Goal: Task Accomplishment & Management: Use online tool/utility

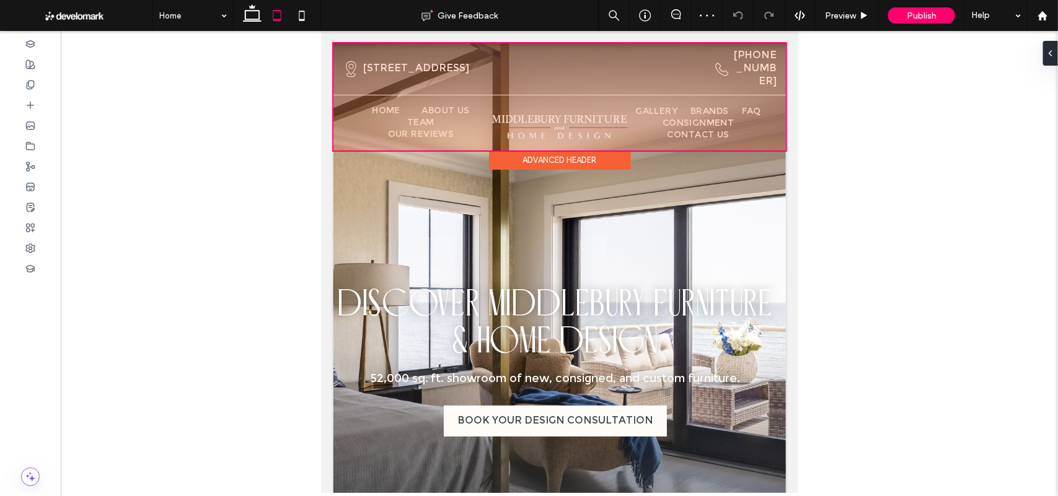
click at [737, 66] on div at bounding box center [559, 96] width 452 height 107
click at [474, 66] on div at bounding box center [559, 96] width 452 height 107
click at [475, 71] on div at bounding box center [559, 96] width 452 height 107
click at [382, 64] on div at bounding box center [559, 96] width 452 height 107
click at [447, 69] on div at bounding box center [559, 96] width 452 height 107
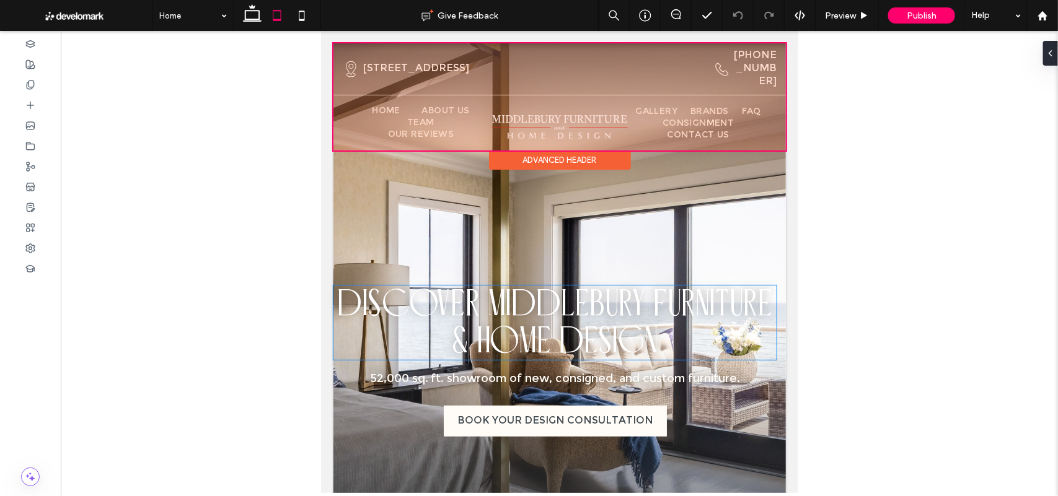
click at [377, 143] on div at bounding box center [559, 96] width 452 height 107
click at [570, 92] on div at bounding box center [559, 96] width 452 height 107
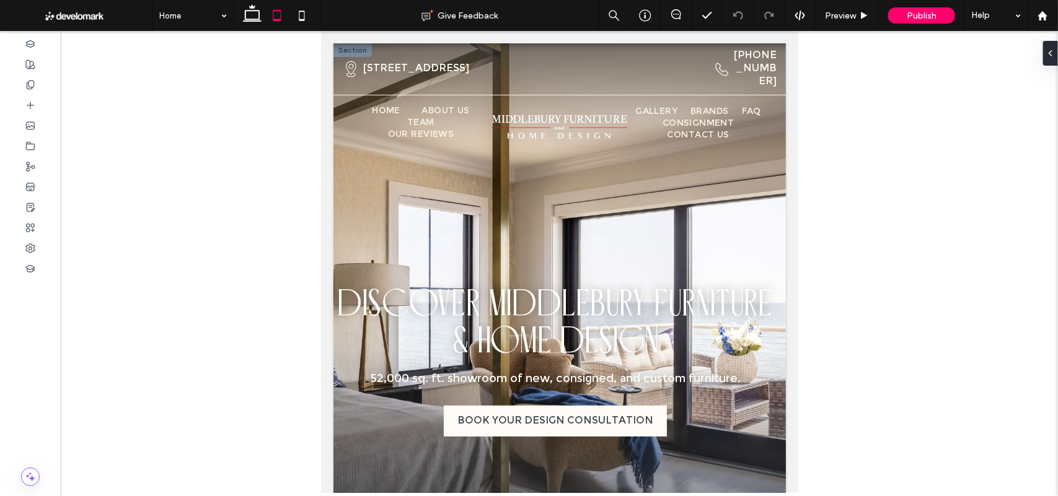
click at [586, 196] on div "Shop Furniture Mattresses Decor Lighting Rugs Consignment DISCOVER MIDDLEBURY F…" at bounding box center [554, 307] width 443 height 258
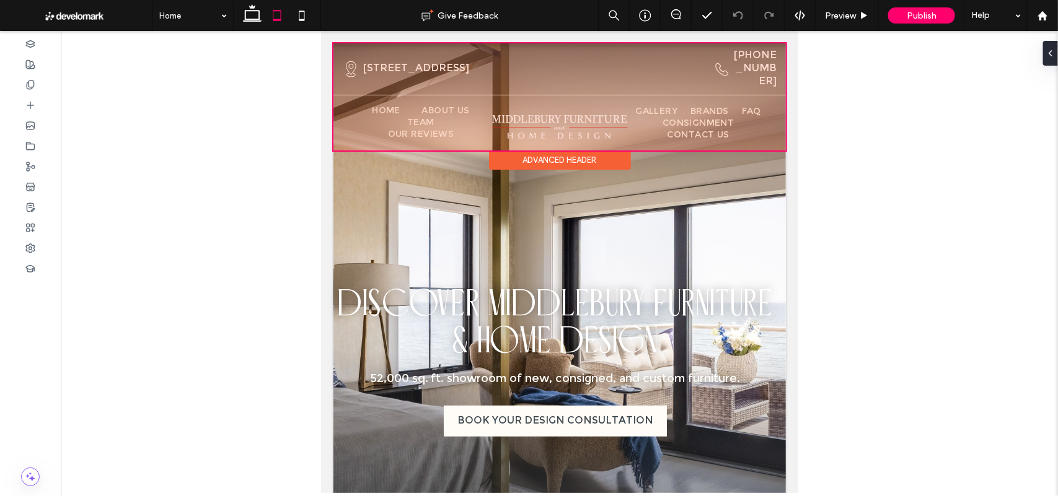
click at [591, 68] on div at bounding box center [559, 96] width 452 height 107
click at [588, 121] on div at bounding box center [559, 96] width 452 height 107
click at [557, 165] on div "Advanced Header" at bounding box center [559, 159] width 142 height 19
click at [534, 162] on div "Advanced Header" at bounding box center [559, 159] width 142 height 19
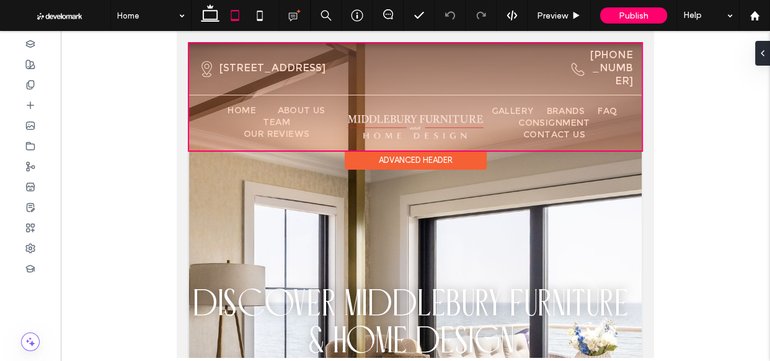
click at [563, 61] on div at bounding box center [415, 96] width 452 height 107
click at [571, 84] on div at bounding box center [415, 96] width 452 height 107
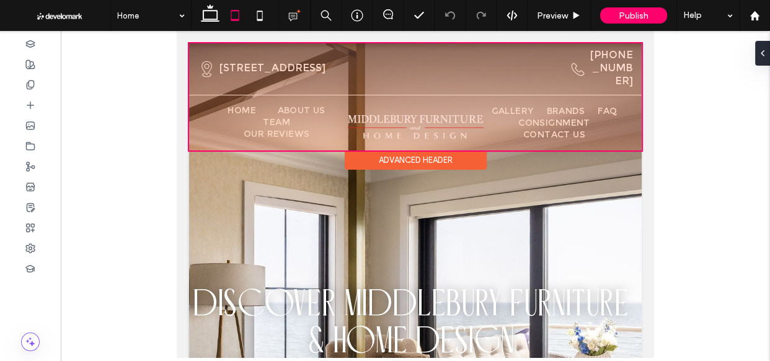
click at [408, 158] on div "Advanced Header" at bounding box center [416, 160] width 142 height 19
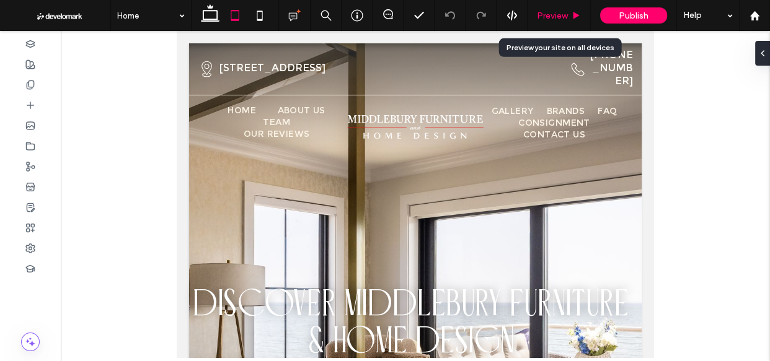
click at [556, 12] on span "Preview" at bounding box center [552, 16] width 31 height 11
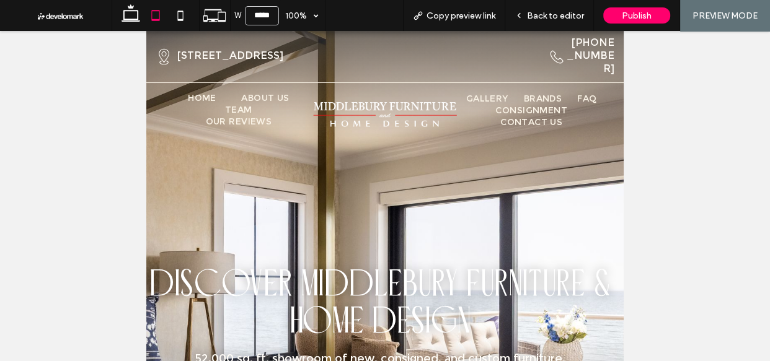
click at [556, 12] on span "Back to editor" at bounding box center [555, 16] width 57 height 11
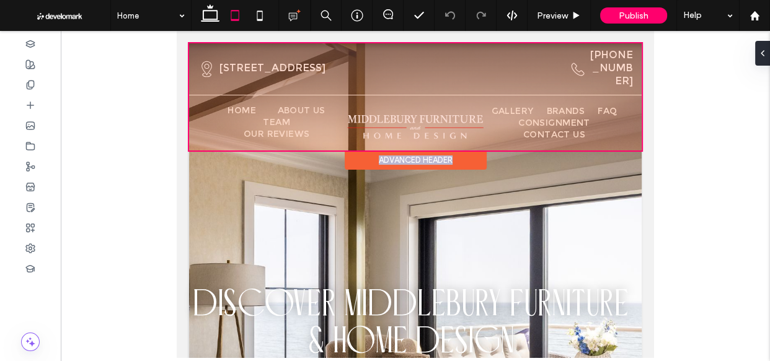
click at [388, 160] on div "Advanced Header" at bounding box center [416, 160] width 142 height 19
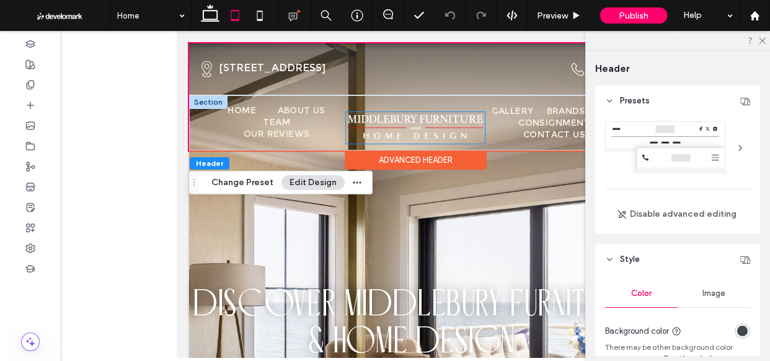
click at [381, 130] on img at bounding box center [415, 128] width 139 height 32
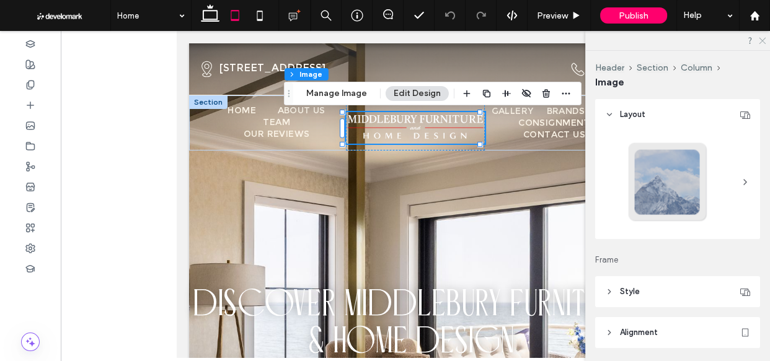
click at [765, 38] on icon at bounding box center [761, 40] width 8 height 8
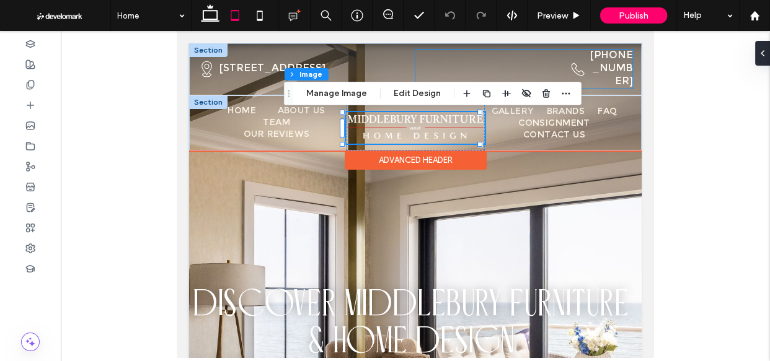
click at [415, 56] on div "Phone handset icon. (203) 528-0130" at bounding box center [523, 69] width 217 height 39
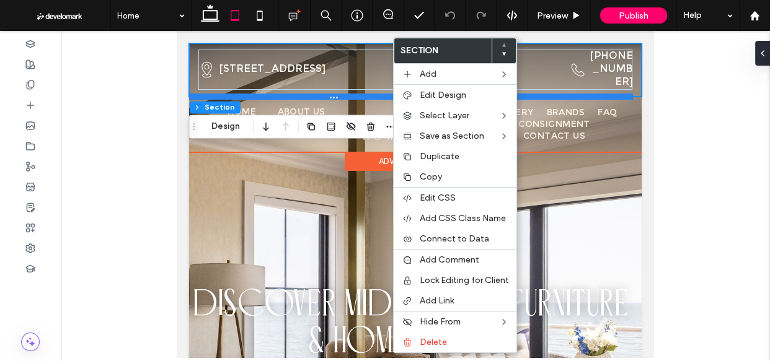
click at [381, 95] on div at bounding box center [411, 97] width 444 height 6
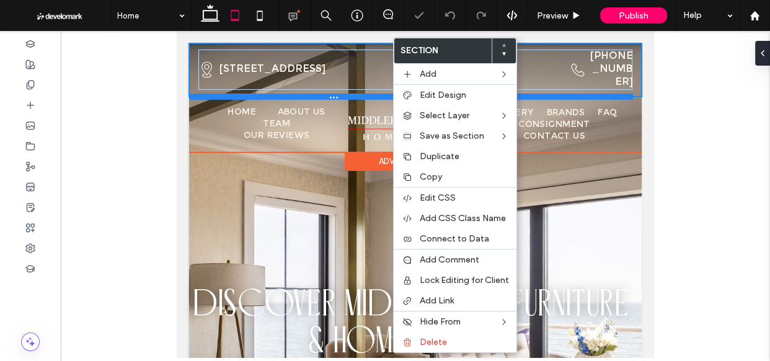
type input "**"
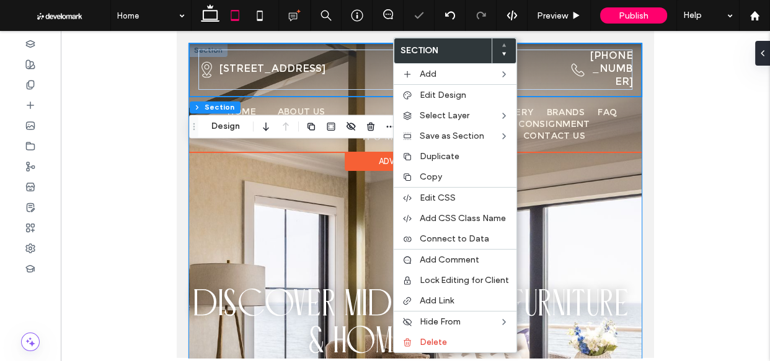
click at [554, 172] on div "Shop Furniture Mattresses Decor Lighting Rugs Consignment DISCOVER MIDDLEBURY F…" at bounding box center [415, 307] width 452 height 529
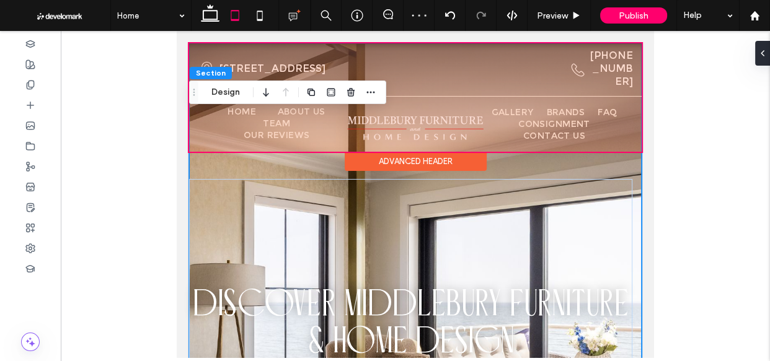
click at [475, 71] on div at bounding box center [415, 97] width 452 height 108
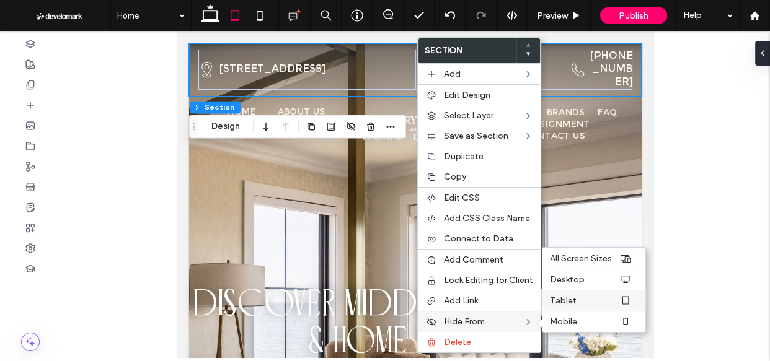
click at [583, 302] on label "Tablet" at bounding box center [584, 301] width 69 height 11
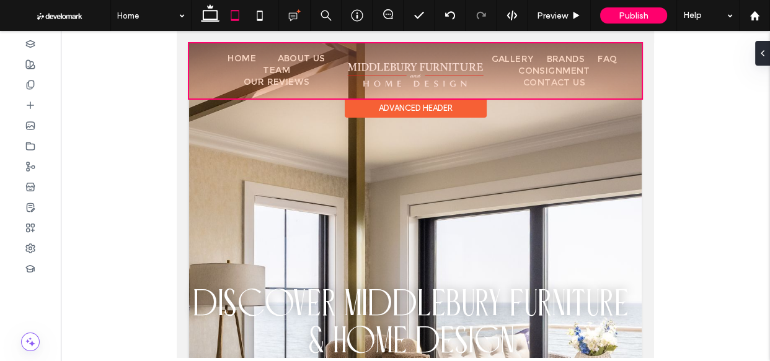
click at [291, 74] on div at bounding box center [415, 70] width 452 height 55
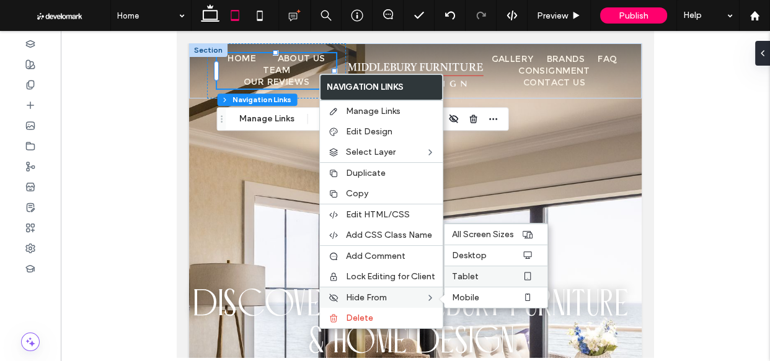
click at [504, 273] on label "Tablet" at bounding box center [486, 276] width 69 height 11
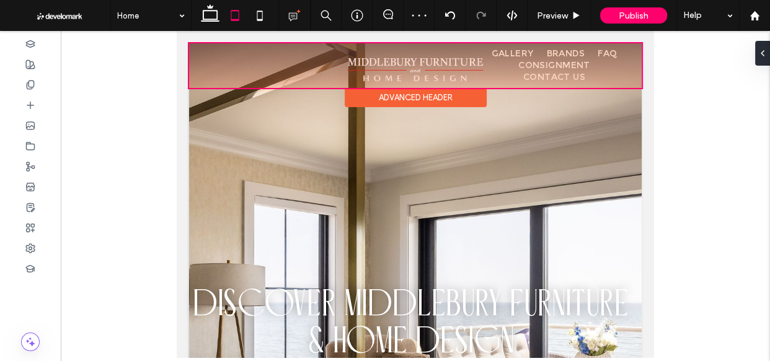
click at [529, 58] on div at bounding box center [415, 65] width 452 height 45
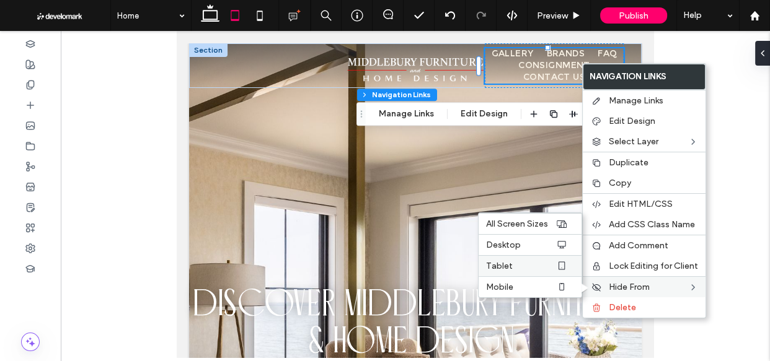
click at [509, 265] on span "Tablet" at bounding box center [499, 266] width 27 height 11
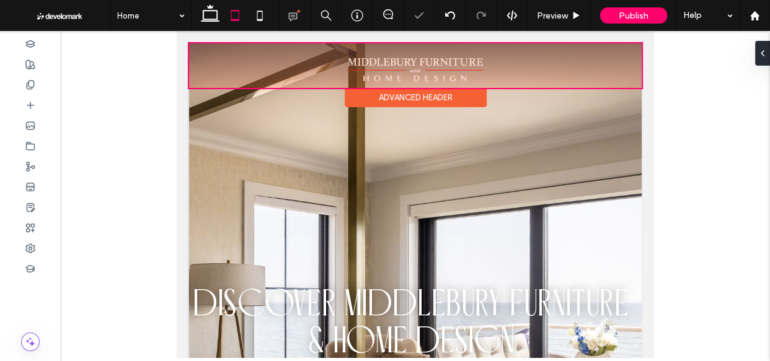
click at [398, 66] on div at bounding box center [415, 65] width 452 height 45
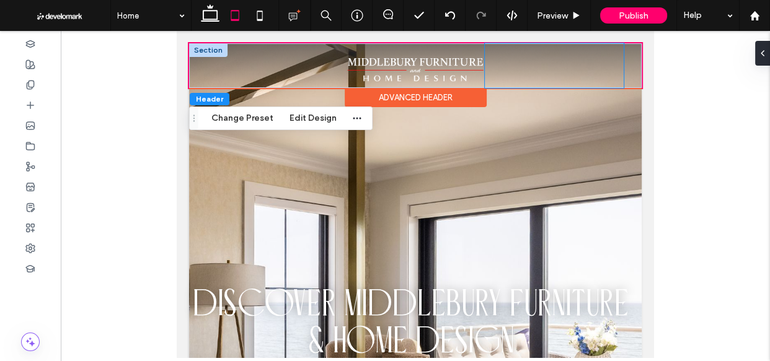
click at [604, 65] on div "GALLERY BRANDS FAQ CONSIGNMENT Contact Us" at bounding box center [554, 65] width 139 height 45
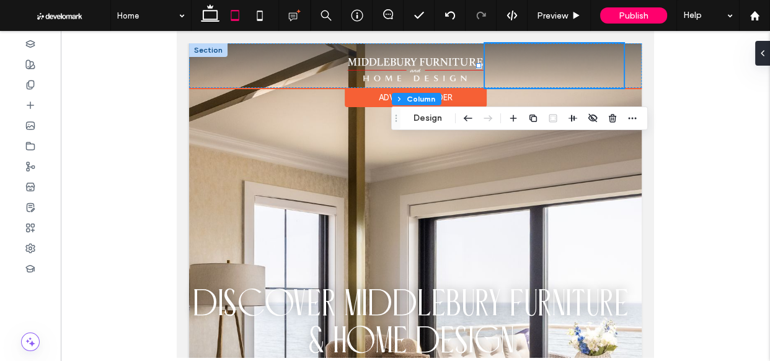
type input "**"
click at [411, 67] on img at bounding box center [415, 71] width 139 height 32
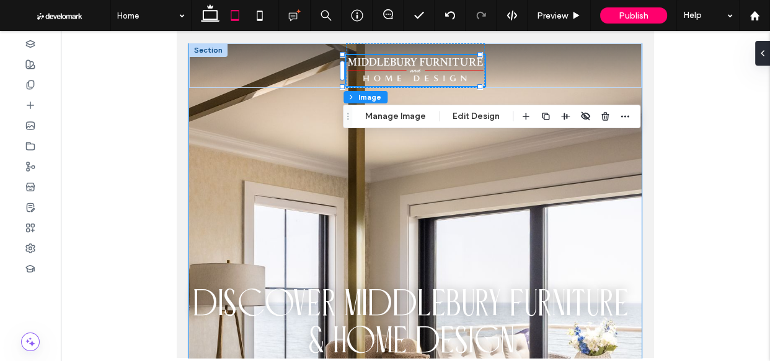
click at [459, 161] on div "Shop Furniture Mattresses Decor Lighting Rugs Consignment DISCOVER MIDDLEBURY F…" at bounding box center [415, 307] width 452 height 529
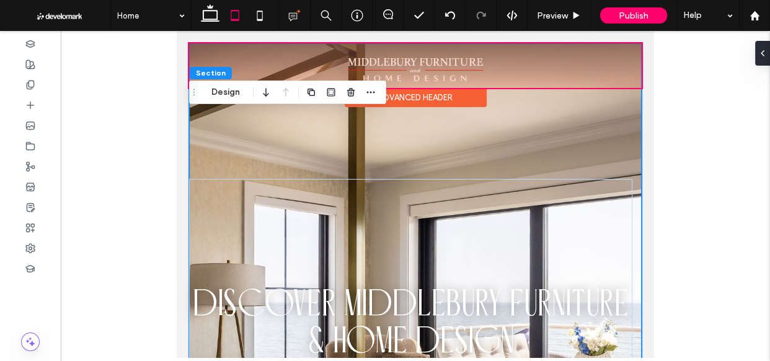
click at [425, 75] on div at bounding box center [415, 65] width 452 height 45
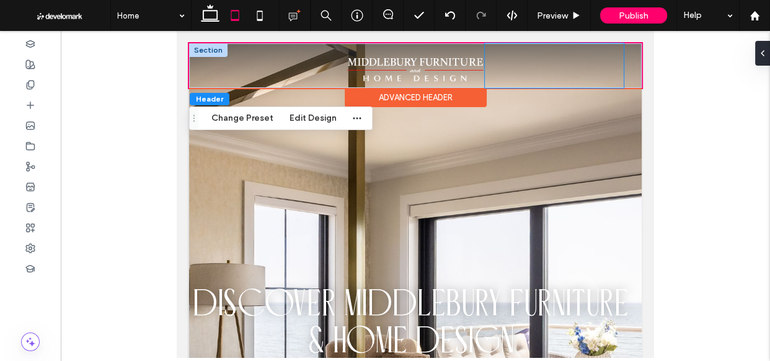
click at [596, 58] on div "GALLERY BRANDS FAQ CONSIGNMENT Contact Us" at bounding box center [554, 65] width 139 height 45
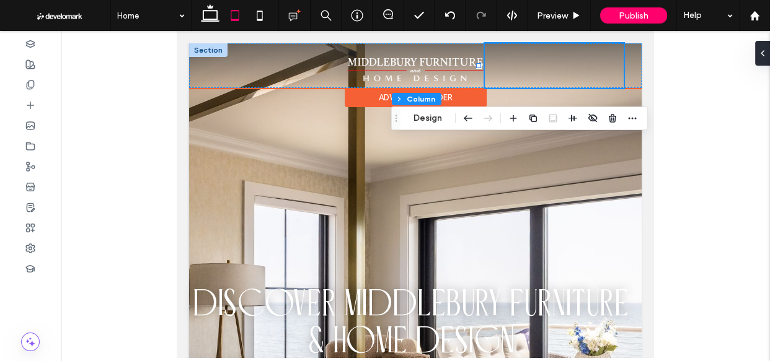
type input "**"
click at [533, 59] on div "GALLERY BRANDS FAQ CONSIGNMENT Contact Us" at bounding box center [554, 65] width 139 height 45
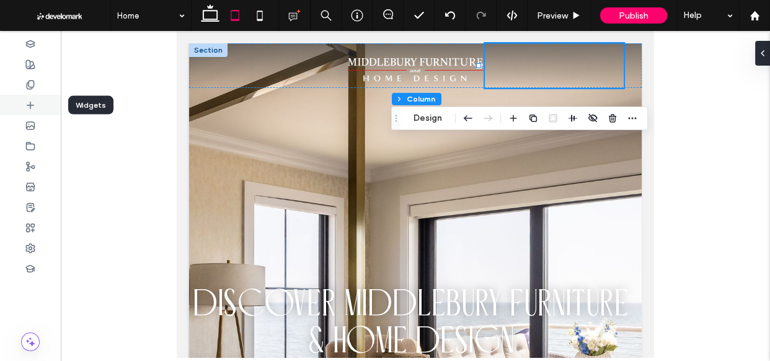
click at [21, 106] on div at bounding box center [30, 105] width 61 height 20
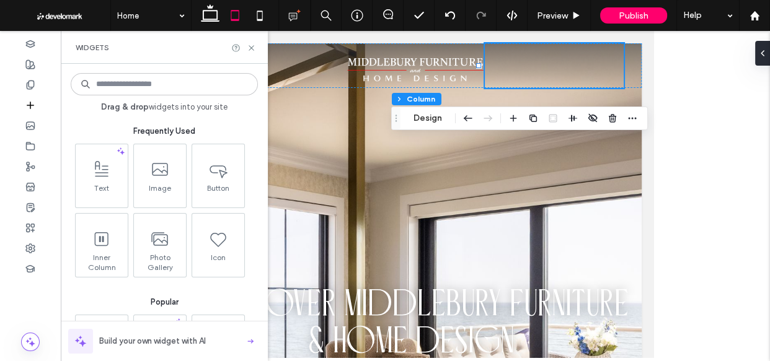
click at [229, 84] on input at bounding box center [164, 84] width 187 height 22
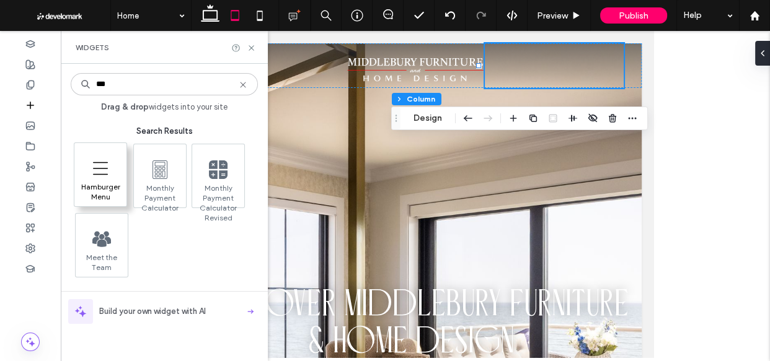
type input "***"
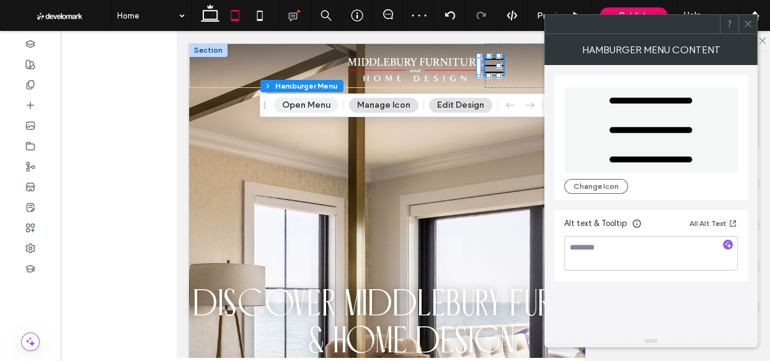
click at [291, 104] on button "Open Menu" at bounding box center [306, 105] width 64 height 15
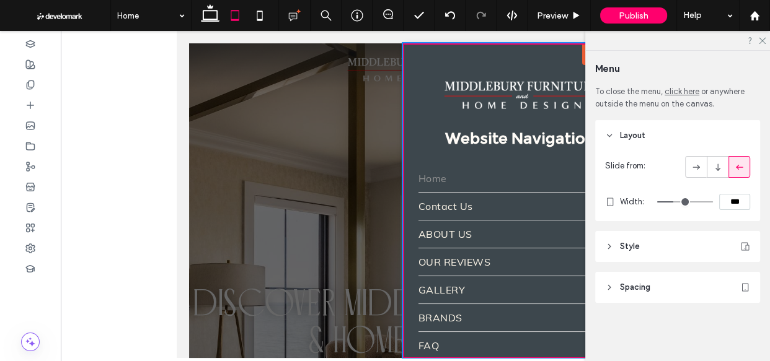
click at [762, 51] on div "Menu To close the menu, click here or anywhere outside the menu on the canvas. …" at bounding box center [677, 206] width 185 height 311
click at [763, 38] on icon at bounding box center [761, 40] width 8 height 8
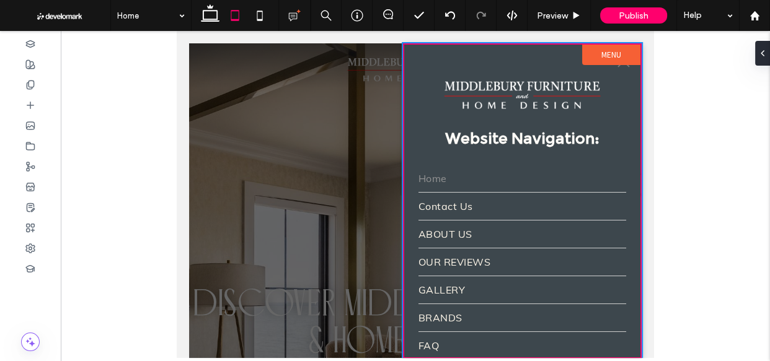
click at [311, 130] on div at bounding box center [415, 200] width 452 height 315
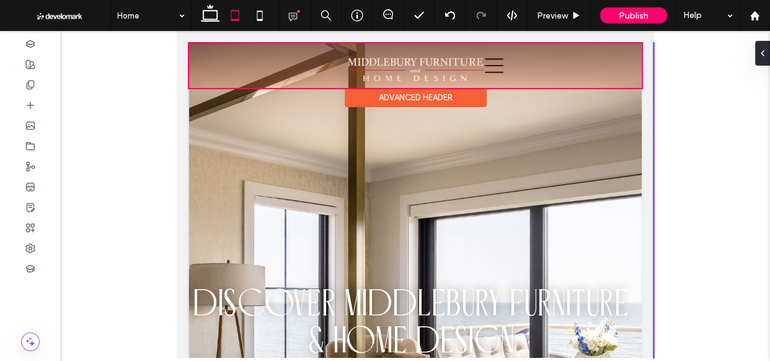
click at [490, 65] on div at bounding box center [415, 65] width 452 height 45
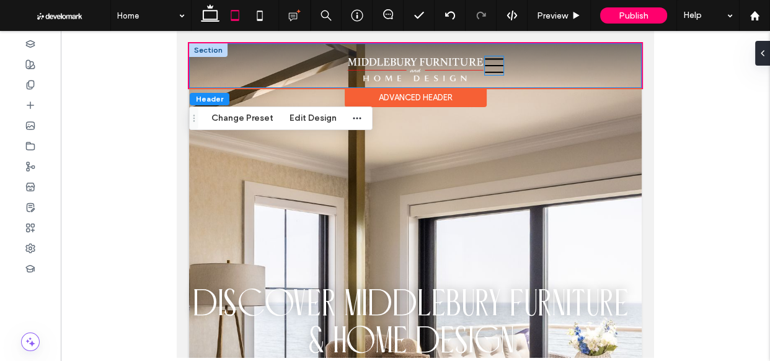
click at [488, 69] on icon at bounding box center [494, 65] width 19 height 19
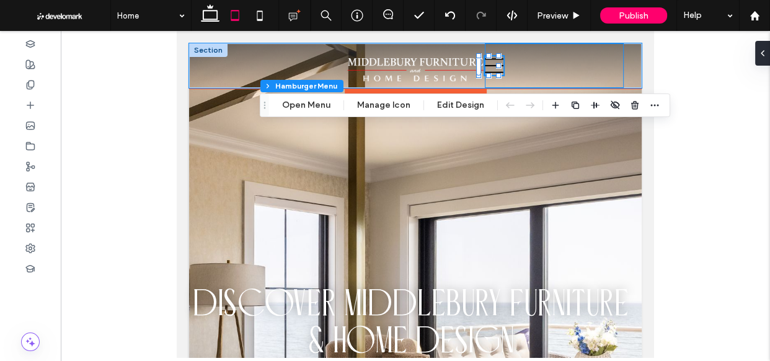
click at [534, 63] on div "GALLERY BRANDS FAQ CONSIGNMENT Contact Us" at bounding box center [554, 65] width 139 height 45
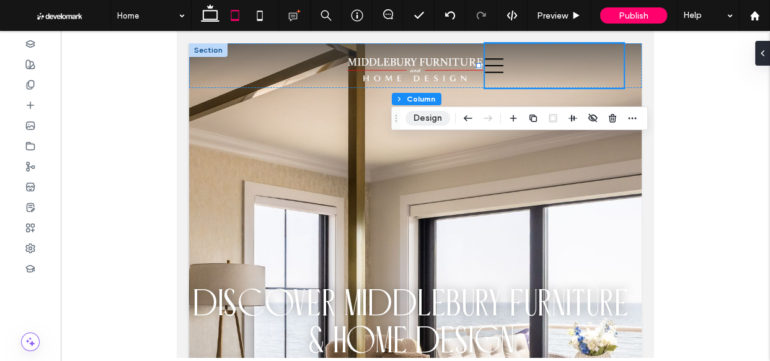
click at [430, 121] on button "Design" at bounding box center [427, 118] width 45 height 15
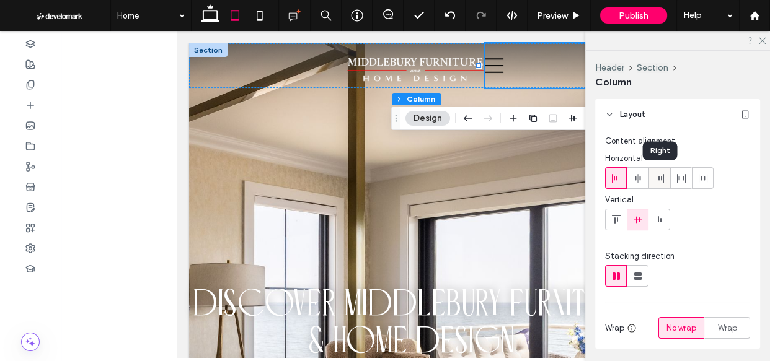
click at [658, 180] on use at bounding box center [661, 178] width 6 height 9
type input "**"
click at [764, 40] on icon at bounding box center [761, 40] width 8 height 8
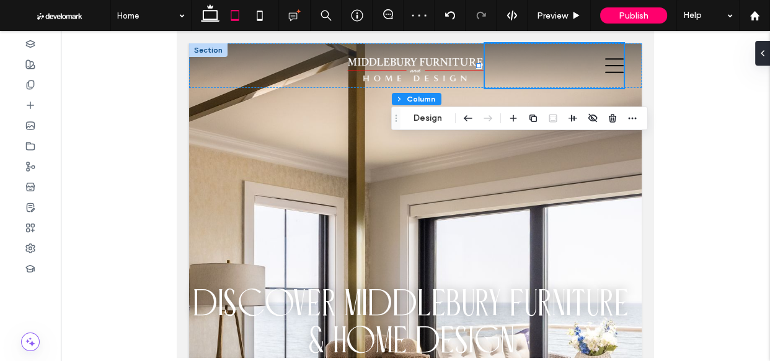
click at [664, 81] on div at bounding box center [415, 194] width 709 height 327
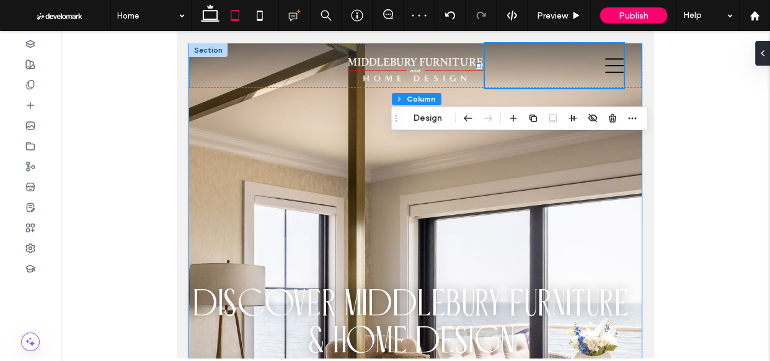
click at [431, 185] on div "Shop Furniture Mattresses Decor Lighting Rugs Consignment DISCOVER MIDDLEBURY F…" at bounding box center [410, 308] width 443 height 258
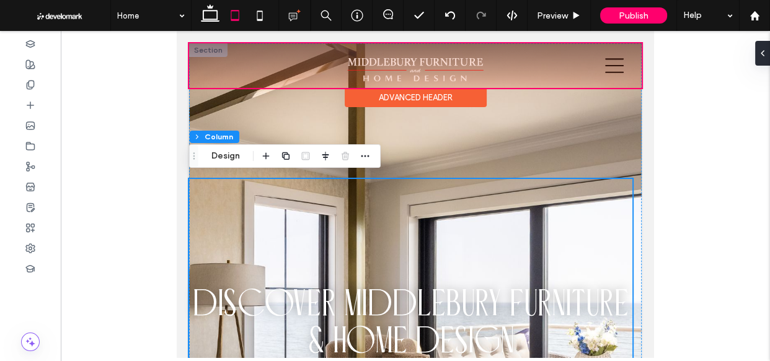
click at [414, 65] on div at bounding box center [415, 65] width 452 height 45
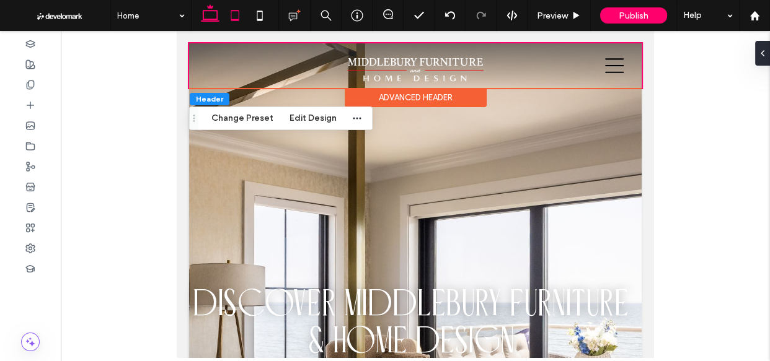
click at [213, 9] on icon at bounding box center [210, 15] width 25 height 25
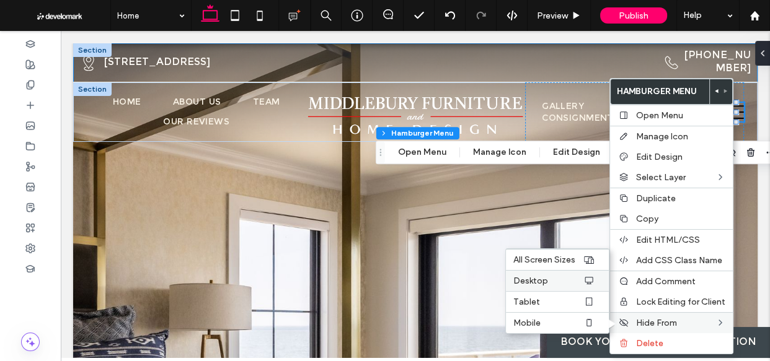
click at [586, 281] on icon at bounding box center [589, 281] width 10 height 10
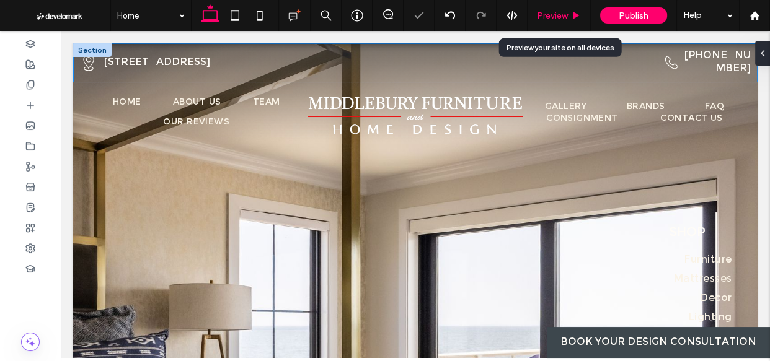
click at [545, 7] on div "Preview" at bounding box center [558, 15] width 63 height 31
click at [545, 13] on span "Preview" at bounding box center [552, 16] width 31 height 11
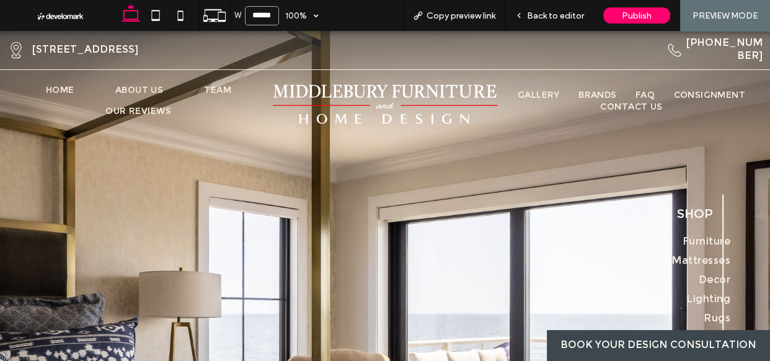
click at [263, 16] on input "******" at bounding box center [262, 15] width 34 height 19
type input "******"
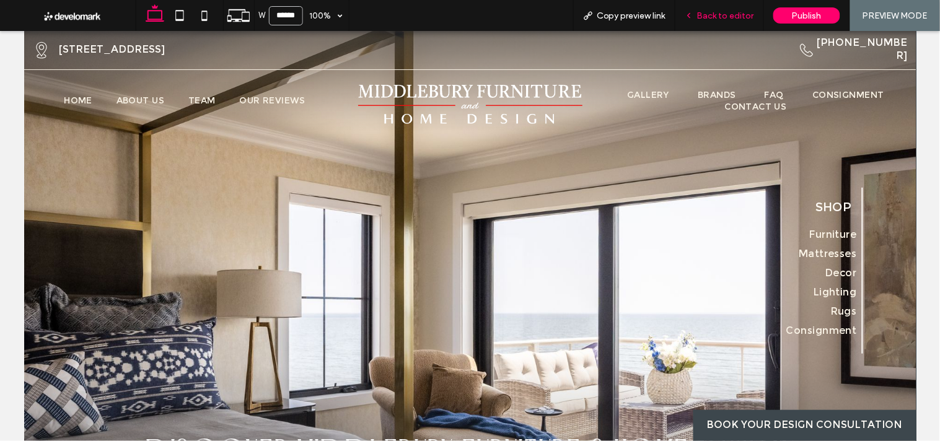
click at [715, 15] on span "Back to editor" at bounding box center [725, 16] width 57 height 11
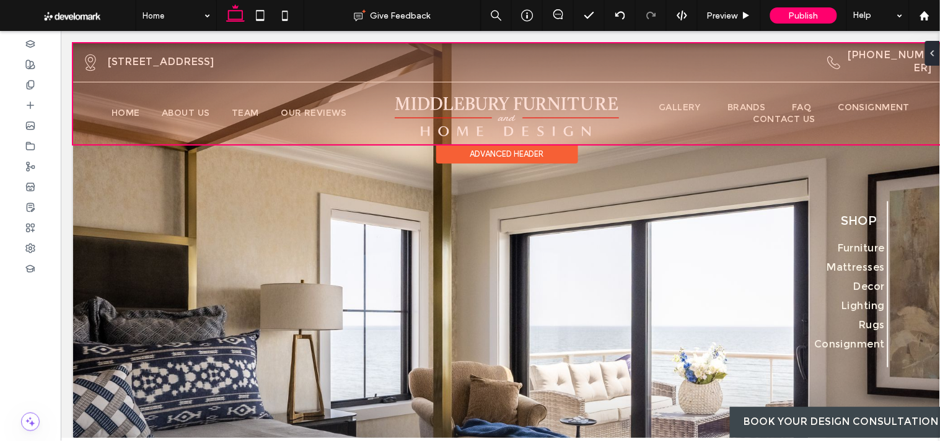
click at [772, 108] on div at bounding box center [507, 93] width 868 height 101
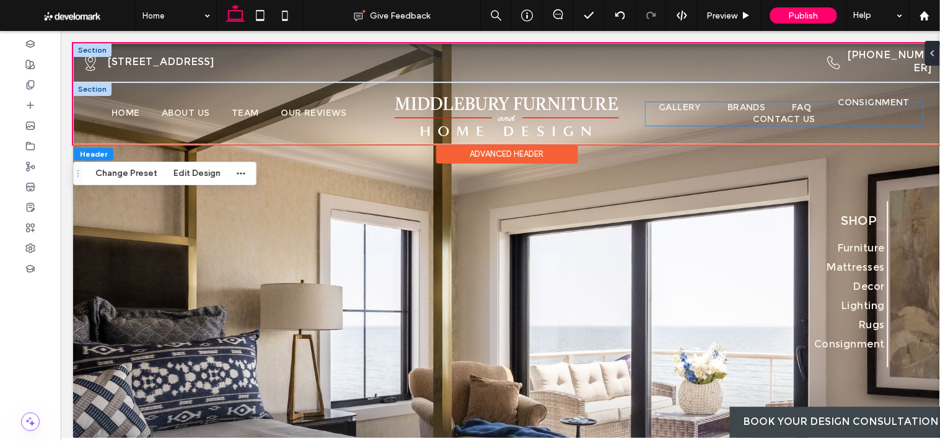
click at [839, 111] on li "CONSIGNMENT" at bounding box center [874, 108] width 84 height 12
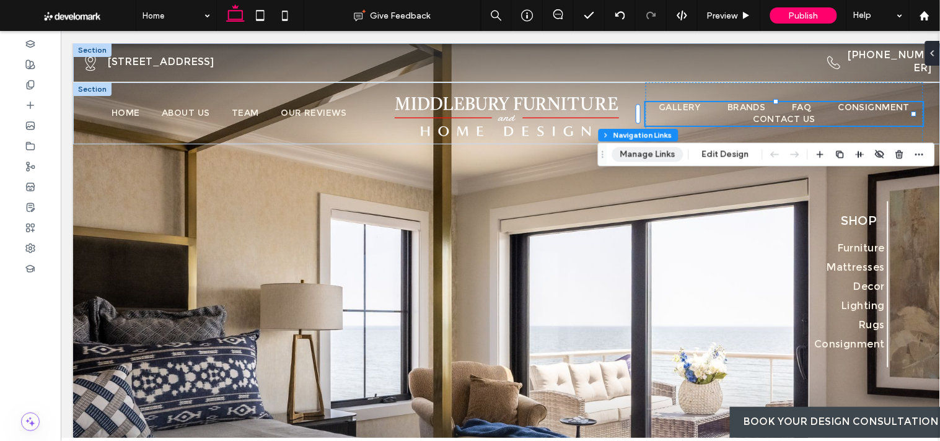
drag, startPoint x: 728, startPoint y: 159, endPoint x: 656, endPoint y: 156, distance: 72.6
click at [656, 156] on div "Header Section Column Navigation Links Manage Links Edit Design" at bounding box center [766, 155] width 337 height 24
click at [656, 156] on button "Manage Links" at bounding box center [647, 154] width 71 height 15
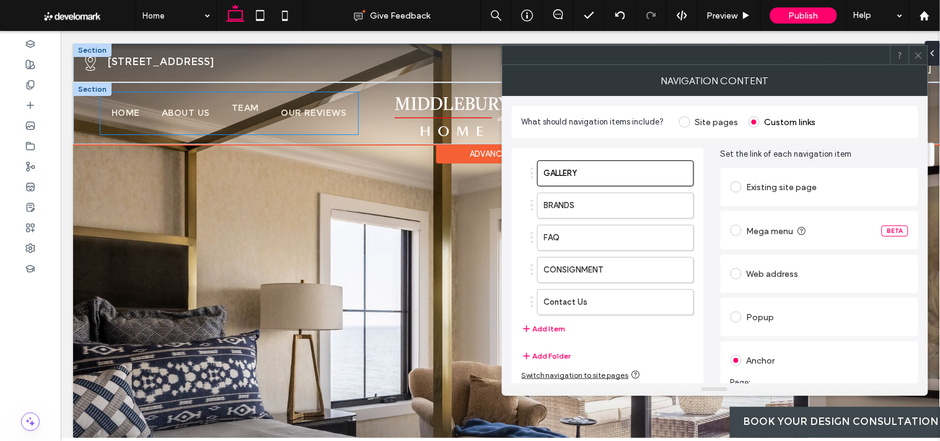
click at [255, 115] on link "TEAM" at bounding box center [245, 108] width 46 height 42
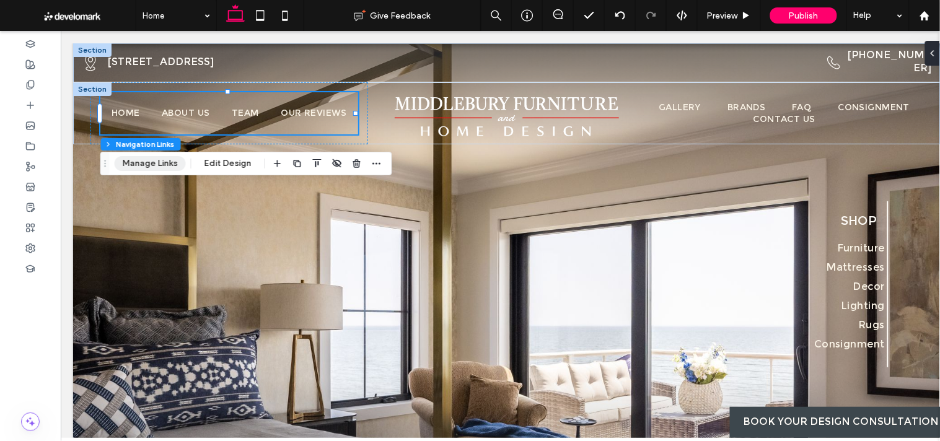
click at [163, 166] on button "Manage Links" at bounding box center [150, 163] width 71 height 15
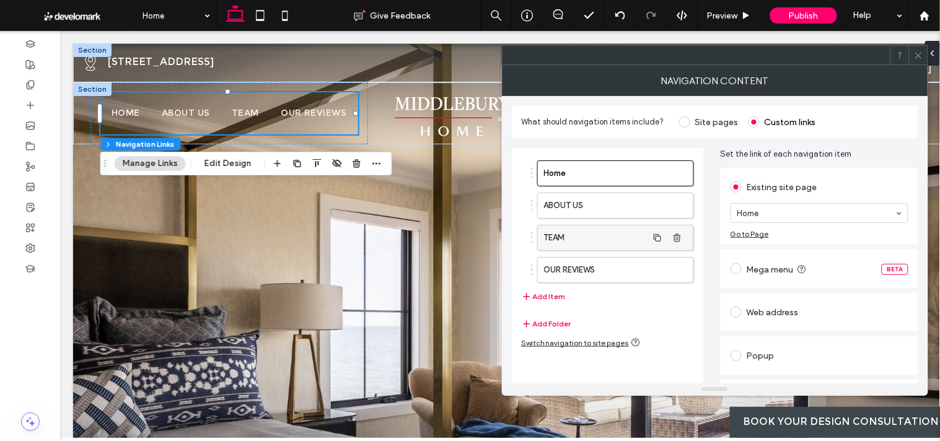
click at [601, 232] on label "TEAM" at bounding box center [596, 238] width 104 height 25
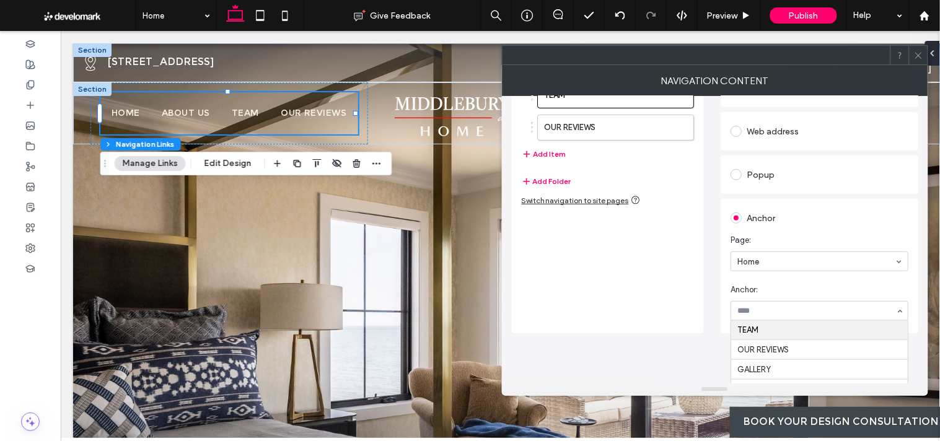
scroll to position [162, 0]
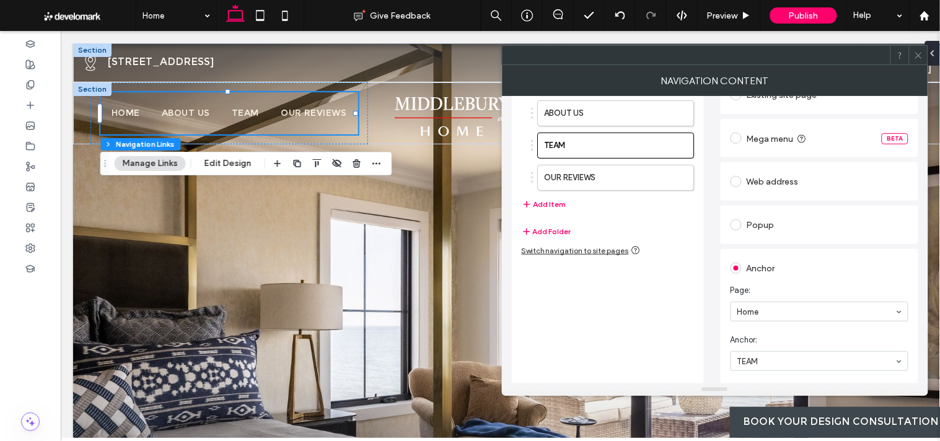
click at [915, 58] on icon at bounding box center [918, 55] width 9 height 9
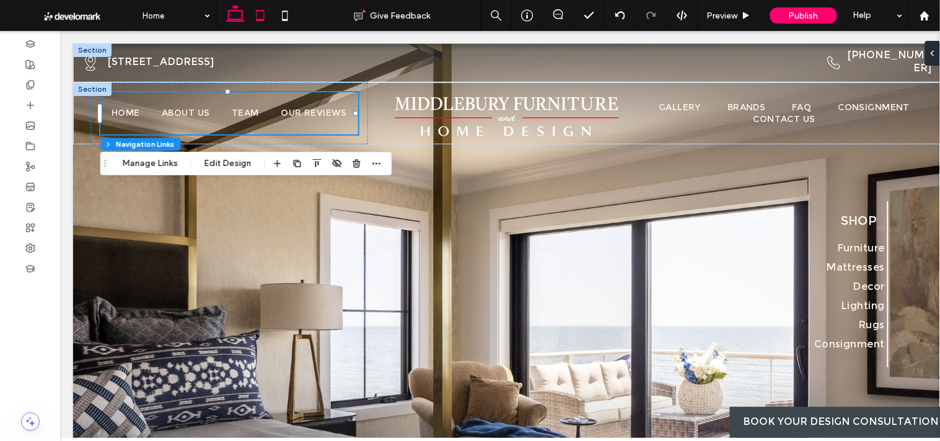
click at [262, 11] on icon at bounding box center [260, 15] width 25 height 25
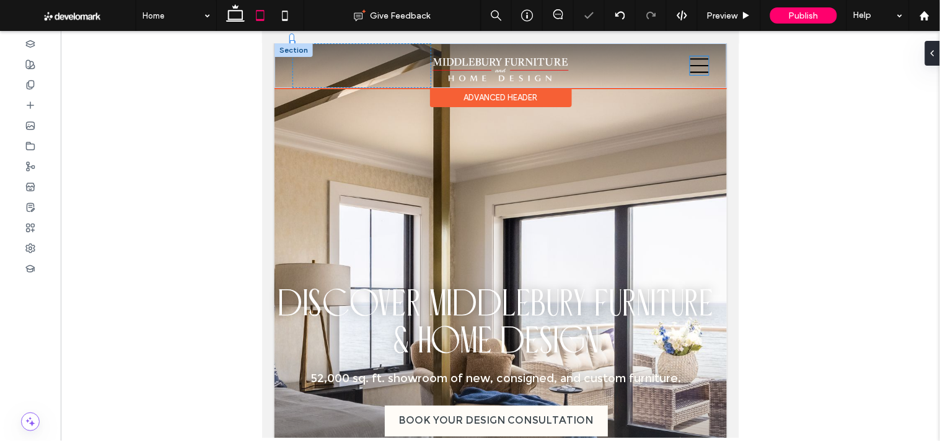
click at [690, 63] on icon at bounding box center [699, 65] width 19 height 19
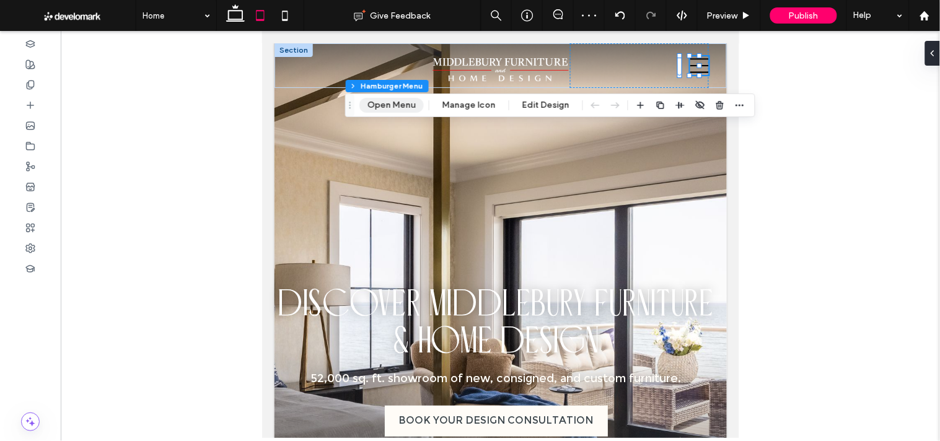
click at [381, 106] on button "Open Menu" at bounding box center [391, 105] width 64 height 15
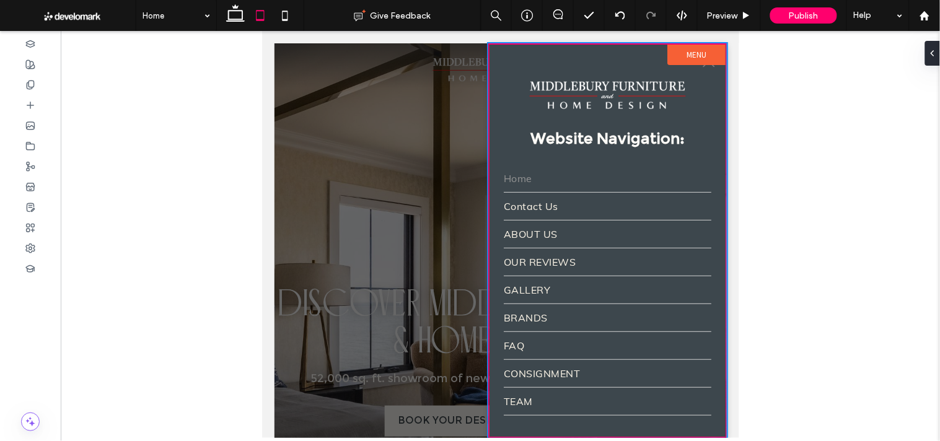
click at [355, 108] on div at bounding box center [500, 240] width 452 height 395
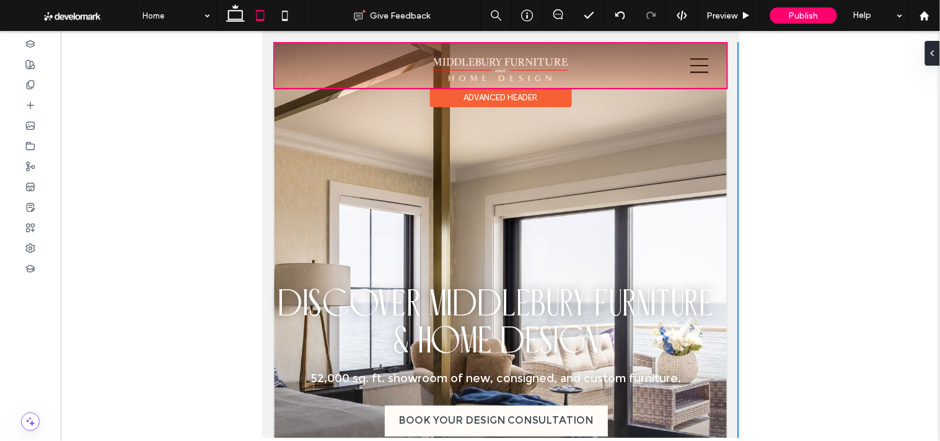
click at [690, 63] on div at bounding box center [500, 65] width 452 height 45
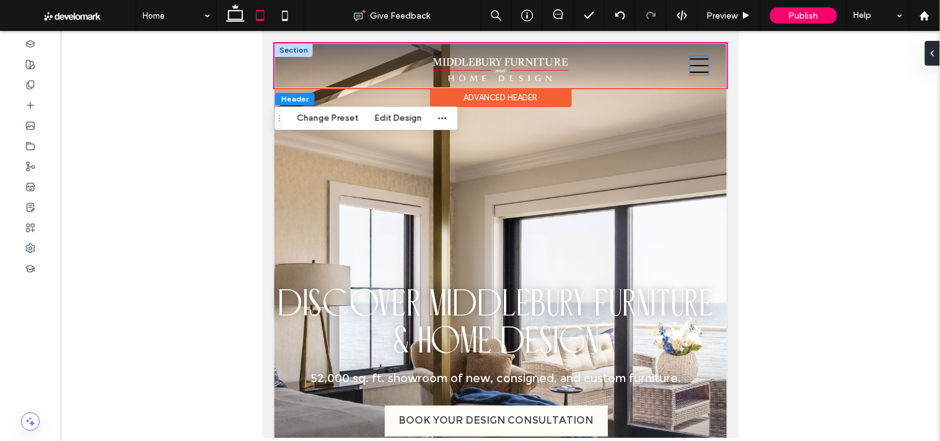
click at [690, 66] on icon at bounding box center [699, 65] width 19 height 19
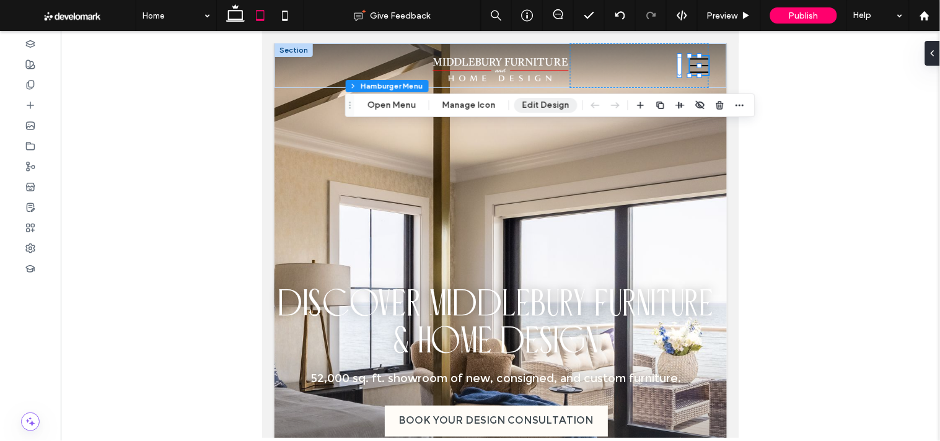
click at [533, 102] on button "Edit Design" at bounding box center [545, 105] width 63 height 15
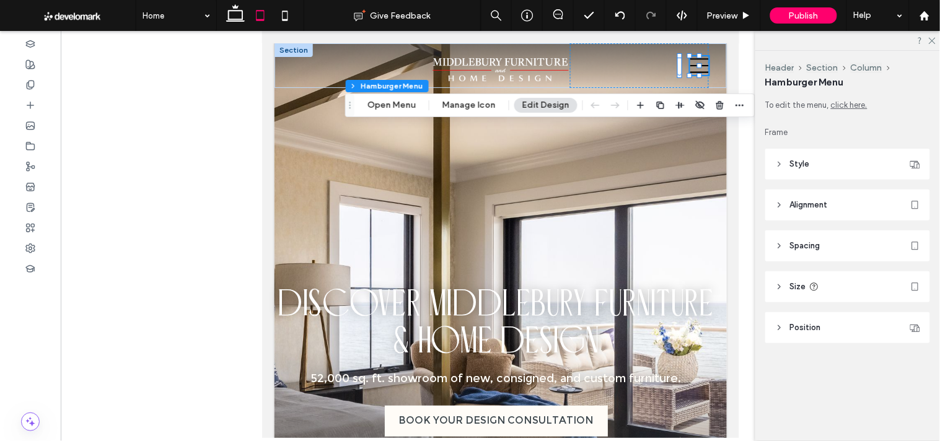
click at [803, 163] on span "Style" at bounding box center [800, 164] width 20 height 12
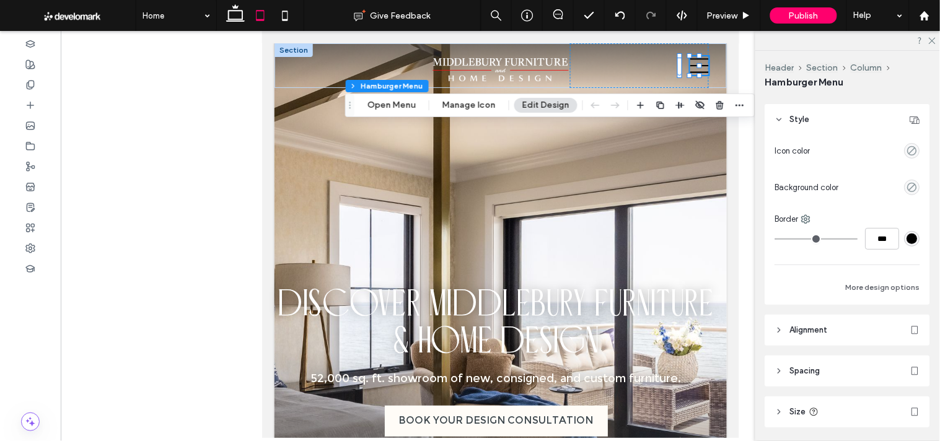
scroll to position [69, 0]
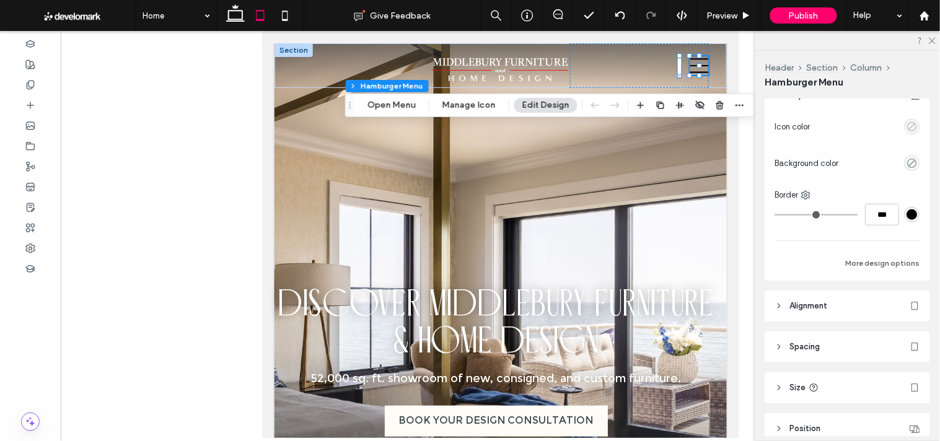
click at [909, 122] on icon "empty color" at bounding box center [912, 126] width 11 height 11
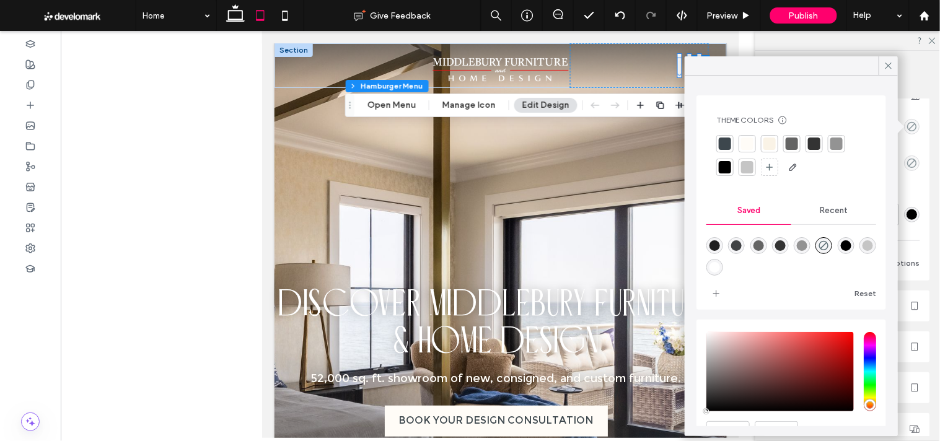
click at [765, 149] on div at bounding box center [770, 144] width 12 height 12
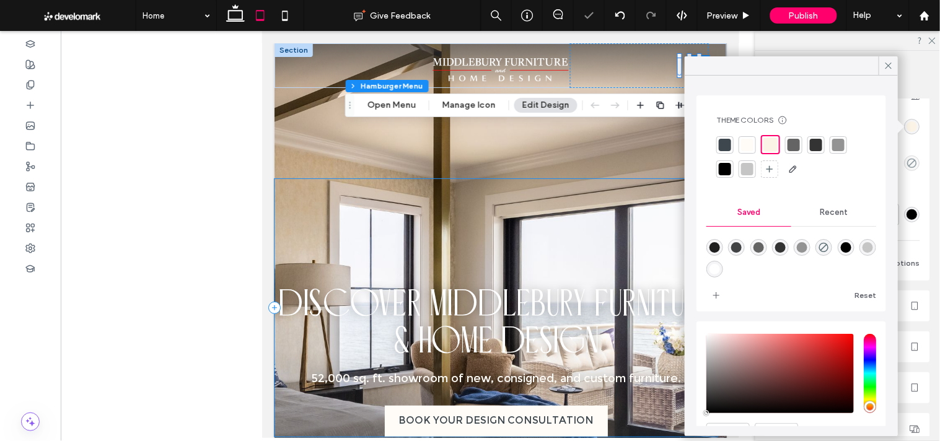
click at [597, 178] on div "Shop Furniture Mattresses Decor Lighting Rugs Consignment DISCOVER MIDDLEBURY F…" at bounding box center [495, 307] width 443 height 258
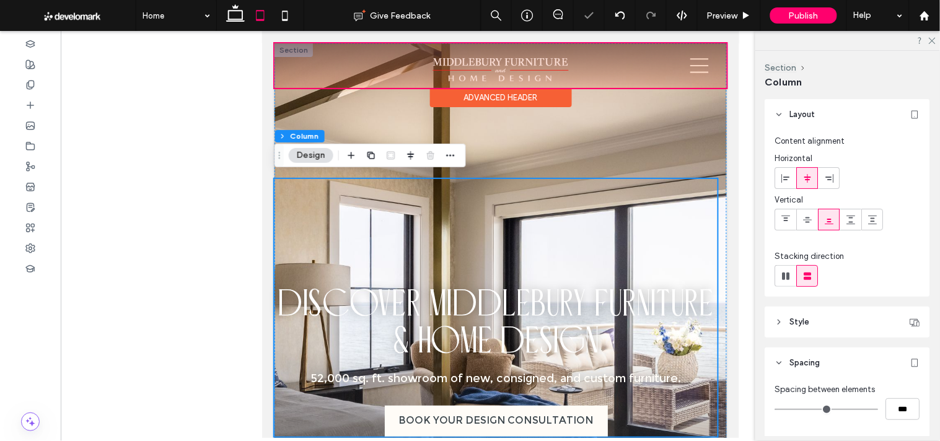
click at [485, 74] on div at bounding box center [500, 65] width 452 height 45
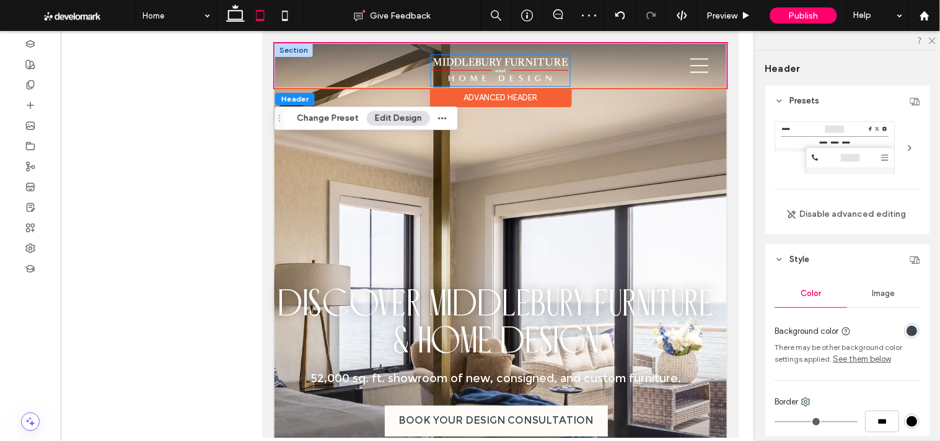
click at [503, 66] on img at bounding box center [500, 71] width 139 height 32
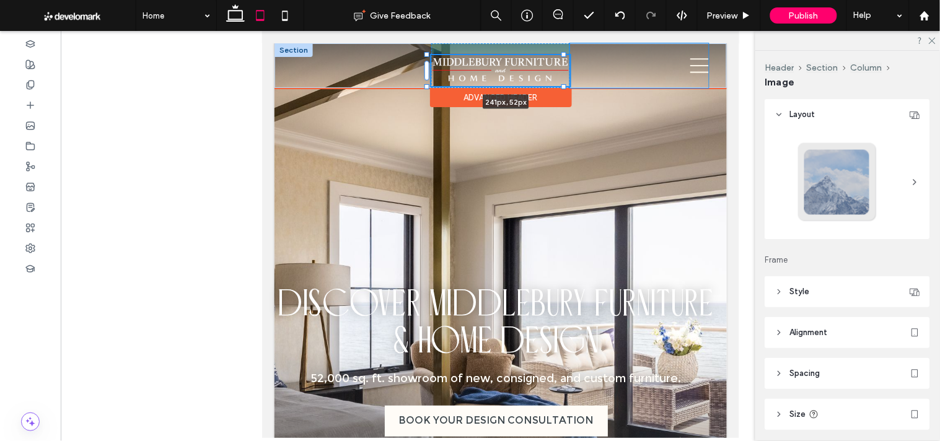
drag, startPoint x: 564, startPoint y: 52, endPoint x: 573, endPoint y: 51, distance: 8.8
click at [573, 51] on div "Home ABOUT US TEAM OUR REVIEWS 241px , 52px GALLERY BRANDS FAQ CONSIGNMENT Cont…" at bounding box center [500, 65] width 452 height 45
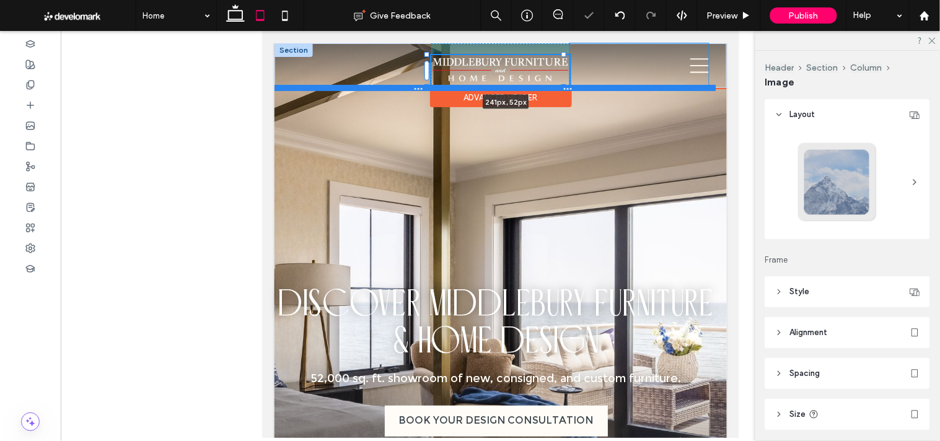
type input "***"
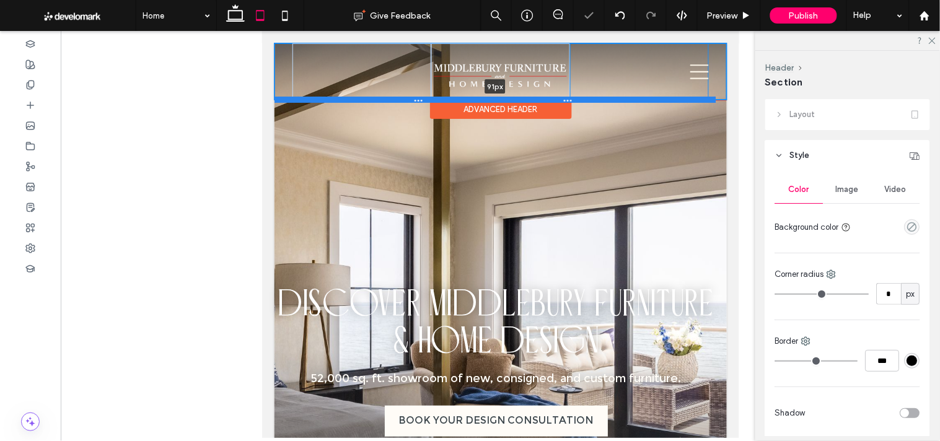
drag, startPoint x: 563, startPoint y: 85, endPoint x: 563, endPoint y: 97, distance: 12.4
click at [563, 97] on div at bounding box center [495, 99] width 442 height 6
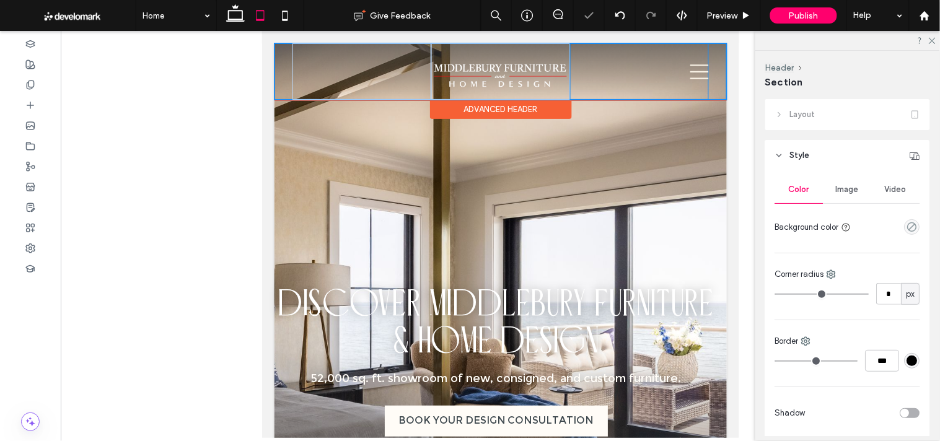
type input "**"
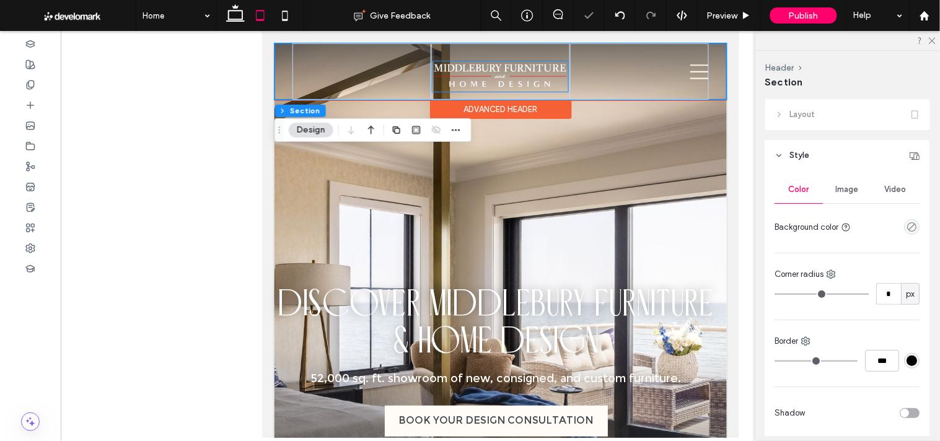
click at [524, 74] on img at bounding box center [500, 76] width 136 height 31
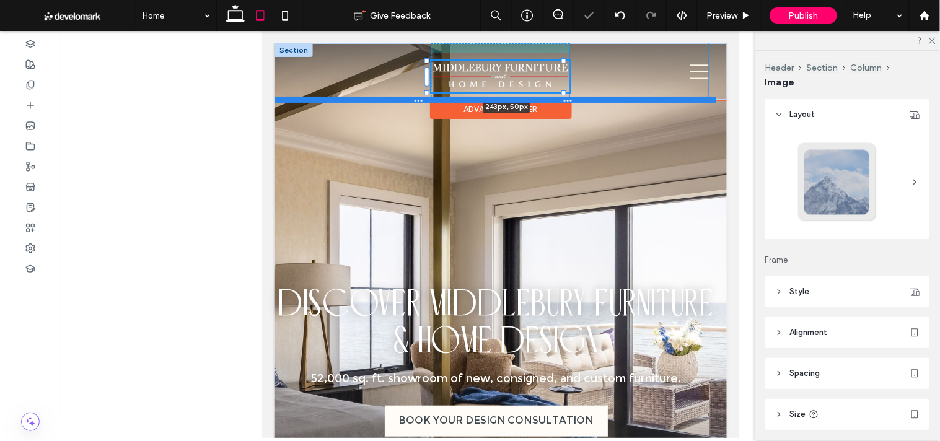
drag, startPoint x: 564, startPoint y: 94, endPoint x: 558, endPoint y: 97, distance: 6.7
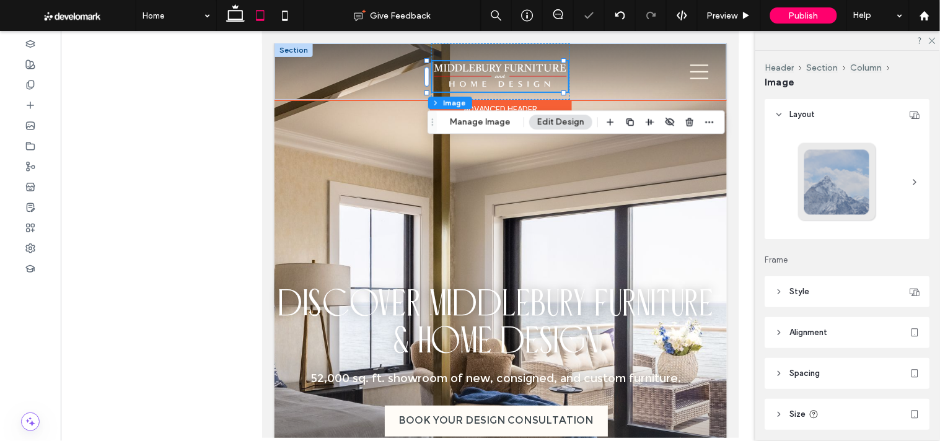
click at [513, 82] on img at bounding box center [500, 76] width 136 height 31
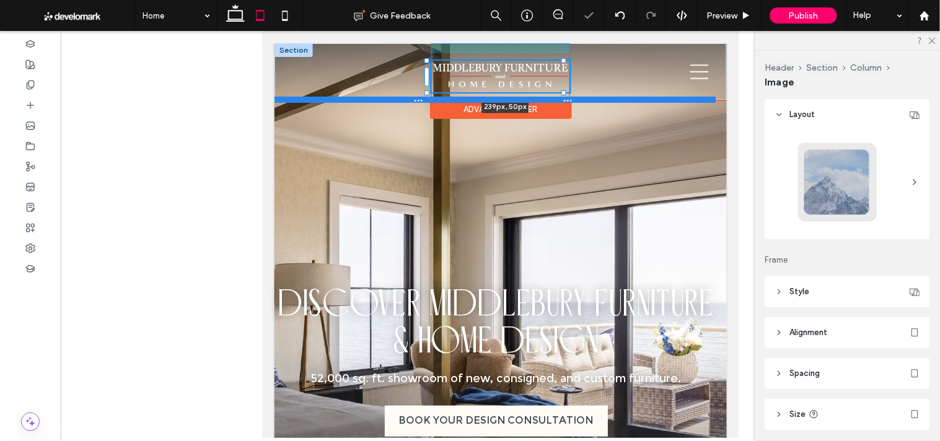
drag, startPoint x: 560, startPoint y: 90, endPoint x: 565, endPoint y: 101, distance: 11.6
click at [565, 99] on div "Home ABOUT US TEAM OUR REVIEWS 239px , 50px GALLERY BRANDS FAQ CONSIGNMENT Cont…" at bounding box center [500, 71] width 452 height 56
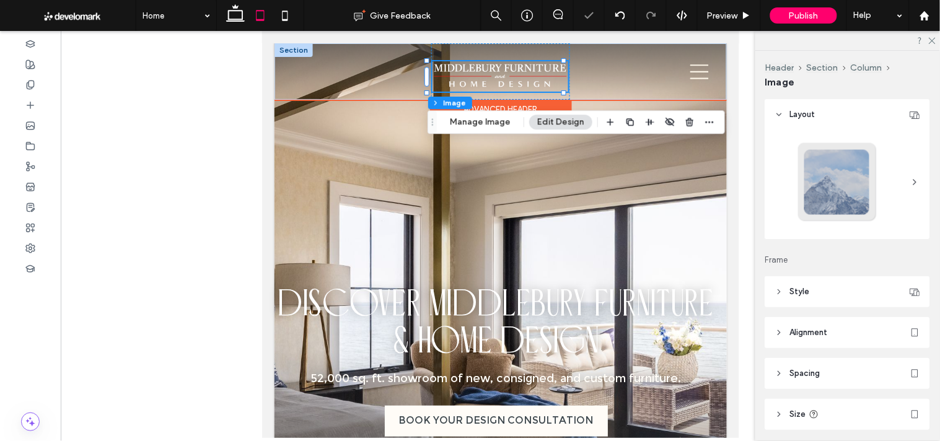
click at [516, 74] on img at bounding box center [500, 76] width 136 height 31
click at [557, 55] on div at bounding box center [500, 71] width 139 height 56
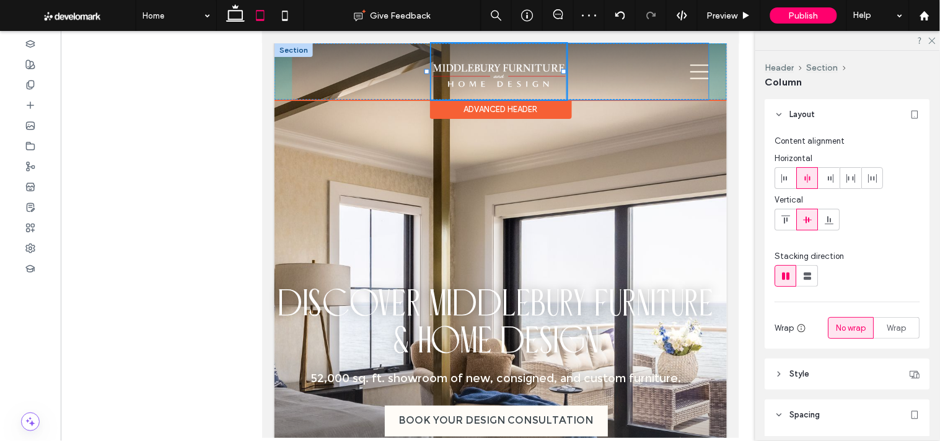
drag, startPoint x: 565, startPoint y: 71, endPoint x: 559, endPoint y: 75, distance: 6.7
click at [559, 76] on div "Home ABOUT US TEAM OUR REVIEWS GALLERY BRANDS FAQ CONSIGNMENT Contact Us" at bounding box center [500, 71] width 452 height 56
type input "**"
type input "*****"
drag, startPoint x: 554, startPoint y: 69, endPoint x: 547, endPoint y: 71, distance: 7.5
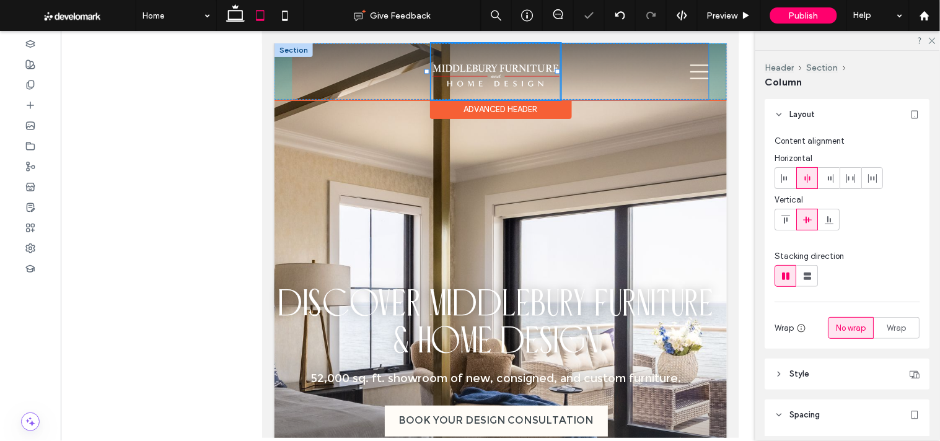
click at [555, 71] on div at bounding box center [557, 71] width 5 height 5
type input "**"
drag, startPoint x: 550, startPoint y: 68, endPoint x: 632, endPoint y: 68, distance: 81.8
click at [644, 68] on div "Home ABOUT US TEAM OUR REVIEWS 30% , 91px GALLERY BRANDS FAQ CONSIGNMENT Contac…" at bounding box center [500, 71] width 452 height 56
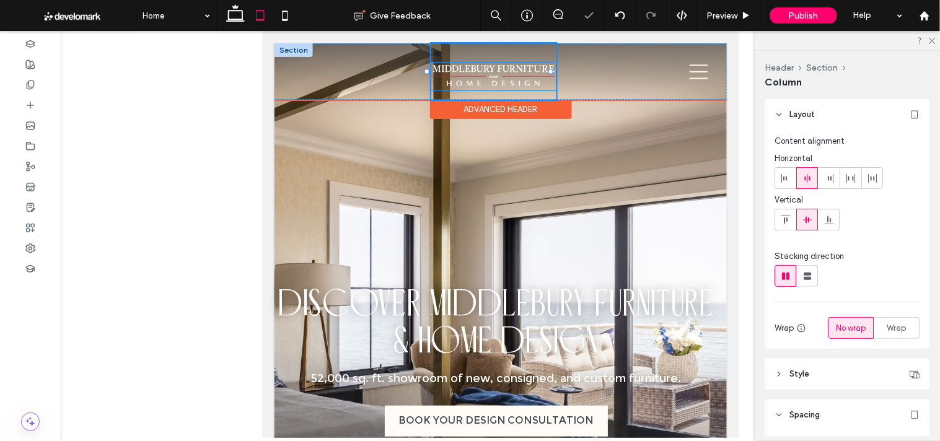
type input "*****"
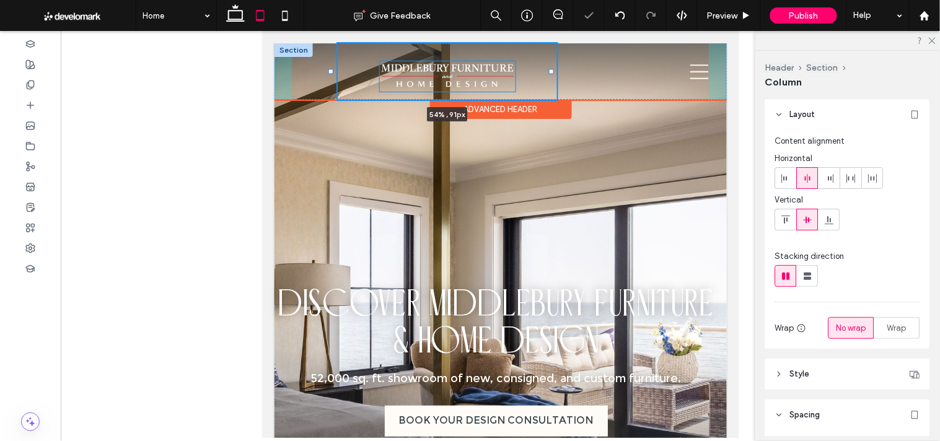
drag, startPoint x: 427, startPoint y: 72, endPoint x: 495, endPoint y: 75, distance: 68.2
click at [332, 43] on div at bounding box center [331, 43] width 1 height 1
type input "**"
type input "*****"
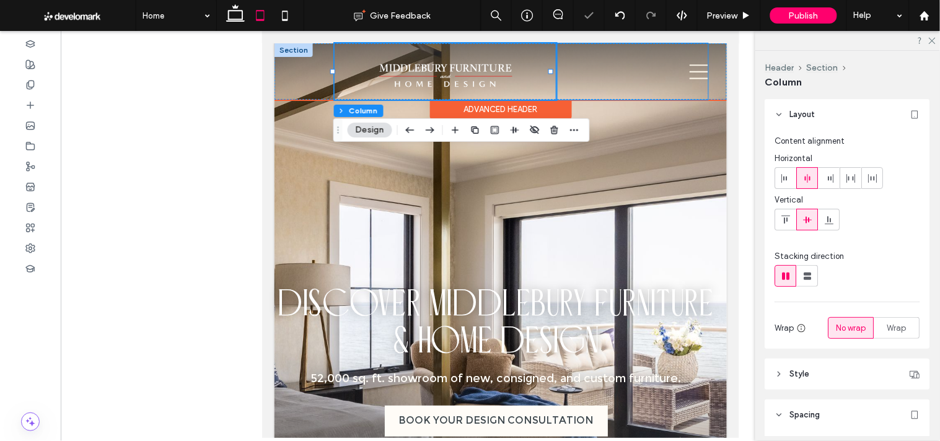
click at [583, 73] on div "GALLERY BRANDS FAQ CONSIGNMENT Contact Us" at bounding box center [632, 71] width 152 height 56
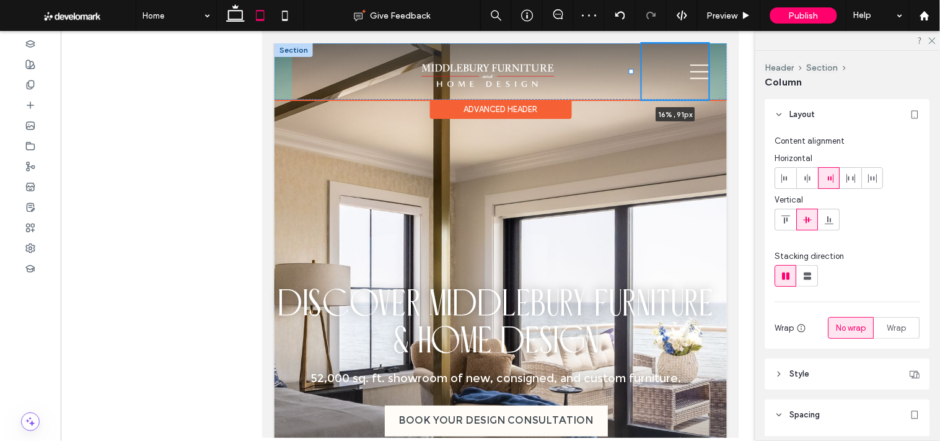
drag, startPoint x: 549, startPoint y: 71, endPoint x: 630, endPoint y: 71, distance: 81.2
click at [630, 71] on div at bounding box center [630, 71] width 5 height 5
type input "**"
type input "*****"
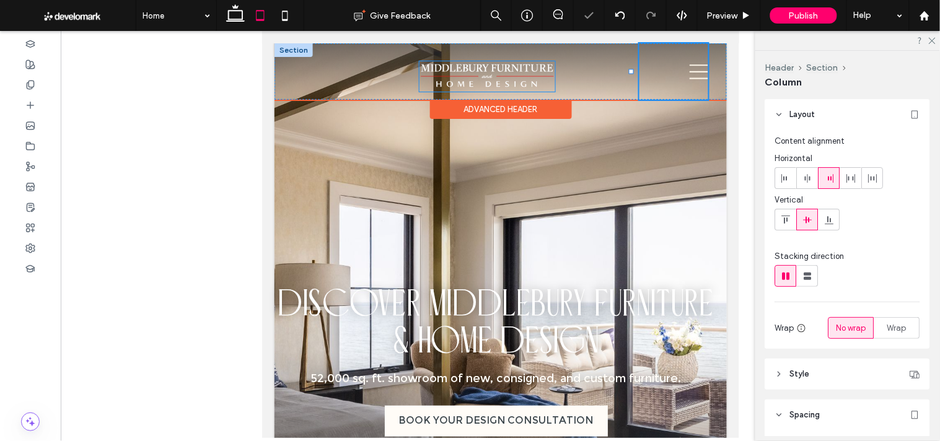
type input "**"
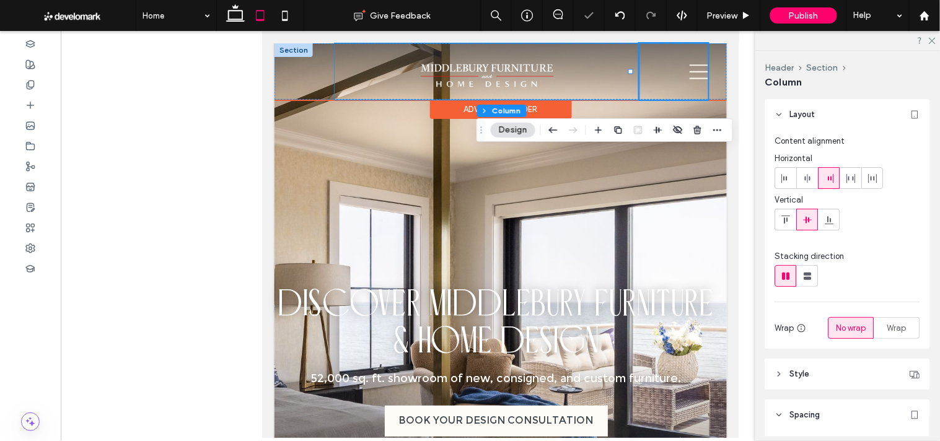
click at [349, 84] on div at bounding box center [486, 71] width 305 height 56
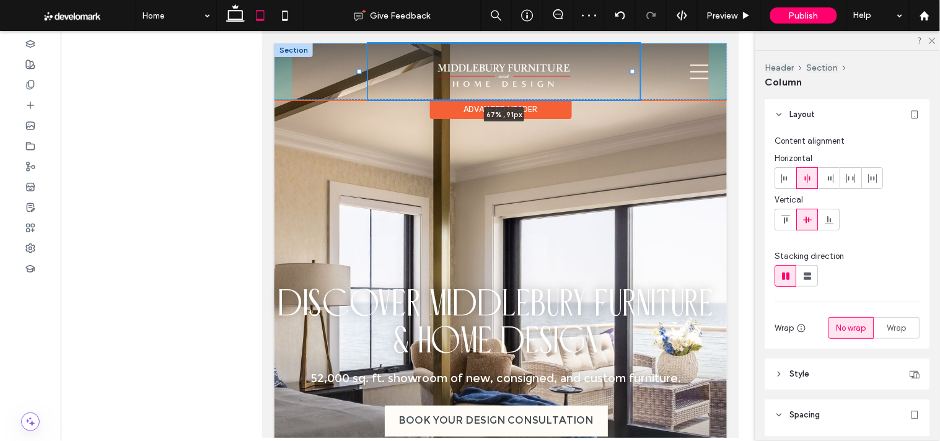
drag, startPoint x: 333, startPoint y: 69, endPoint x: 359, endPoint y: 70, distance: 26.0
click at [359, 70] on div at bounding box center [358, 71] width 5 height 5
type input "**"
type input "*****"
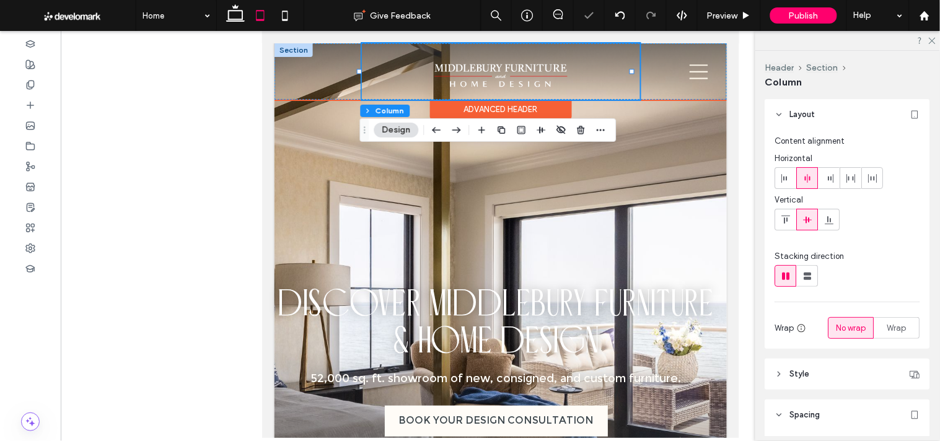
click at [532, 75] on img at bounding box center [501, 76] width 136 height 31
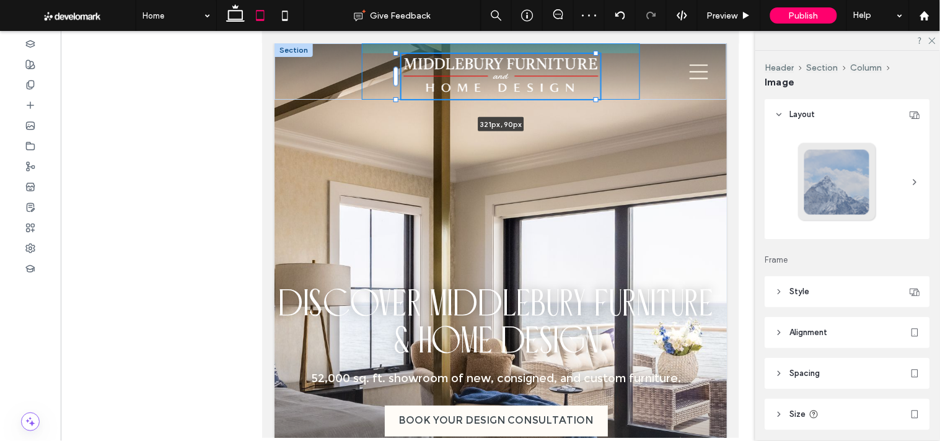
drag, startPoint x: 563, startPoint y: 89, endPoint x: 584, endPoint y: 114, distance: 32.5
type input "***"
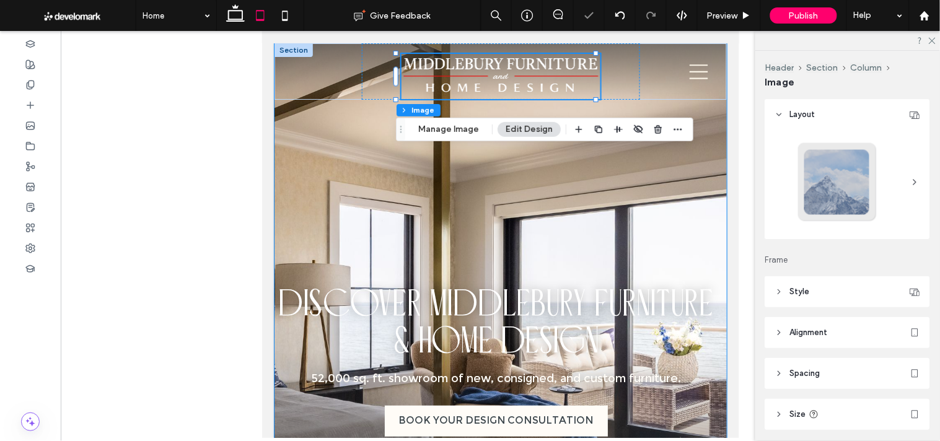
drag, startPoint x: 602, startPoint y: 143, endPoint x: 860, endPoint y: 170, distance: 258.7
click at [602, 143] on div "Shop Furniture Mattresses Decor Lighting Rugs Consignment DISCOVER MIDDLEBURY F…" at bounding box center [500, 307] width 452 height 529
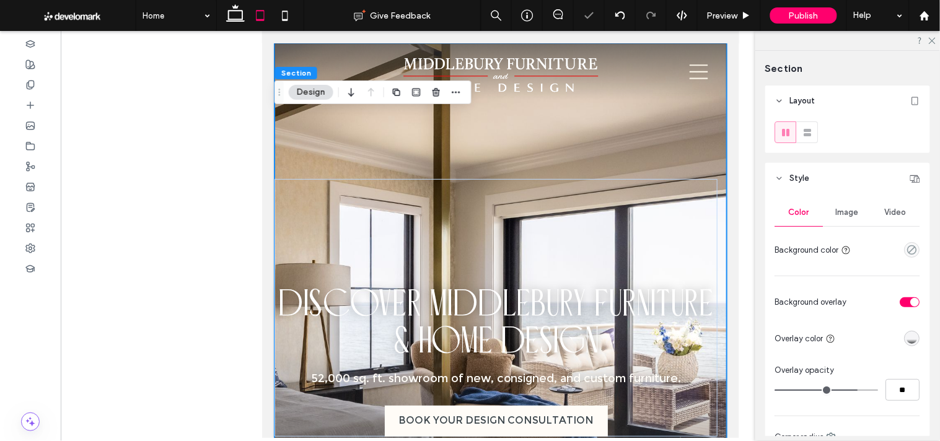
click at [538, 152] on div "Shop Furniture Mattresses Decor Lighting Rugs Consignment DISCOVER MIDDLEBURY F…" at bounding box center [500, 307] width 452 height 529
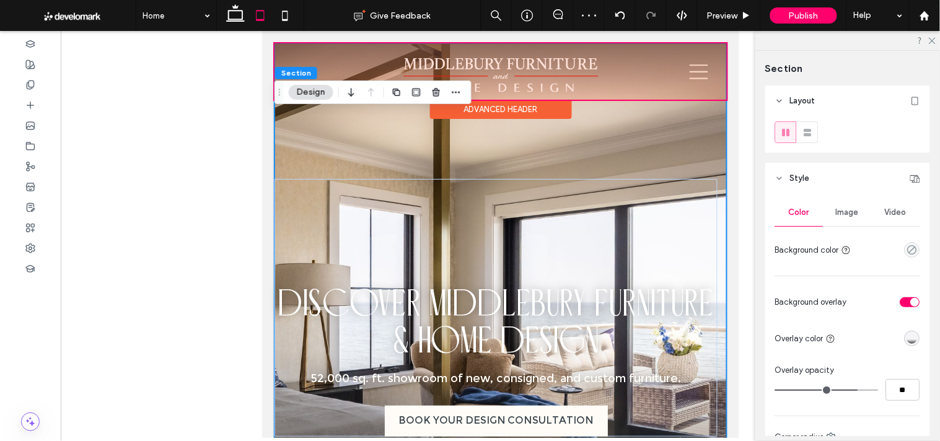
click at [675, 78] on div at bounding box center [500, 71] width 452 height 56
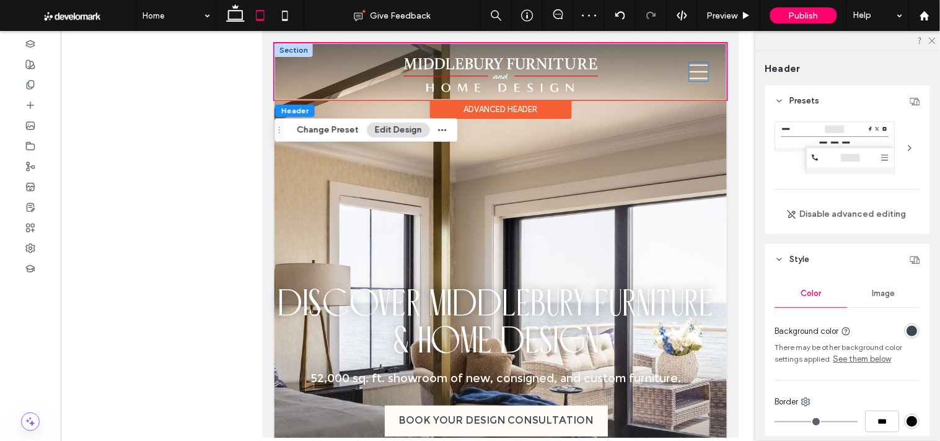
click at [689, 76] on icon at bounding box center [698, 71] width 19 height 19
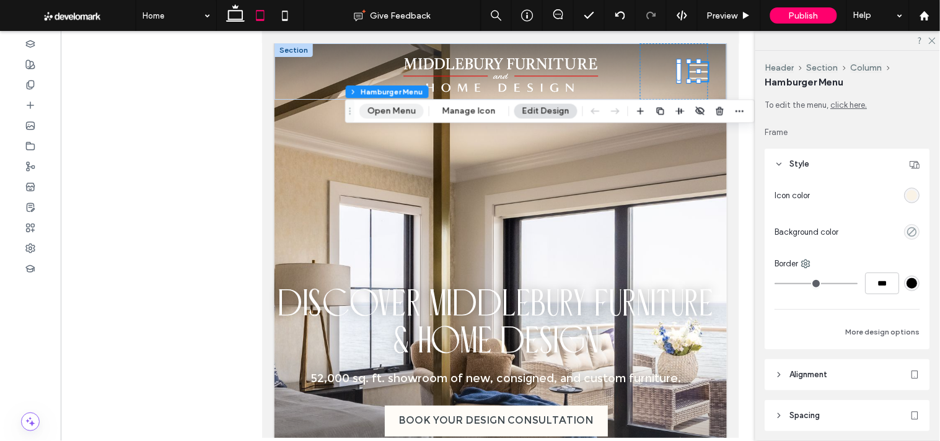
click at [390, 109] on button "Open Menu" at bounding box center [391, 111] width 64 height 15
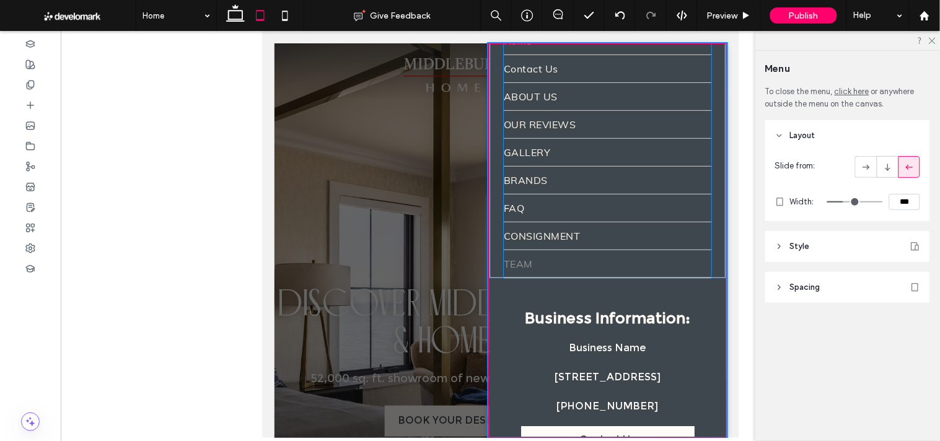
scroll to position [209, 0]
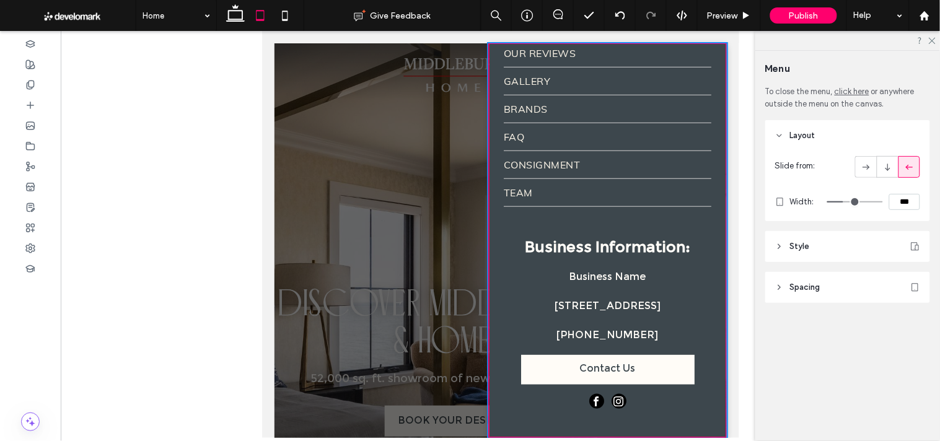
click at [406, 221] on div at bounding box center [500, 240] width 452 height 395
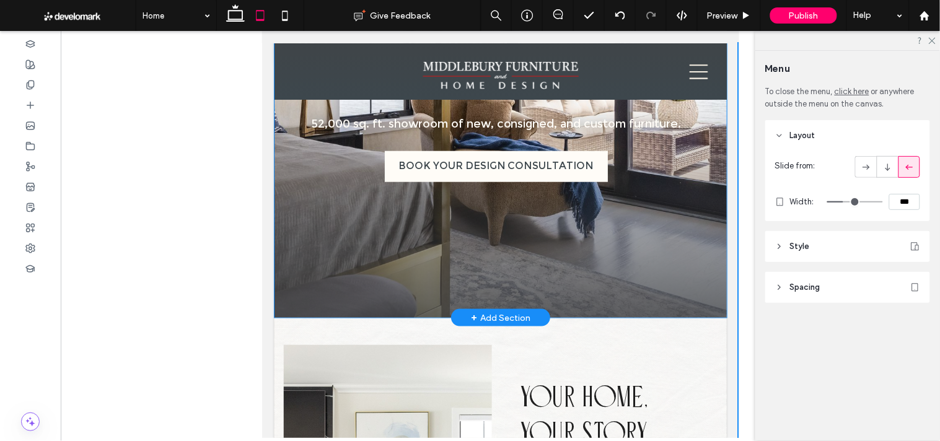
scroll to position [69, 0]
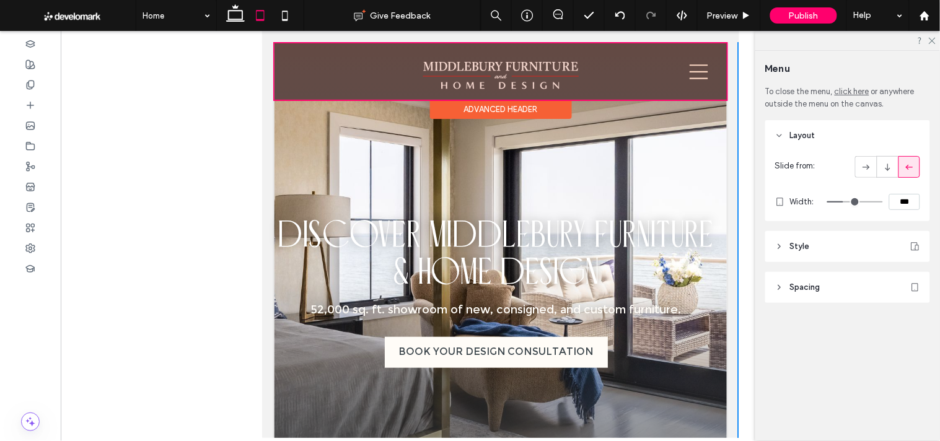
click at [524, 70] on div at bounding box center [500, 71] width 452 height 56
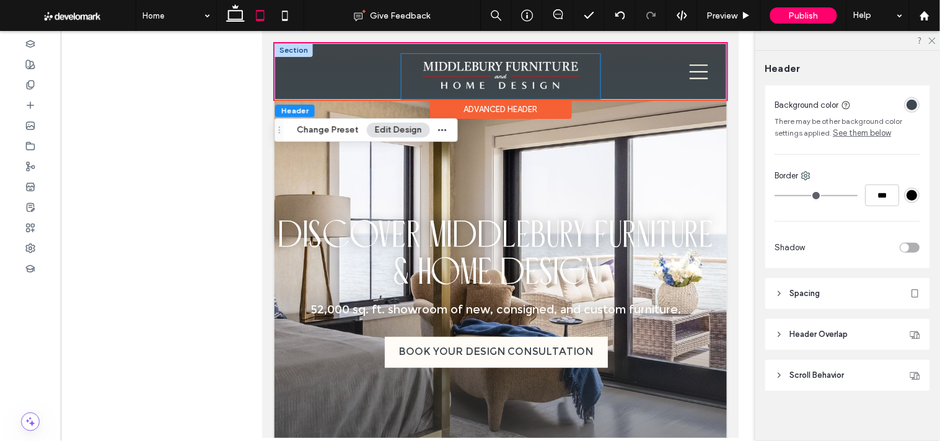
scroll to position [231, 0]
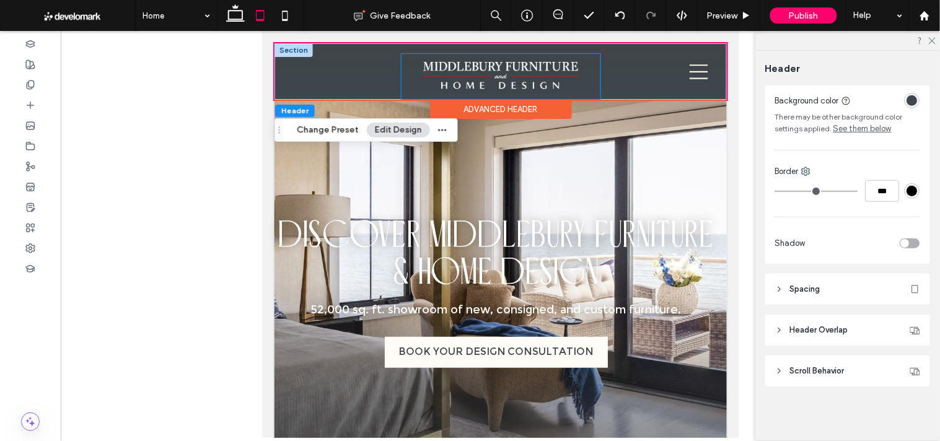
click at [540, 76] on img at bounding box center [500, 76] width 159 height 36
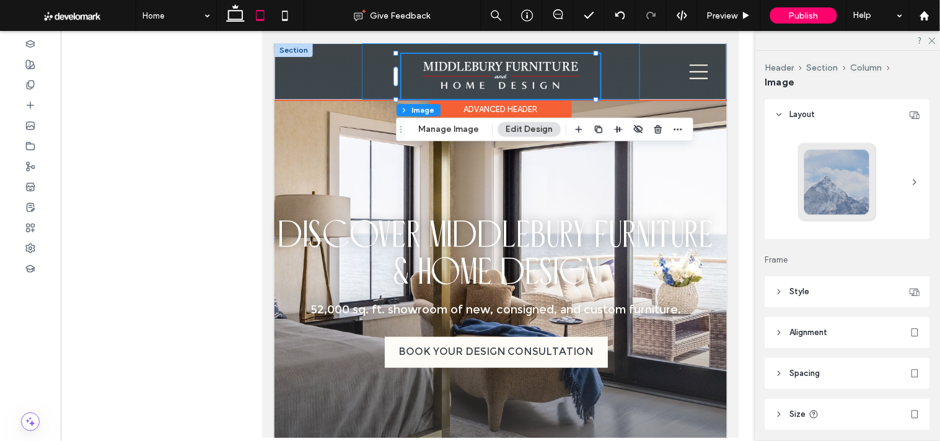
click at [610, 84] on div at bounding box center [500, 71] width 278 height 56
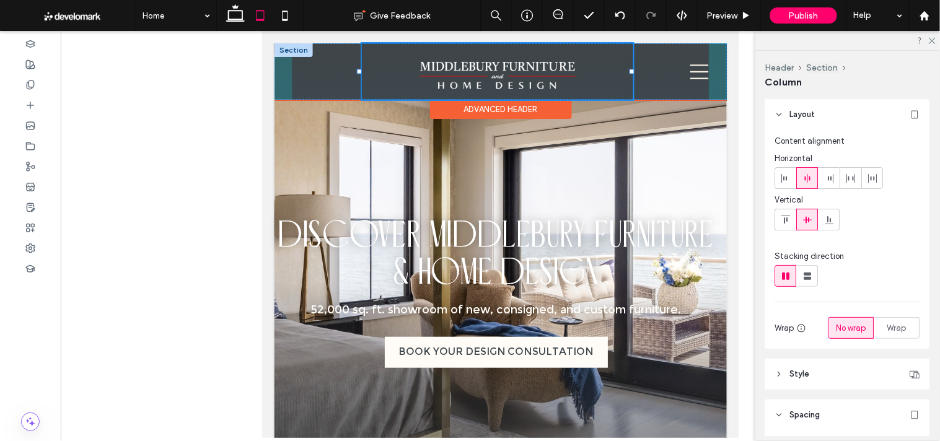
click at [636, 71] on div "Home ABOUT US TEAM OUR REVIEWS GALLERY BRANDS FAQ CONSIGNMENT Contact Us" at bounding box center [500, 71] width 452 height 56
type input "*****"
click at [641, 72] on div "GALLERY BRANDS FAQ CONSIGNMENT Contact Us" at bounding box center [673, 71] width 69 height 56
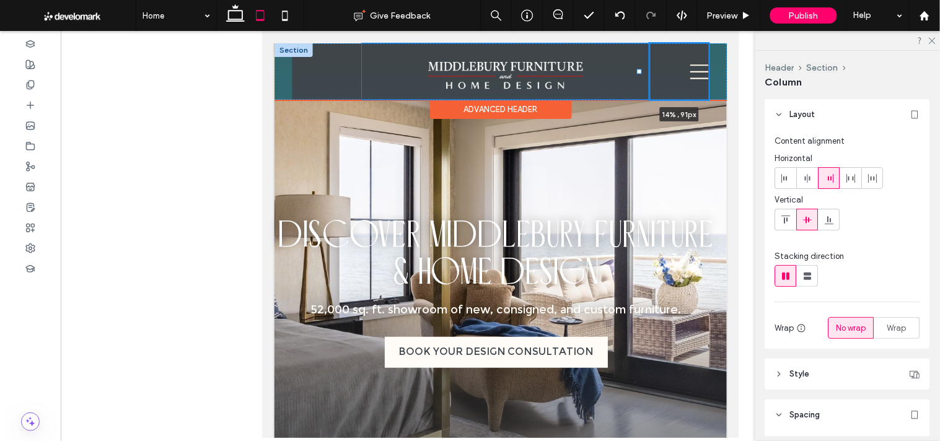
drag, startPoint x: 631, startPoint y: 70, endPoint x: 640, endPoint y: 70, distance: 8.7
click at [640, 70] on div at bounding box center [639, 71] width 5 height 5
type input "**"
type input "*****"
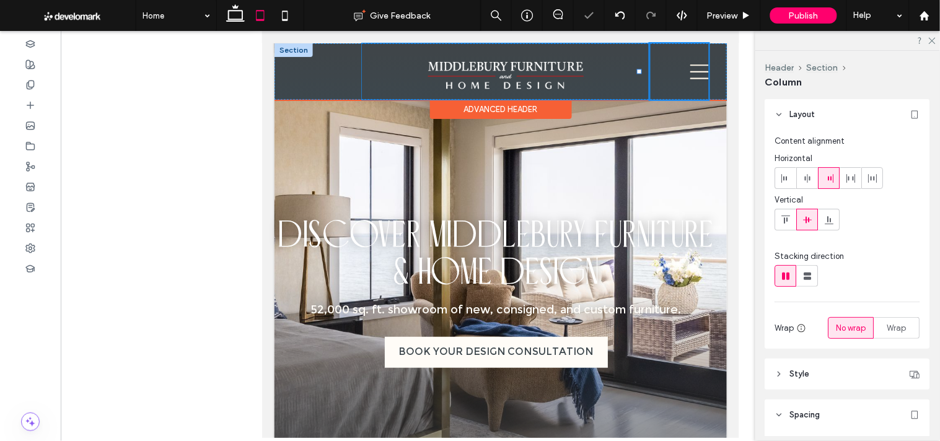
type input "**"
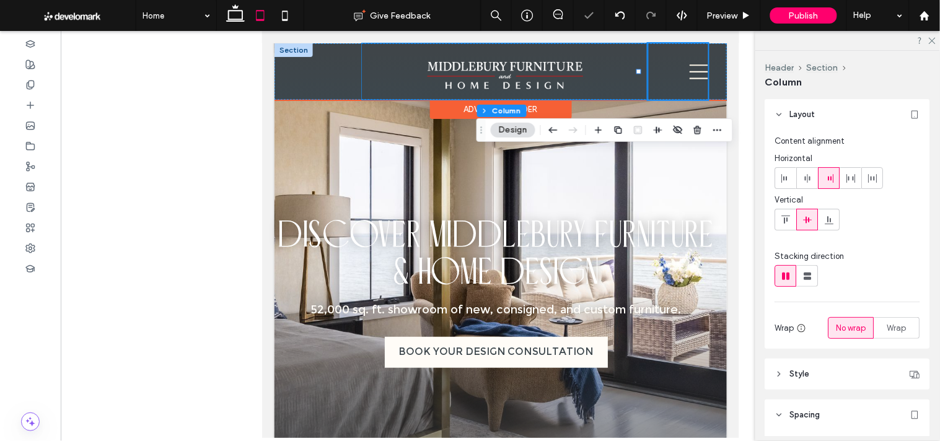
click at [648, 78] on div "GALLERY BRANDS FAQ CONSIGNMENT Contact Us 14% , 91px" at bounding box center [678, 71] width 60 height 56
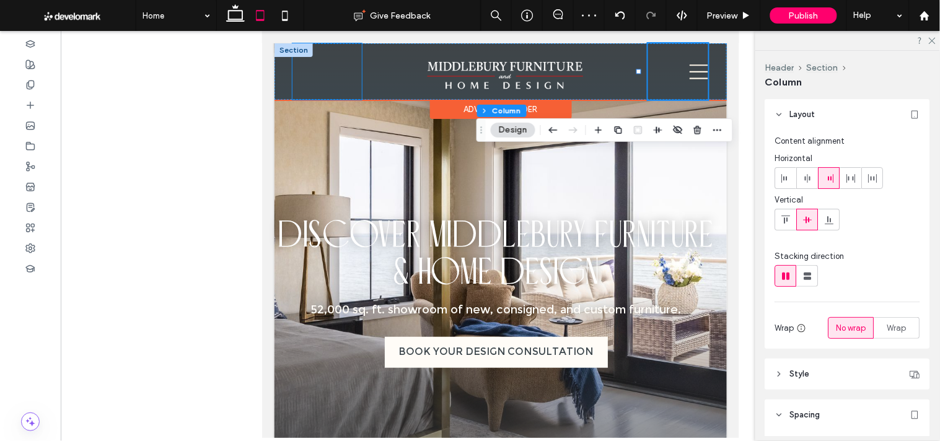
click at [335, 74] on div "Home ABOUT US TEAM OUR REVIEWS" at bounding box center [326, 71] width 69 height 56
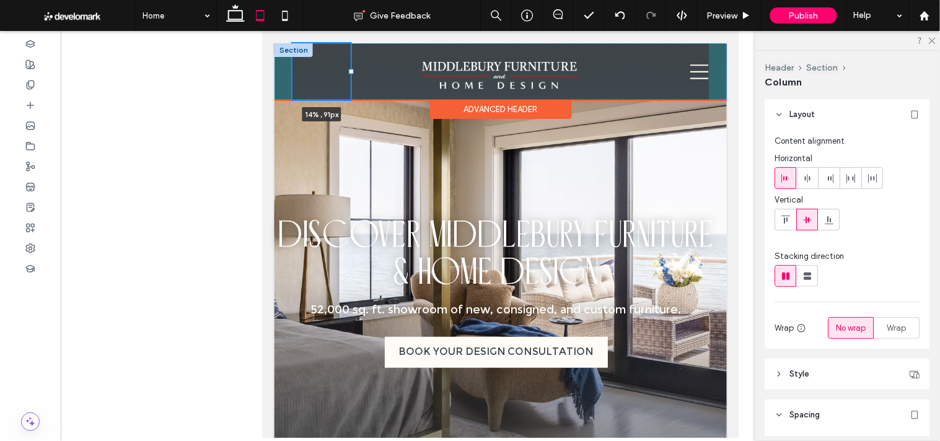
drag, startPoint x: 359, startPoint y: 69, endPoint x: 350, endPoint y: 72, distance: 9.6
click at [350, 72] on div at bounding box center [350, 71] width 5 height 5
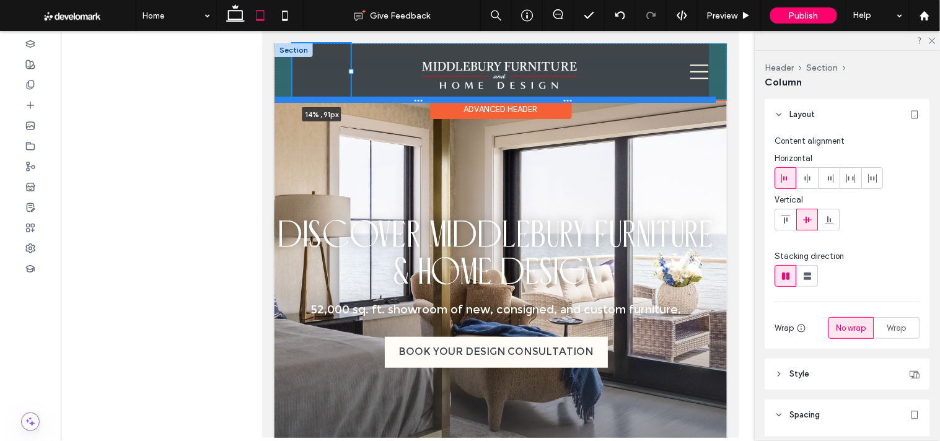
type input "**"
type input "*****"
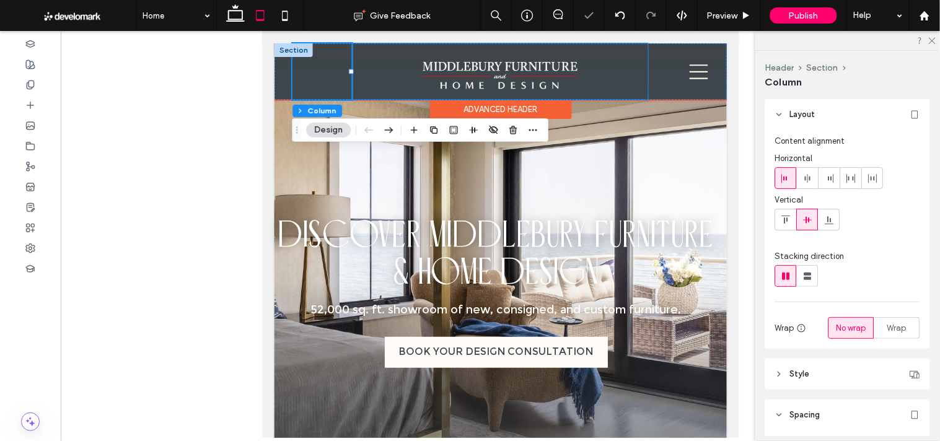
click at [623, 77] on div at bounding box center [499, 71] width 296 height 56
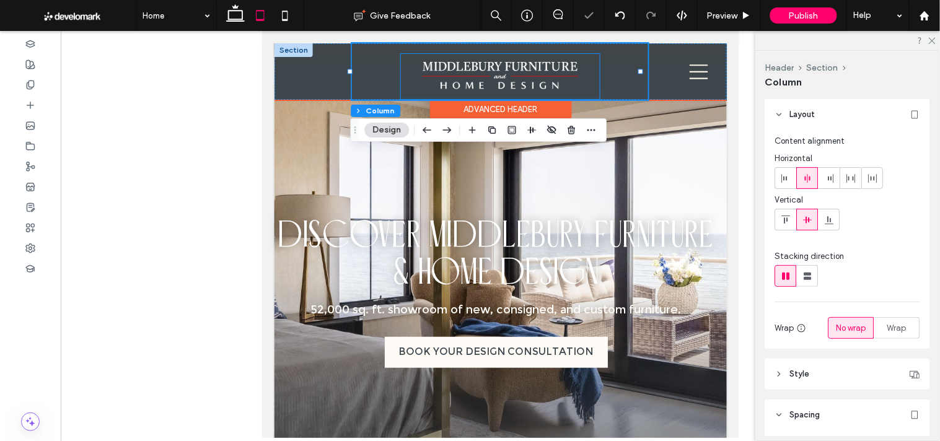
click at [529, 69] on img at bounding box center [499, 76] width 159 height 36
click at [529, 69] on div at bounding box center [499, 75] width 199 height 45
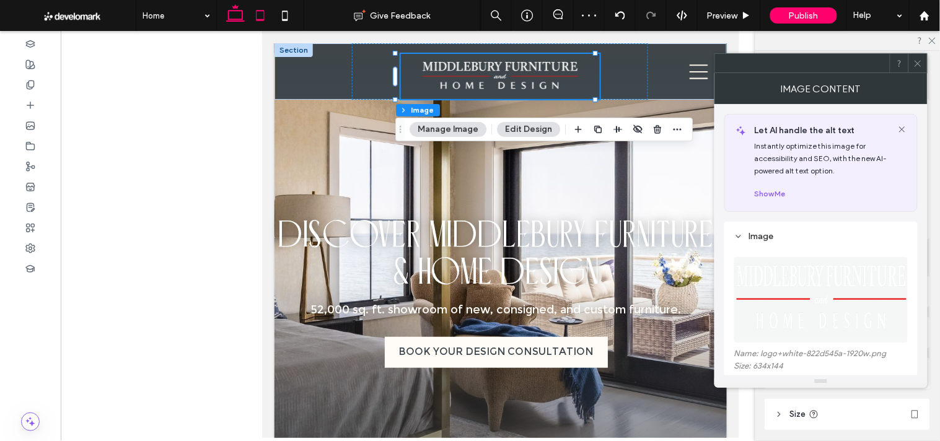
click at [236, 14] on icon at bounding box center [235, 15] width 25 height 25
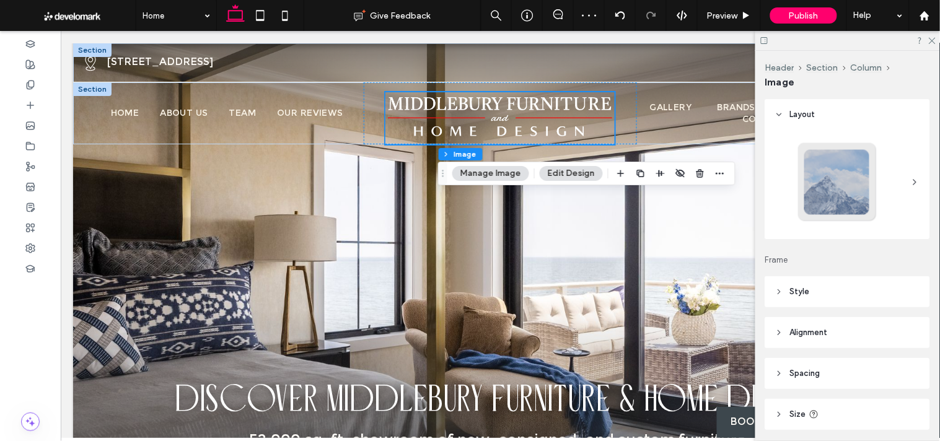
type input "***"
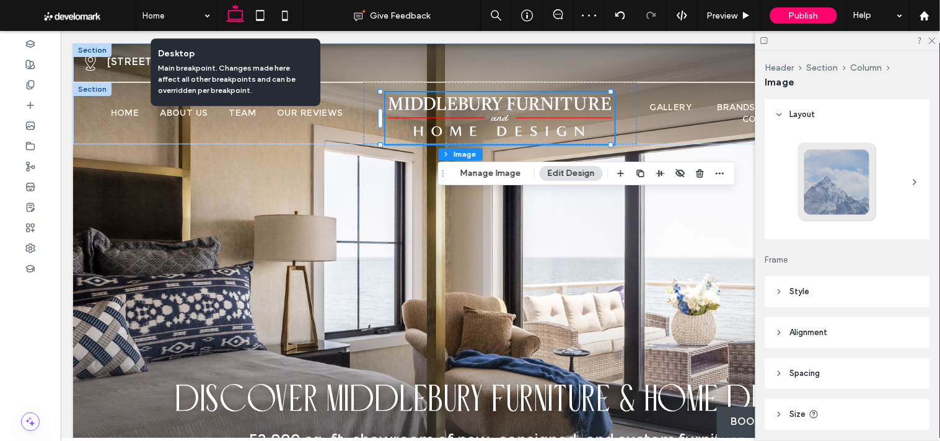
scroll to position [0, 0]
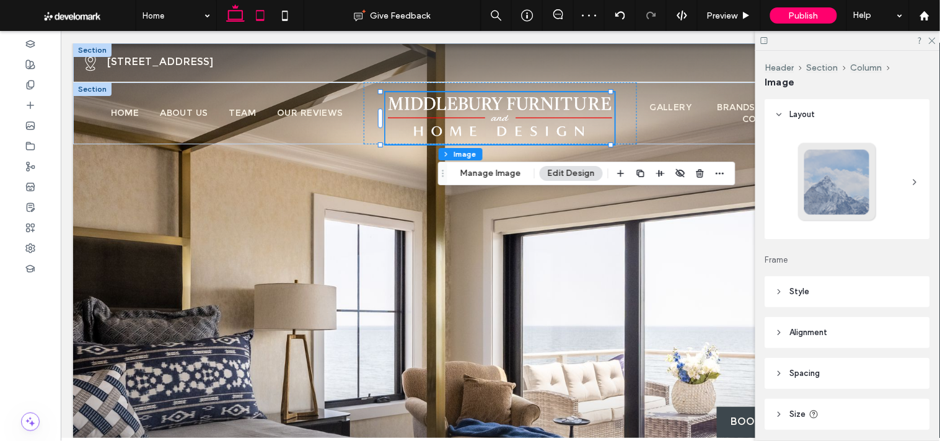
click at [267, 15] on icon at bounding box center [260, 15] width 25 height 25
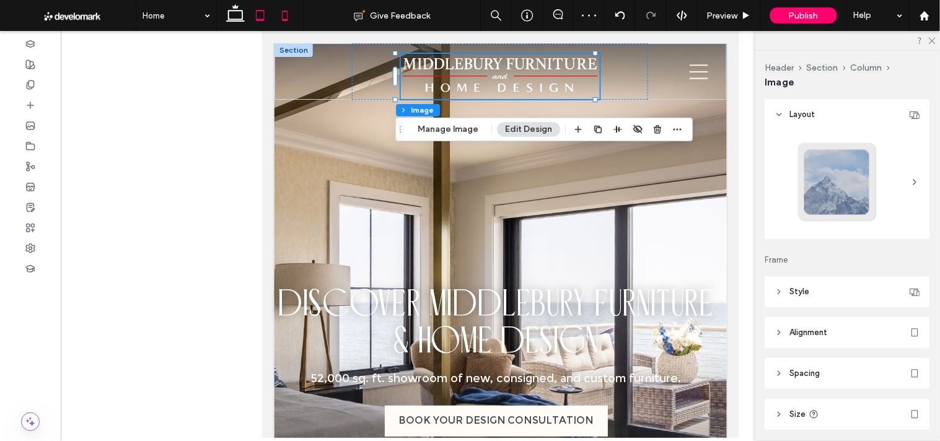
type input "***"
click at [281, 15] on icon at bounding box center [285, 15] width 25 height 25
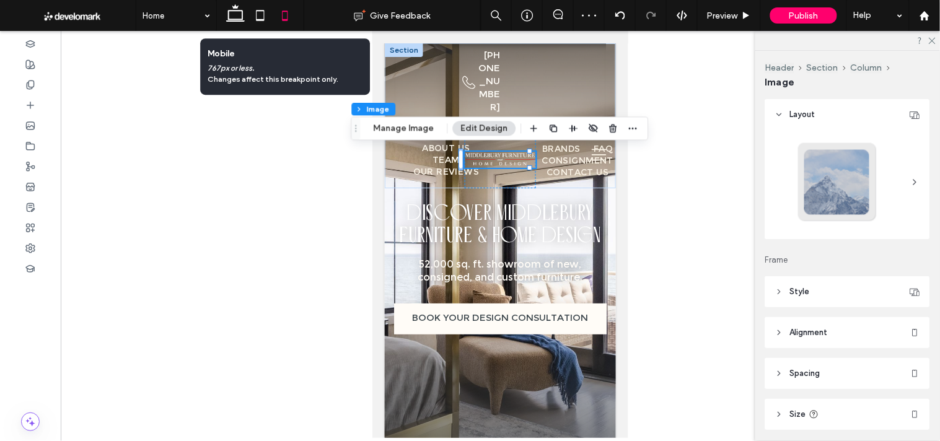
type input "***"
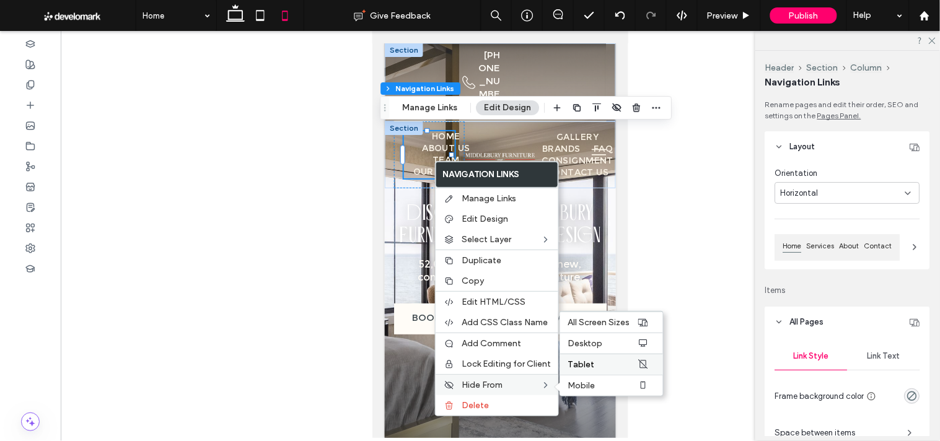
click at [615, 359] on label "Tablet" at bounding box center [602, 364] width 69 height 11
click at [622, 362] on label "Tablet" at bounding box center [602, 364] width 69 height 11
click at [626, 382] on label "Mobile" at bounding box center [602, 386] width 69 height 11
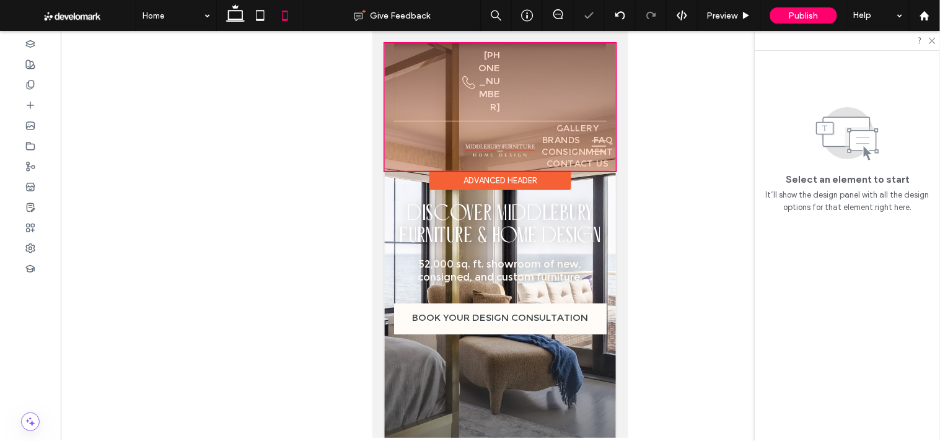
click at [547, 139] on div at bounding box center [499, 107] width 231 height 128
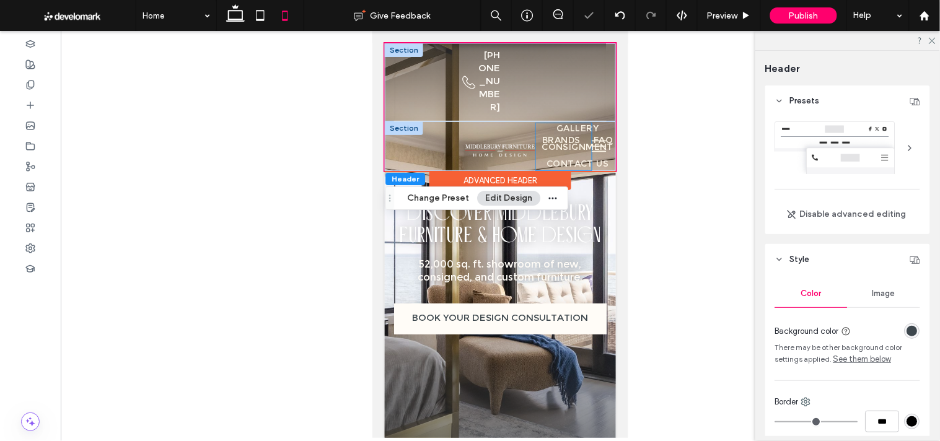
click at [563, 146] on span "CONSIGNMENT" at bounding box center [578, 147] width 72 height 12
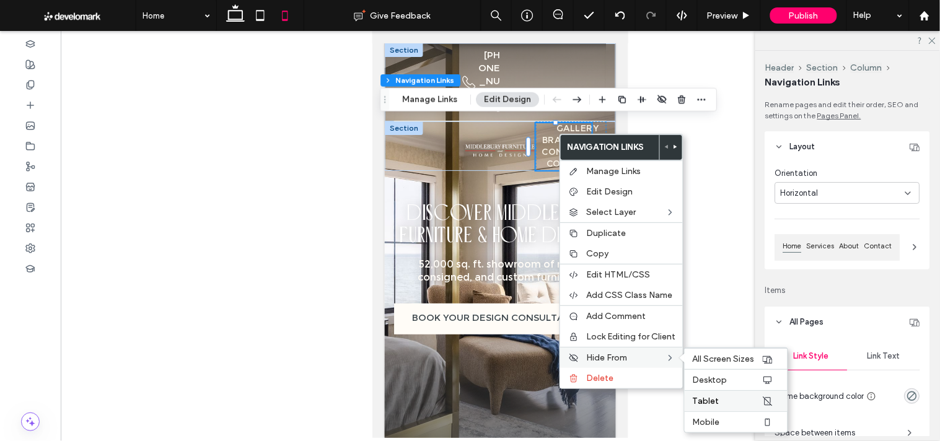
click at [738, 396] on label "Tablet" at bounding box center [726, 401] width 69 height 11
click at [742, 419] on label "Mobile" at bounding box center [726, 422] width 69 height 11
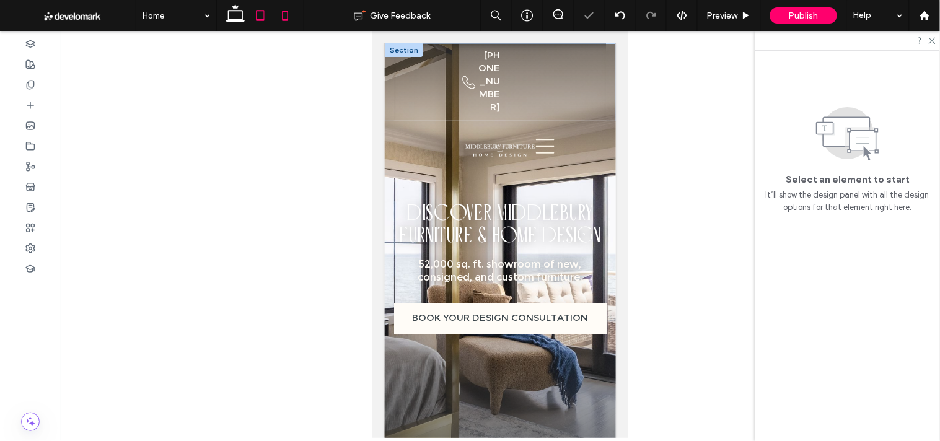
click at [262, 19] on icon at bounding box center [260, 15] width 25 height 25
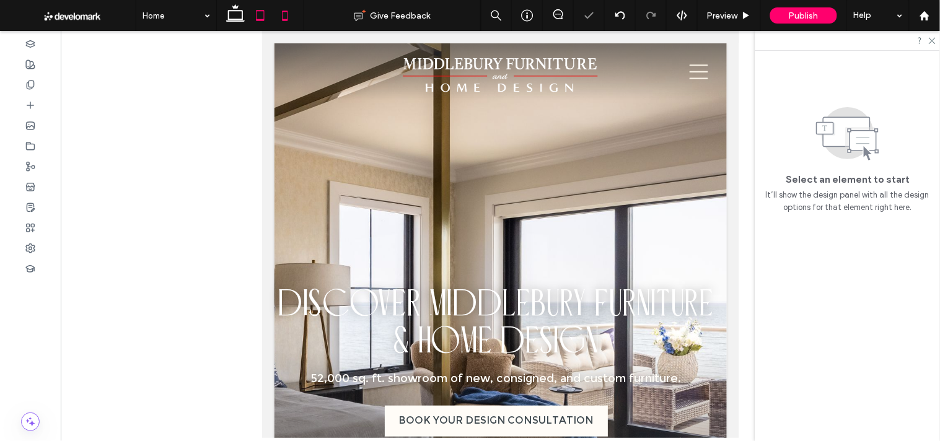
click at [282, 19] on use at bounding box center [285, 16] width 6 height 10
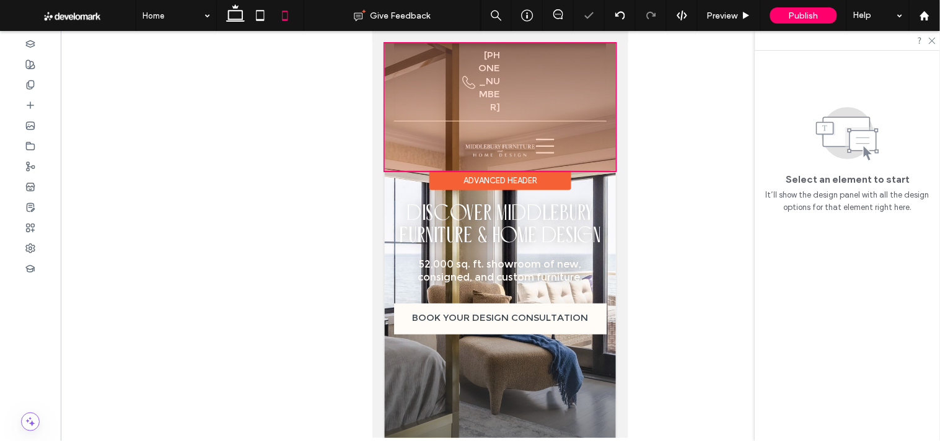
click at [496, 90] on div at bounding box center [499, 107] width 231 height 128
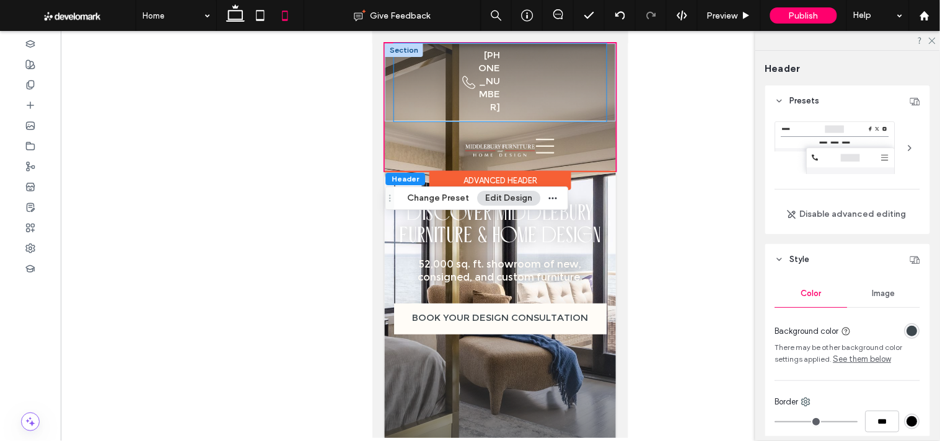
drag, startPoint x: 555, startPoint y: 117, endPoint x: 498, endPoint y: 97, distance: 60.4
click at [498, 97] on div "Black telephone handset. Black location pin icon. 1101 Southford Rd, Middlebury…" at bounding box center [500, 81] width 213 height 77
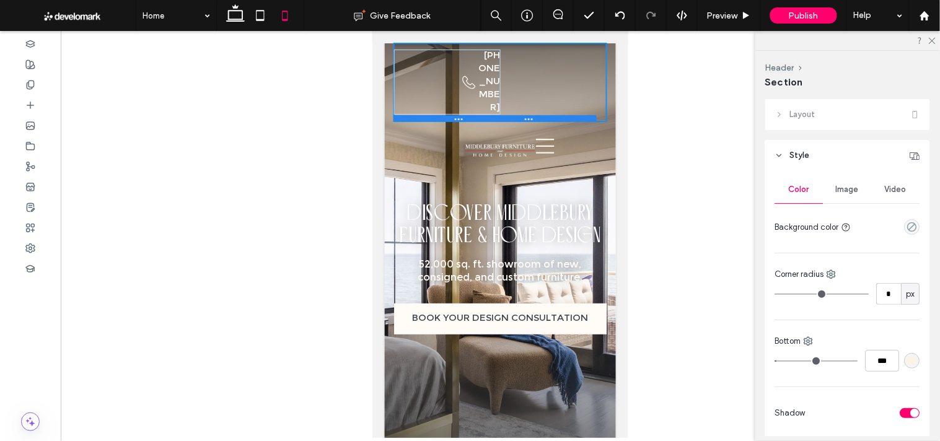
click at [514, 118] on div at bounding box center [494, 118] width 203 height 6
type input "***"
drag, startPoint x: 514, startPoint y: 118, endPoint x: 492, endPoint y: 118, distance: 22.3
click at [492, 118] on div at bounding box center [494, 118] width 203 height 6
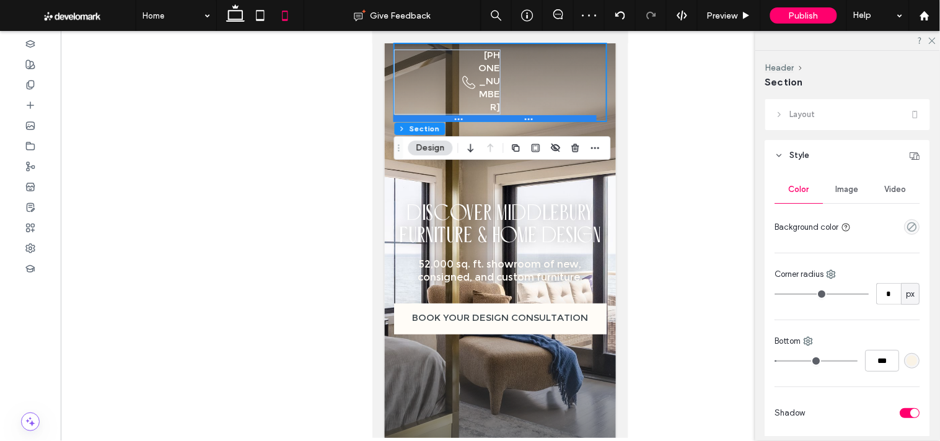
drag, startPoint x: 492, startPoint y: 118, endPoint x: 456, endPoint y: 121, distance: 36.1
click at [456, 121] on div at bounding box center [494, 118] width 203 height 6
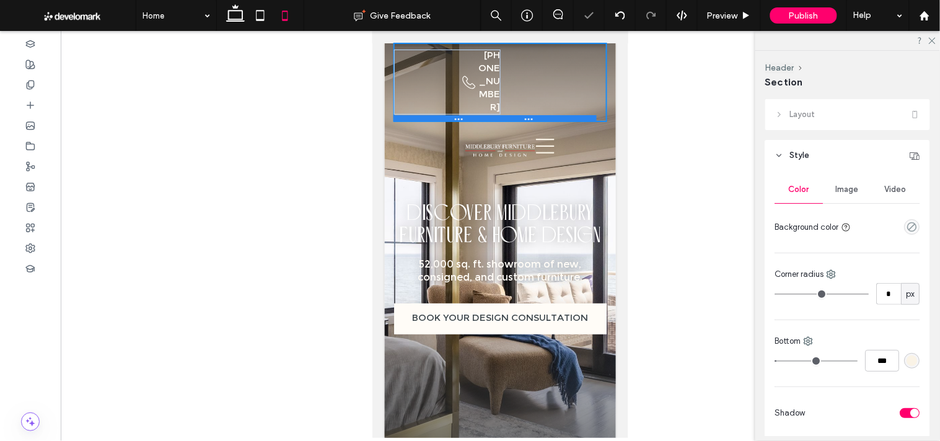
click at [451, 115] on div at bounding box center [494, 118] width 203 height 6
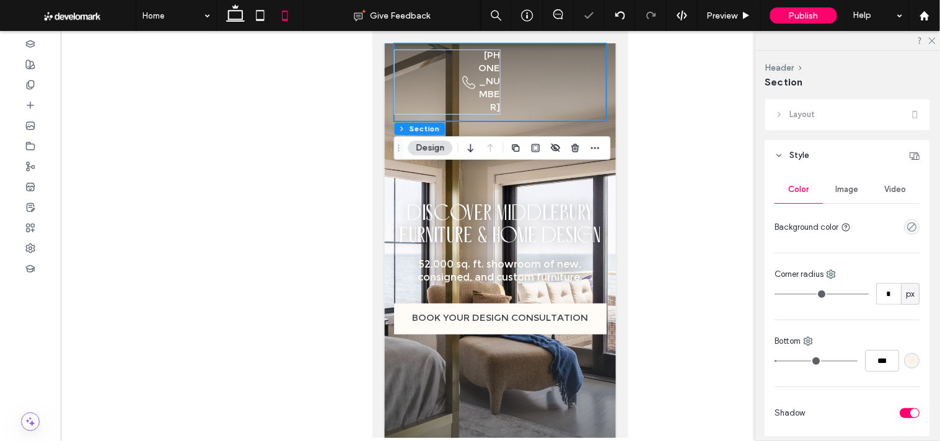
drag, startPoint x: 450, startPoint y: 115, endPoint x: 560, endPoint y: 66, distance: 120.1
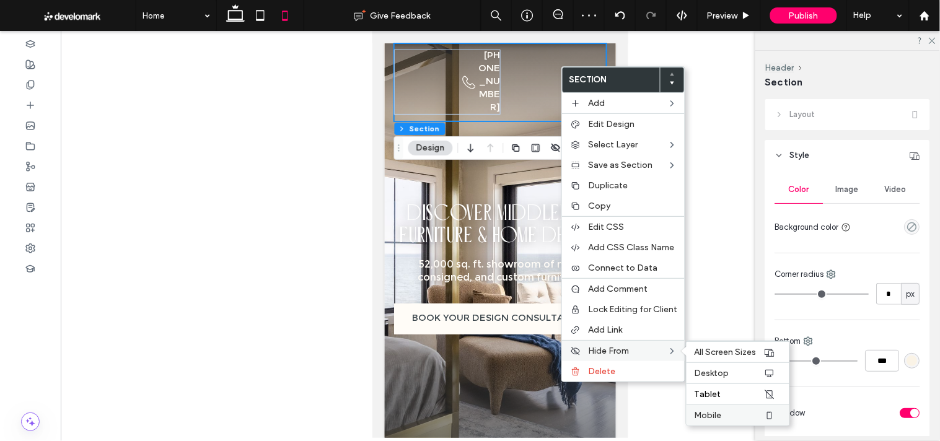
click at [707, 405] on div "Mobile" at bounding box center [738, 415] width 103 height 21
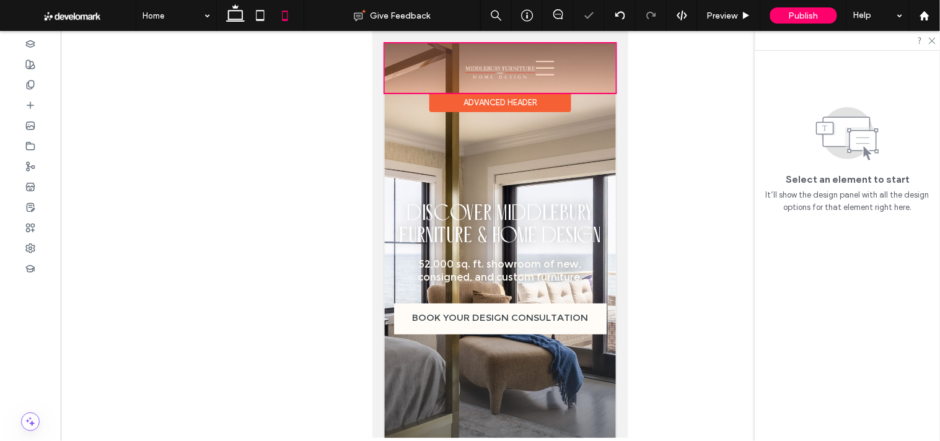
click at [519, 76] on div at bounding box center [499, 68] width 231 height 50
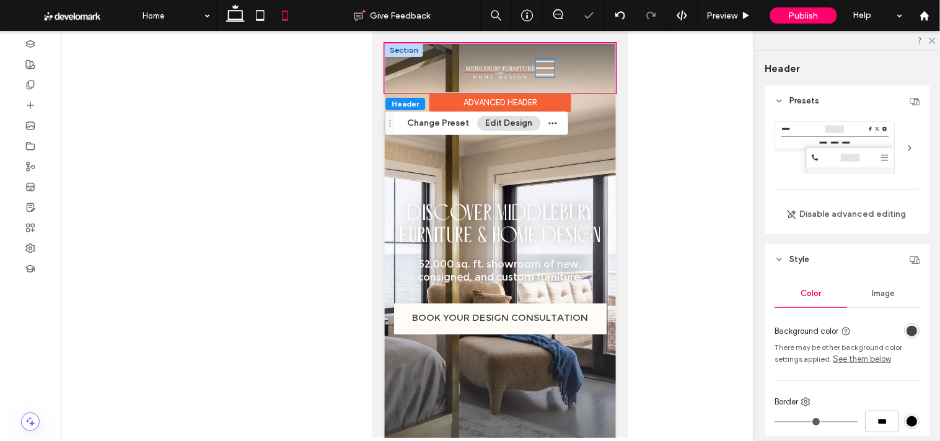
click at [535, 64] on icon at bounding box center [544, 67] width 19 height 19
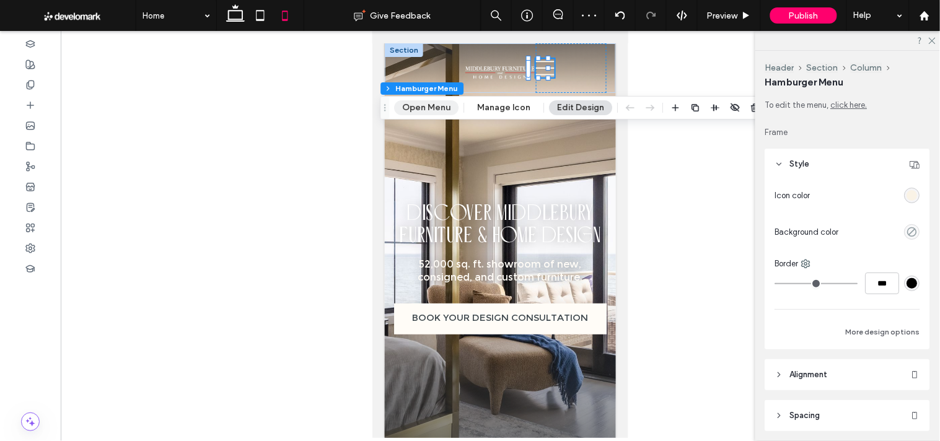
click at [412, 107] on button "Open Menu" at bounding box center [426, 107] width 64 height 15
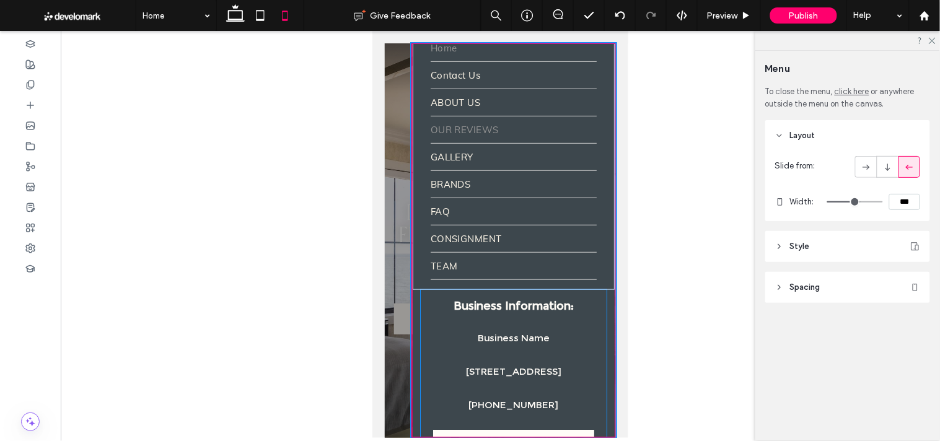
scroll to position [0, 0]
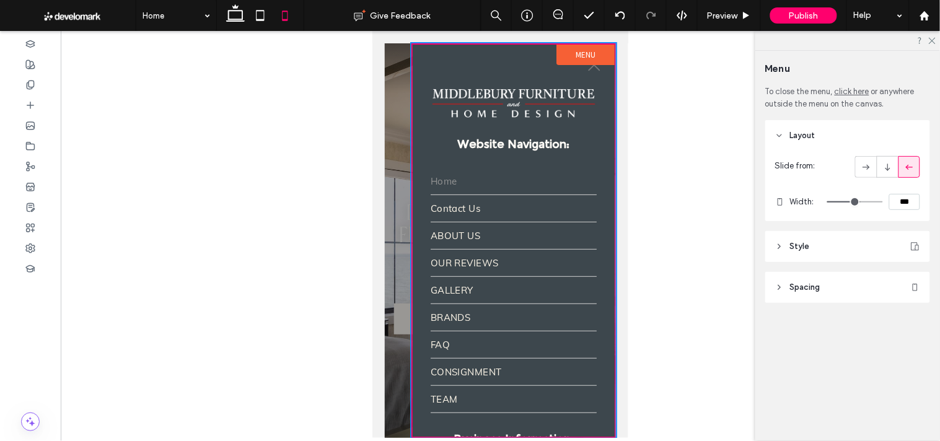
click at [397, 144] on div at bounding box center [499, 240] width 231 height 395
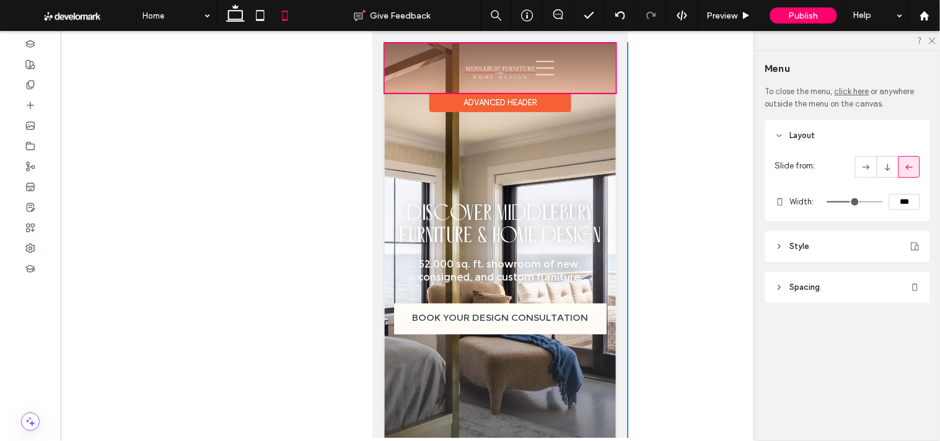
click at [537, 64] on div at bounding box center [499, 68] width 231 height 50
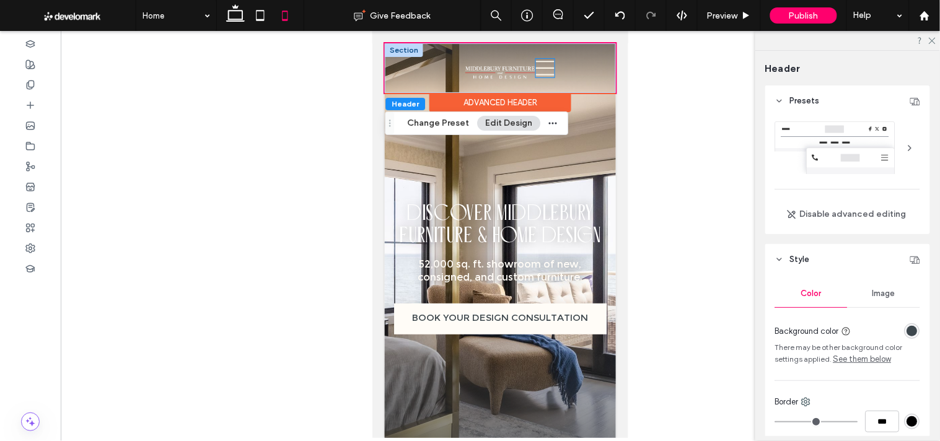
click at [537, 71] on icon at bounding box center [544, 67] width 19 height 19
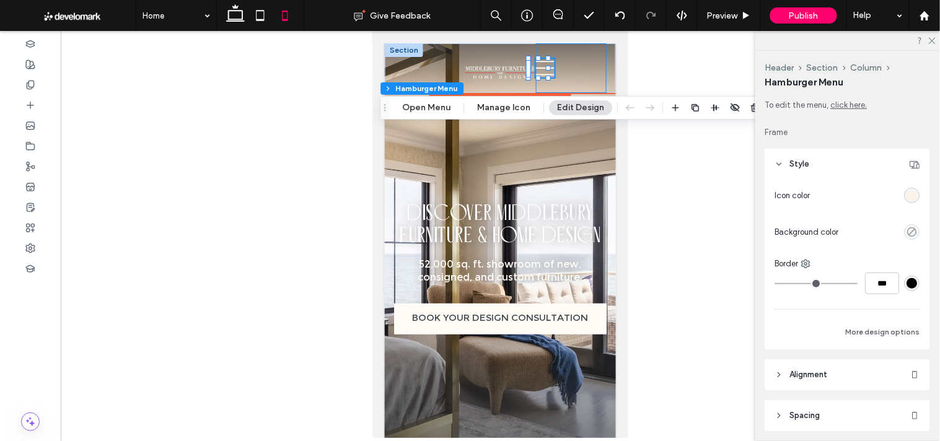
click at [565, 64] on div "GALLERY BRANDS FAQ CONSIGNMENT Contact Us" at bounding box center [570, 68] width 71 height 50
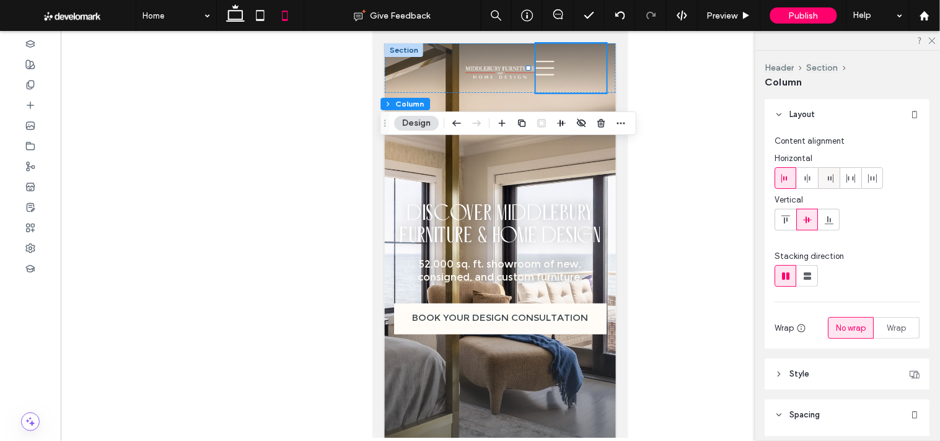
click at [826, 176] on icon at bounding box center [830, 179] width 10 height 10
type input "**"
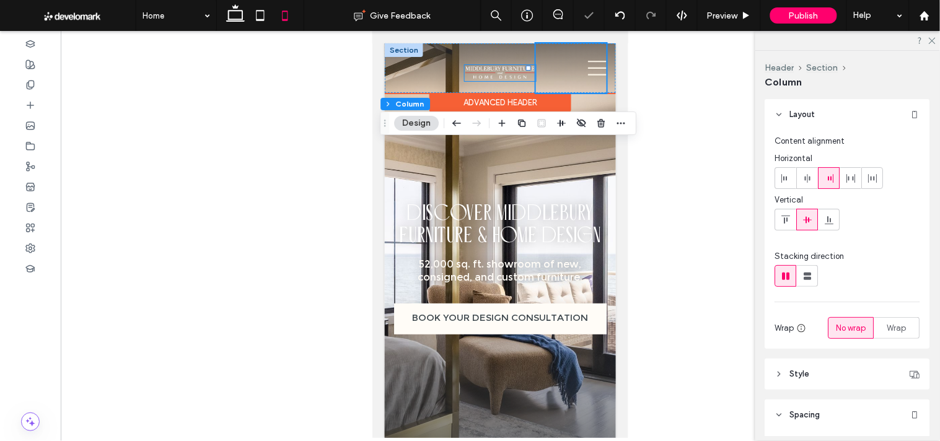
click at [492, 77] on img at bounding box center [499, 72] width 71 height 16
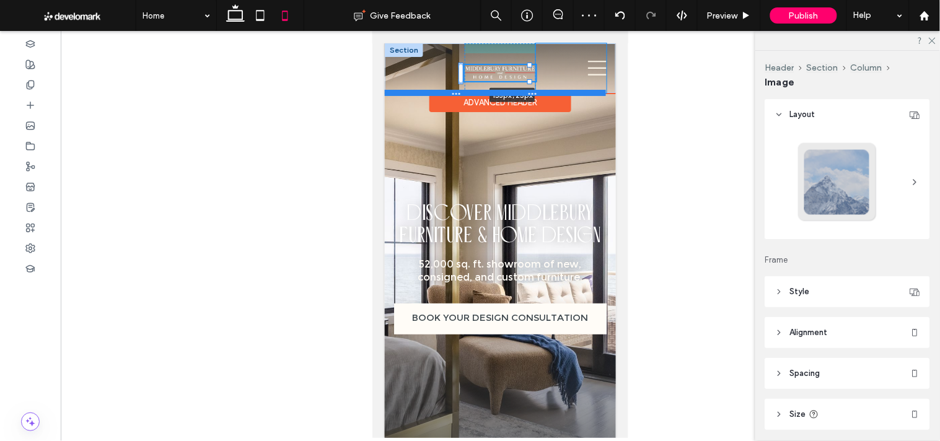
drag, startPoint x: 529, startPoint y: 81, endPoint x: 535, endPoint y: 95, distance: 15.5
click at [535, 92] on div "Home ABOUT US TEAM OUR REVIEWS 153px , 25px GALLERY BRANDS FAQ CONSIGNMENT Cont…" at bounding box center [499, 68] width 231 height 50
type input "***"
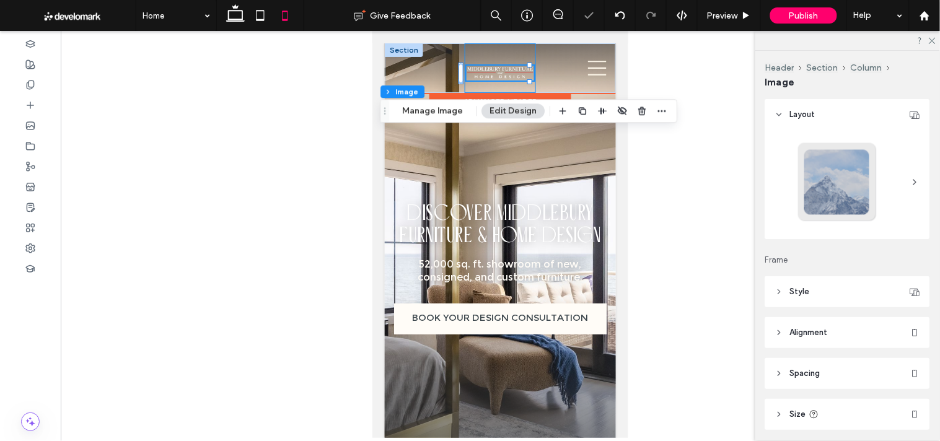
click at [506, 54] on div "153px , 25px" at bounding box center [499, 68] width 71 height 50
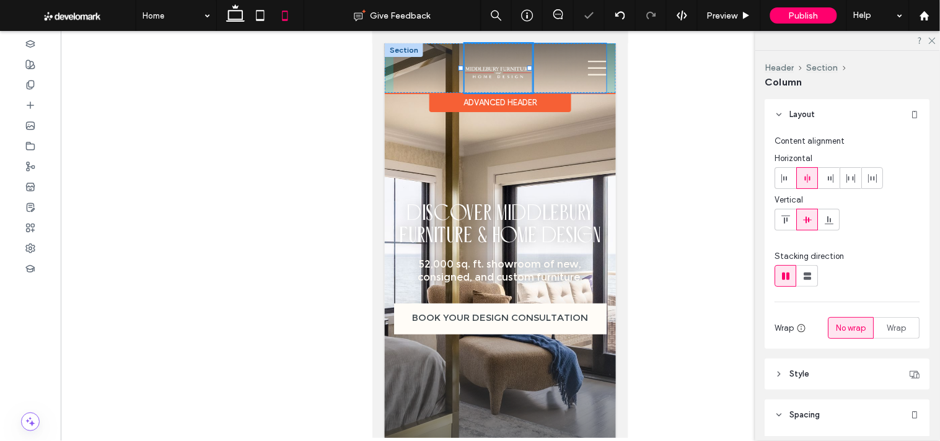
drag, startPoint x: 529, startPoint y: 66, endPoint x: 548, endPoint y: 69, distance: 19.4
click at [548, 69] on div "Home ABOUT US TEAM OUR REVIEWS GALLERY BRANDS FAQ CONSIGNMENT Contact Us" at bounding box center [499, 68] width 231 height 50
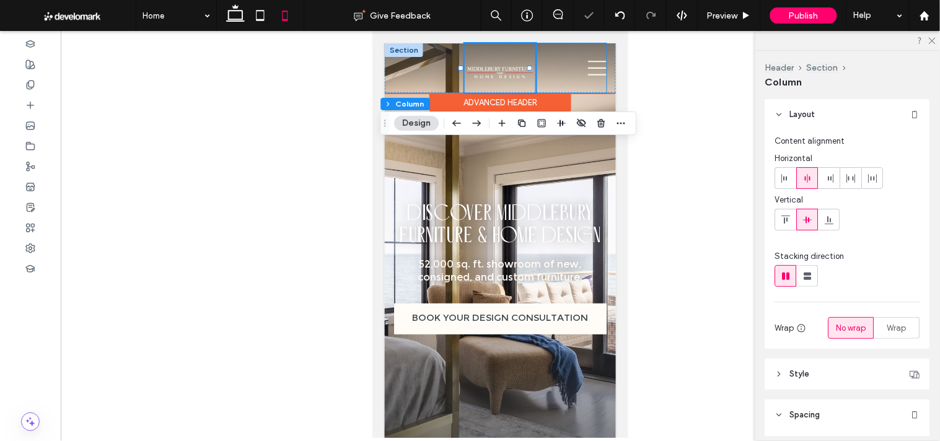
click at [536, 77] on div "GALLERY BRANDS FAQ CONSIGNMENT Contact Us" at bounding box center [570, 68] width 71 height 50
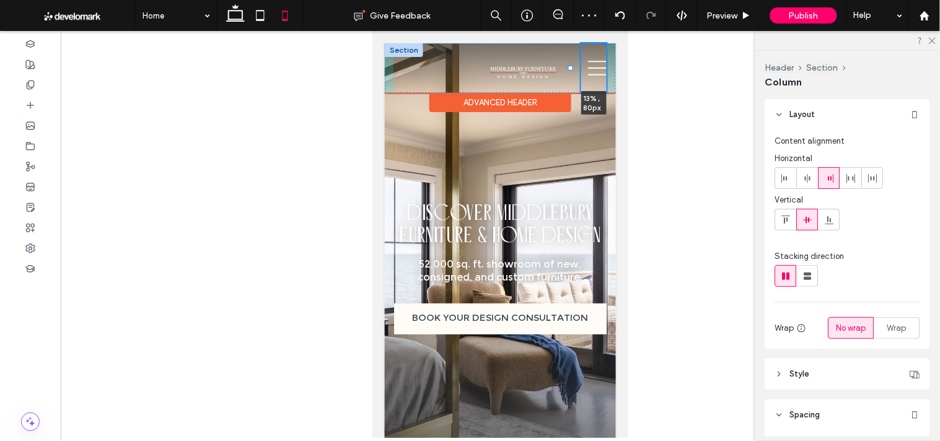
drag, startPoint x: 529, startPoint y: 66, endPoint x: 571, endPoint y: 64, distance: 42.2
click at [571, 65] on div at bounding box center [570, 67] width 5 height 5
type input "**"
type input "*****"
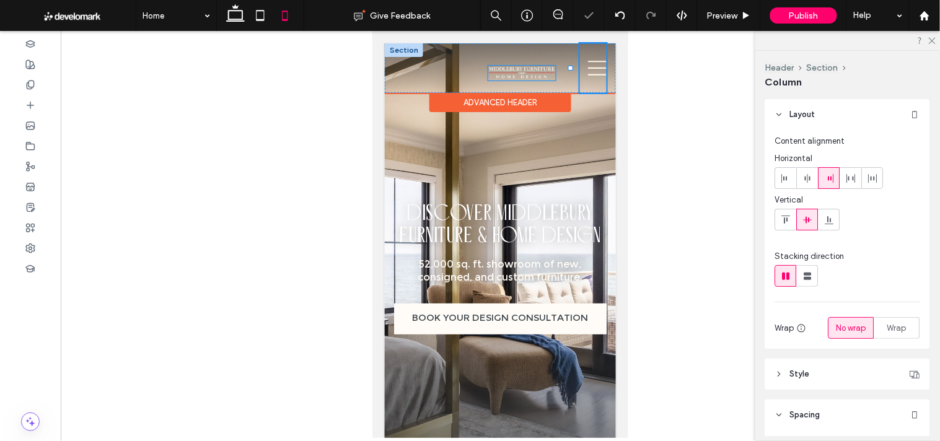
type input "**"
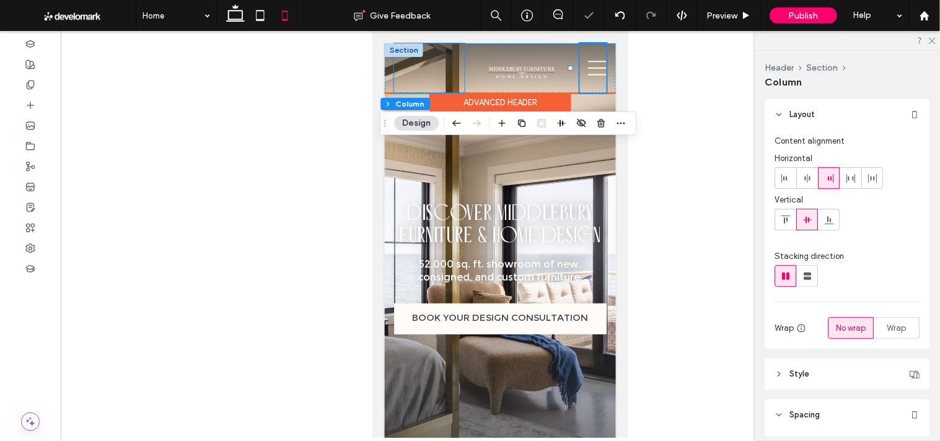
click at [459, 69] on div "Home ABOUT US TEAM OUR REVIEWS" at bounding box center [429, 68] width 71 height 50
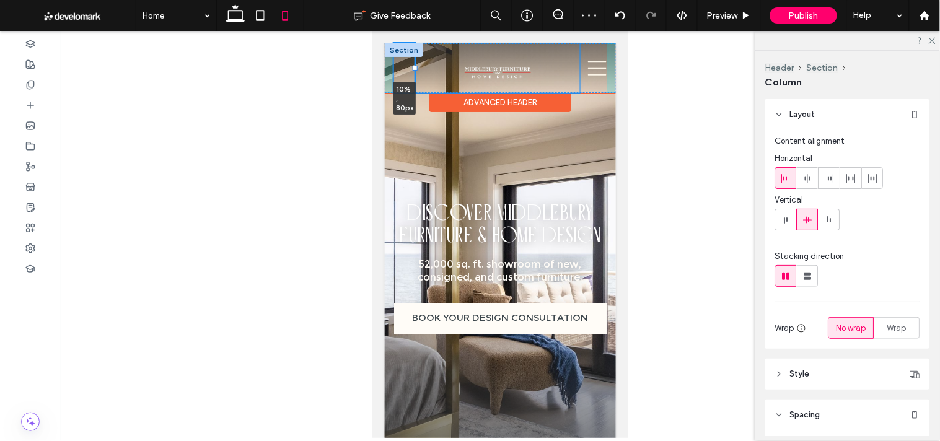
drag, startPoint x: 458, startPoint y: 68, endPoint x: 412, endPoint y: 69, distance: 46.5
click at [412, 69] on div at bounding box center [414, 67] width 5 height 5
type input "**"
type input "*****"
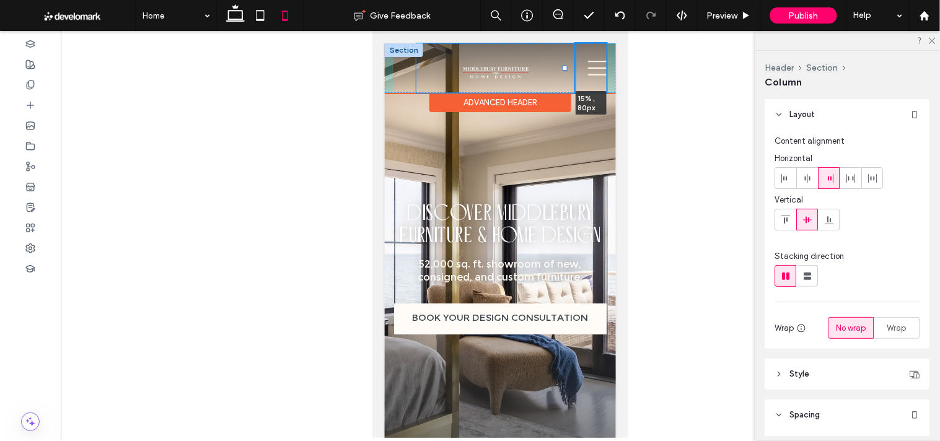
click at [564, 68] on div at bounding box center [564, 67] width 5 height 5
type input "**"
type input "*****"
type input "**"
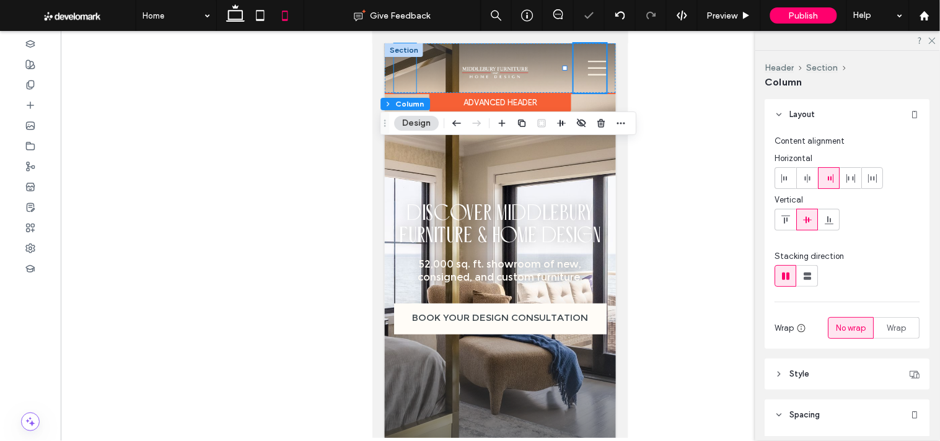
click at [407, 69] on div "Home ABOUT US TEAM OUR REVIEWS" at bounding box center [405, 68] width 22 height 50
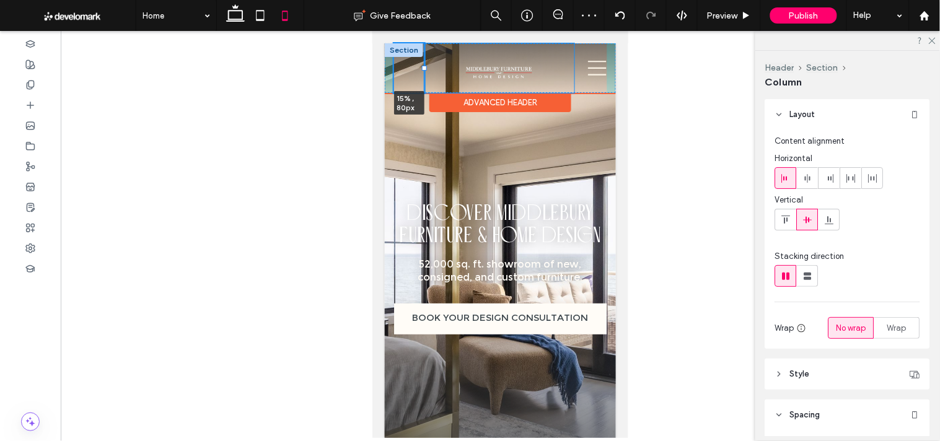
drag, startPoint x: 415, startPoint y: 66, endPoint x: 424, endPoint y: 66, distance: 9.3
click at [424, 66] on div at bounding box center [423, 67] width 5 height 5
type input "**"
type input "***"
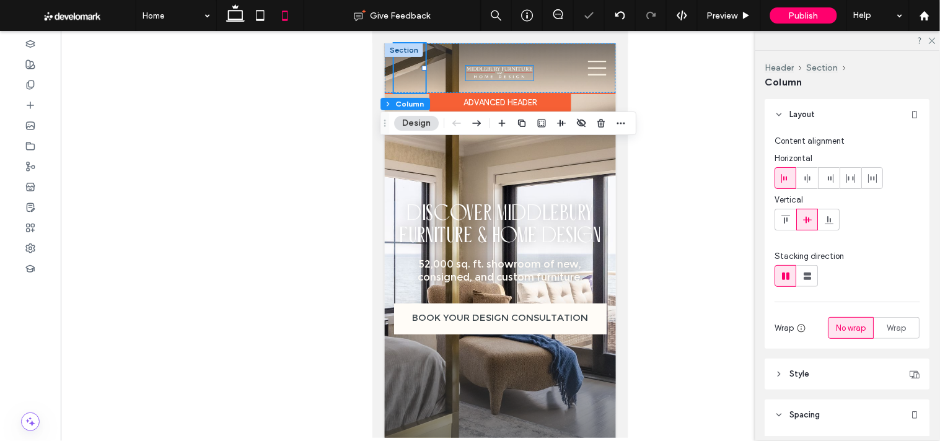
click at [491, 74] on img at bounding box center [499, 72] width 68 height 15
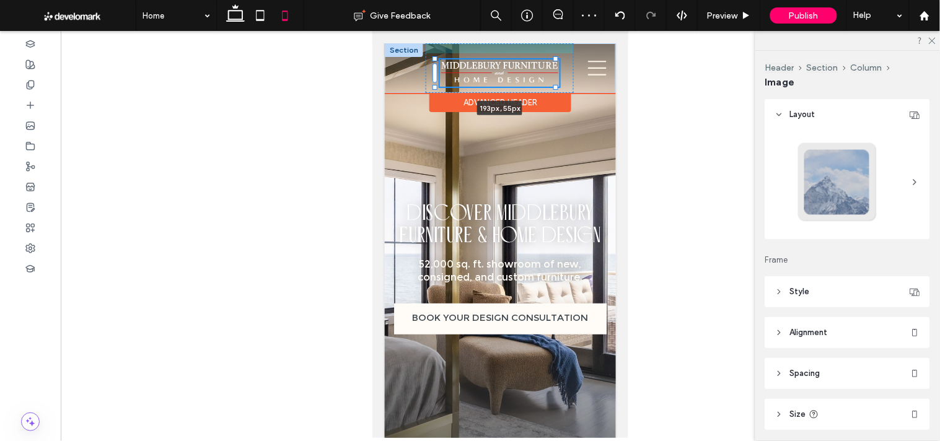
drag, startPoint x: 527, startPoint y: 81, endPoint x: 544, endPoint y: 102, distance: 26.5
click at [544, 92] on div "Black telephone handset. Black location pin icon. 1101 Southford Rd, Middlebury…" at bounding box center [499, 68] width 231 height 50
type input "***"
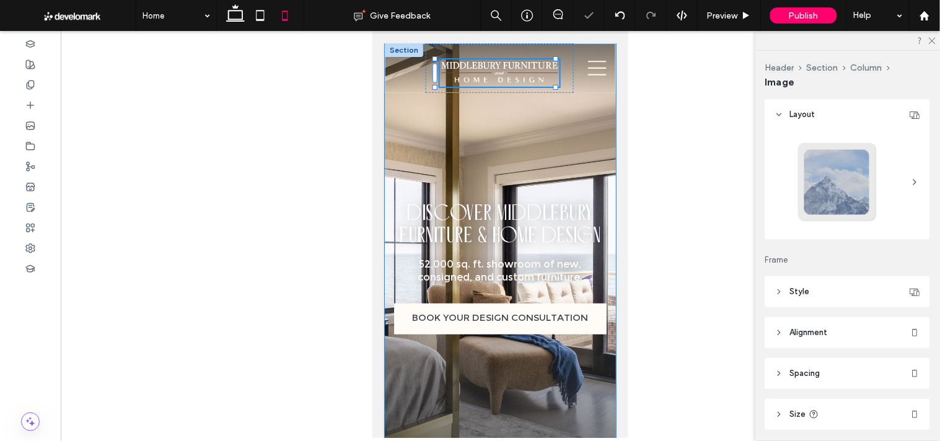
click at [526, 131] on div "Shop Furniture Mattresses Decor Lighting Rugs Consignment DISCOVER MIDDLEBURY F…" at bounding box center [499, 258] width 231 height 430
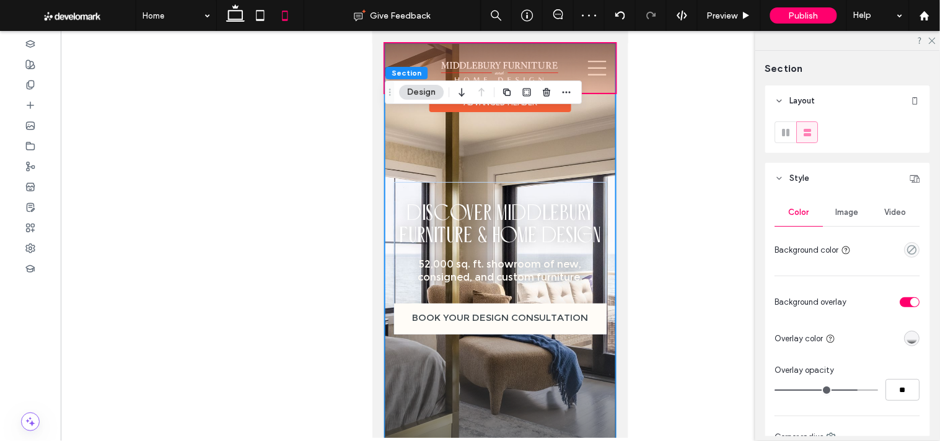
click at [588, 64] on div at bounding box center [499, 68] width 231 height 50
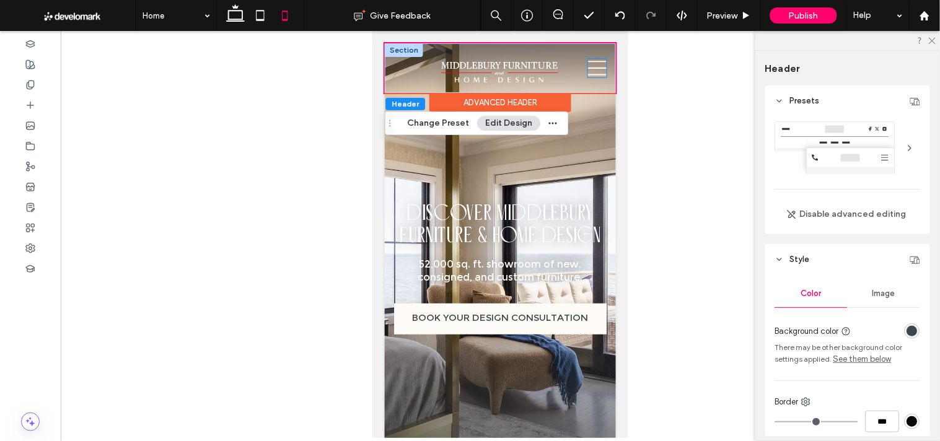
click at [589, 64] on icon at bounding box center [597, 67] width 19 height 19
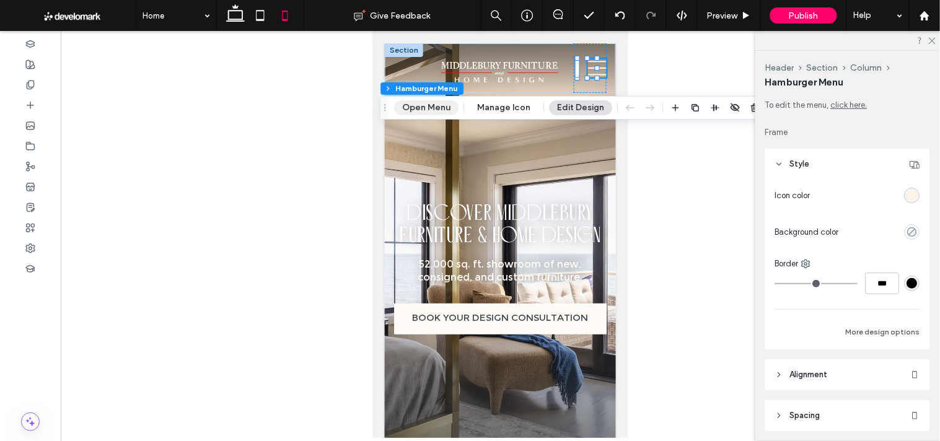
click at [444, 108] on button "Open Menu" at bounding box center [426, 107] width 64 height 15
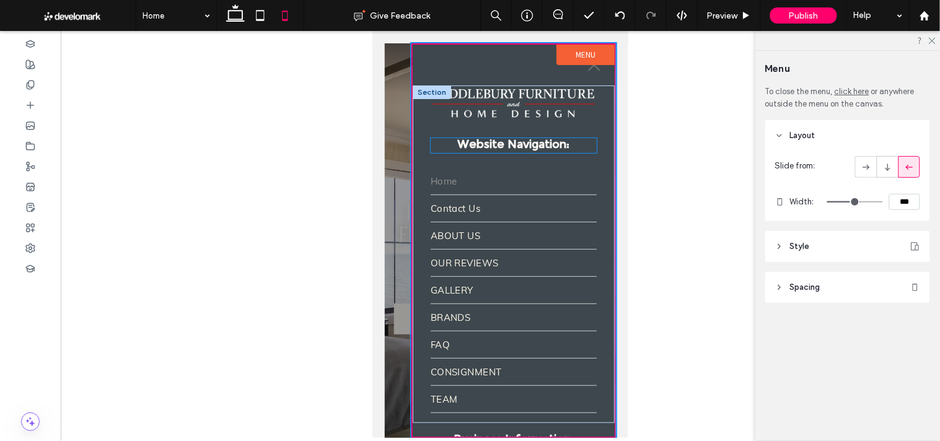
click at [534, 138] on span "Website Navigation:" at bounding box center [513, 145] width 112 height 14
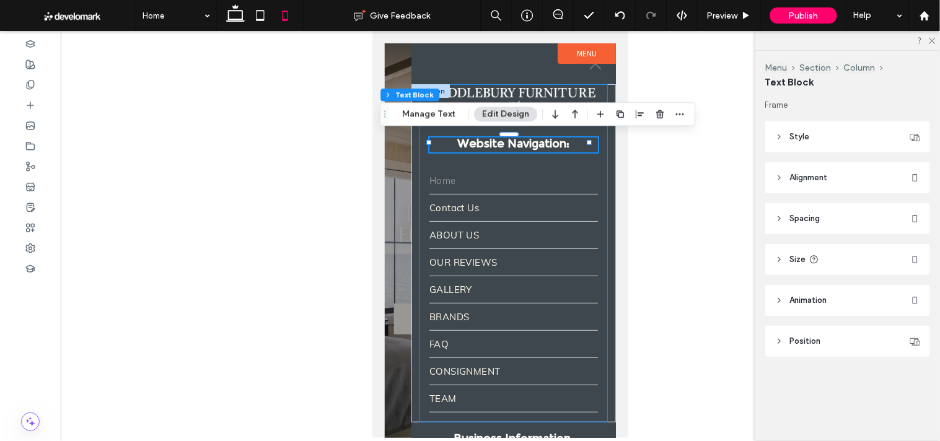
click at [583, 156] on div "Website Navigation: Home Contact Us ABOUT US OUR REVIEWS GALLERY BRANDS FAQ CON…" at bounding box center [513, 253] width 188 height 338
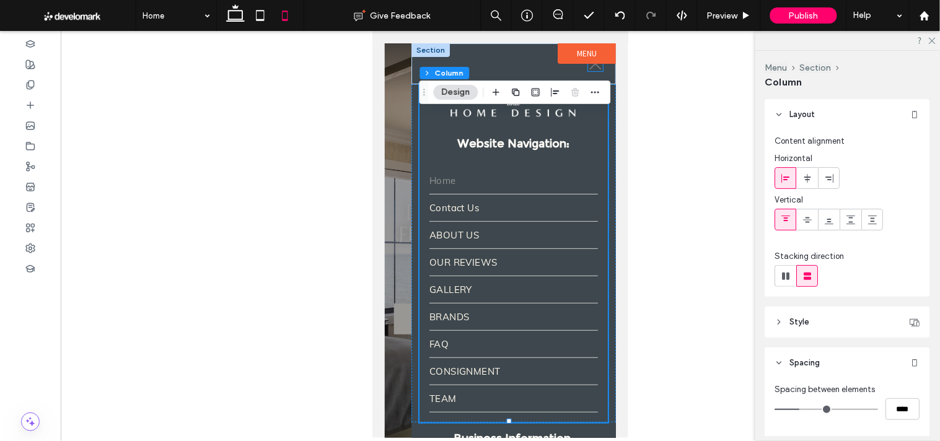
click at [588, 65] on icon at bounding box center [595, 63] width 15 height 15
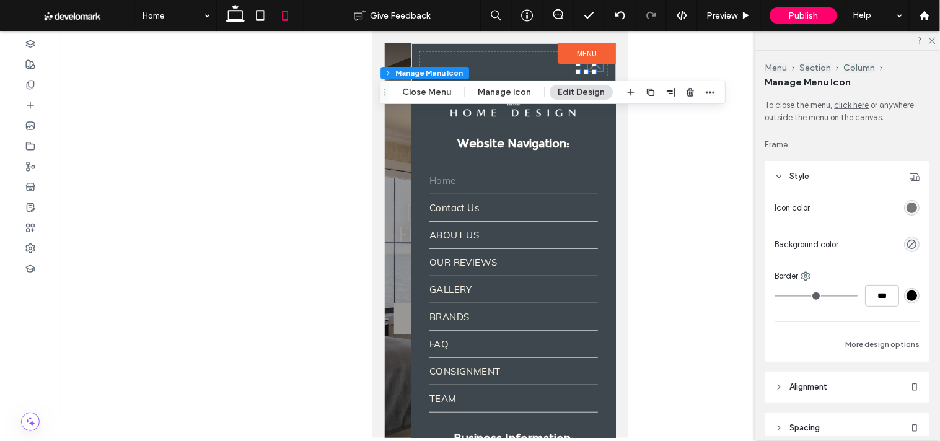
click at [909, 208] on div "rgba(120,120,120,1)" at bounding box center [912, 208] width 11 height 11
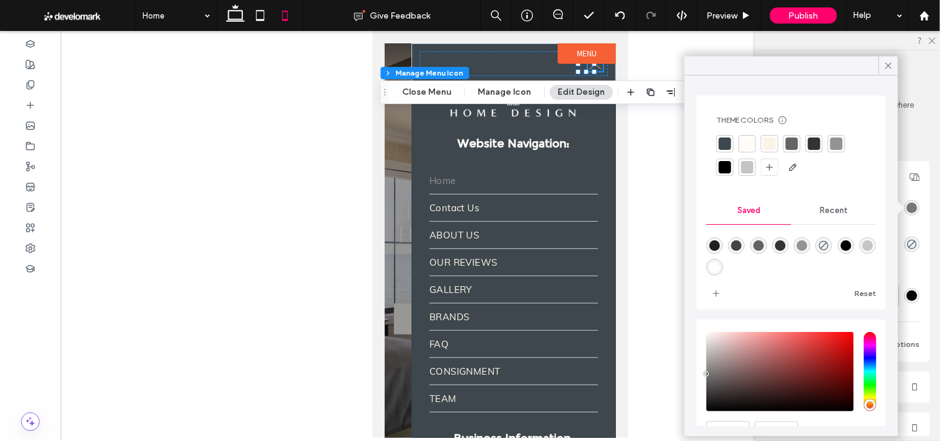
click at [767, 143] on div at bounding box center [770, 144] width 12 height 12
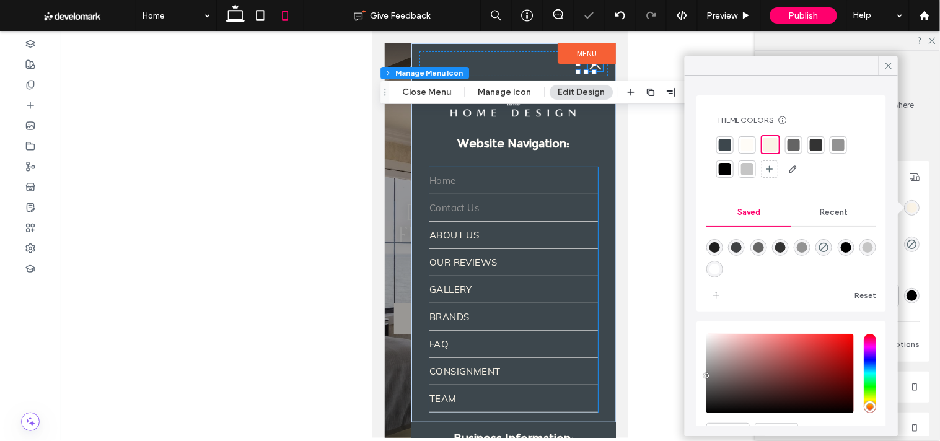
click at [463, 195] on link "Contact Us" at bounding box center [513, 207] width 169 height 27
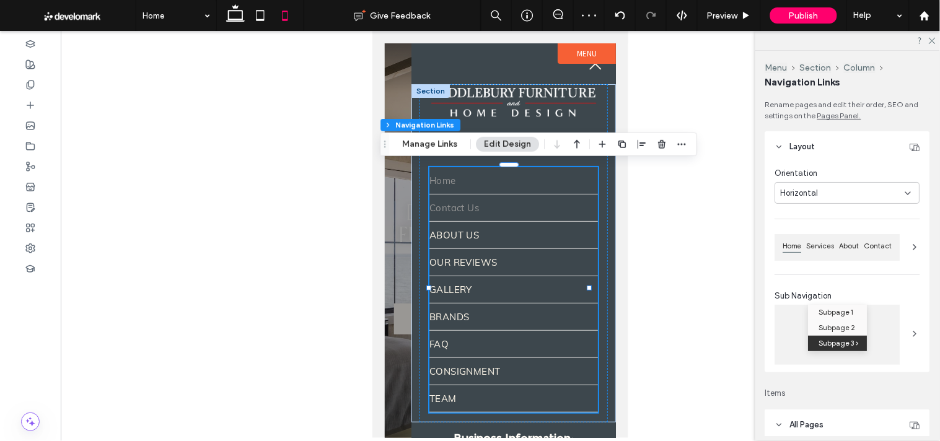
type input "*"
type input "***"
type input "****"
type input "*"
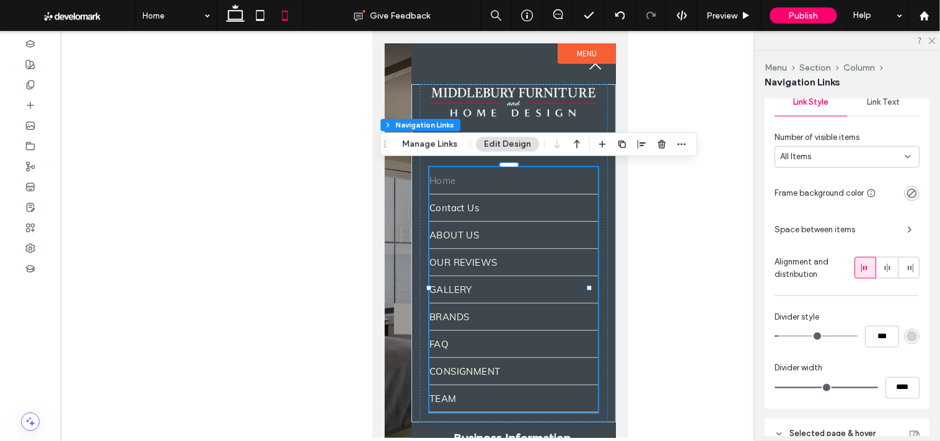
scroll to position [206, 0]
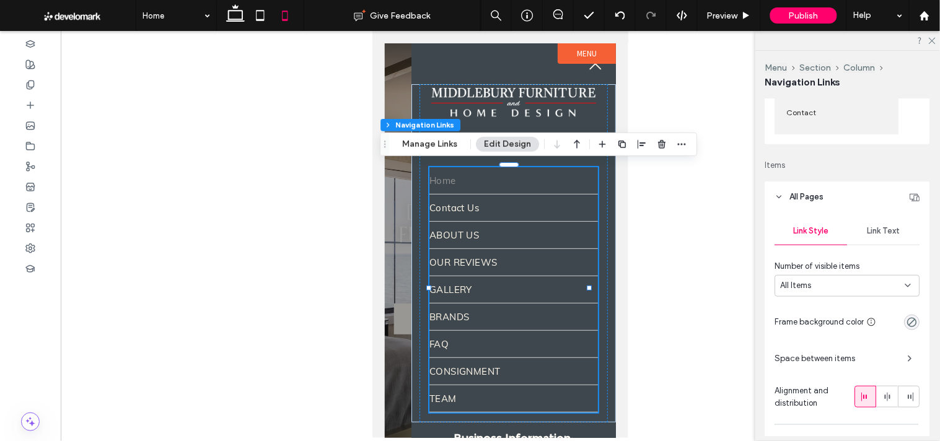
click at [875, 230] on span "Link Text" at bounding box center [884, 231] width 33 height 10
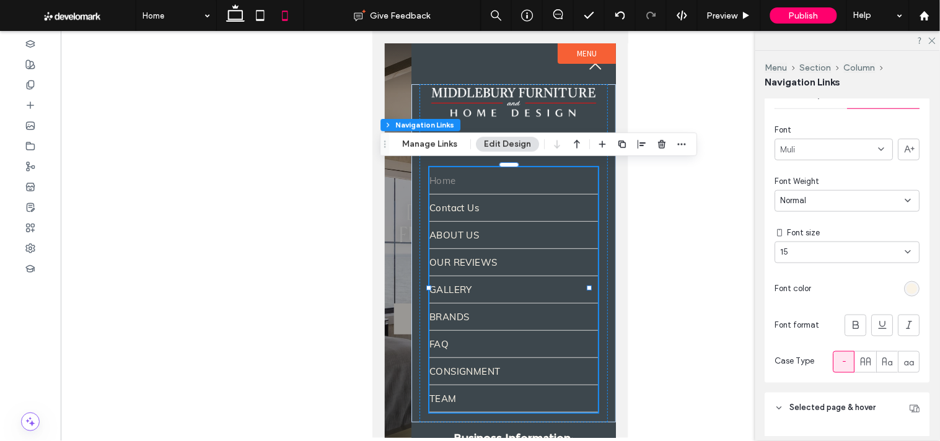
scroll to position [344, 0]
click at [883, 365] on use at bounding box center [888, 361] width 10 height 8
click at [863, 359] on icon at bounding box center [866, 361] width 12 height 12
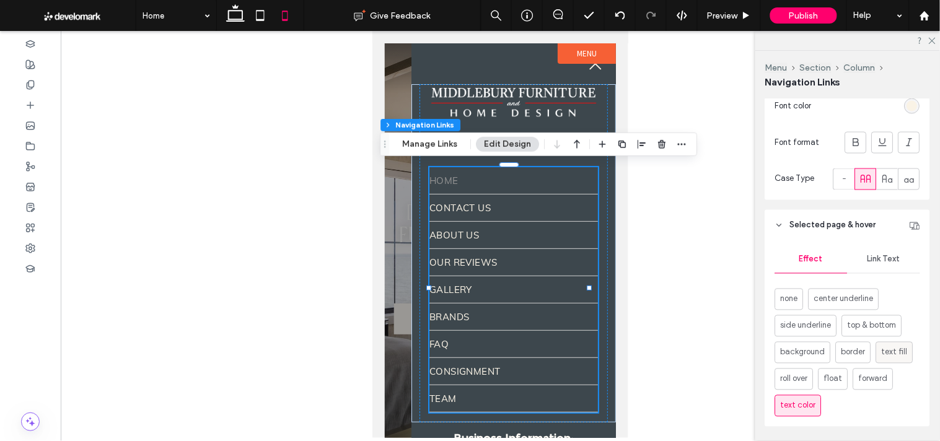
scroll to position [550, 0]
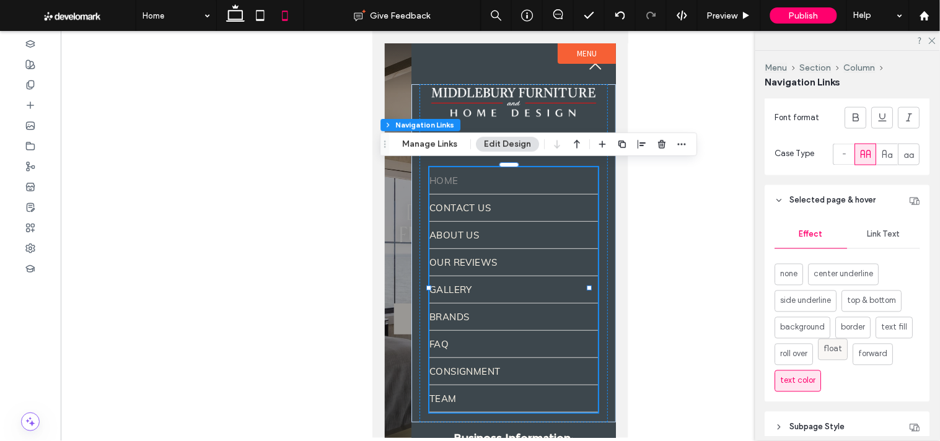
click at [839, 356] on span "float" at bounding box center [833, 349] width 19 height 12
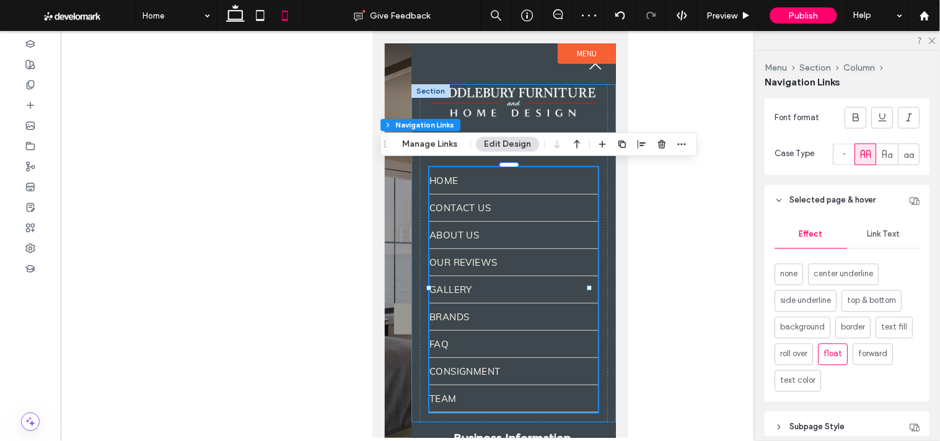
click at [419, 405] on div "Website Navigation: Home Contact Us ABOUT US OUR REVIEWS GALLERY BRANDS FAQ CON…" at bounding box center [513, 253] width 188 height 338
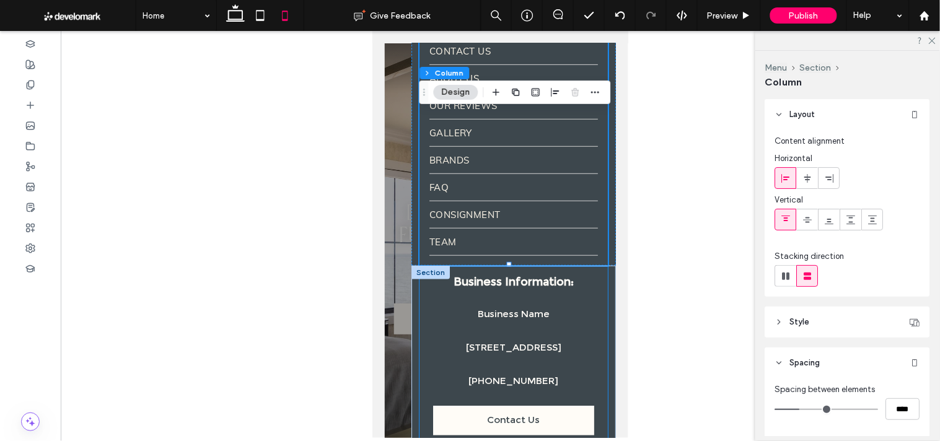
scroll to position [194, 0]
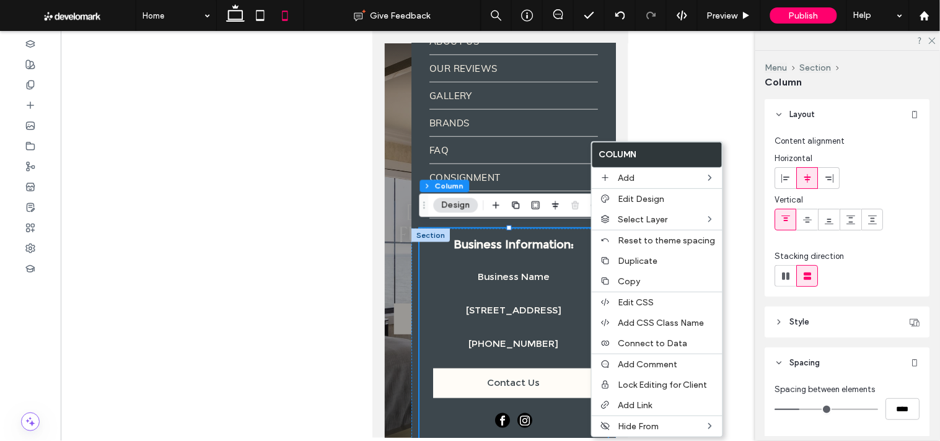
click at [585, 231] on div "Business Information: Business Name 409 Canal St, Plantsville, CT 06479 (203) 5…" at bounding box center [513, 334] width 188 height 213
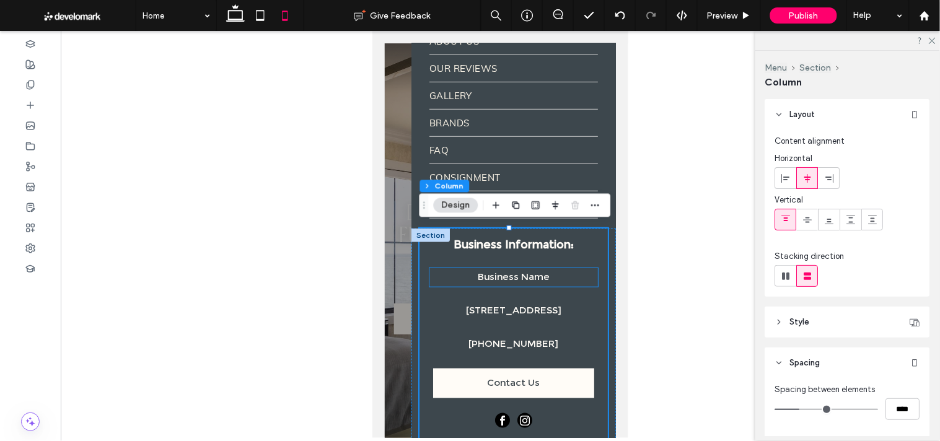
scroll to position [196, 0]
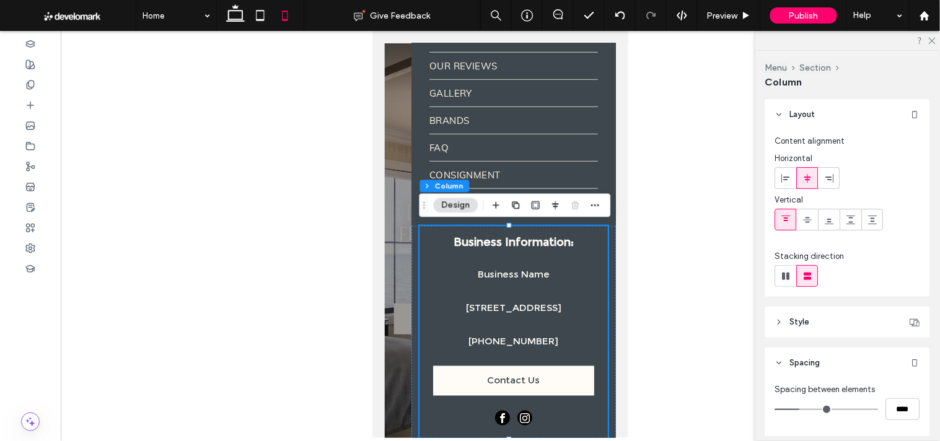
click at [400, 275] on div at bounding box center [499, 240] width 231 height 395
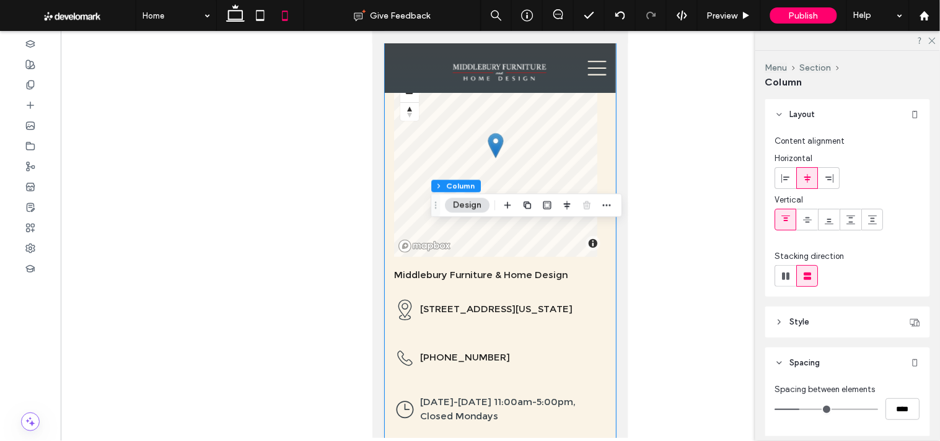
scroll to position [8436, 0]
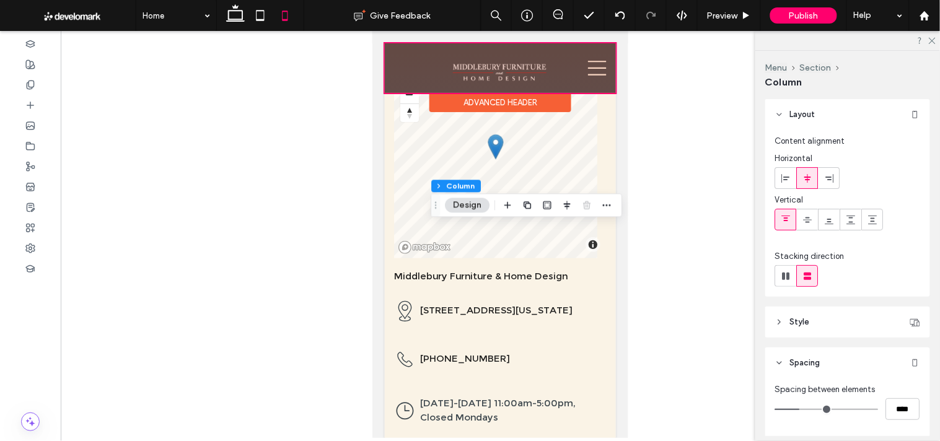
click at [586, 64] on div at bounding box center [499, 68] width 231 height 50
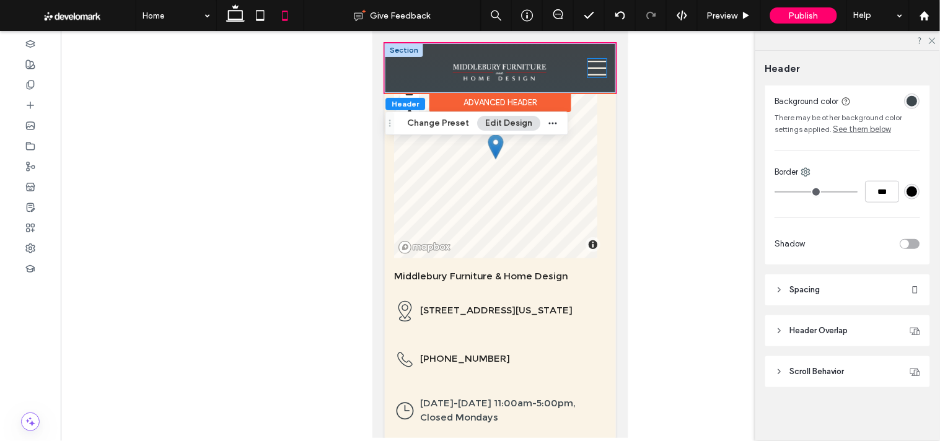
scroll to position [231, 0]
click at [588, 73] on icon at bounding box center [597, 67] width 19 height 19
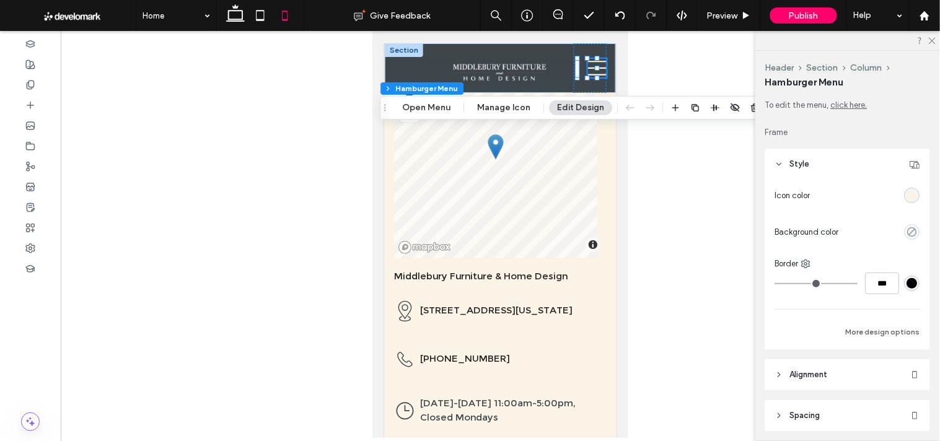
click at [422, 99] on div "Header Section Column Hamburger Menu Open Menu Manage Icon Edit Design" at bounding box center [585, 108] width 410 height 24
click at [422, 104] on button "Open Menu" at bounding box center [426, 107] width 64 height 15
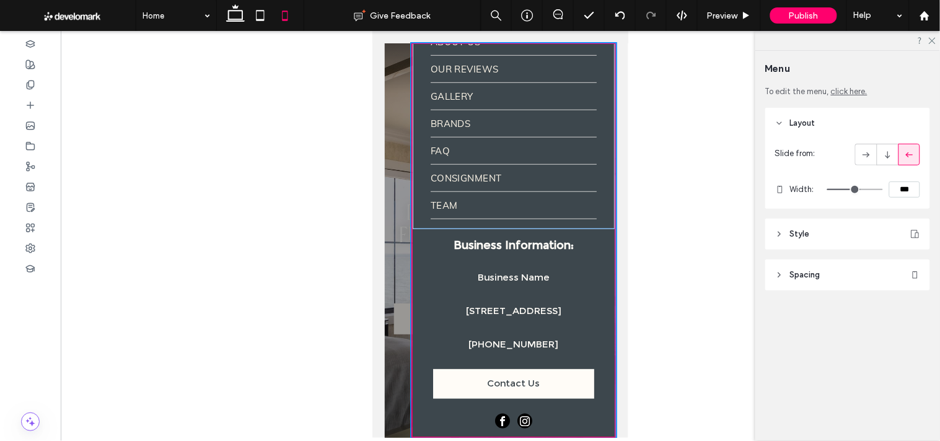
scroll to position [195, 0]
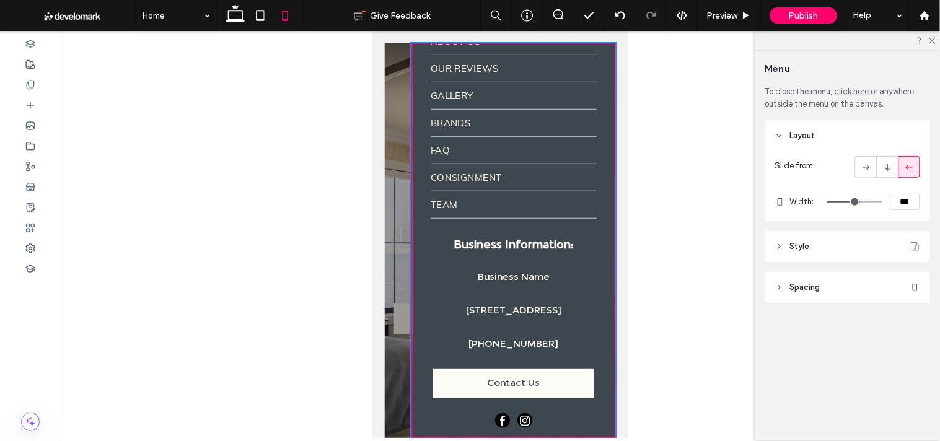
click at [405, 241] on div at bounding box center [499, 240] width 231 height 395
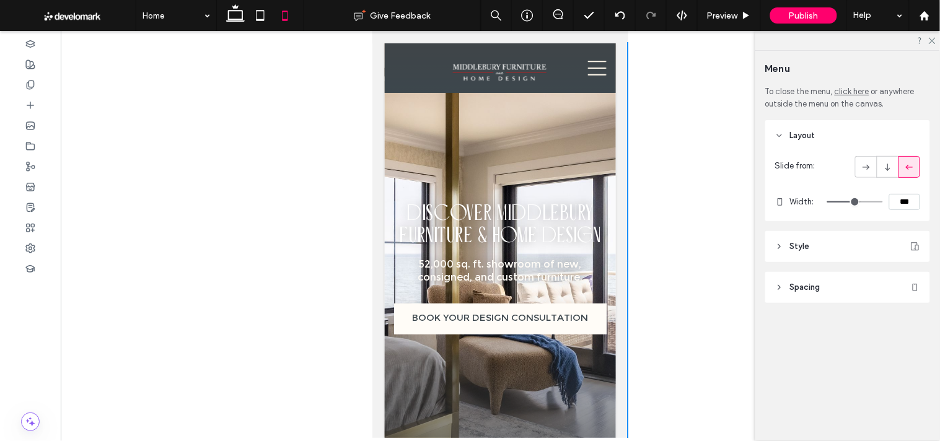
scroll to position [8436, 0]
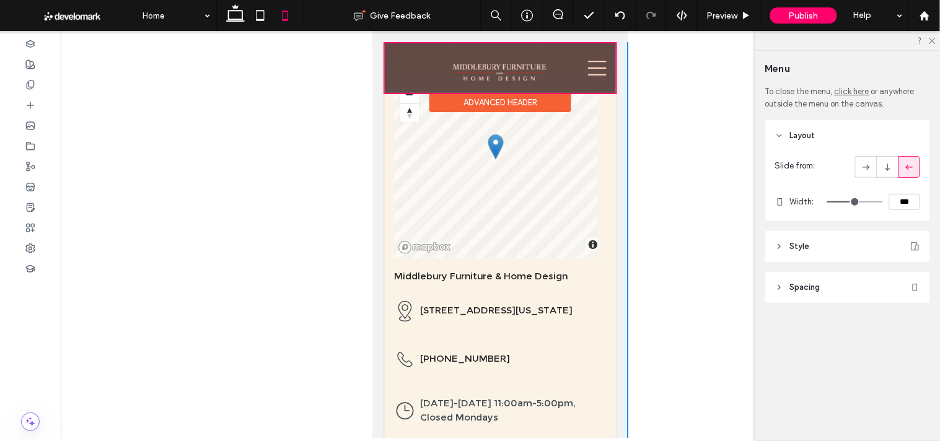
click at [583, 66] on div at bounding box center [499, 68] width 231 height 50
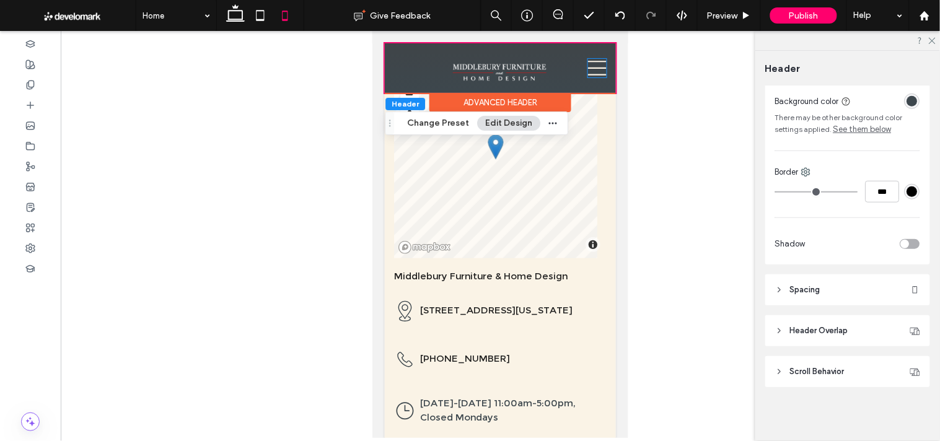
scroll to position [231, 0]
click at [588, 66] on icon at bounding box center [597, 67] width 19 height 19
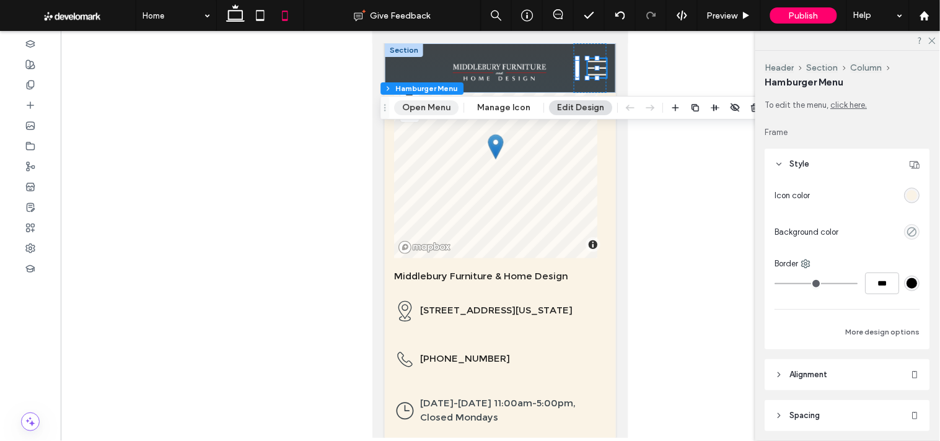
click at [428, 102] on button "Open Menu" at bounding box center [426, 107] width 64 height 15
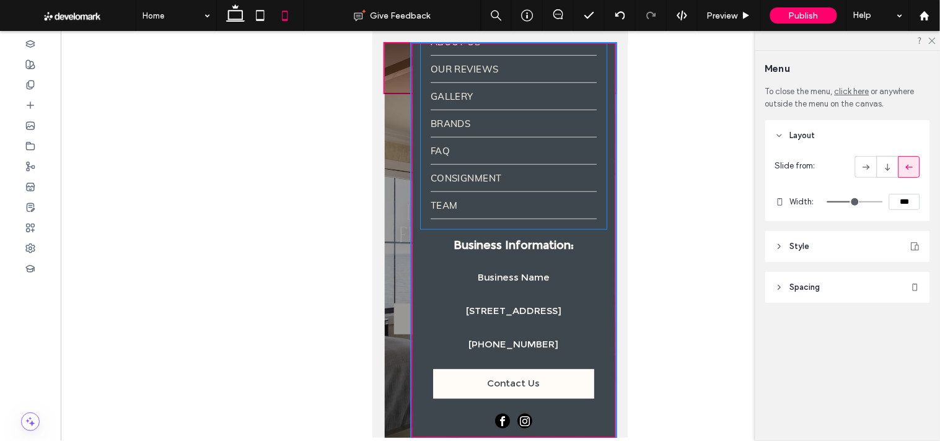
scroll to position [195, 0]
click at [402, 309] on div at bounding box center [499, 240] width 231 height 395
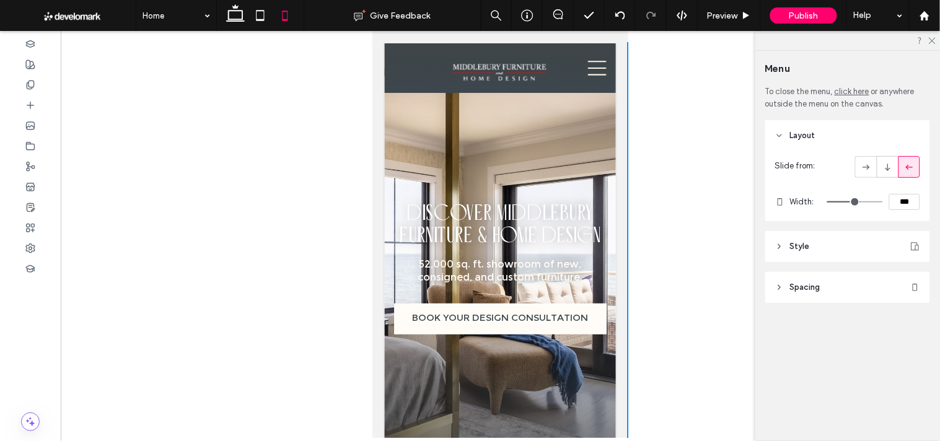
scroll to position [8436, 0]
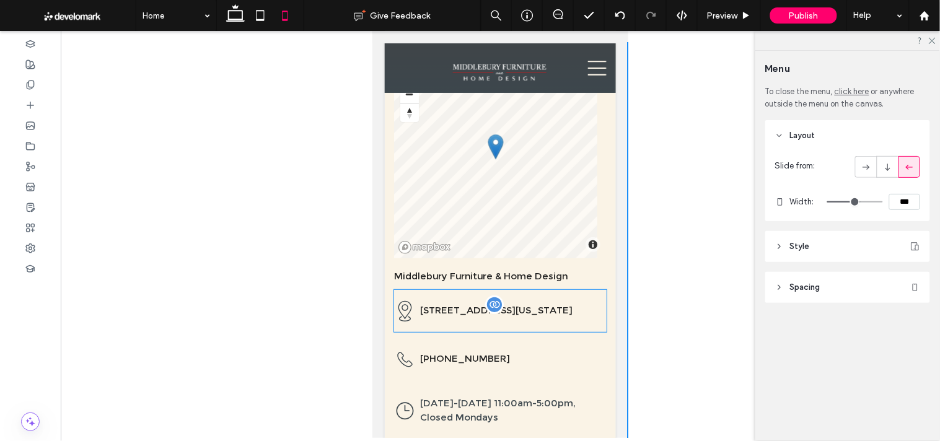
click at [531, 304] on span "[STREET_ADDRESS][US_STATE]" at bounding box center [496, 310] width 152 height 12
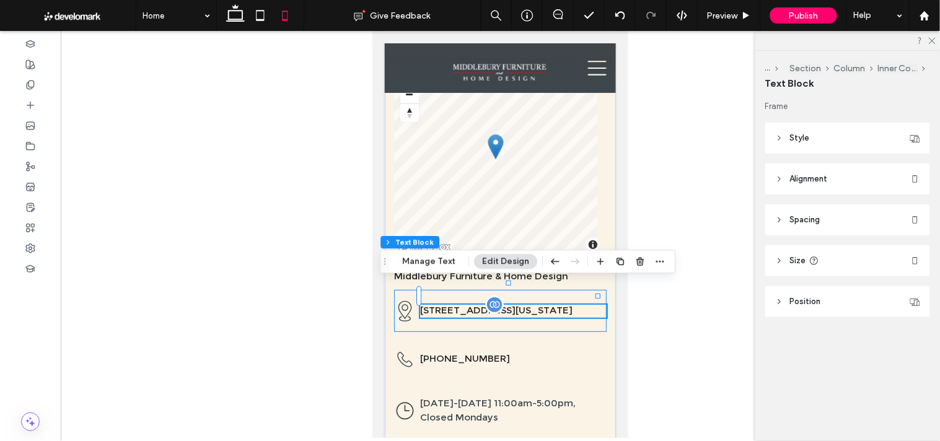
scroll to position [194, 0]
click at [531, 289] on div "[STREET_ADDRESS][US_STATE]" at bounding box center [500, 310] width 213 height 42
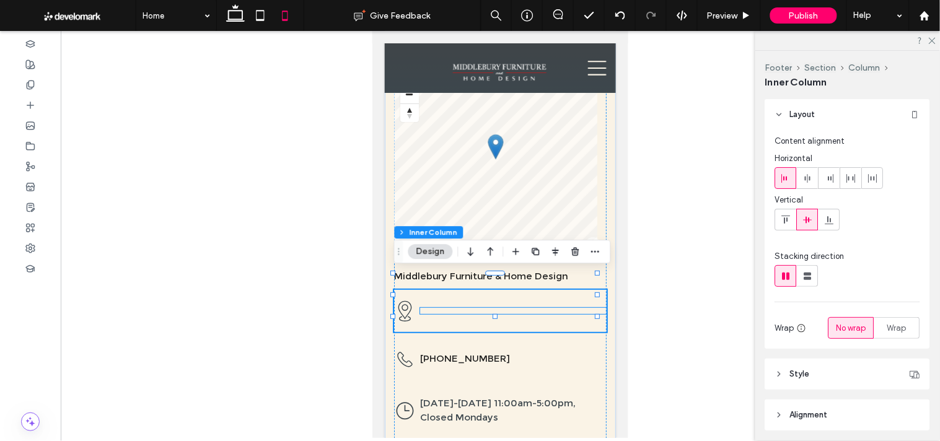
click at [495, 307] on div at bounding box center [513, 310] width 187 height 6
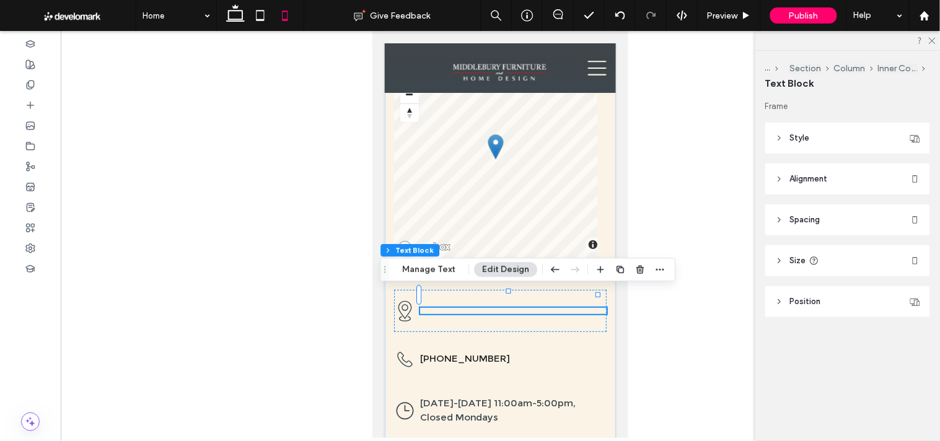
click at [506, 297] on div at bounding box center [508, 297] width 178 height 1
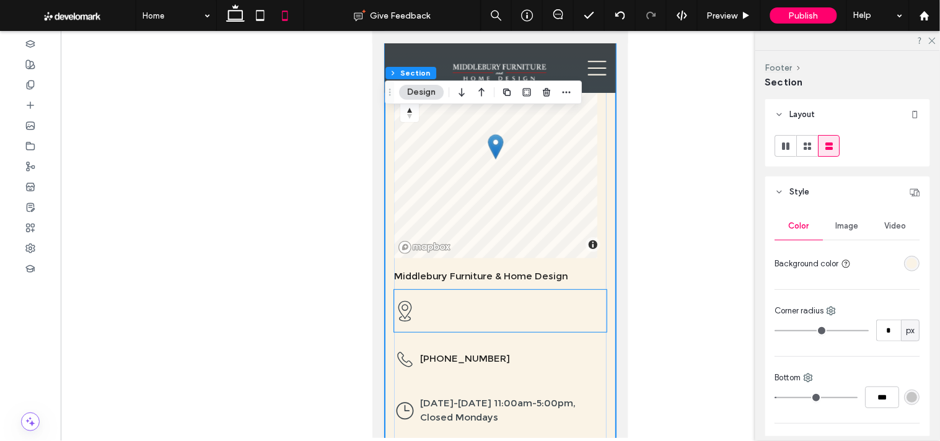
click at [508, 307] on div at bounding box center [513, 310] width 187 height 6
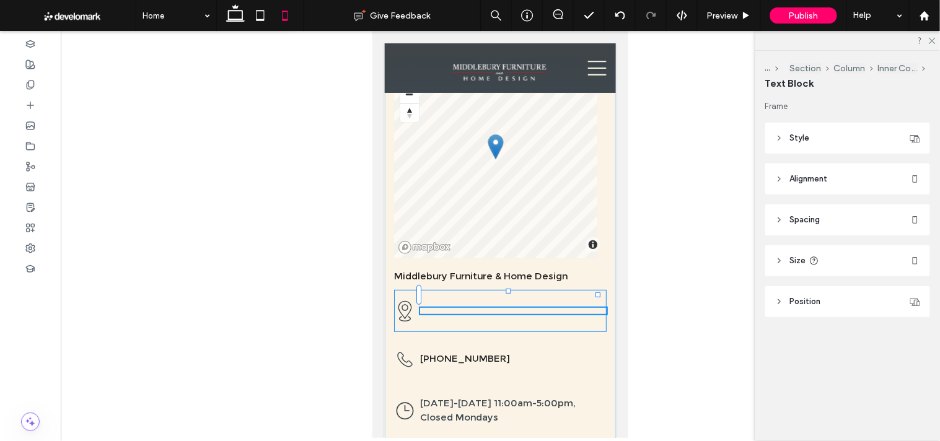
click at [508, 307] on div at bounding box center [513, 310] width 187 height 6
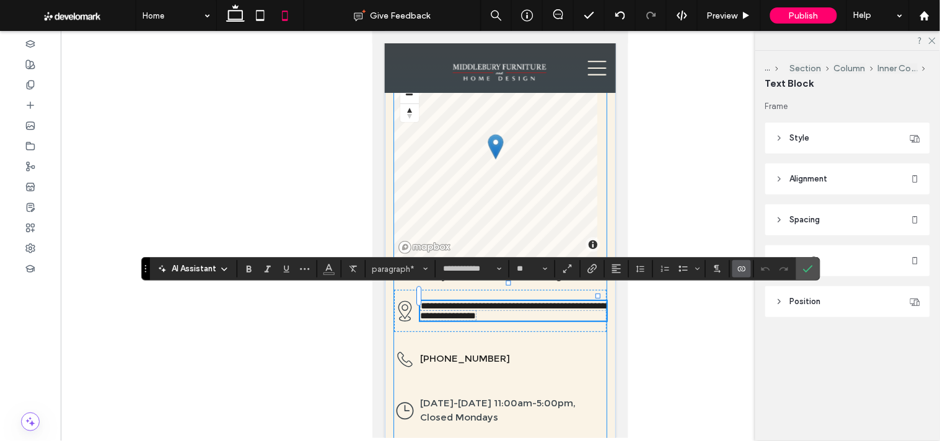
click at [495, 318] on div "**********" at bounding box center [500, 247] width 213 height 395
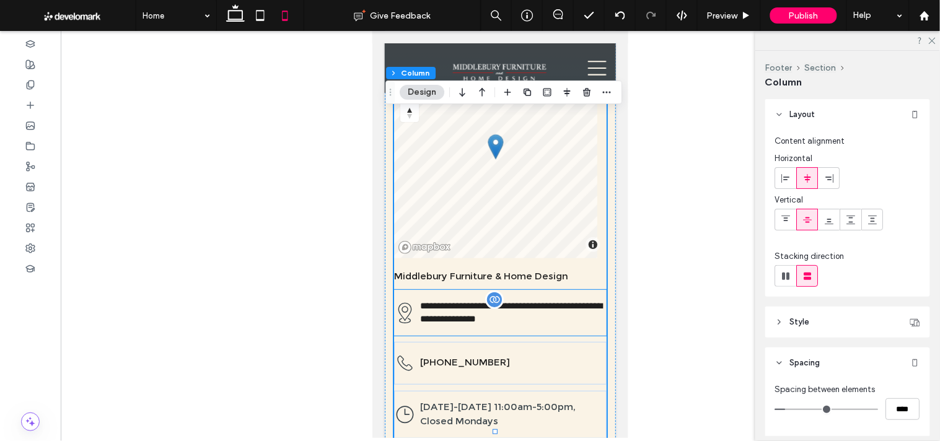
click at [511, 301] on span "**********" at bounding box center [511, 312] width 182 height 22
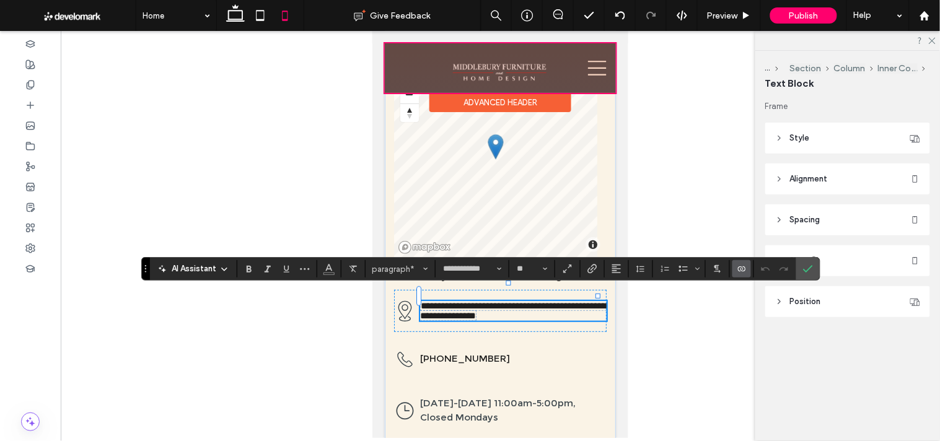
click at [584, 66] on div at bounding box center [499, 68] width 231 height 50
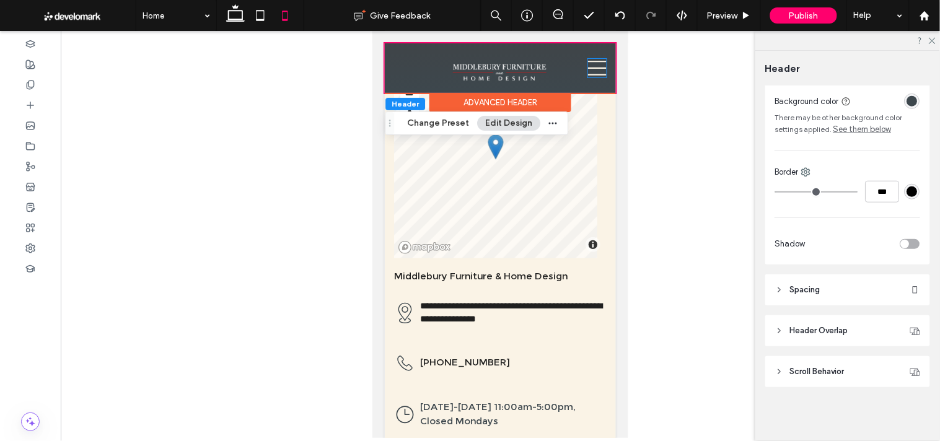
scroll to position [231, 0]
click at [588, 66] on icon at bounding box center [597, 67] width 19 height 19
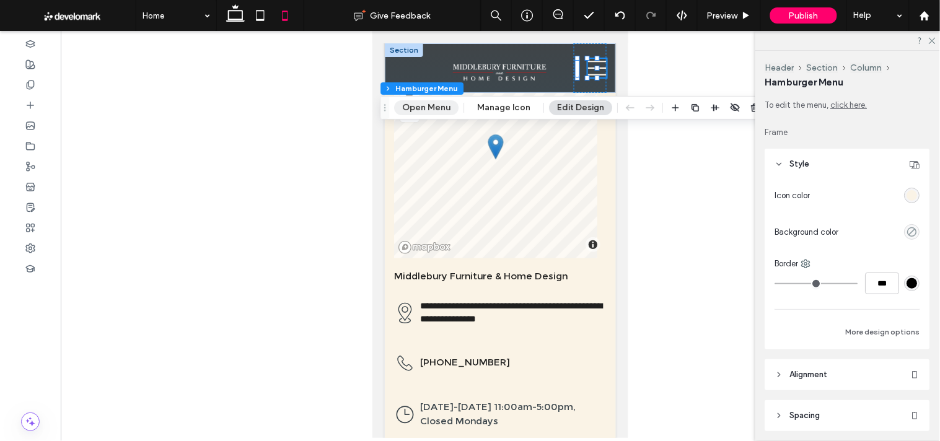
click at [444, 115] on button "Open Menu" at bounding box center [426, 107] width 64 height 15
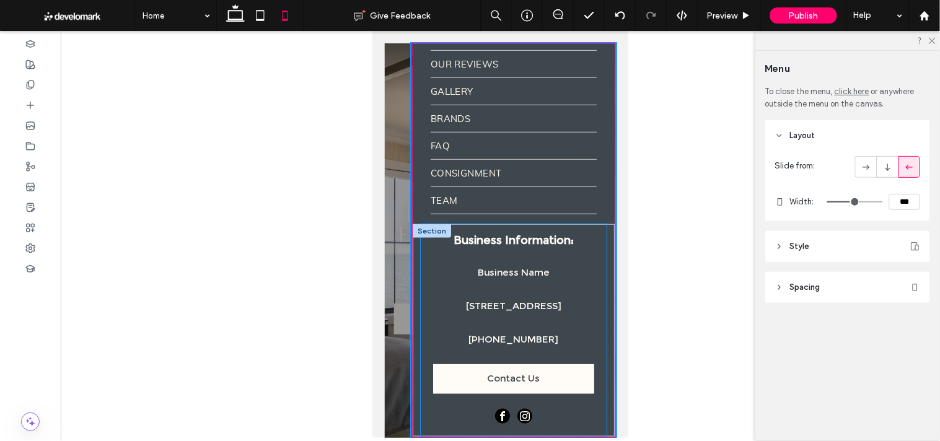
scroll to position [213, 0]
click at [518, 300] on span "[STREET_ADDRESS]" at bounding box center [512, 306] width 95 height 12
click at [518, 289] on div "Business Information: Business Name 409 Canal St, Plantsville, CT 06479 (203) 5…" at bounding box center [513, 330] width 186 height 213
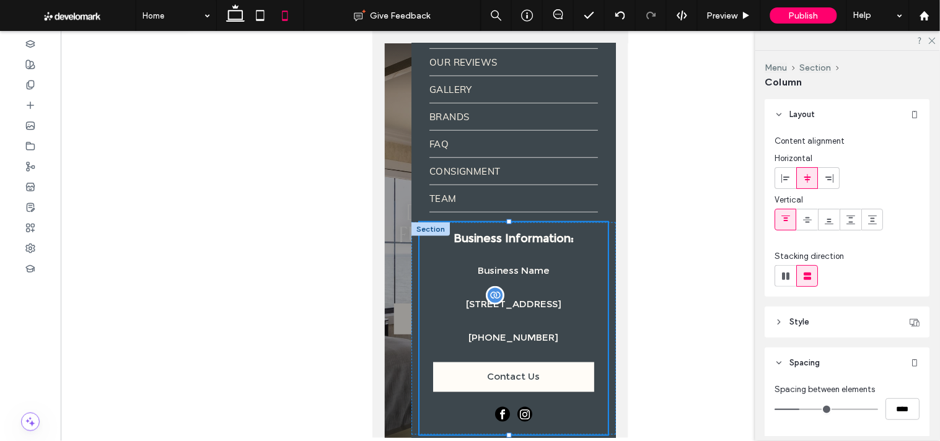
scroll to position [196, 0]
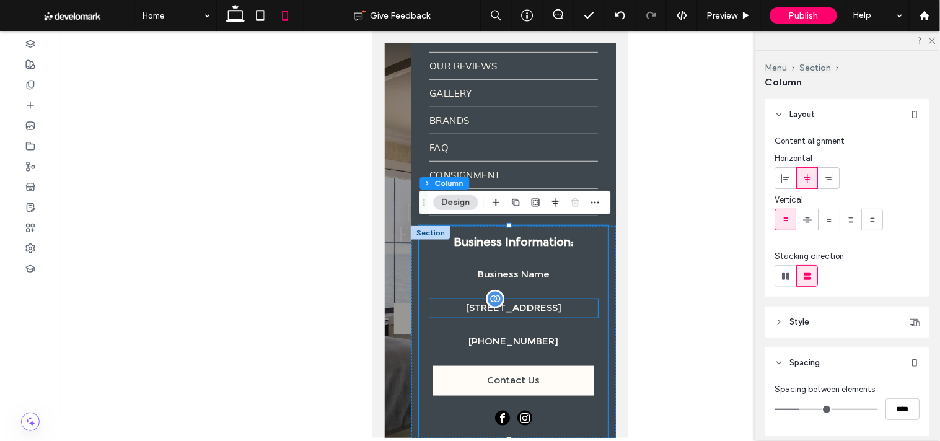
click at [516, 303] on span "[STREET_ADDRESS]" at bounding box center [512, 308] width 95 height 12
click at [516, 303] on div "[STREET_ADDRESS]" at bounding box center [513, 308] width 169 height 19
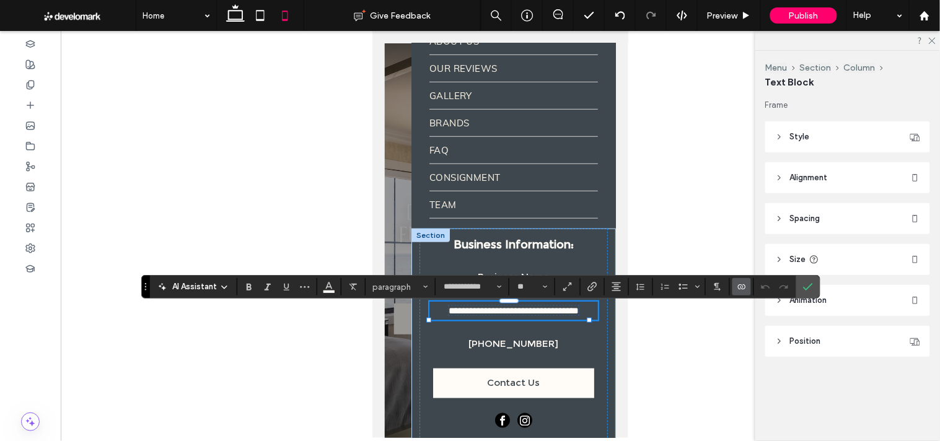
type input "**********"
type input "**"
type input "*"
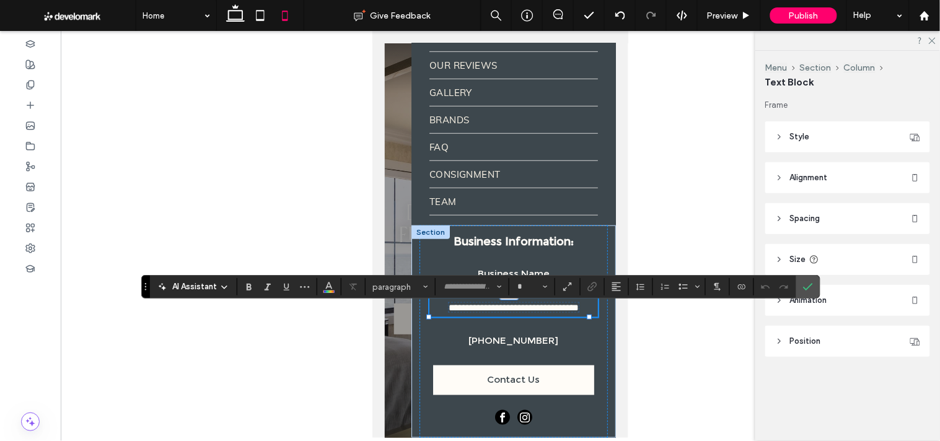
type input "**********"
type input "**"
click at [522, 306] on span "**********" at bounding box center [512, 307] width 131 height 11
click at [519, 311] on span "**********" at bounding box center [513, 306] width 130 height 9
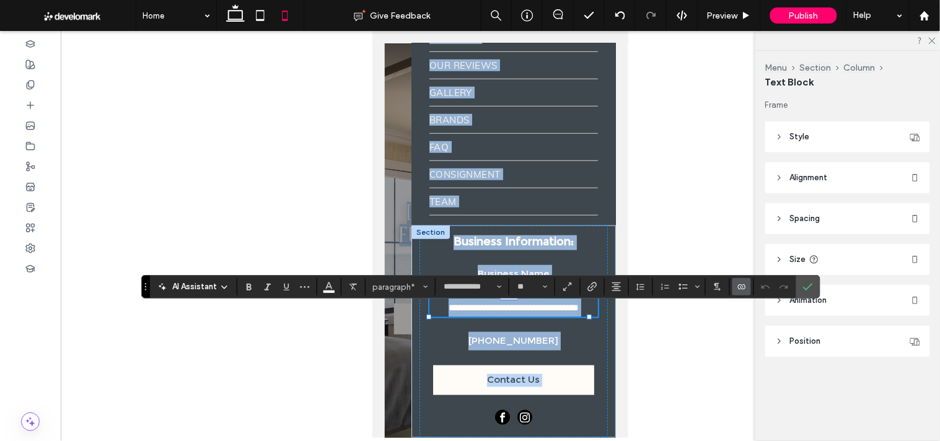
click at [566, 311] on p "**********" at bounding box center [513, 307] width 169 height 19
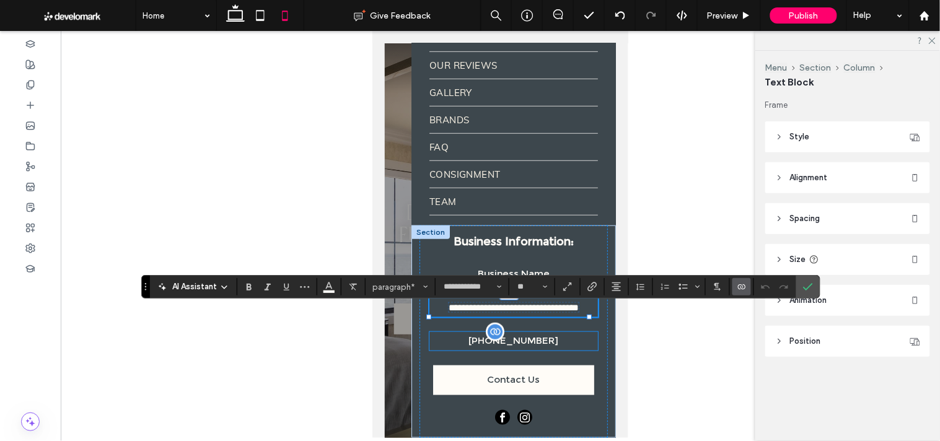
click at [564, 340] on p "[PHONE_NUMBER]" at bounding box center [513, 341] width 169 height 19
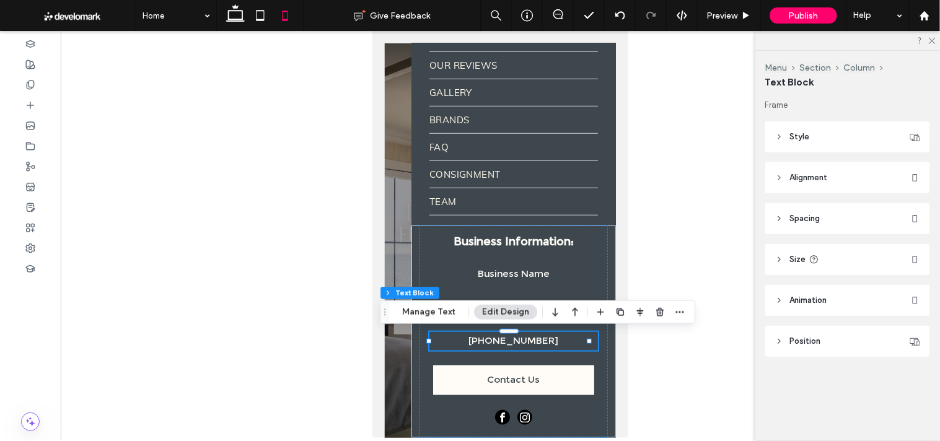
scroll to position [194, 0]
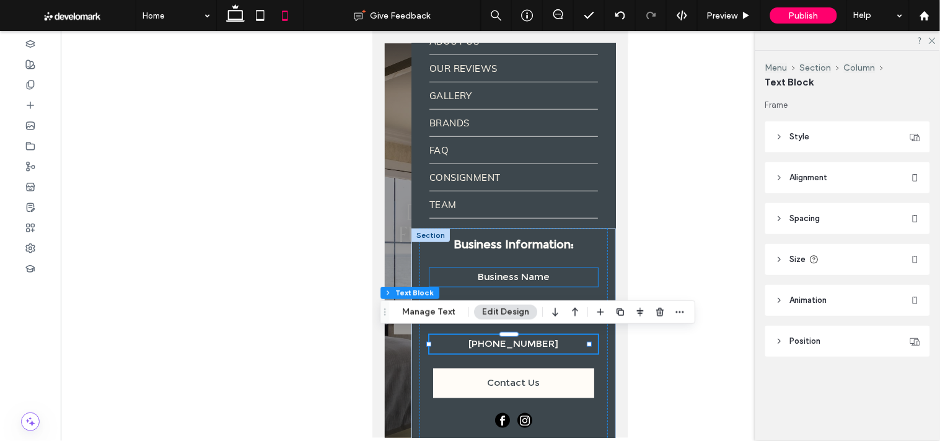
click at [543, 274] on span "Business Name" at bounding box center [513, 277] width 72 height 12
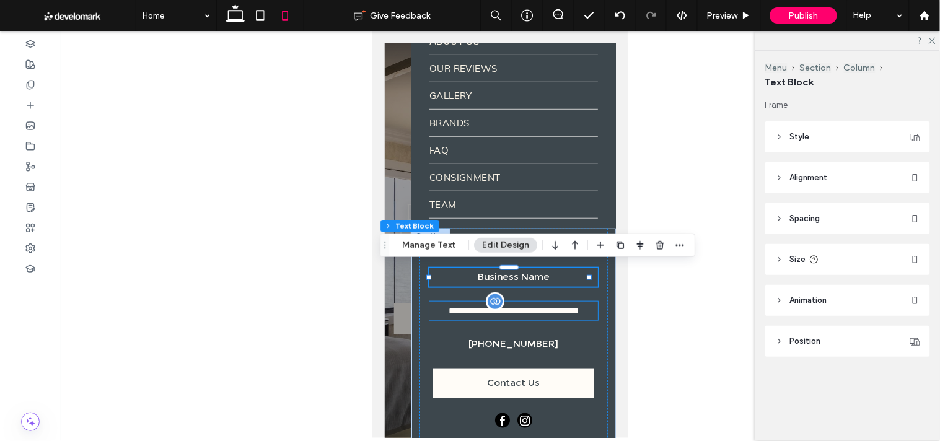
click at [549, 310] on span "**********" at bounding box center [513, 310] width 130 height 9
click at [549, 310] on div "**********" at bounding box center [513, 310] width 169 height 19
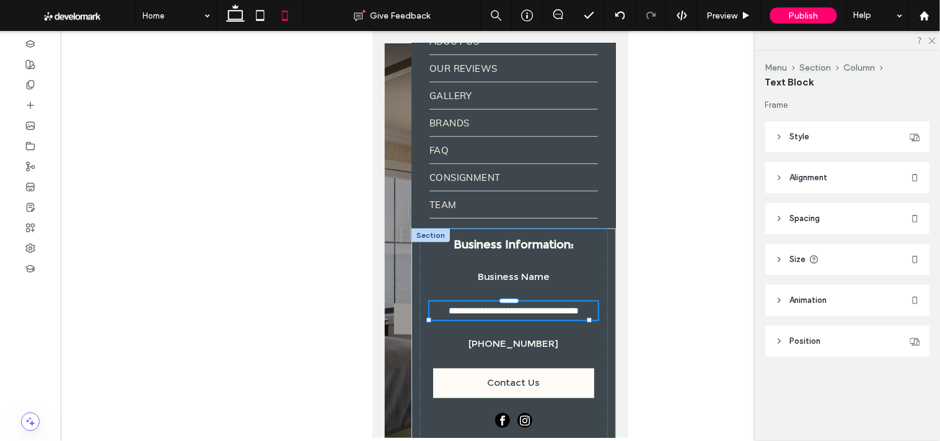
type input "**********"
type input "**"
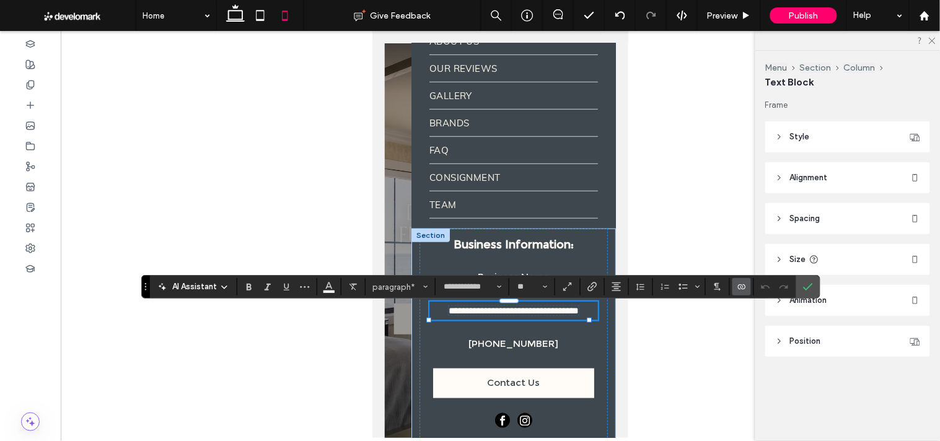
scroll to position [213, 0]
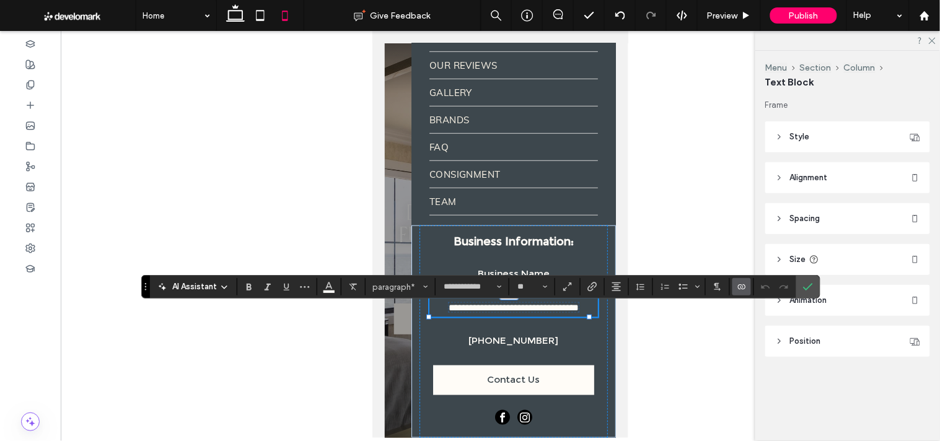
drag, startPoint x: 508, startPoint y: 309, endPoint x: 409, endPoint y: 242, distance: 119.1
click at [438, 309] on p "**********" at bounding box center [513, 307] width 169 height 19
click at [397, 226] on div at bounding box center [499, 240] width 231 height 395
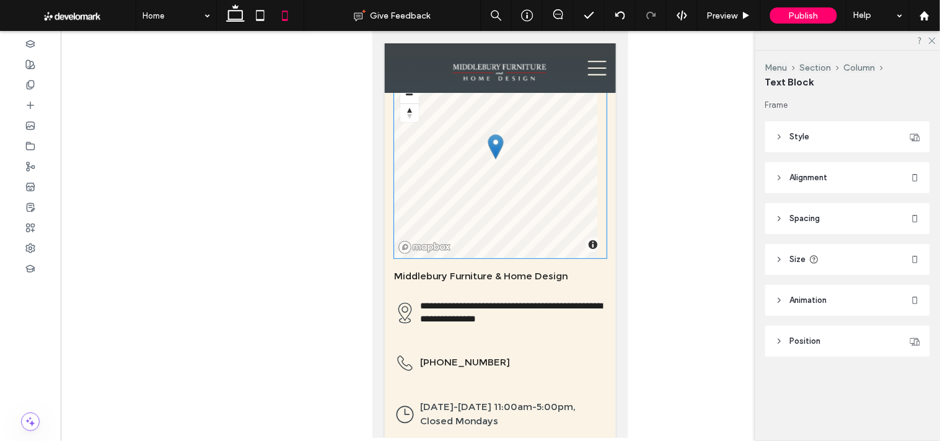
scroll to position [194, 0]
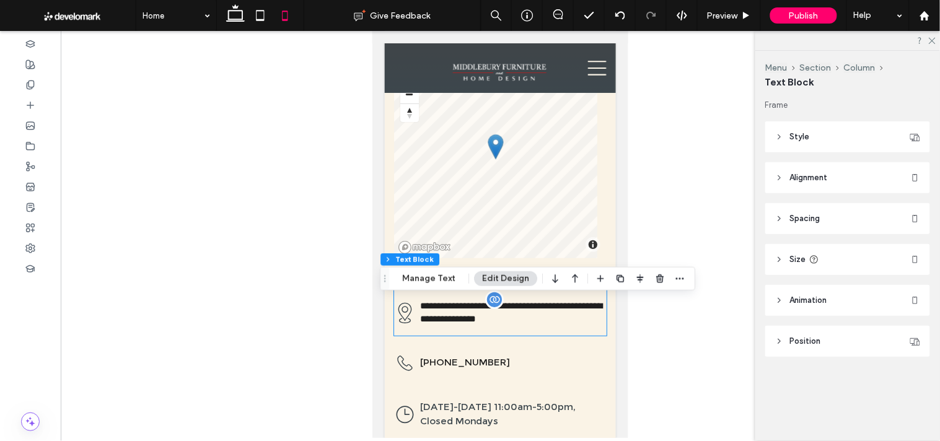
click at [541, 304] on span "**********" at bounding box center [511, 312] width 182 height 22
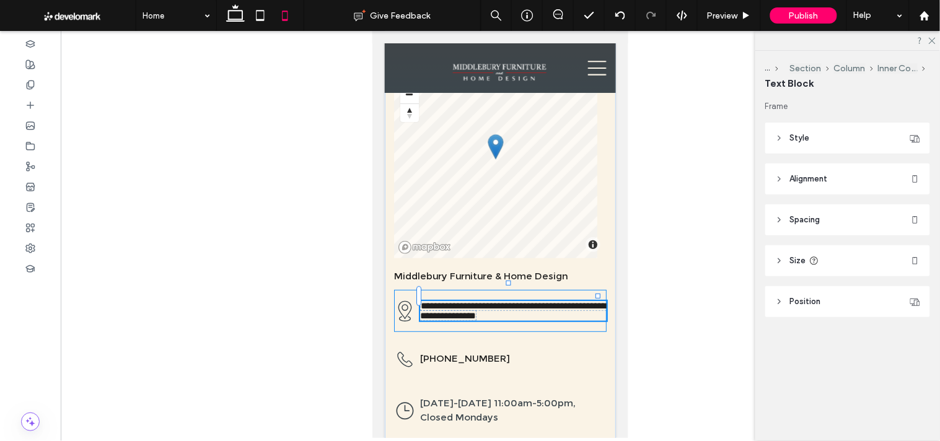
click at [530, 301] on span "**********" at bounding box center [513, 310] width 187 height 19
type input "**********"
type input "**"
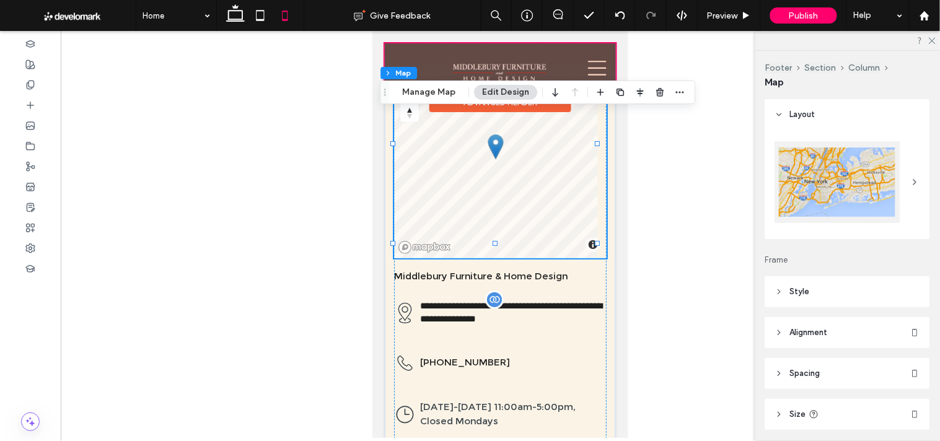
click at [587, 64] on div at bounding box center [499, 68] width 231 height 50
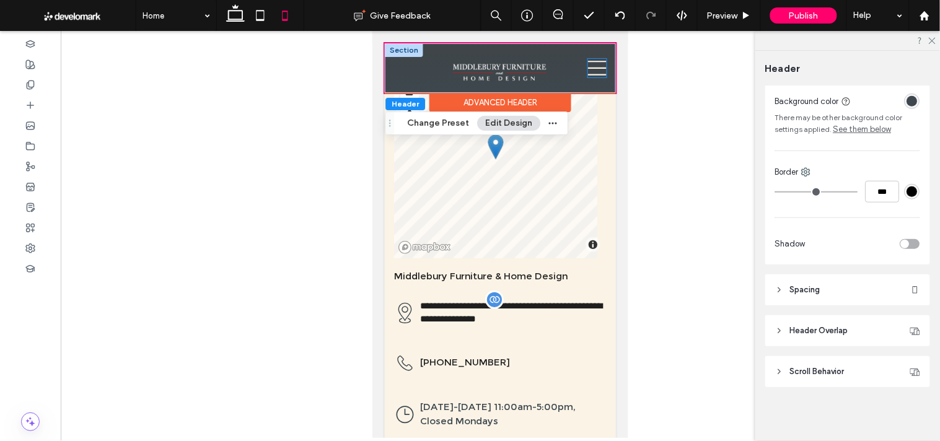
scroll to position [231, 0]
click at [594, 72] on icon at bounding box center [597, 67] width 19 height 19
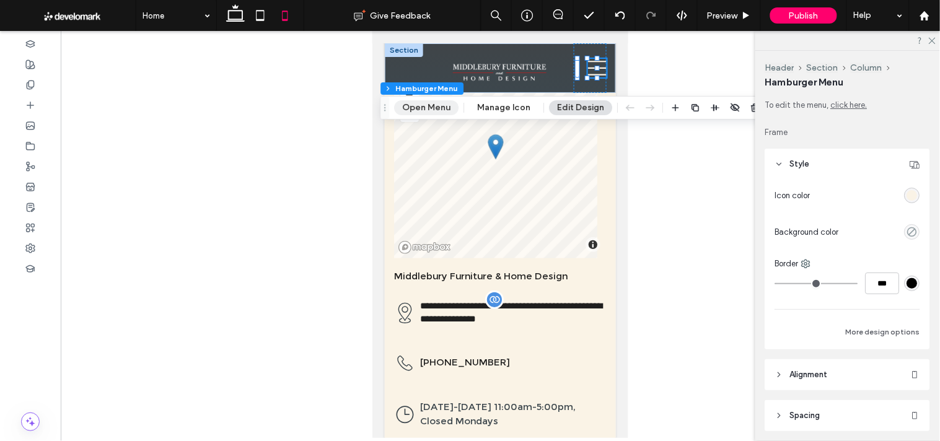
click at [428, 109] on button "Open Menu" at bounding box center [426, 107] width 64 height 15
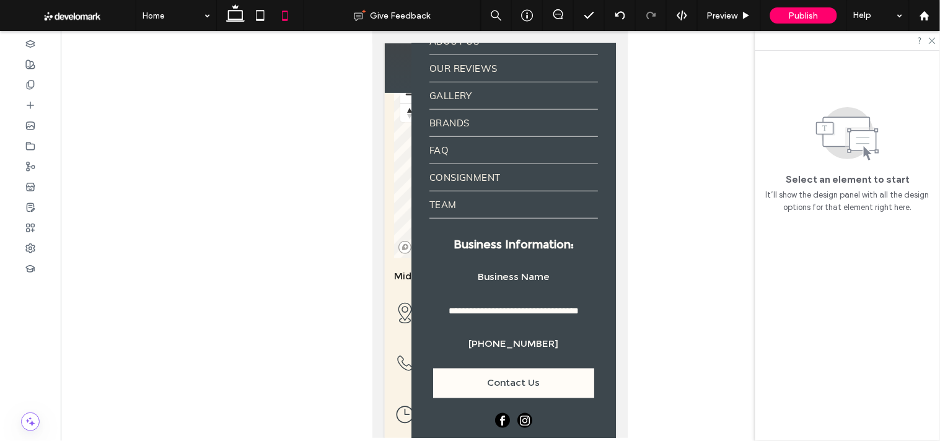
scroll to position [0, 0]
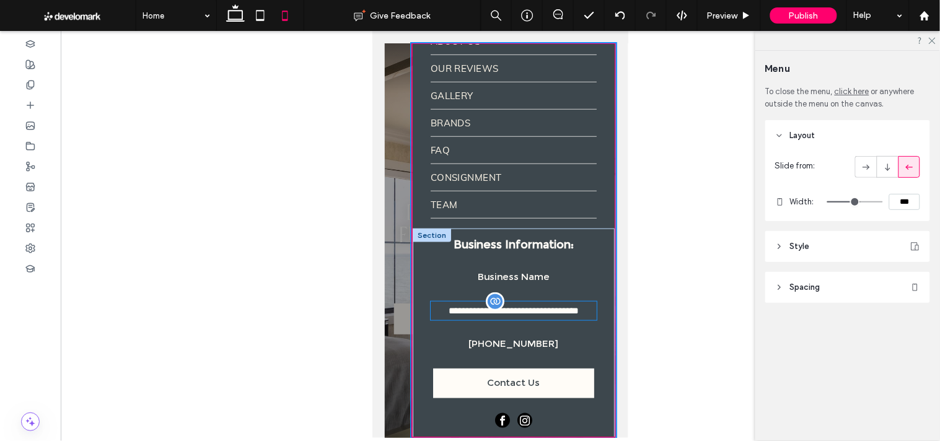
click at [514, 315] on p "**********" at bounding box center [513, 310] width 166 height 19
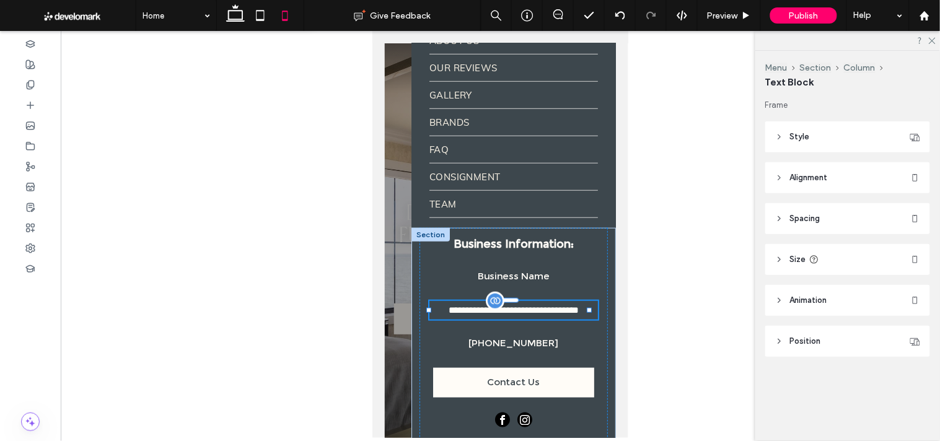
scroll to position [194, 0]
type input "**********"
type input "**"
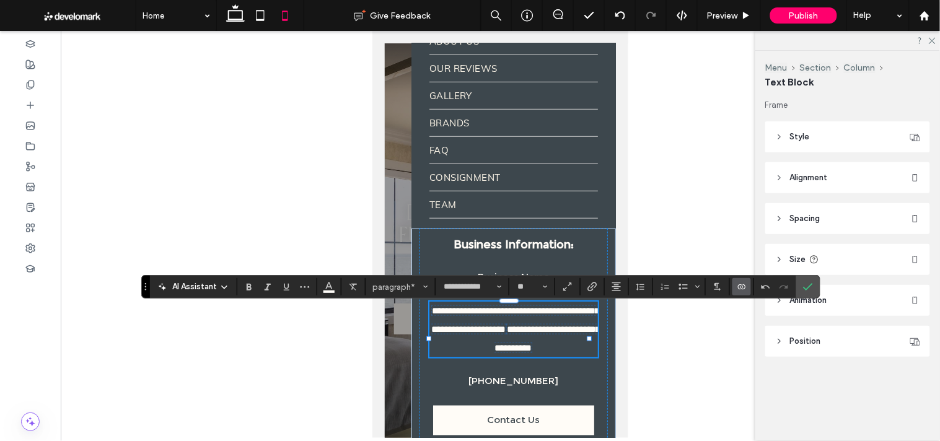
click at [745, 284] on icon "Connect To Data" at bounding box center [742, 287] width 10 height 10
click at [761, 231] on span "Edit Content" at bounding box center [768, 233] width 48 height 12
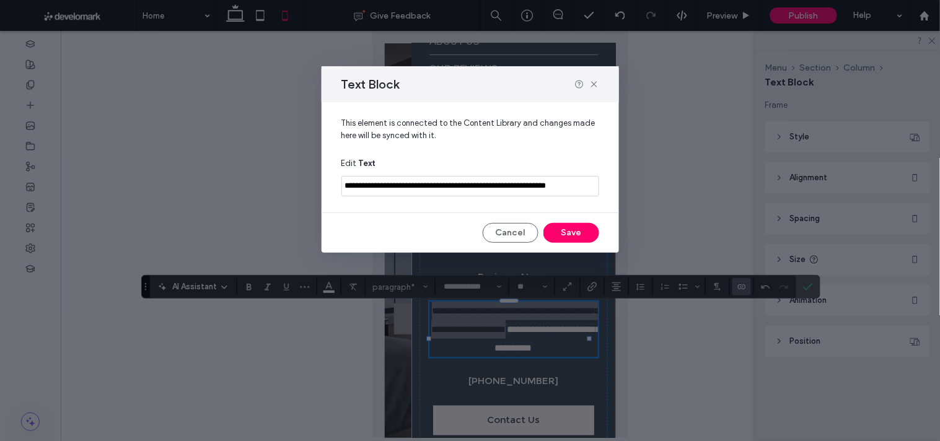
click at [540, 182] on input "**********" at bounding box center [470, 186] width 258 height 20
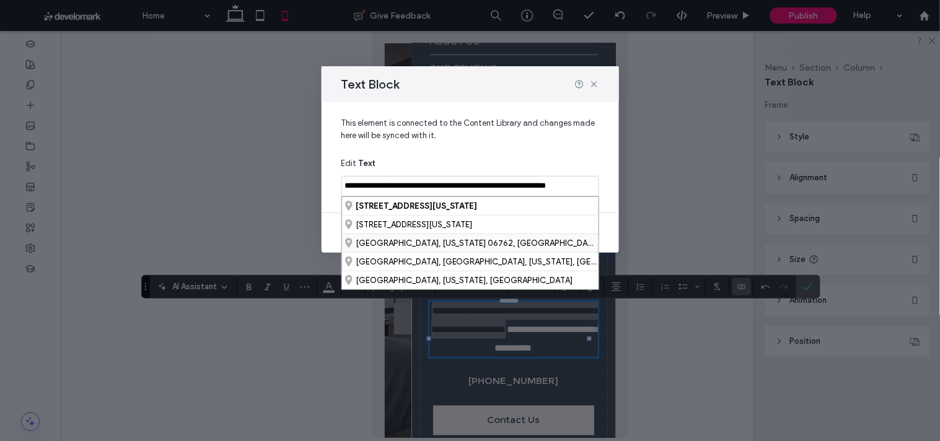
click at [498, 243] on div "[GEOGRAPHIC_DATA], [US_STATE] 06762, [GEOGRAPHIC_DATA]" at bounding box center [470, 243] width 257 height 19
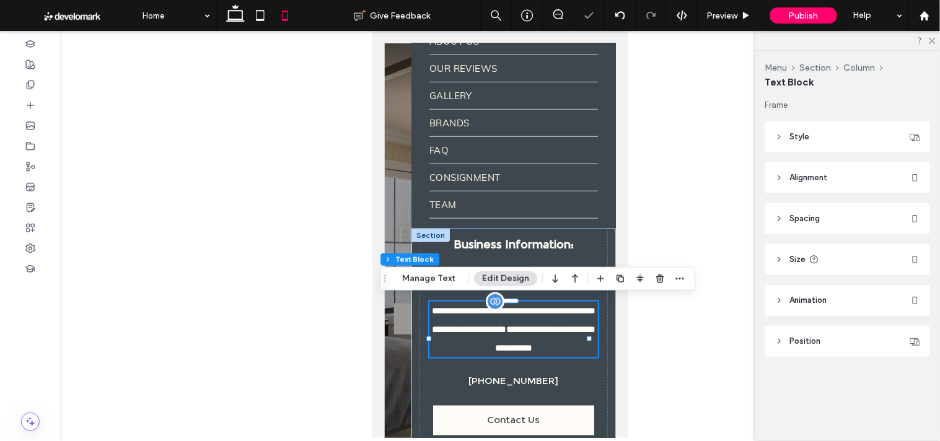
click at [566, 338] on p "**********" at bounding box center [513, 329] width 169 height 56
click at [705, 399] on div at bounding box center [500, 234] width 879 height 407
click at [401, 368] on div at bounding box center [499, 240] width 231 height 395
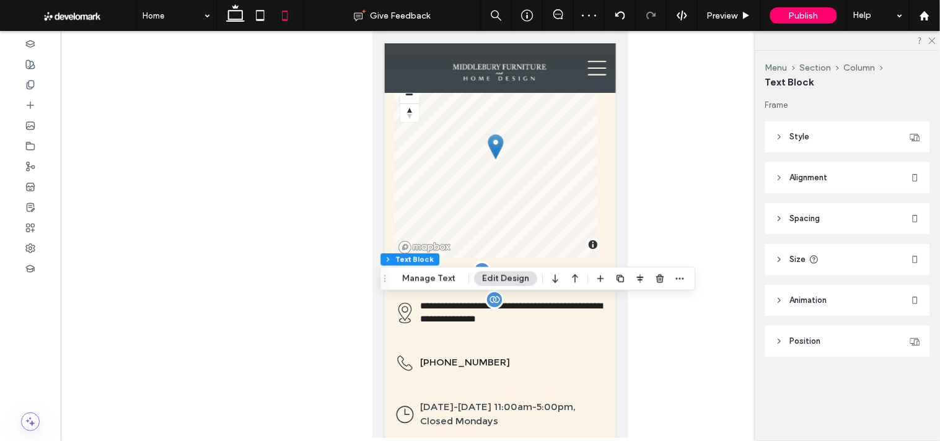
click at [500, 270] on span "Middlebury Furniture & Home Design" at bounding box center [481, 276] width 174 height 12
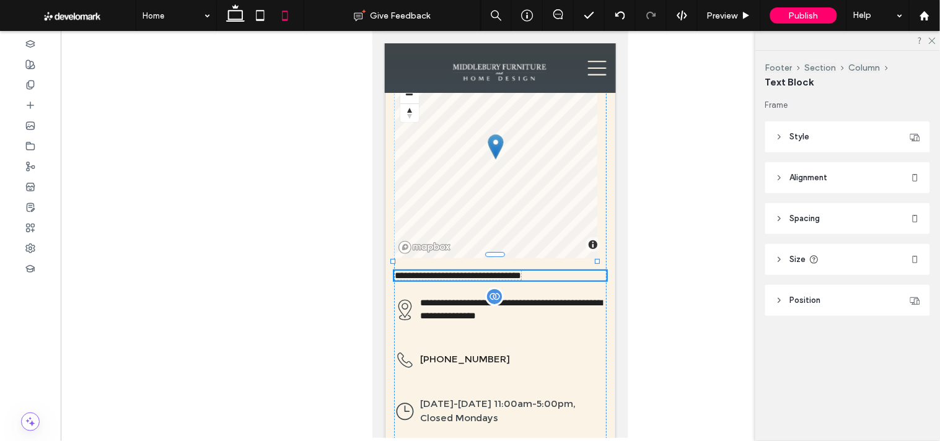
type input "**********"
type input "**"
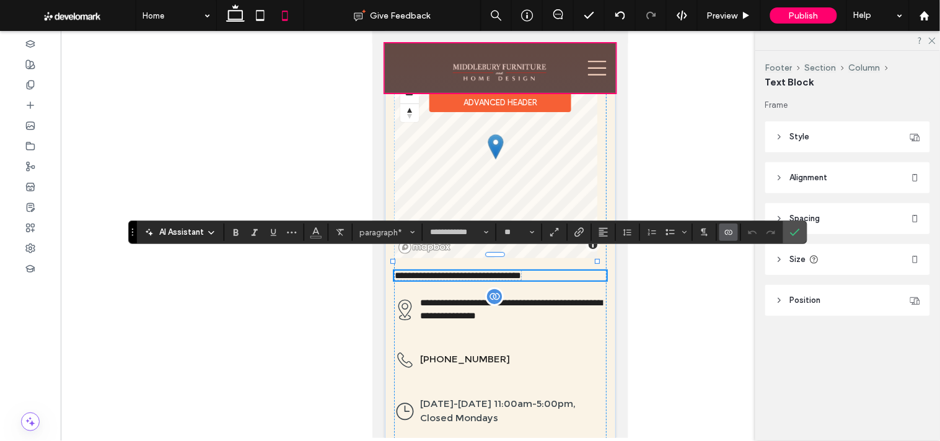
click at [598, 74] on div at bounding box center [499, 68] width 231 height 50
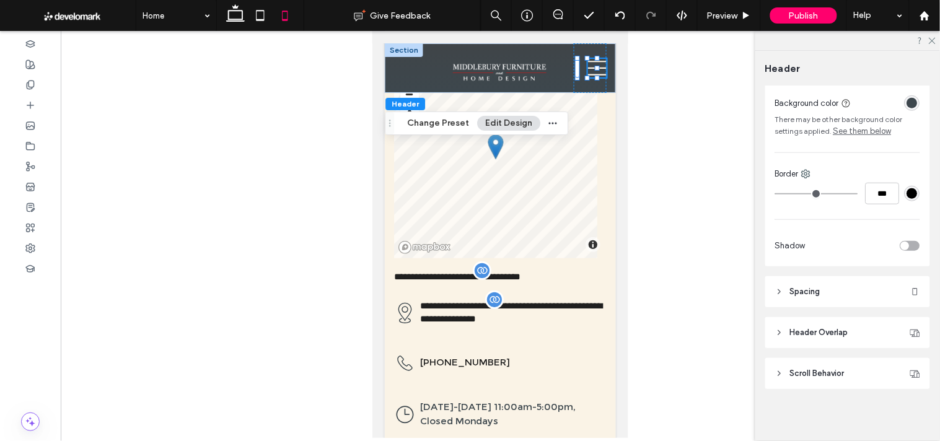
scroll to position [231, 0]
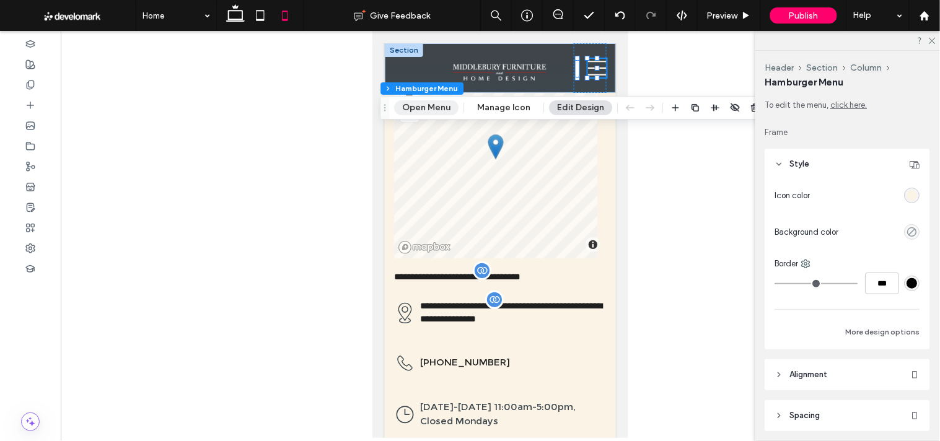
click at [438, 106] on button "Open Menu" at bounding box center [426, 107] width 64 height 15
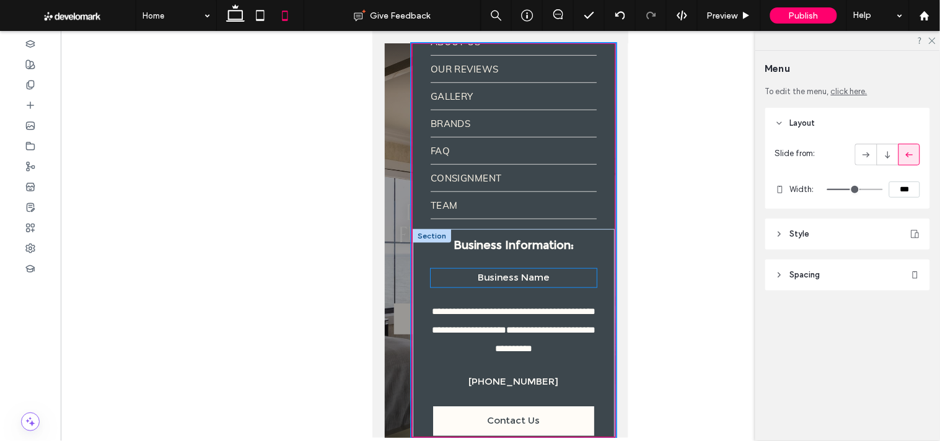
scroll to position [195, 0]
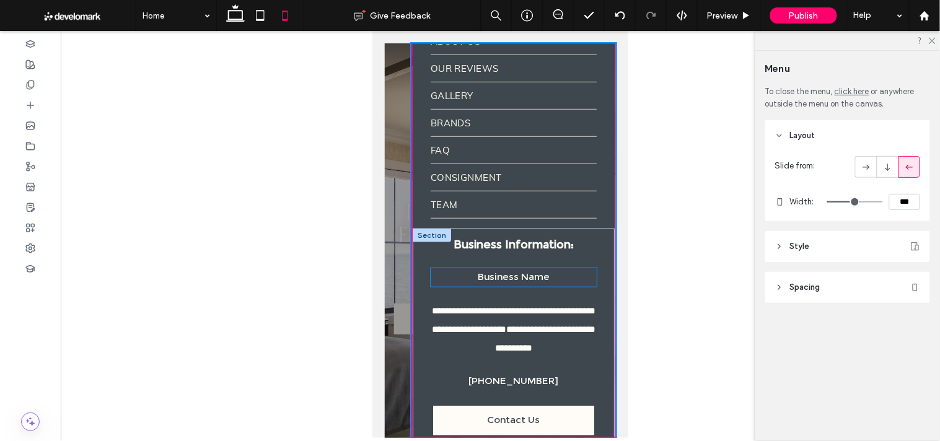
click at [502, 271] on span "Business Name" at bounding box center [513, 277] width 72 height 12
click at [502, 268] on p "Business Name" at bounding box center [513, 277] width 166 height 19
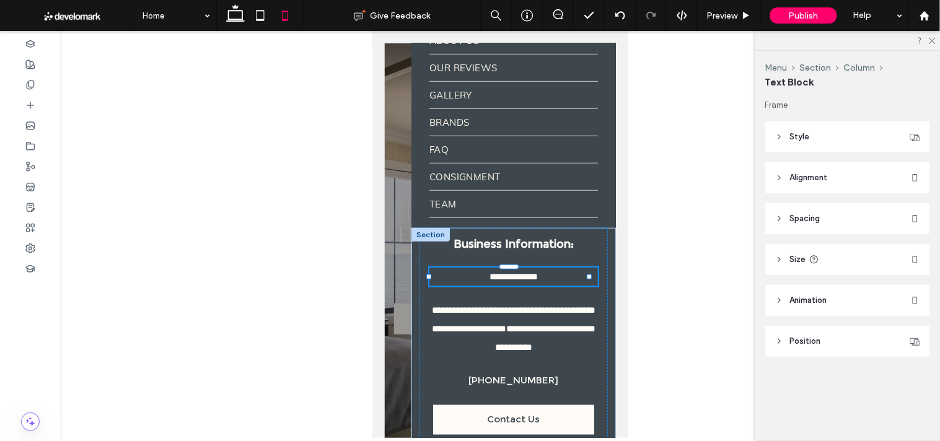
scroll to position [194, 0]
type input "**********"
type input "**"
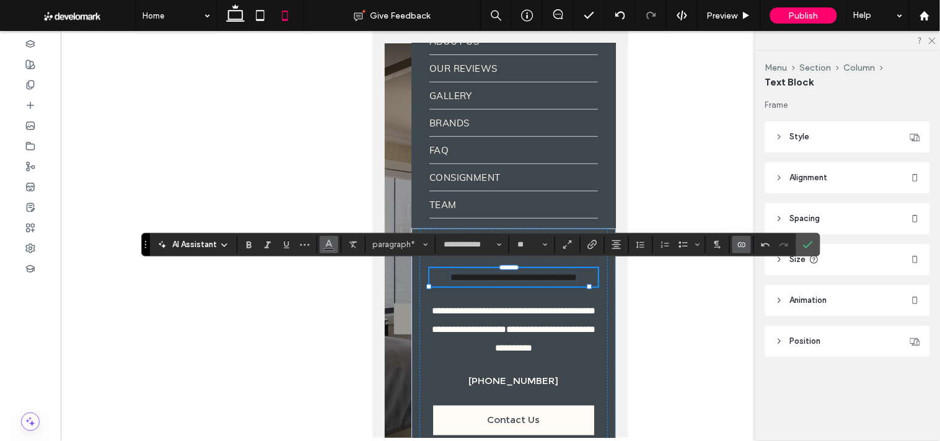
click at [322, 245] on button "Color" at bounding box center [329, 244] width 19 height 17
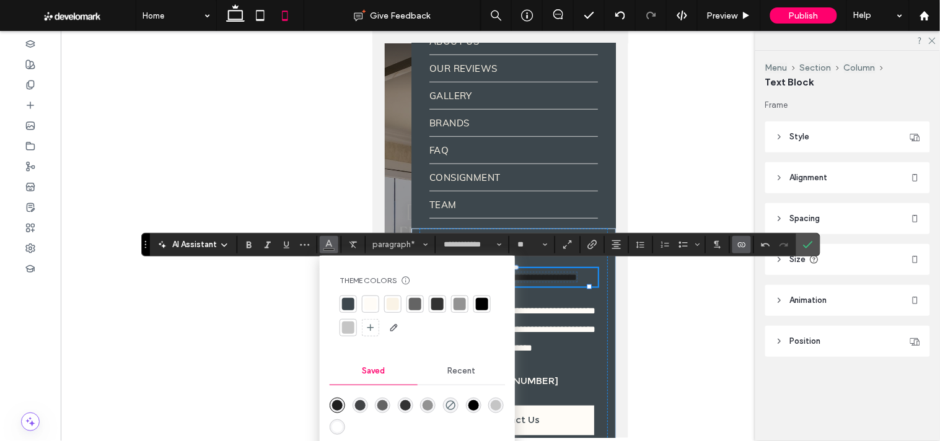
click at [394, 301] on div at bounding box center [393, 304] width 12 height 12
drag, startPoint x: 599, startPoint y: 314, endPoint x: 593, endPoint y: 317, distance: 6.9
click at [599, 315] on div "**********" at bounding box center [513, 353] width 205 height 250
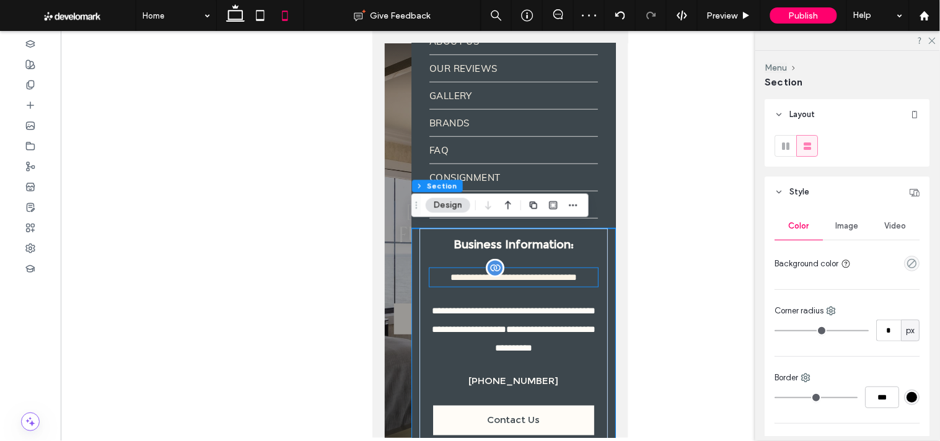
click at [515, 281] on span "**********" at bounding box center [513, 276] width 126 height 9
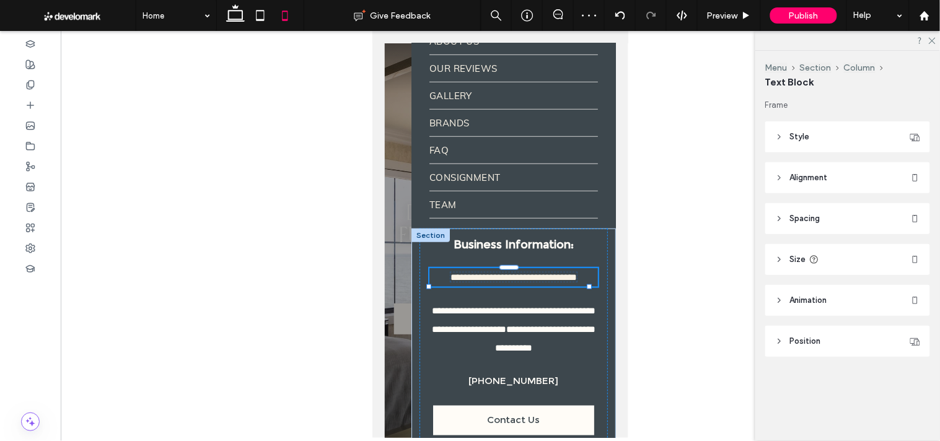
click at [514, 281] on span "**********" at bounding box center [513, 276] width 126 height 9
type input "**********"
type input "**"
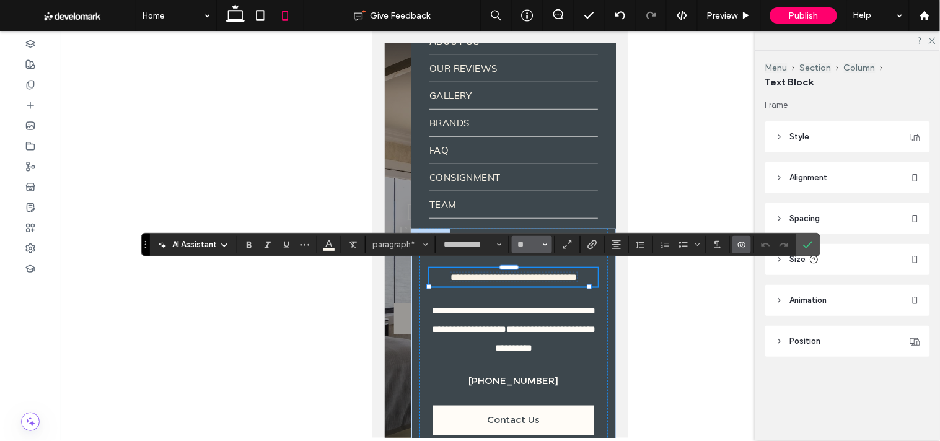
click at [545, 243] on icon "Size" at bounding box center [545, 244] width 5 height 5
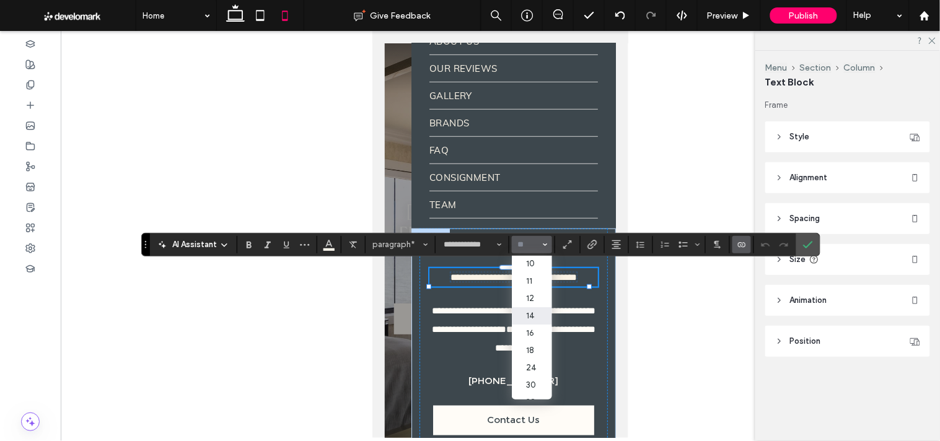
scroll to position [69, 0]
drag, startPoint x: 527, startPoint y: 325, endPoint x: 143, endPoint y: 299, distance: 384.5
click at [527, 325] on label "18" at bounding box center [532, 317] width 40 height 17
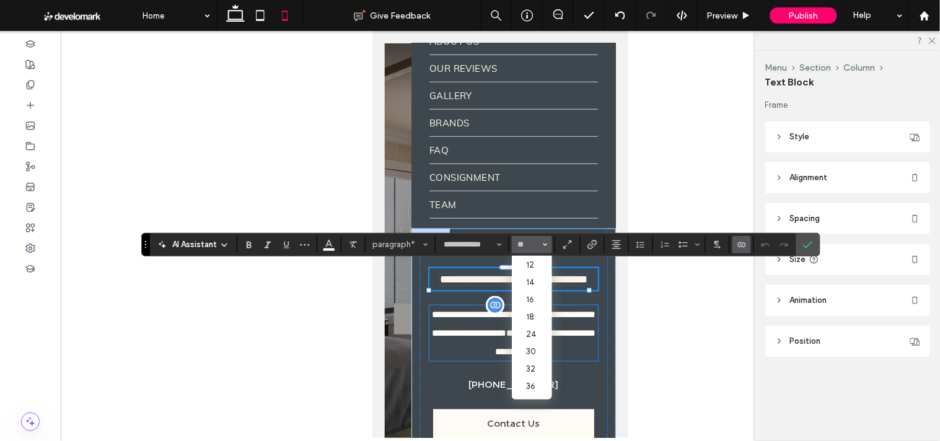
type input "**"
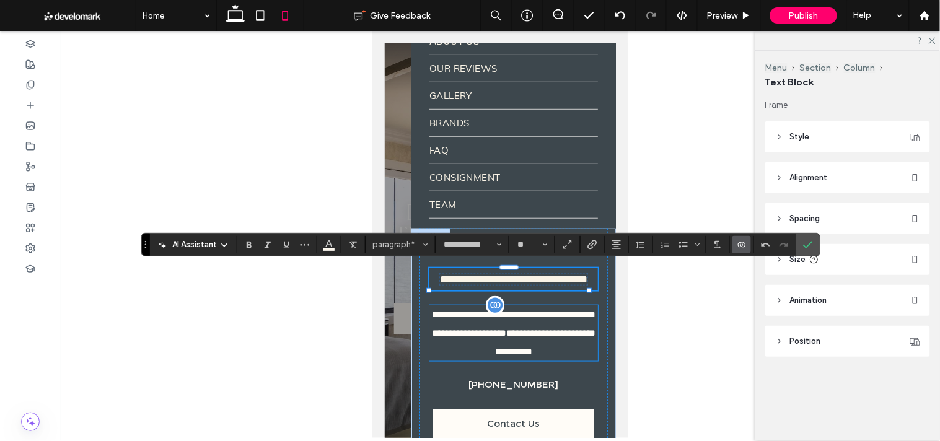
click at [462, 343] on p "**********" at bounding box center [513, 333] width 169 height 56
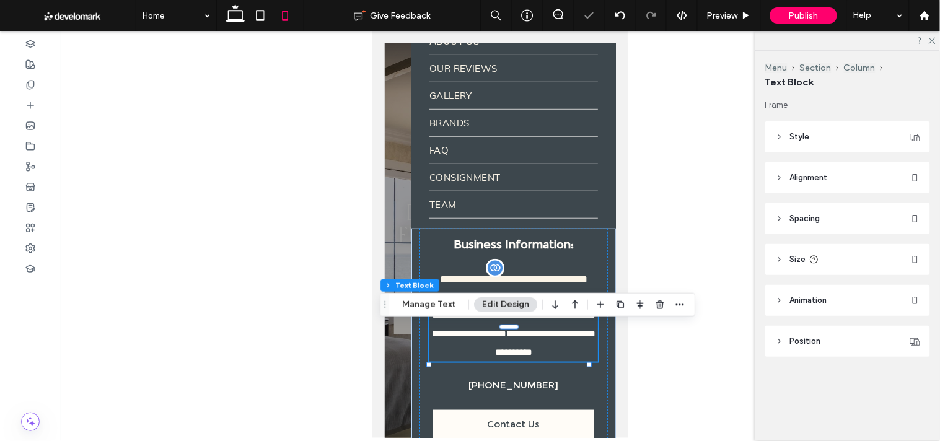
click at [399, 345] on div at bounding box center [499, 240] width 231 height 395
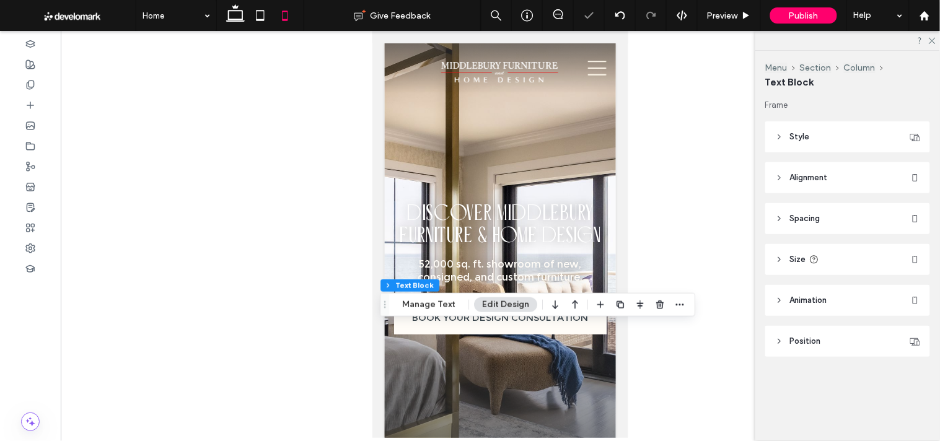
scroll to position [8436, 0]
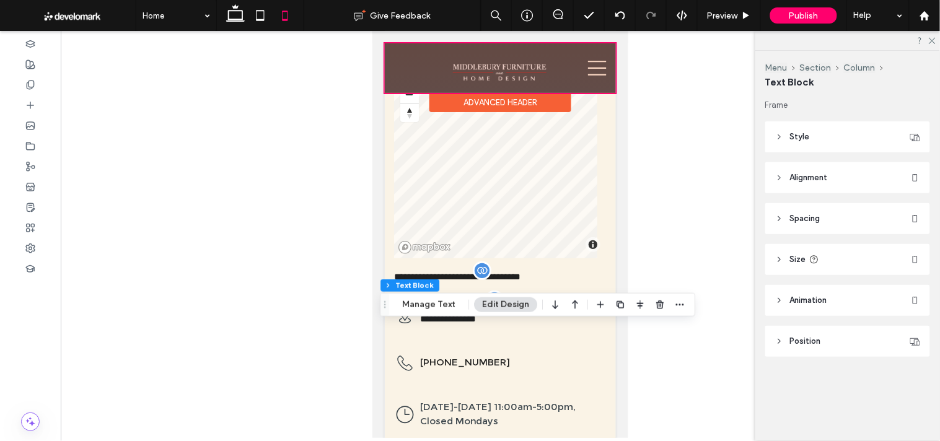
click at [582, 74] on div at bounding box center [499, 68] width 231 height 50
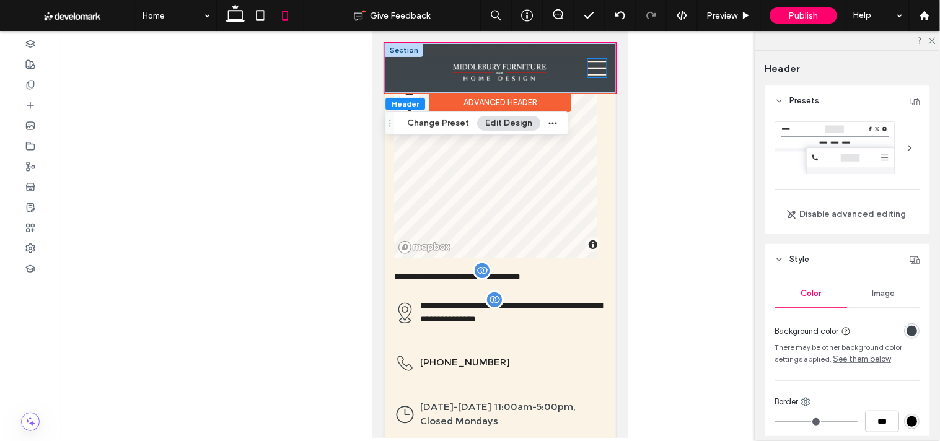
scroll to position [231, 0]
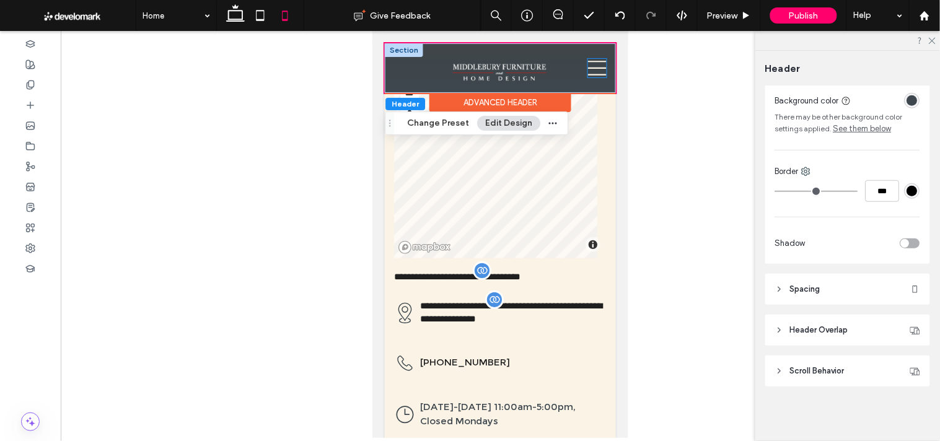
click at [588, 71] on icon at bounding box center [597, 67] width 19 height 19
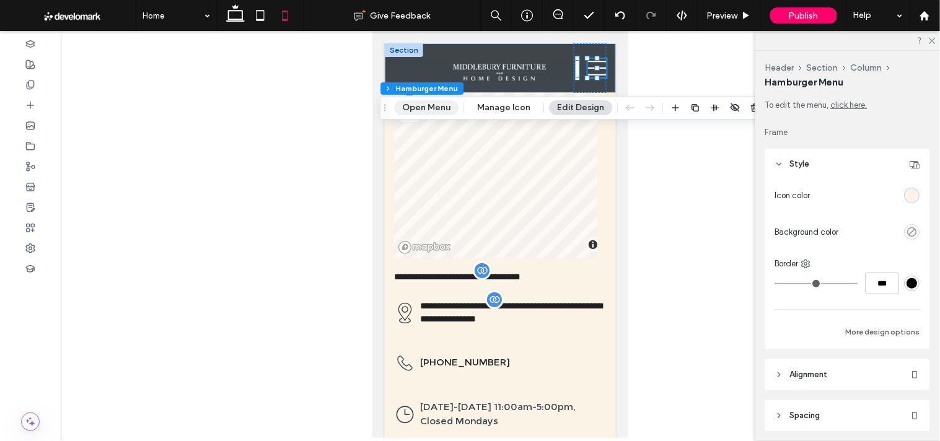
click at [439, 114] on button "Open Menu" at bounding box center [426, 107] width 64 height 15
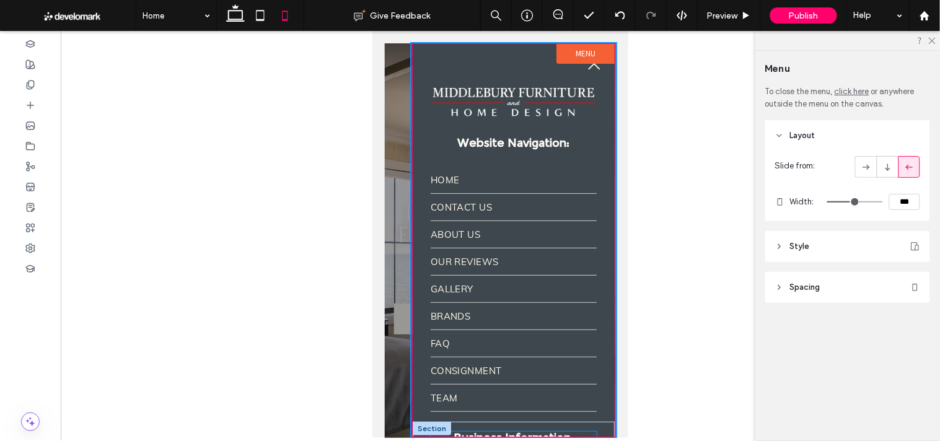
scroll to position [0, 0]
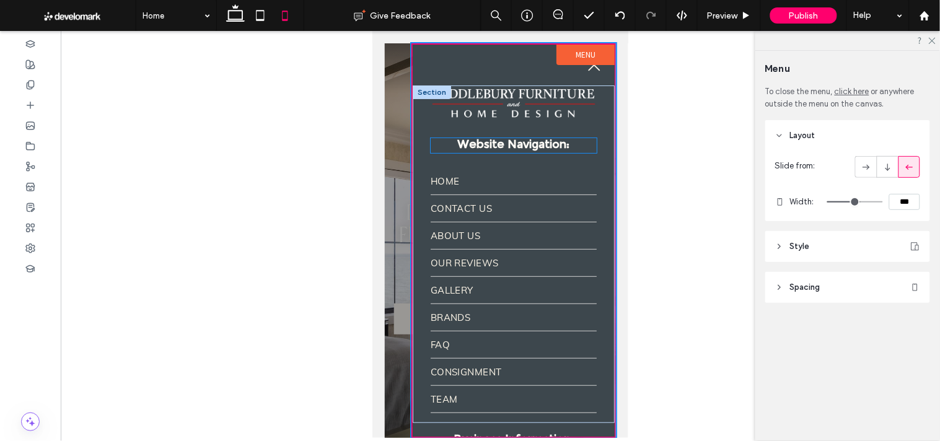
click at [539, 144] on span "Website Navigation:" at bounding box center [513, 145] width 112 height 14
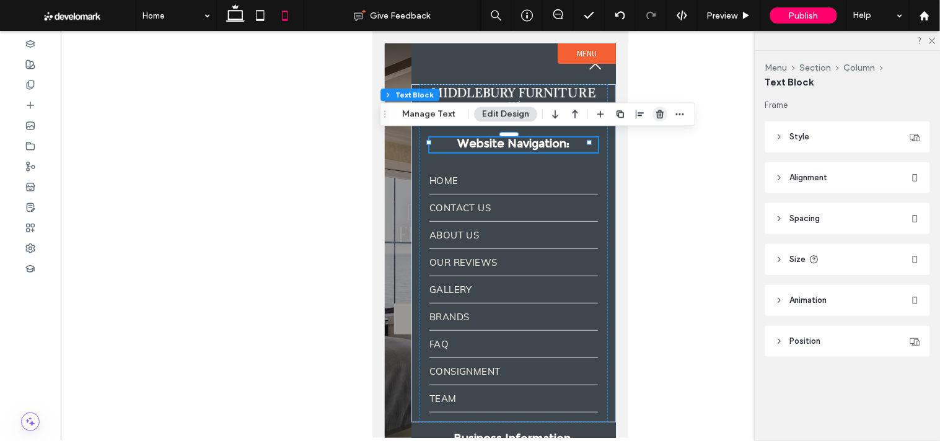
click at [655, 115] on icon "button" at bounding box center [660, 114] width 10 height 10
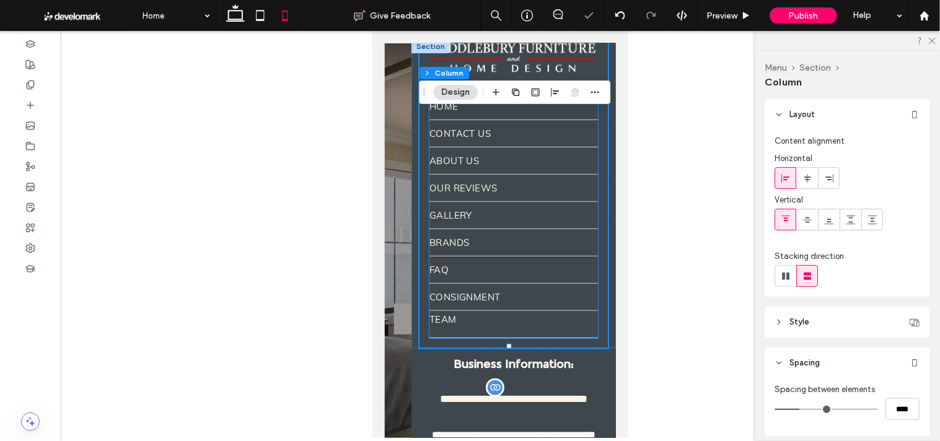
scroll to position [69, 0]
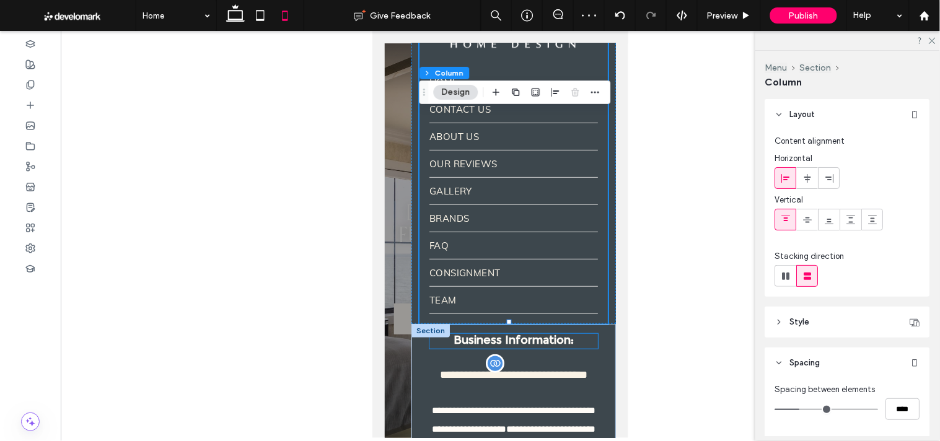
click at [524, 335] on span "Business Information:" at bounding box center [513, 340] width 120 height 14
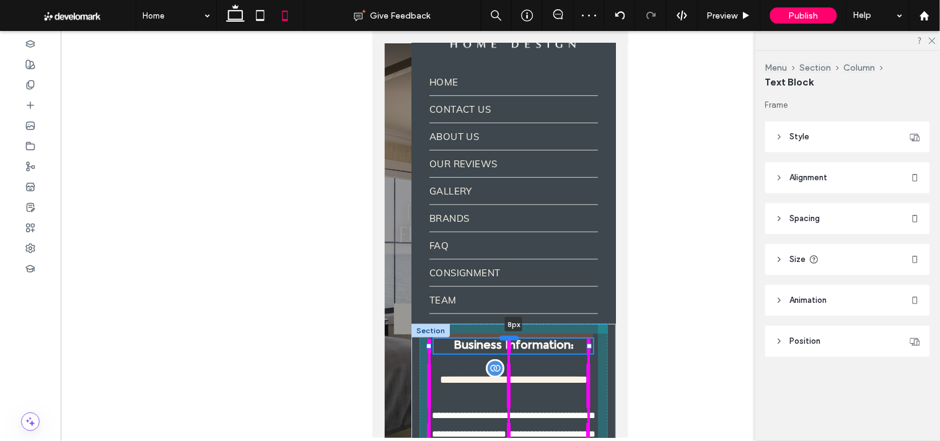
click at [507, 335] on div at bounding box center [508, 337] width 20 height 5
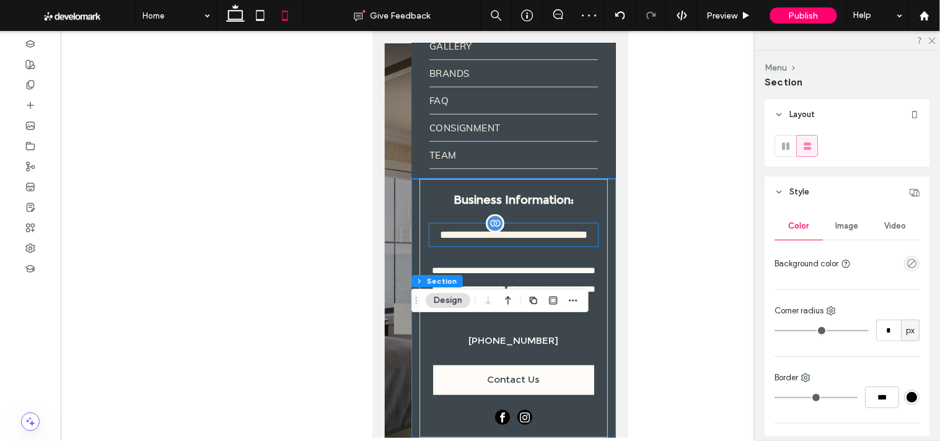
scroll to position [250, 0]
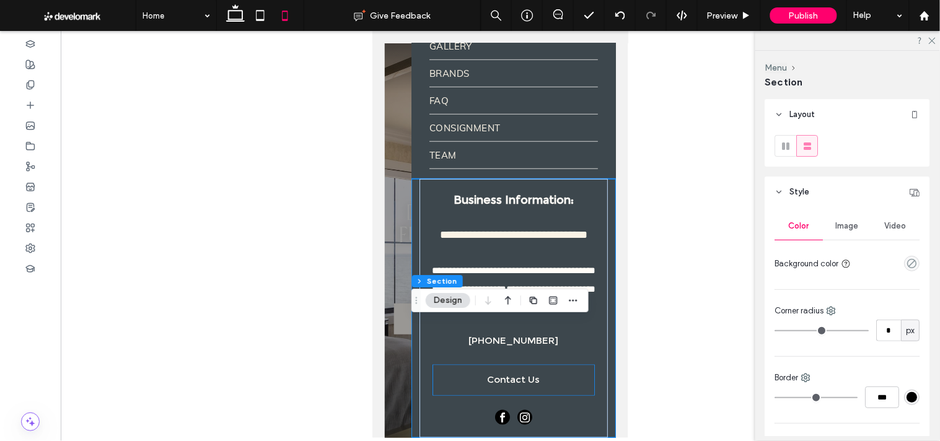
click at [558, 374] on link "Contact Us" at bounding box center [513, 380] width 161 height 30
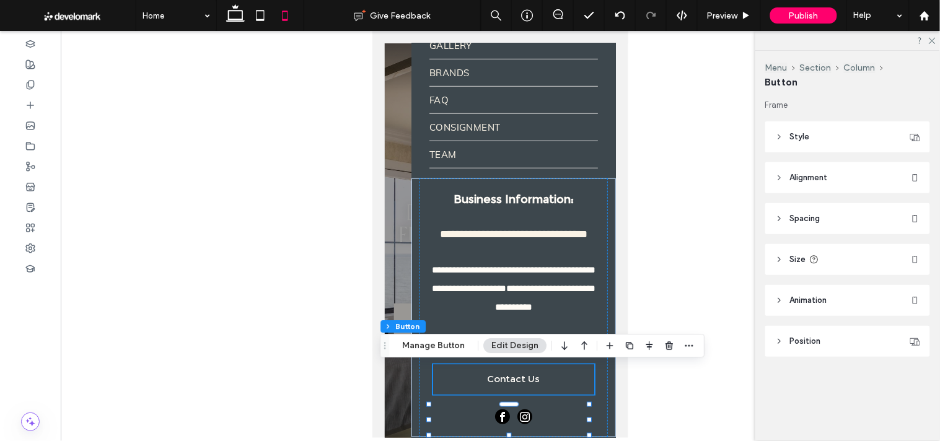
type input "**"
click at [551, 382] on link "Contact Us" at bounding box center [513, 379] width 161 height 30
type input "*"
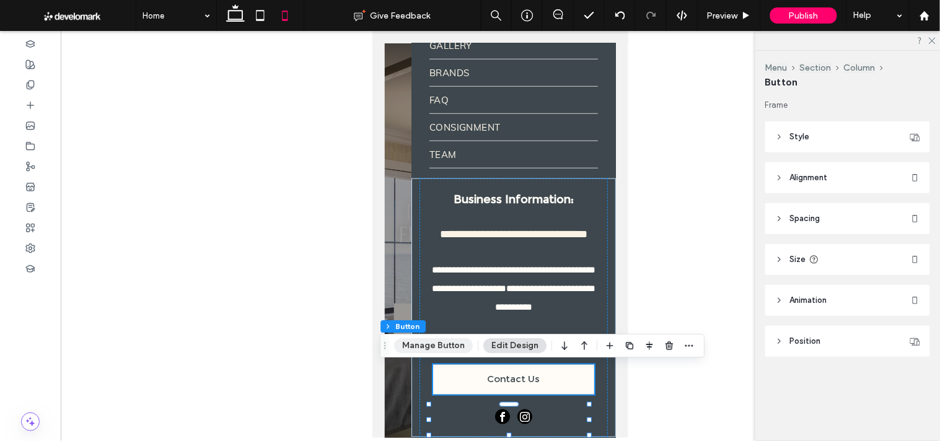
click at [420, 350] on button "Manage Button" at bounding box center [433, 345] width 79 height 15
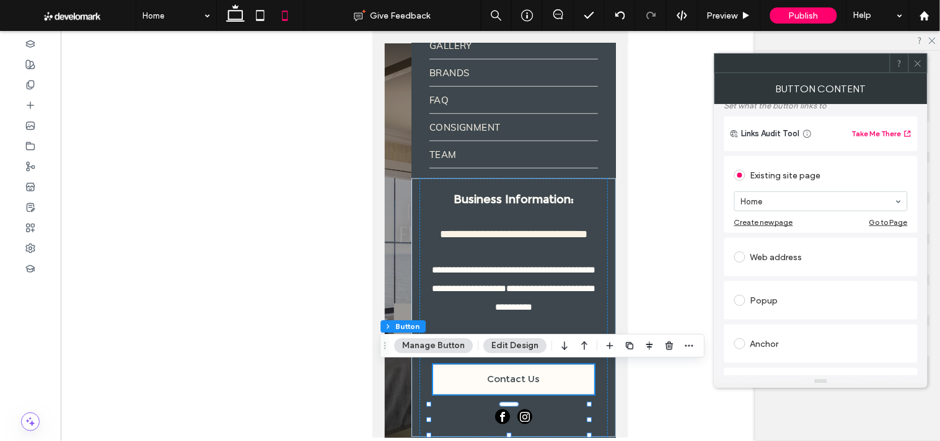
scroll to position [0, 0]
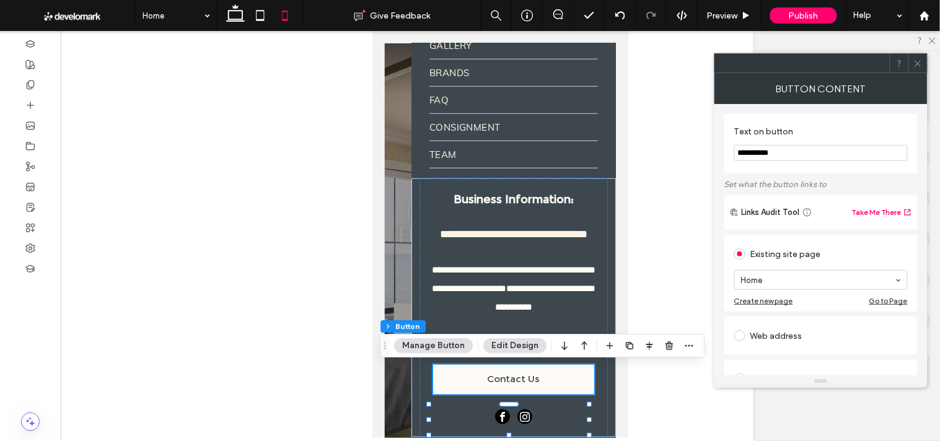
click at [788, 294] on section "Home" at bounding box center [821, 280] width 174 height 32
type input "**"
click at [397, 223] on div at bounding box center [499, 240] width 231 height 395
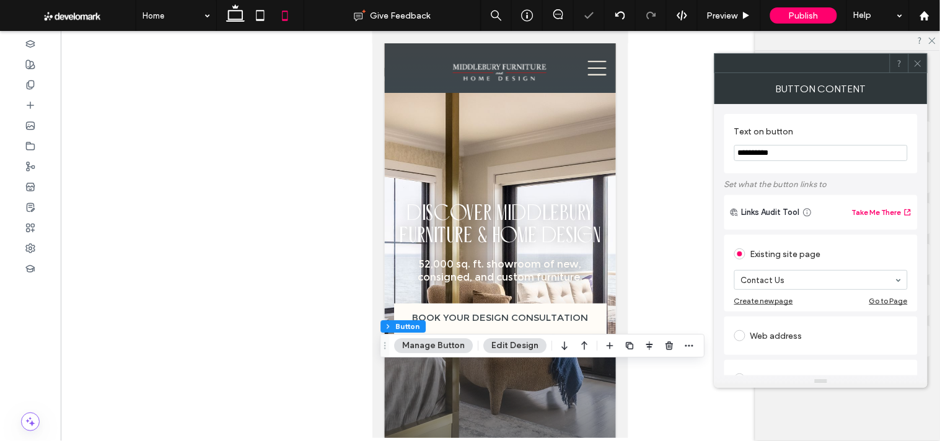
scroll to position [8436, 0]
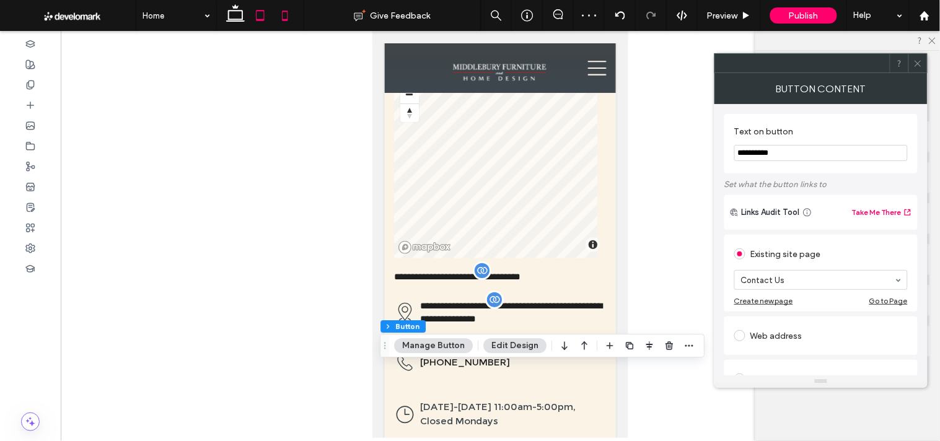
click at [256, 30] on span at bounding box center [260, 15] width 25 height 31
type input "*"
type input "***"
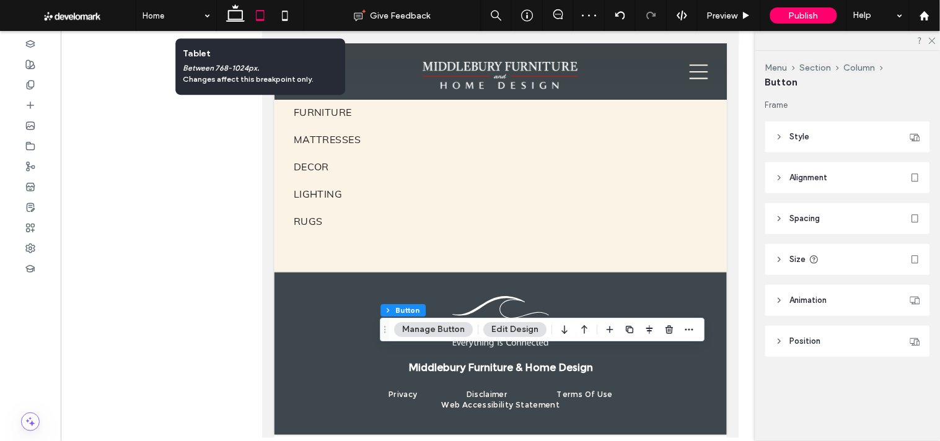
type input "*"
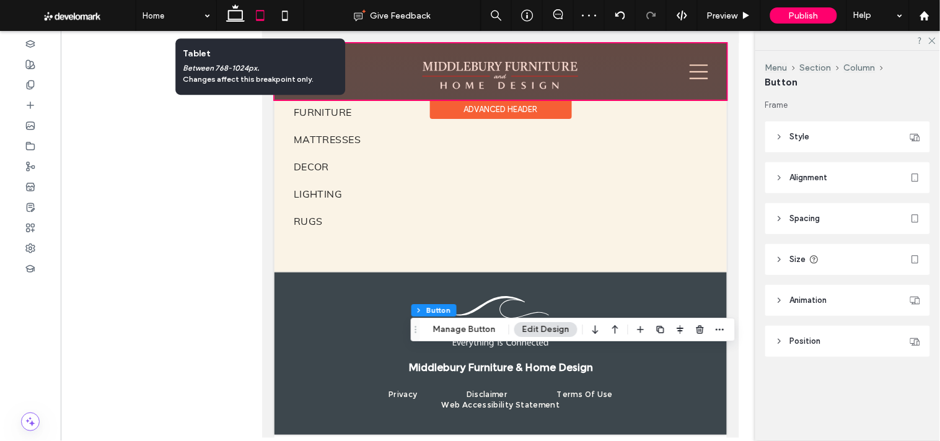
scroll to position [214, 0]
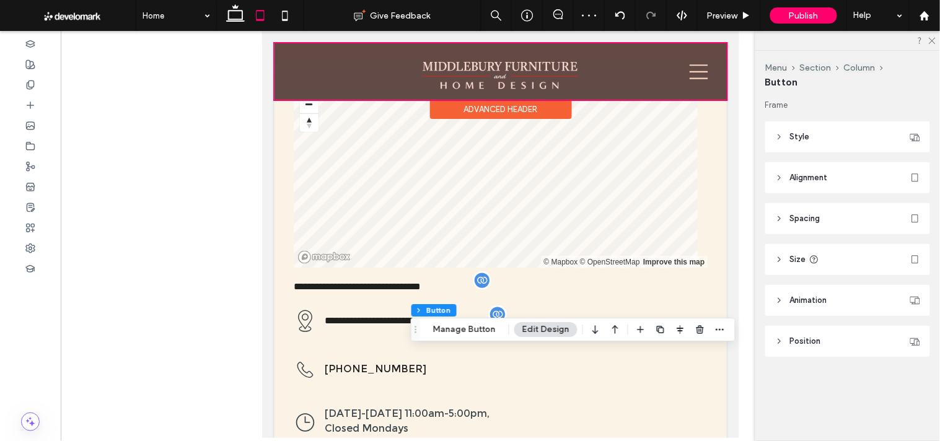
click at [699, 76] on div at bounding box center [500, 71] width 452 height 56
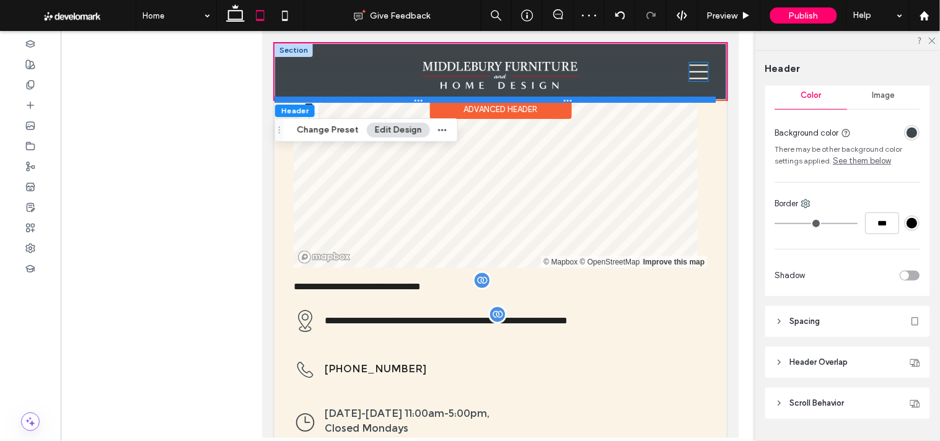
scroll to position [231, 0]
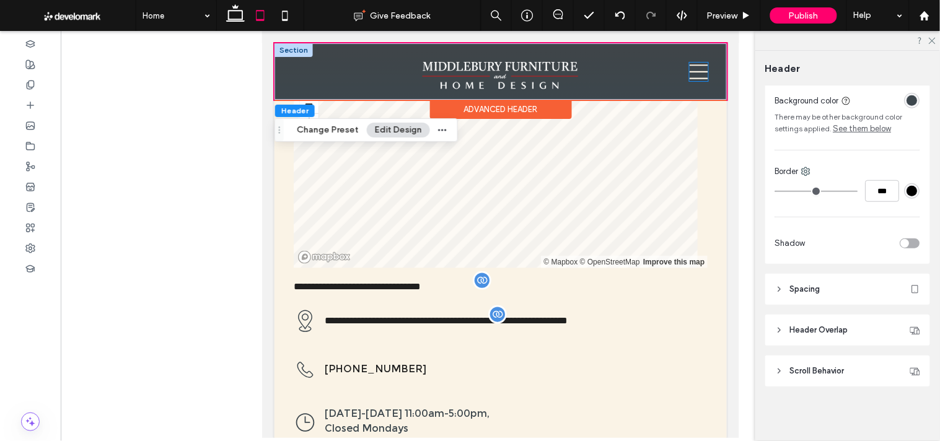
click at [693, 71] on icon at bounding box center [698, 71] width 19 height 15
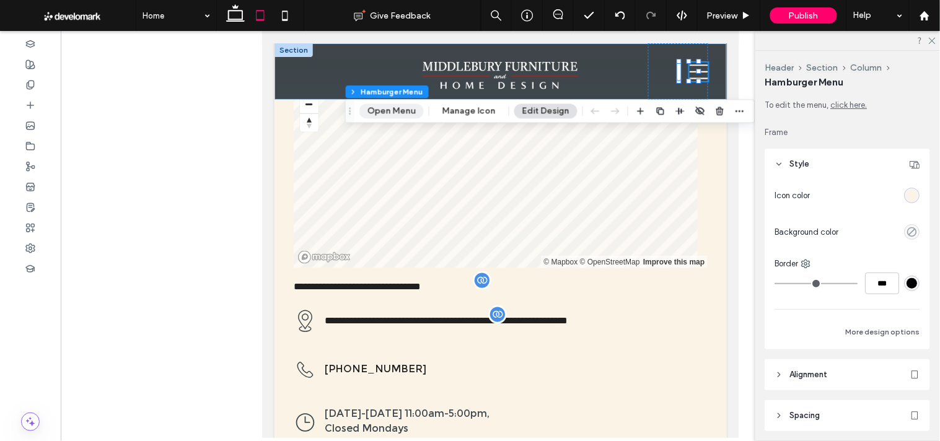
click at [388, 110] on button "Open Menu" at bounding box center [391, 111] width 64 height 15
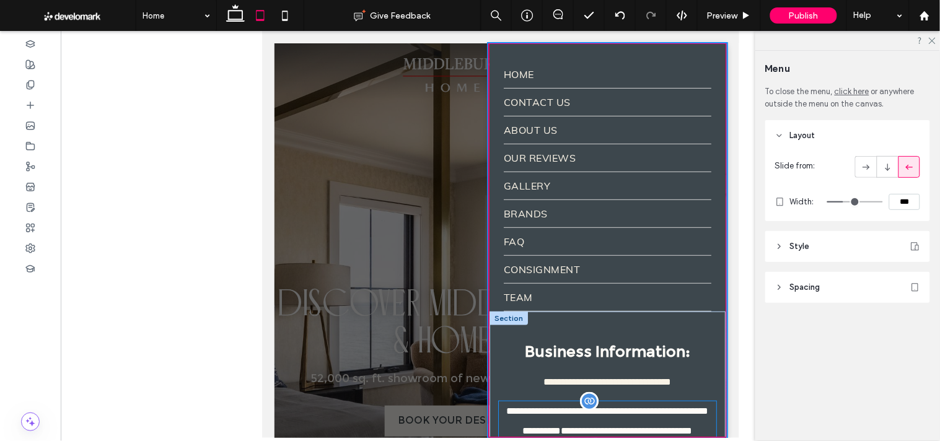
scroll to position [0, 0]
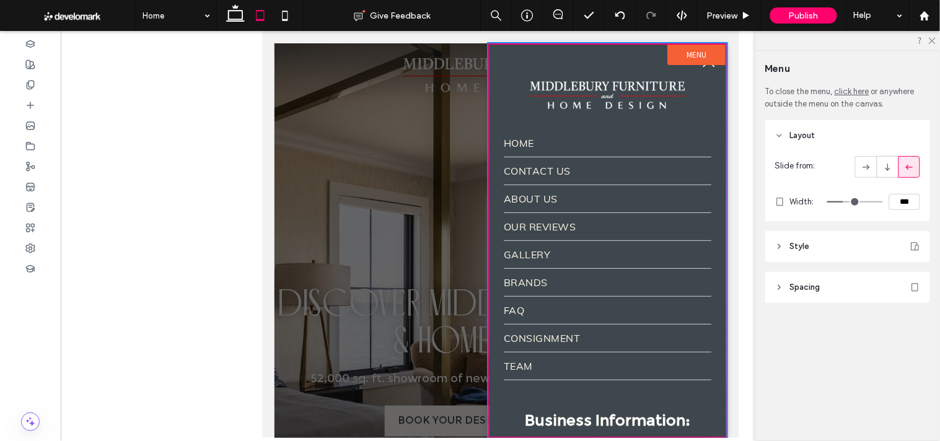
click at [454, 123] on div at bounding box center [500, 240] width 452 height 395
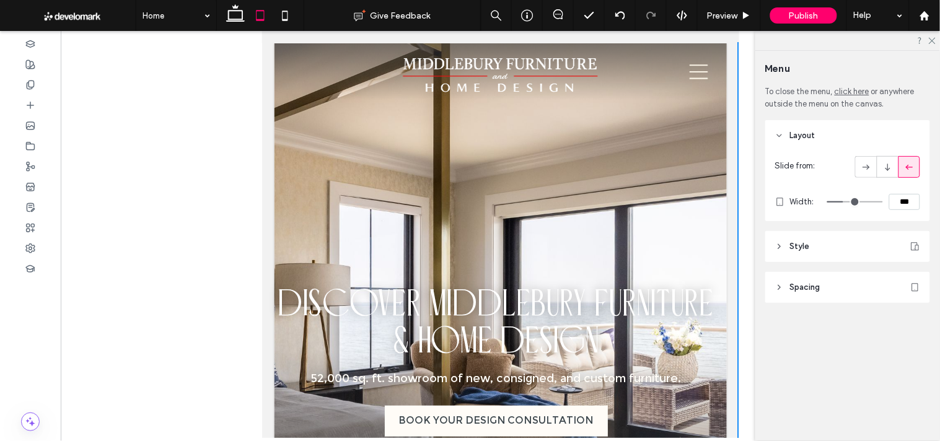
drag, startPoint x: 731, startPoint y: 370, endPoint x: 1001, endPoint y: 69, distance: 403.8
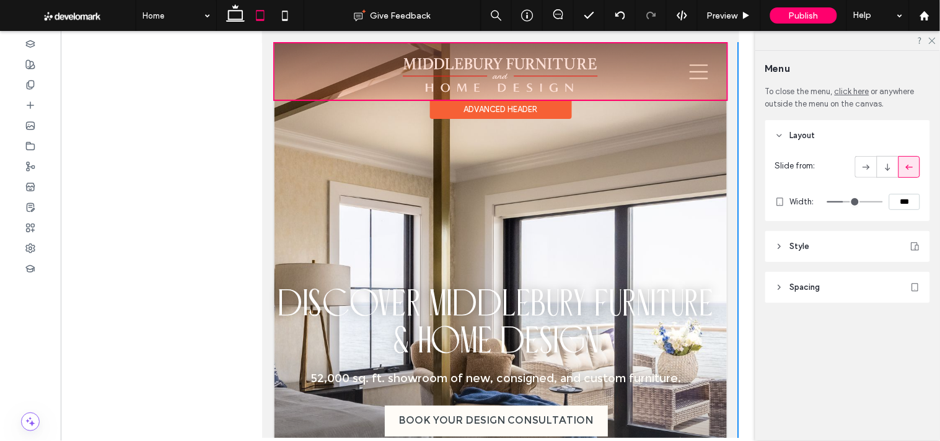
click at [681, 69] on div at bounding box center [500, 71] width 452 height 56
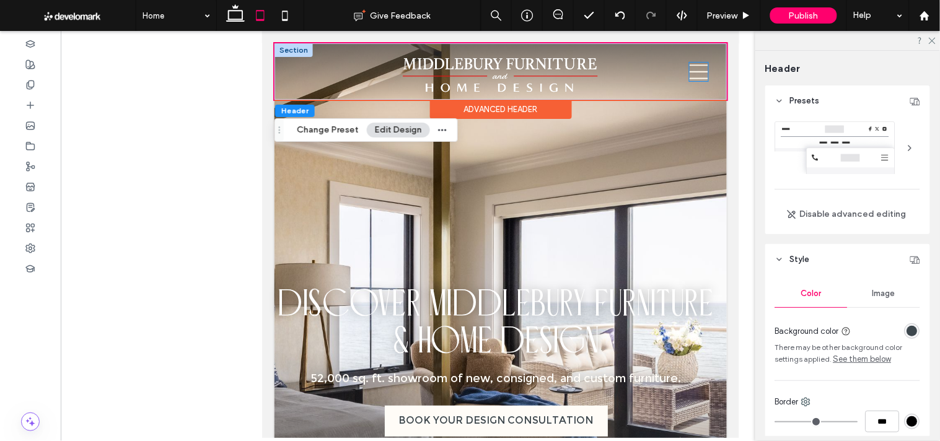
click at [689, 71] on icon at bounding box center [698, 71] width 19 height 15
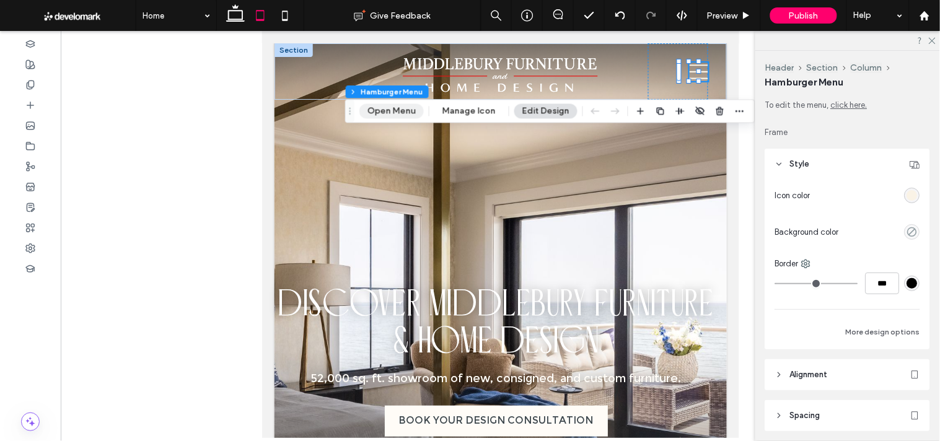
click at [399, 112] on button "Open Menu" at bounding box center [391, 111] width 64 height 15
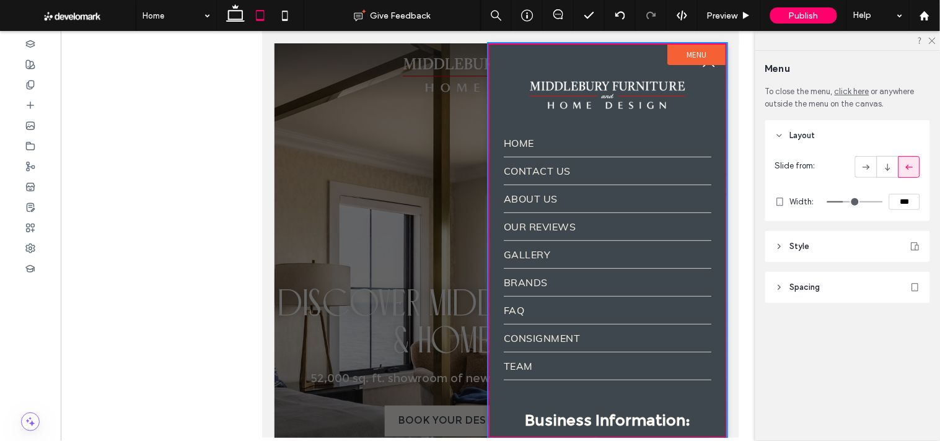
click at [460, 241] on div at bounding box center [500, 240] width 452 height 395
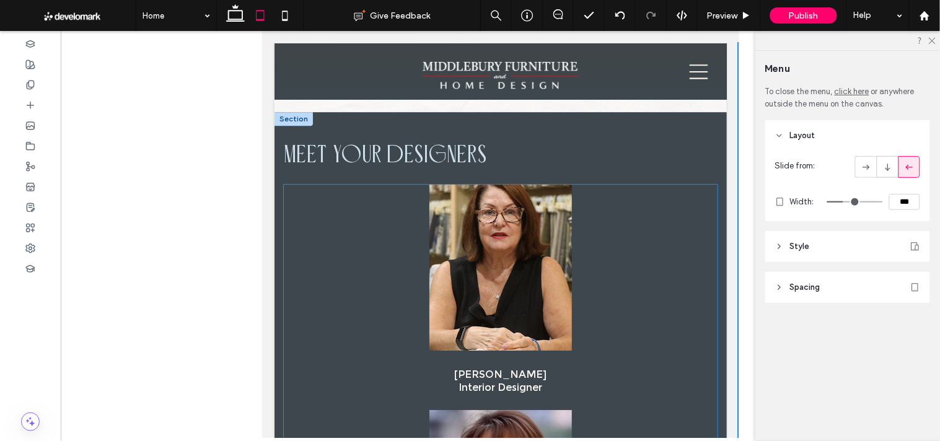
scroll to position [1101, 0]
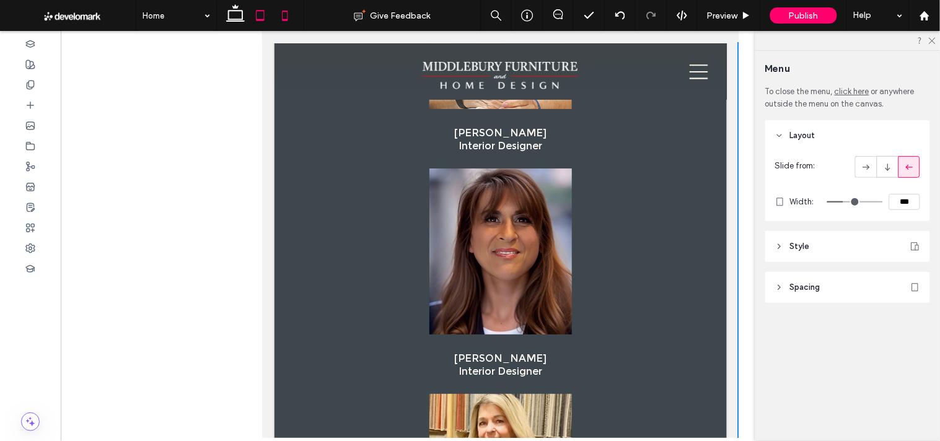
click at [280, 20] on icon at bounding box center [285, 15] width 25 height 25
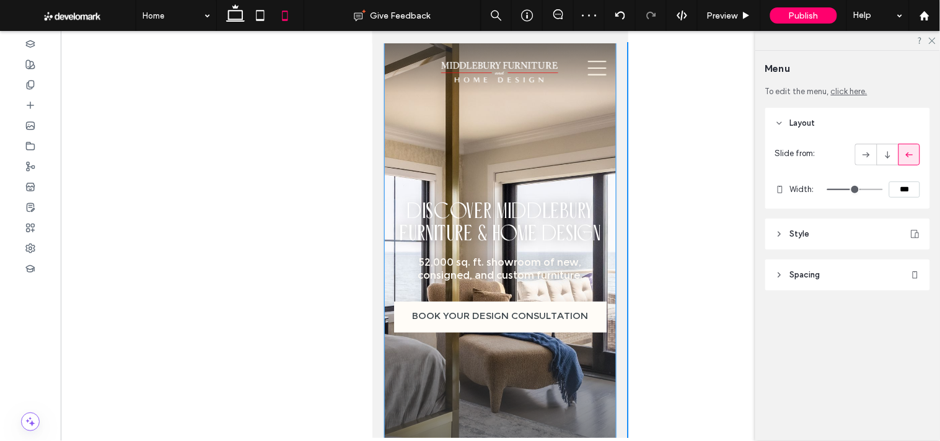
scroll to position [0, 0]
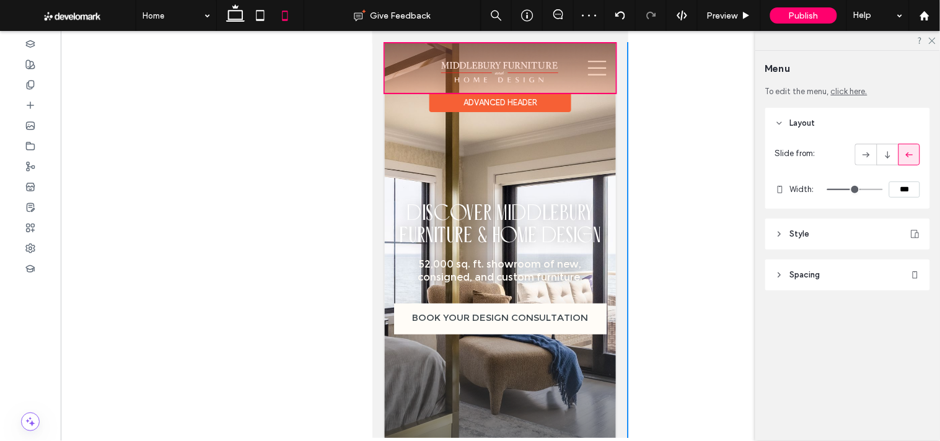
click at [494, 68] on div at bounding box center [499, 68] width 231 height 50
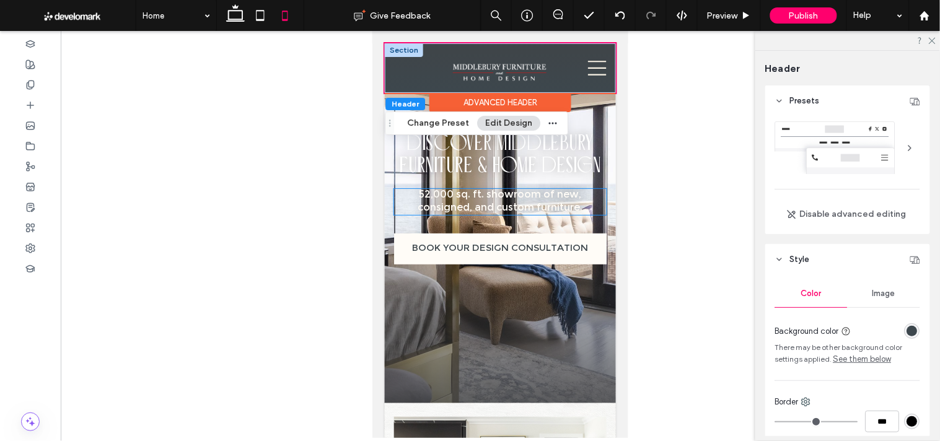
scroll to position [138, 0]
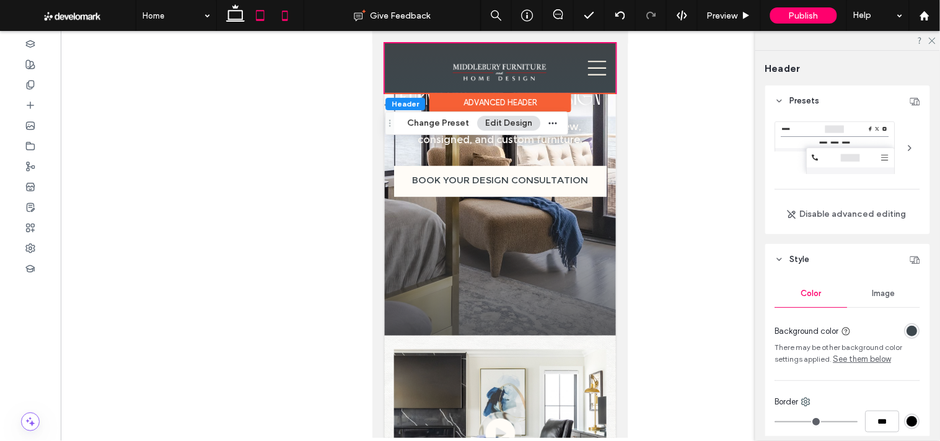
click at [262, 20] on use at bounding box center [260, 15] width 8 height 11
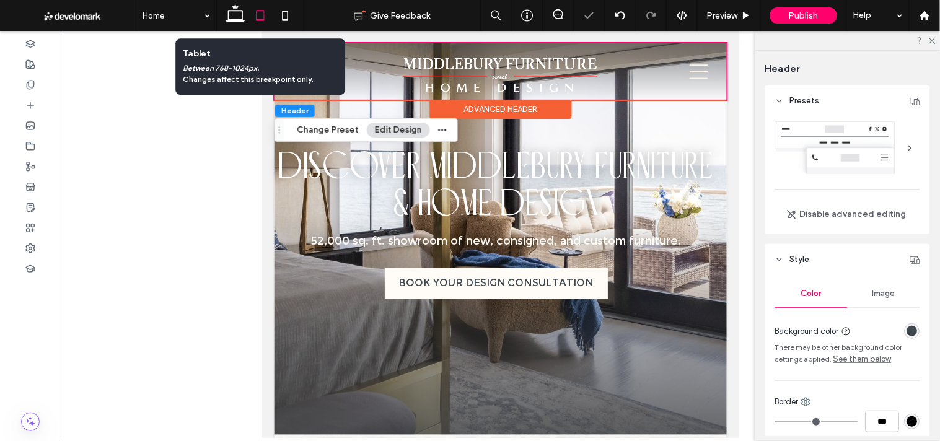
scroll to position [0, 0]
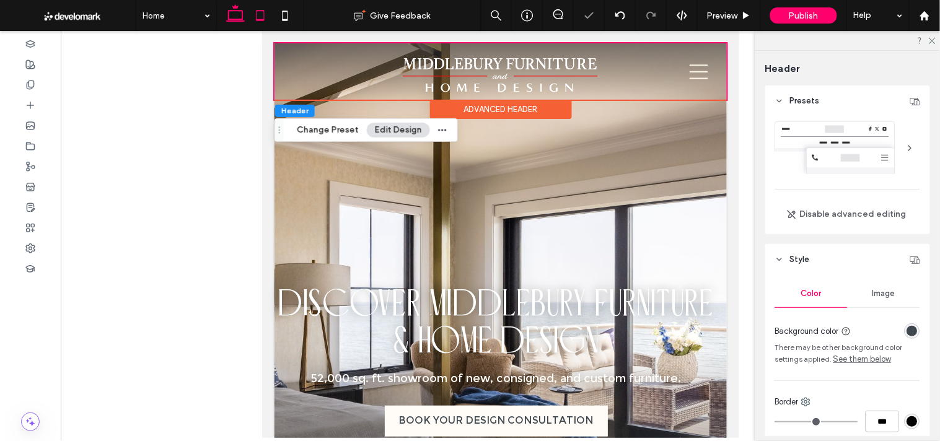
click at [234, 17] on icon at bounding box center [235, 15] width 25 height 25
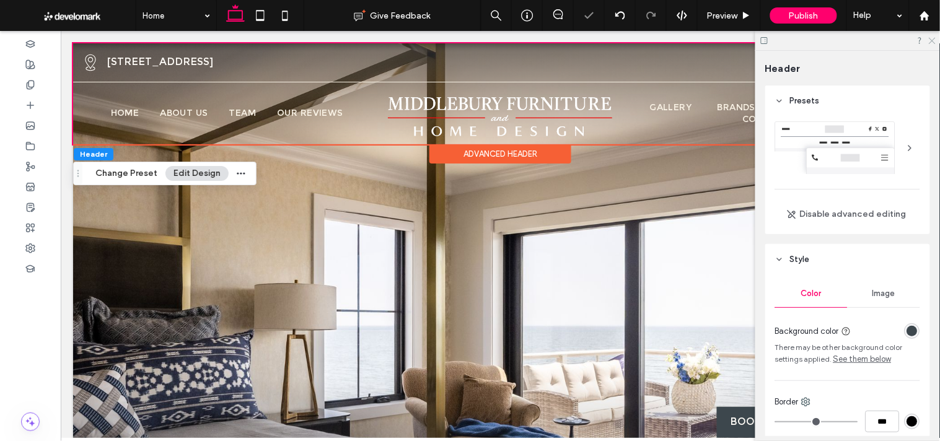
click at [928, 40] on icon at bounding box center [932, 40] width 8 height 8
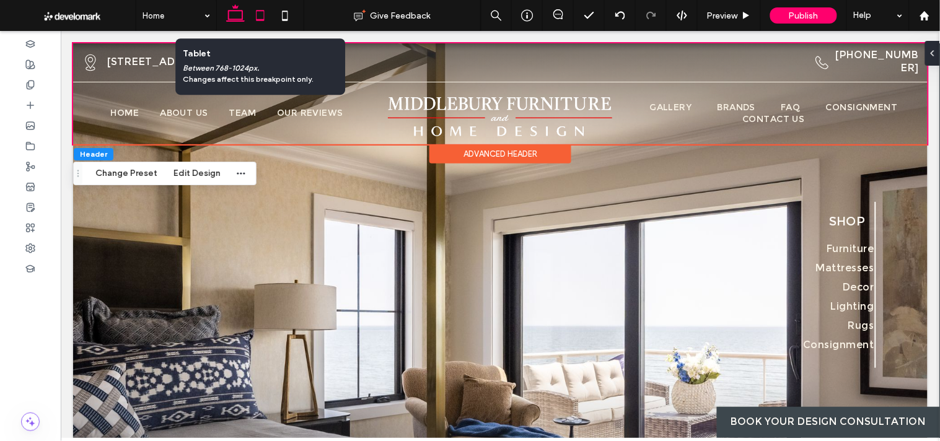
click at [254, 6] on icon at bounding box center [260, 15] width 25 height 25
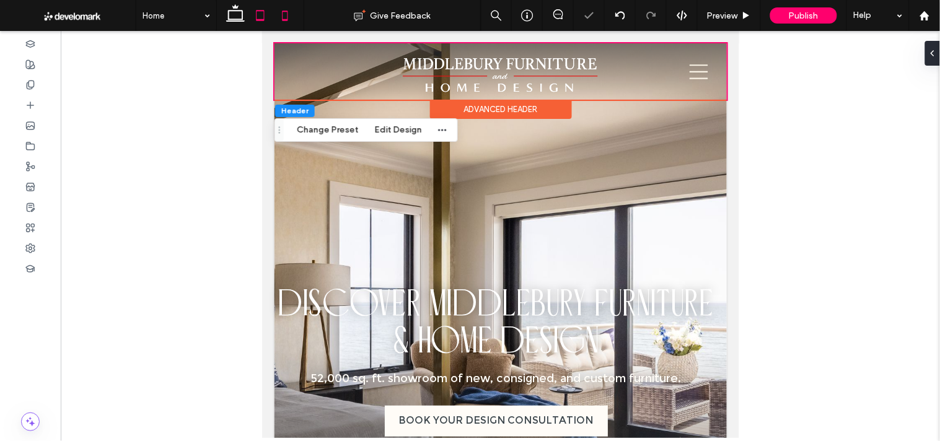
click at [283, 20] on use at bounding box center [285, 16] width 6 height 10
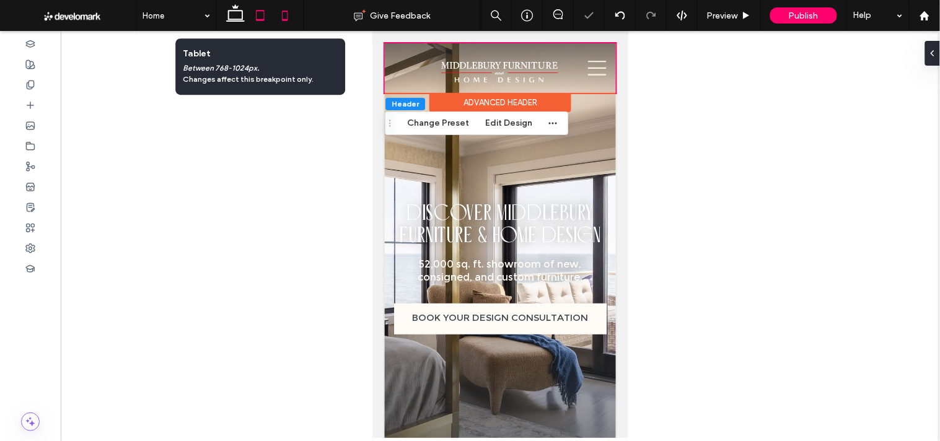
click at [257, 17] on icon at bounding box center [260, 15] width 25 height 25
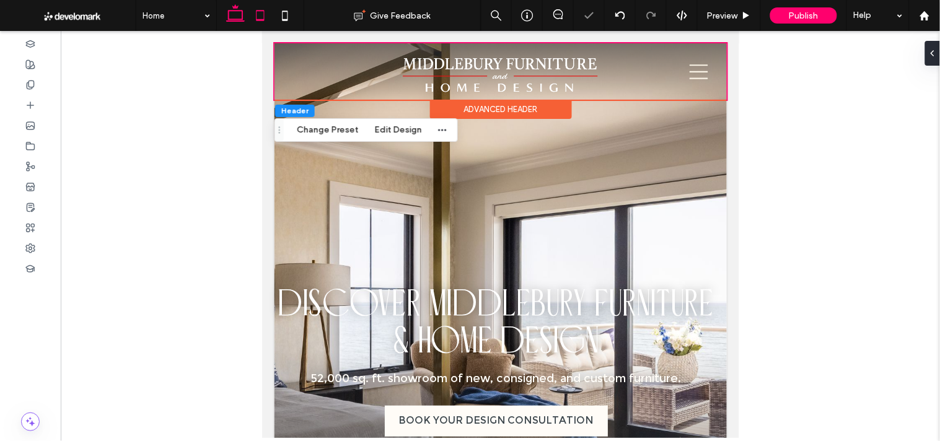
click at [238, 17] on icon at bounding box center [235, 15] width 25 height 25
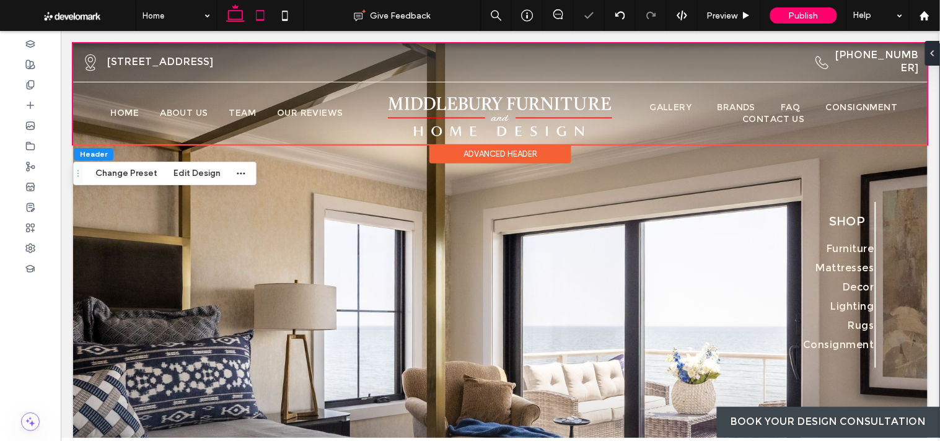
click at [263, 15] on icon at bounding box center [260, 15] width 25 height 25
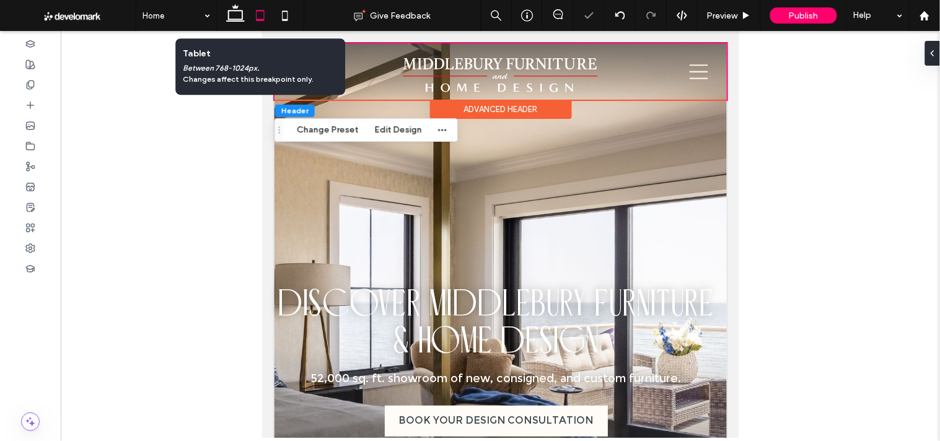
click at [271, 15] on icon at bounding box center [260, 15] width 25 height 25
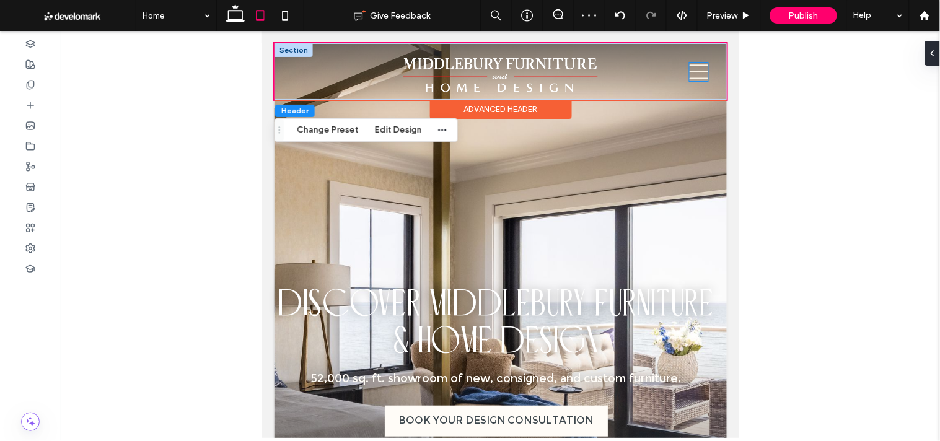
click at [693, 70] on icon at bounding box center [698, 71] width 19 height 15
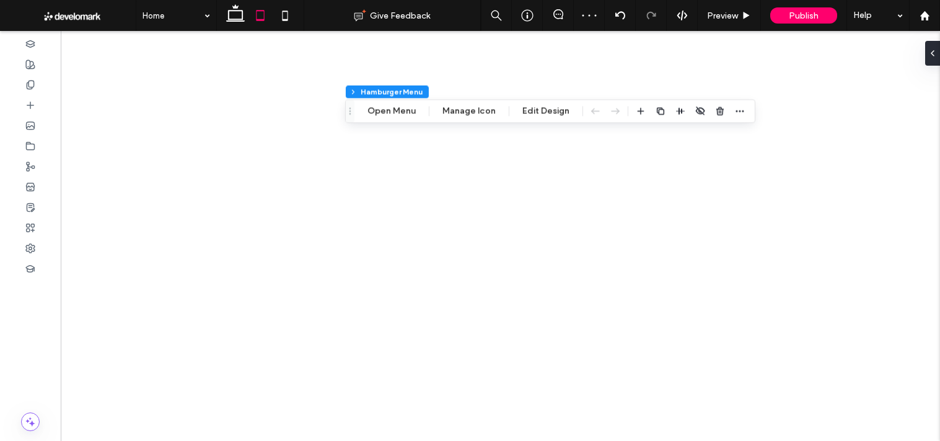
click at [382, 113] on button "Open Menu" at bounding box center [391, 111] width 64 height 15
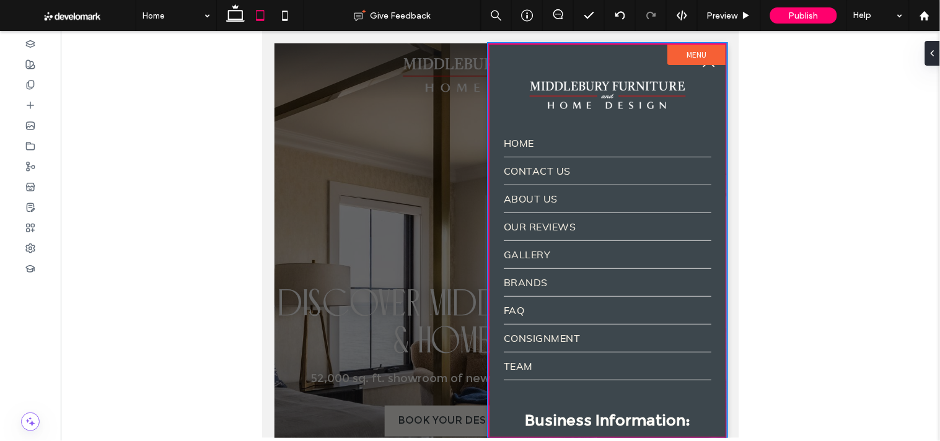
click at [431, 134] on div at bounding box center [500, 240] width 452 height 395
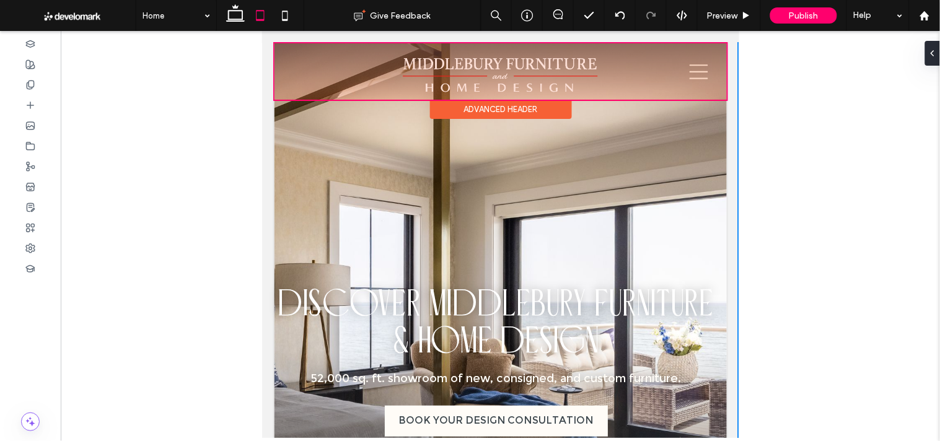
click at [695, 74] on div at bounding box center [500, 71] width 452 height 56
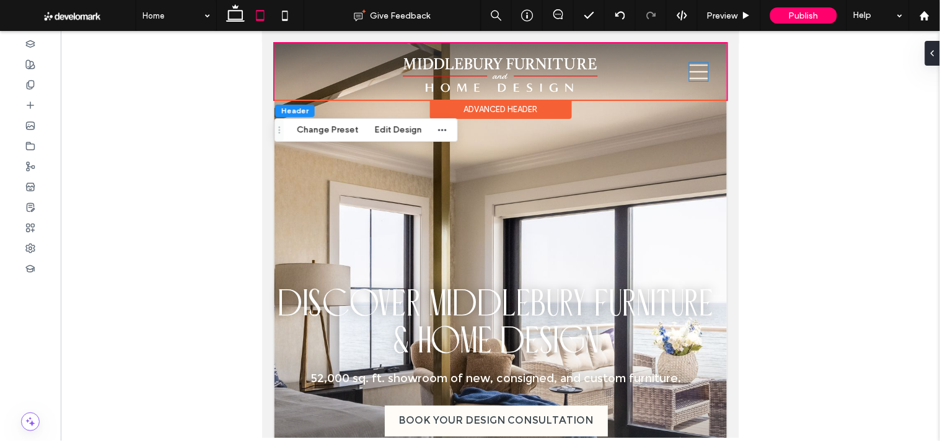
click at [695, 74] on icon at bounding box center [698, 71] width 19 height 19
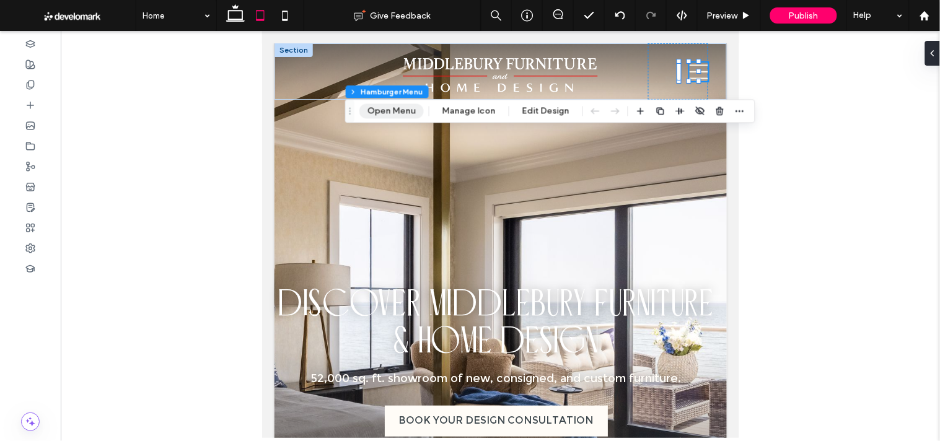
click at [391, 117] on button "Open Menu" at bounding box center [391, 111] width 64 height 15
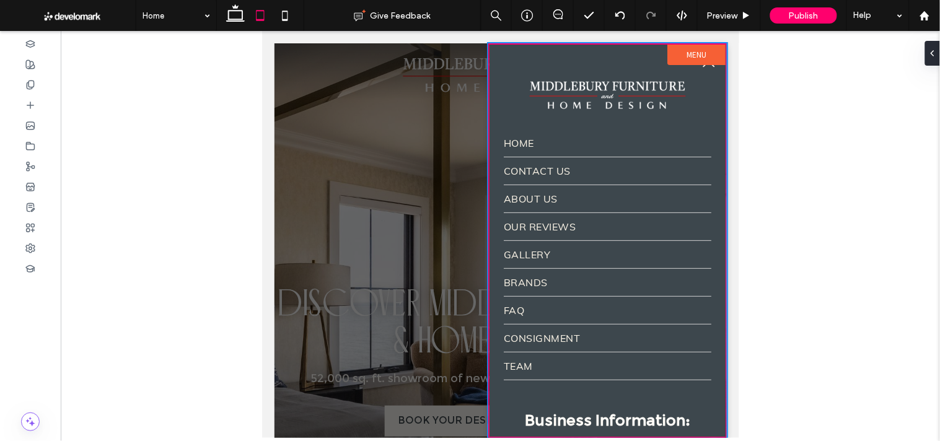
click at [701, 63] on label "Menu" at bounding box center [696, 54] width 58 height 20
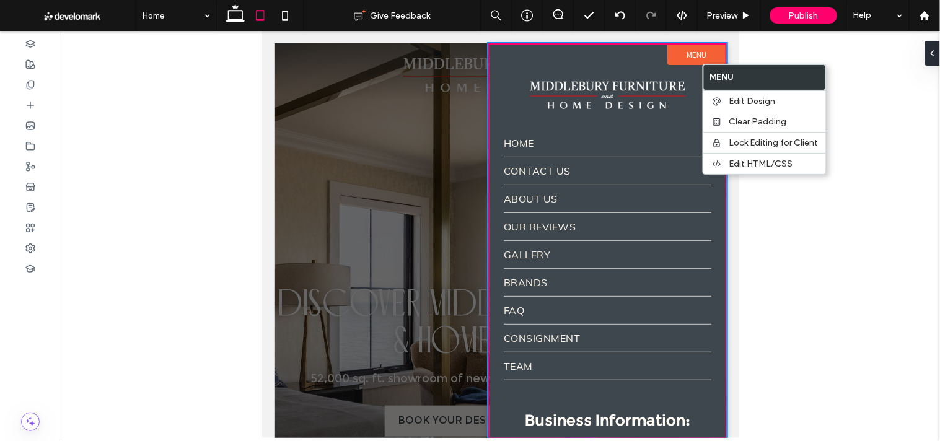
click at [319, 168] on div at bounding box center [500, 240] width 452 height 395
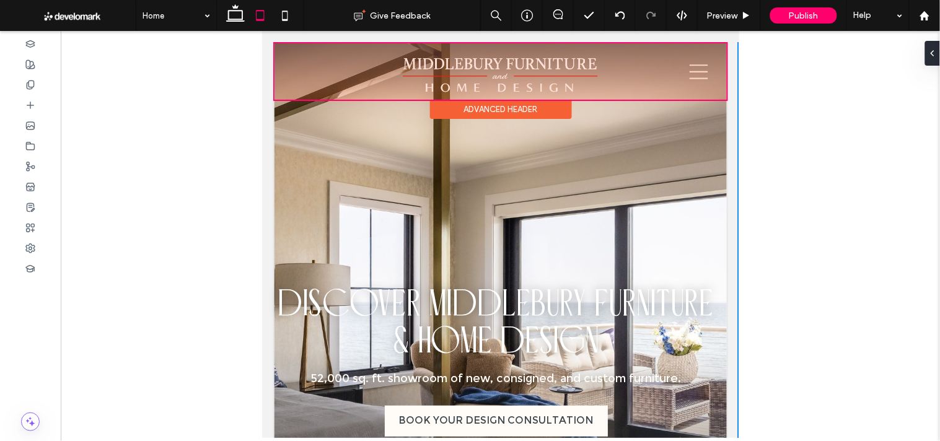
click at [515, 64] on div at bounding box center [500, 71] width 452 height 56
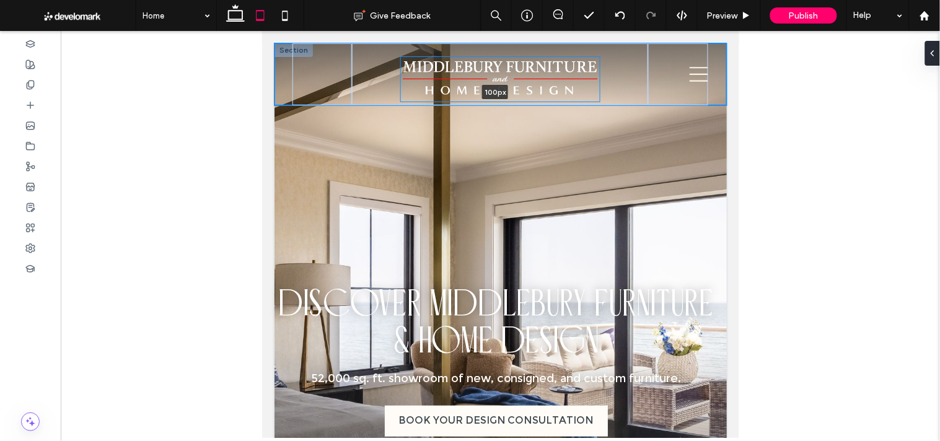
drag, startPoint x: 593, startPoint y: 101, endPoint x: 596, endPoint y: 107, distance: 6.9
click at [596, 107] on div at bounding box center [495, 105] width 442 height 6
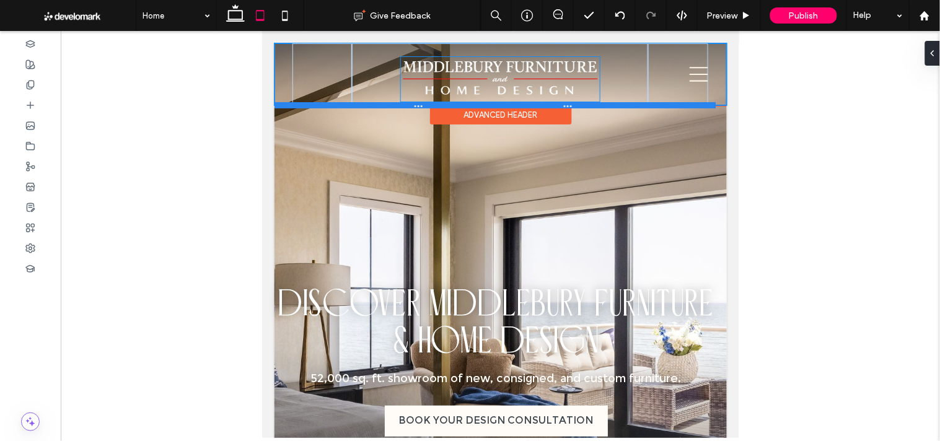
type input "***"
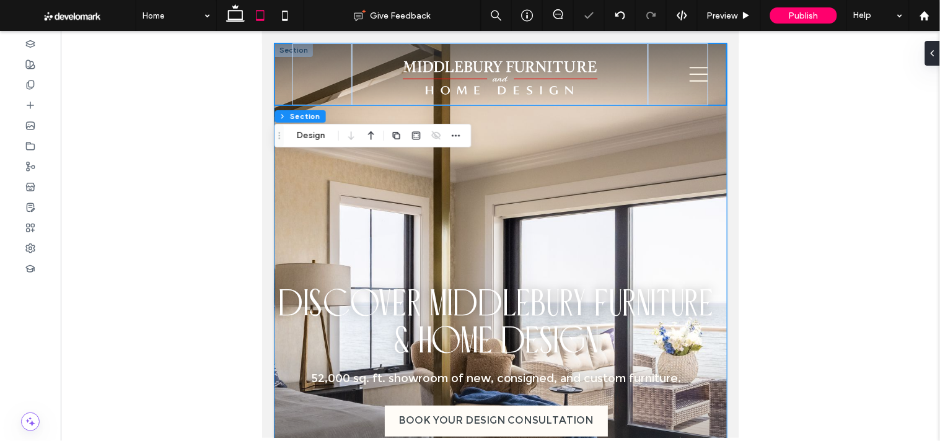
click at [586, 125] on div "Shop Furniture Mattresses Decor Lighting Rugs Consignment DISCOVER MIDDLEBURY F…" at bounding box center [500, 307] width 452 height 529
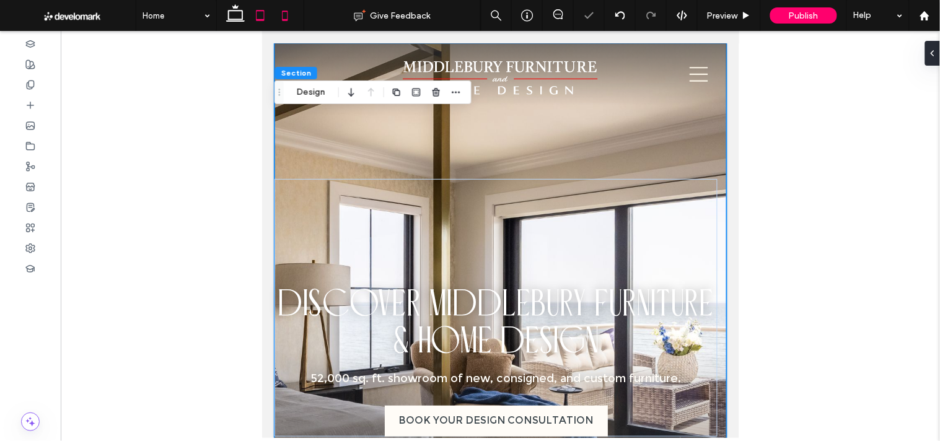
click at [293, 15] on icon at bounding box center [285, 15] width 25 height 25
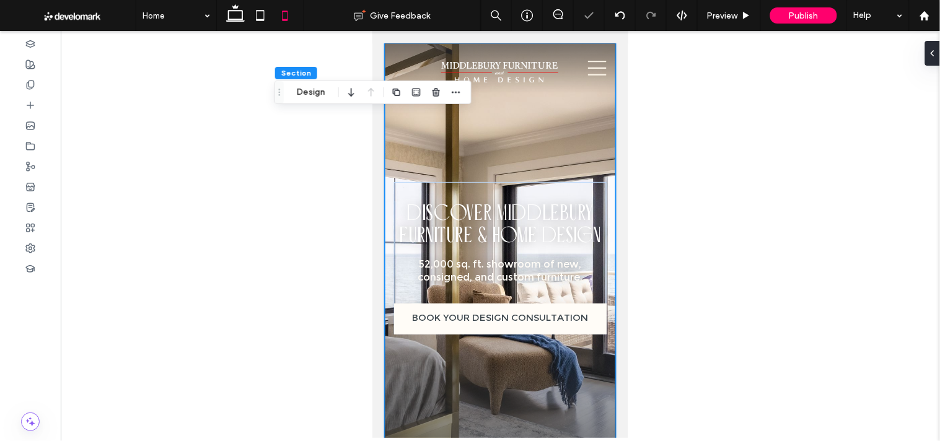
type input "**"
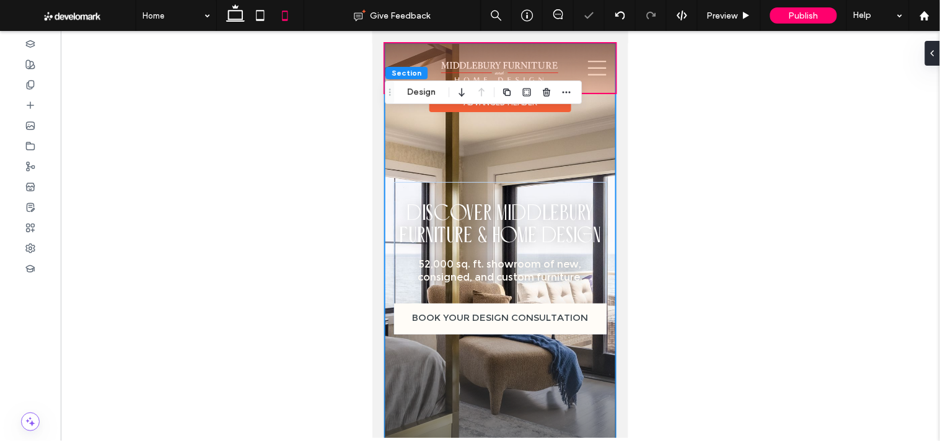
click at [549, 60] on div at bounding box center [499, 68] width 231 height 50
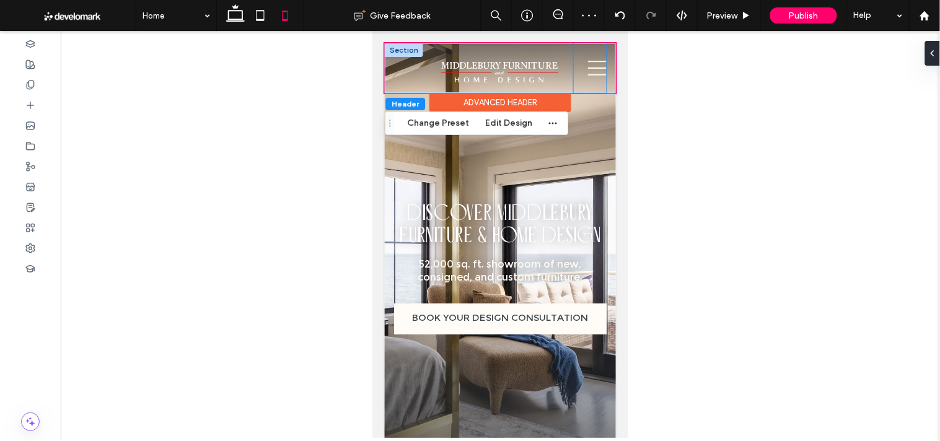
click at [573, 88] on div "GALLERY BRANDS FAQ CONSIGNMENT Contact Us" at bounding box center [589, 68] width 32 height 50
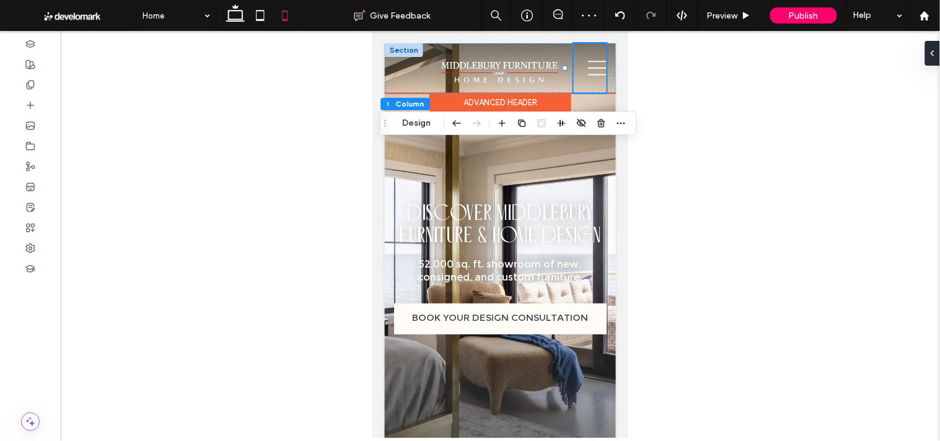
type input "**"
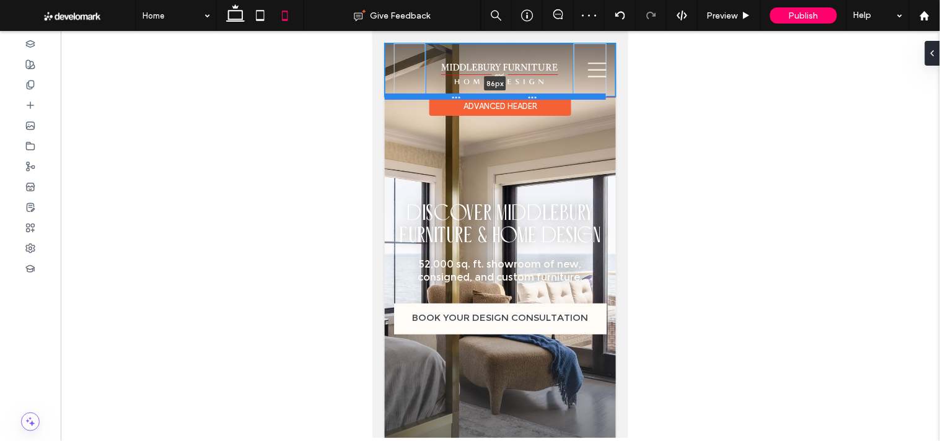
drag, startPoint x: 550, startPoint y: 92, endPoint x: 555, endPoint y: 96, distance: 6.7
click at [555, 96] on div at bounding box center [494, 96] width 221 height 6
type input "**"
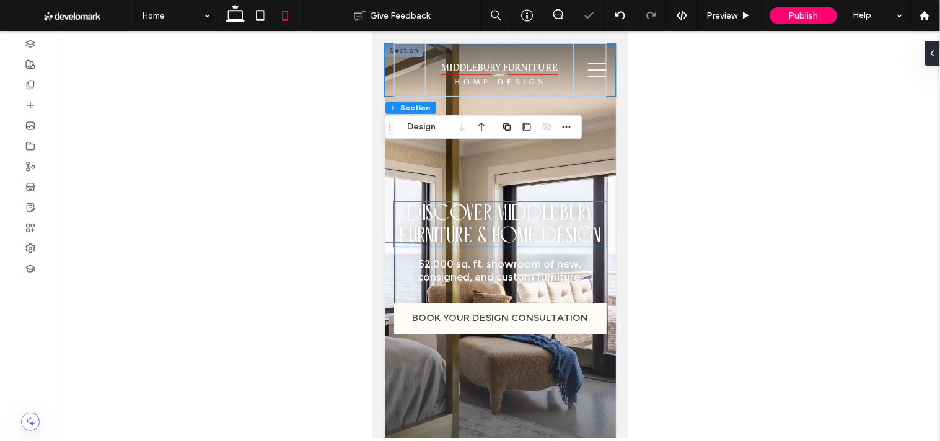
click at [563, 233] on span "DISCOVER MIDDLEBURY FURNITURE & HOME DESIGN" at bounding box center [500, 223] width 202 height 45
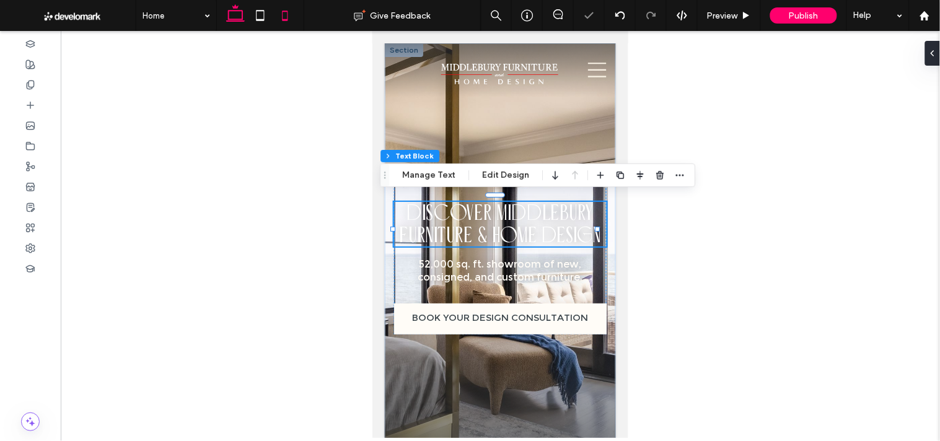
click at [229, 17] on icon at bounding box center [235, 15] width 25 height 25
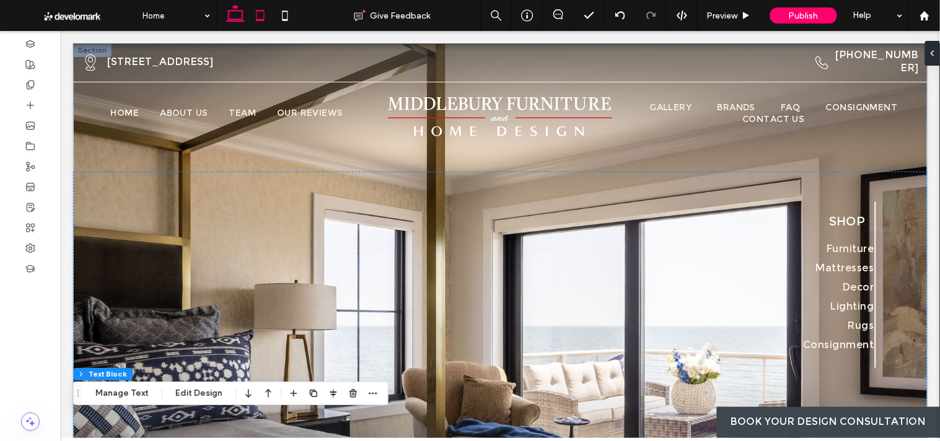
click at [267, 17] on icon at bounding box center [260, 15] width 25 height 25
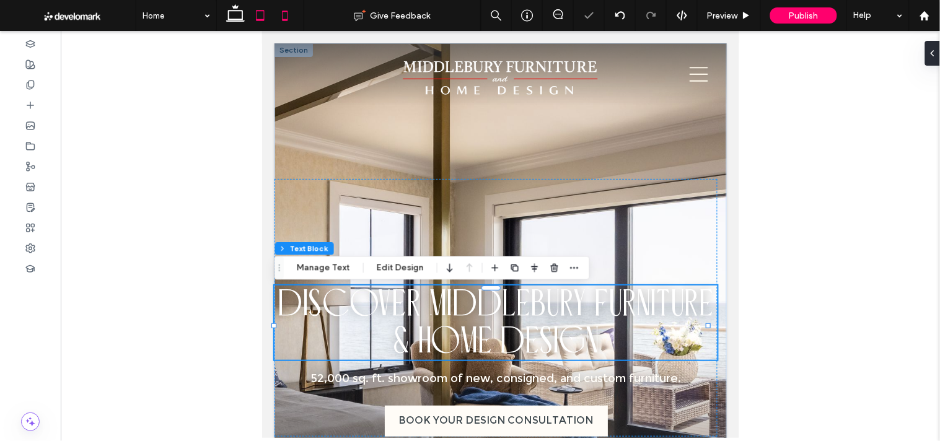
click at [286, 13] on icon at bounding box center [285, 15] width 25 height 25
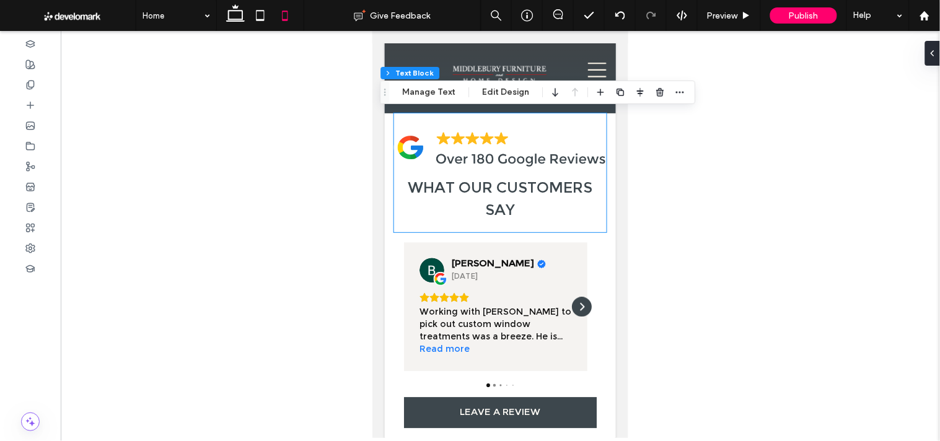
scroll to position [1928, 0]
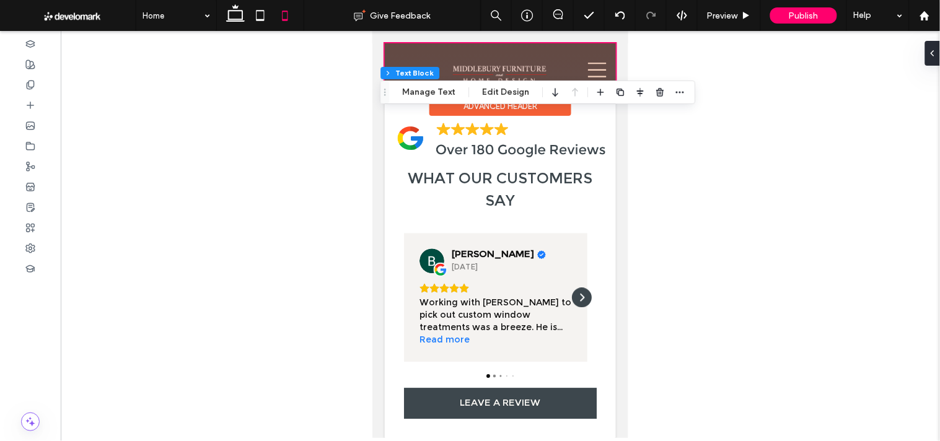
click at [586, 66] on div at bounding box center [499, 69] width 231 height 53
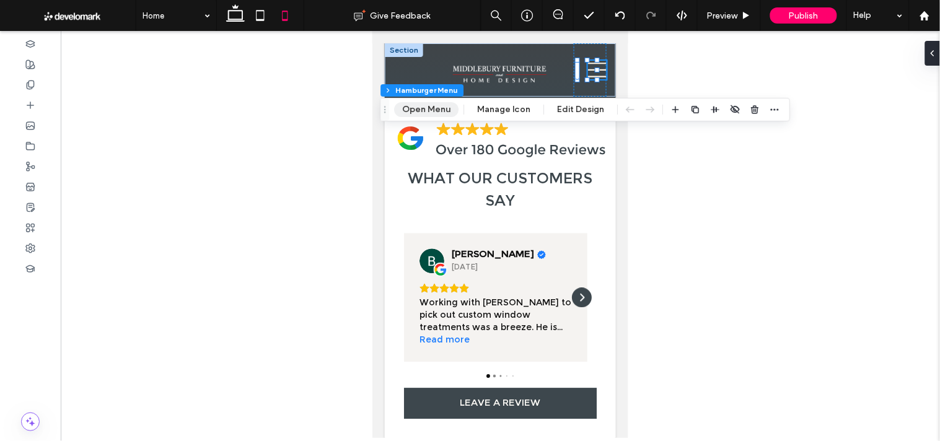
click at [417, 105] on button "Open Menu" at bounding box center [426, 109] width 64 height 15
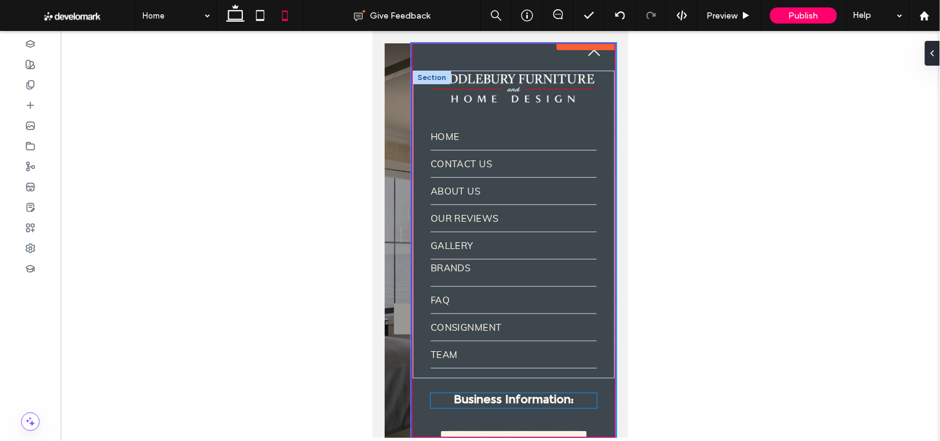
scroll to position [0, 0]
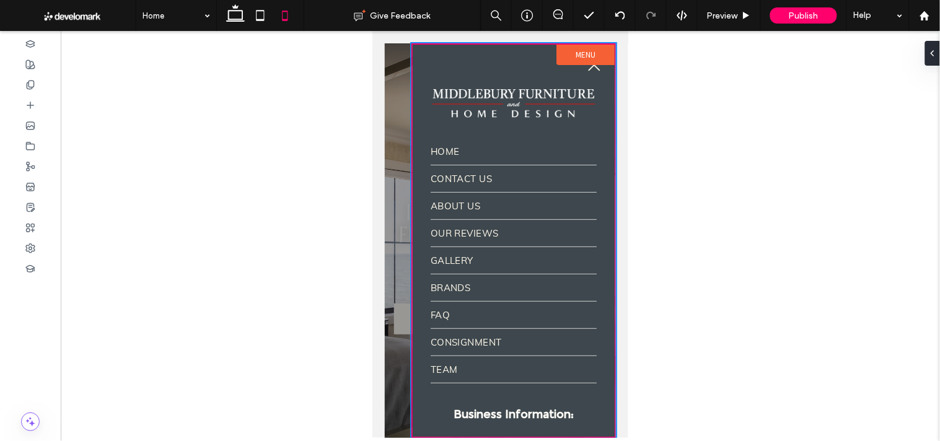
click at [402, 245] on div at bounding box center [499, 240] width 231 height 395
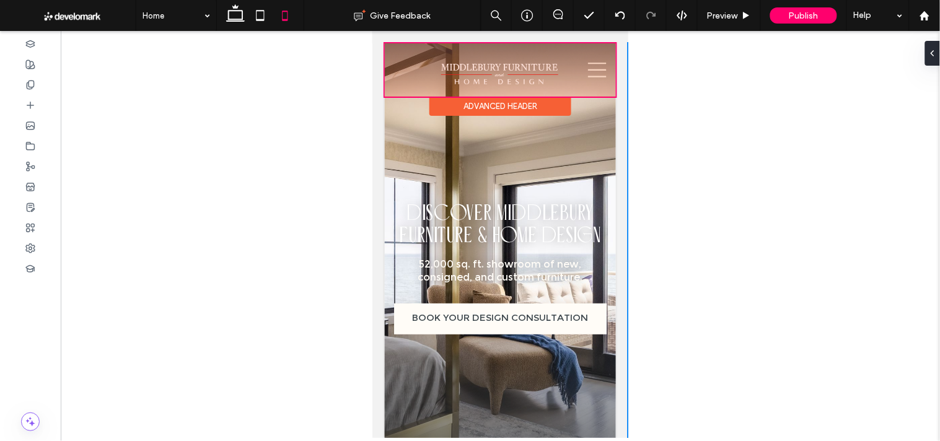
click at [594, 76] on div at bounding box center [499, 69] width 231 height 53
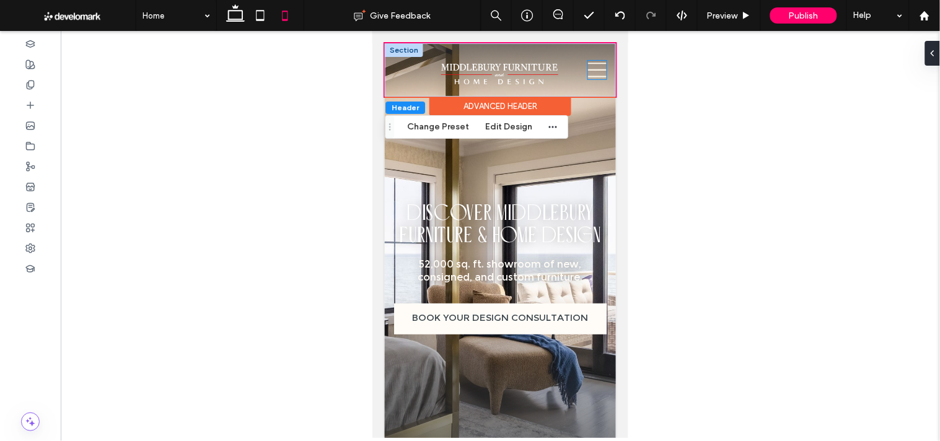
click at [589, 70] on icon at bounding box center [597, 69] width 19 height 19
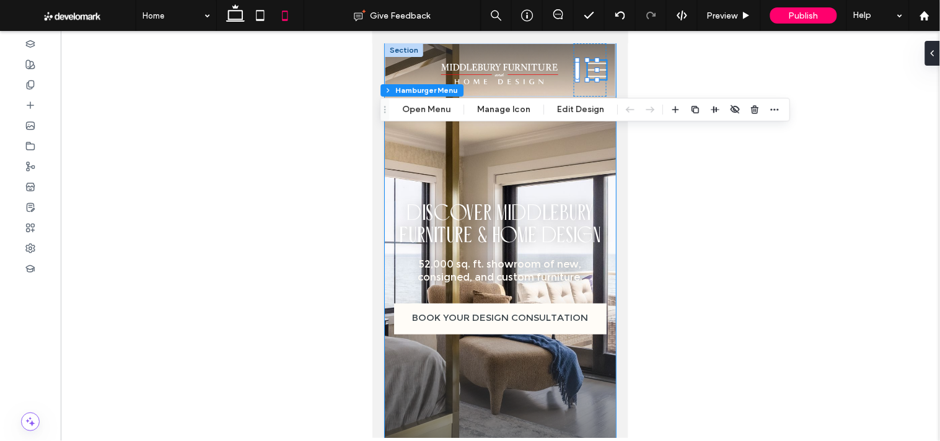
click at [480, 159] on div "Shop Furniture Mattresses Decor Lighting Rugs Consignment DISCOVER MIDDLEBURY F…" at bounding box center [499, 258] width 231 height 430
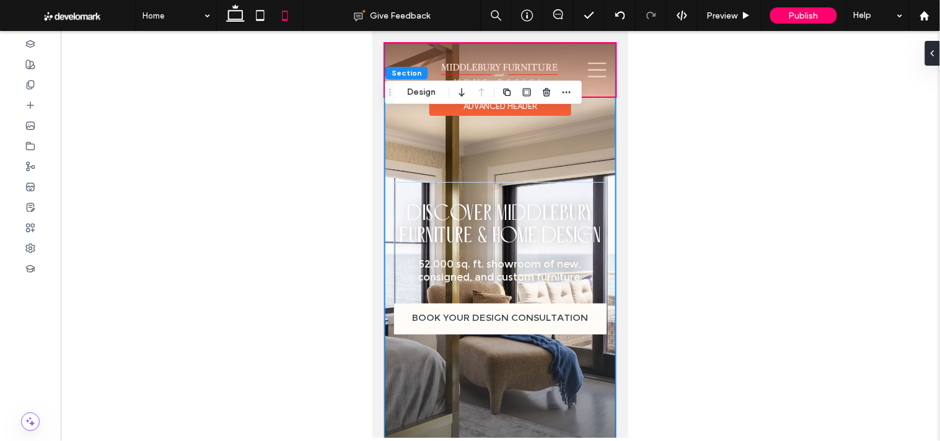
click at [591, 89] on div at bounding box center [499, 69] width 231 height 53
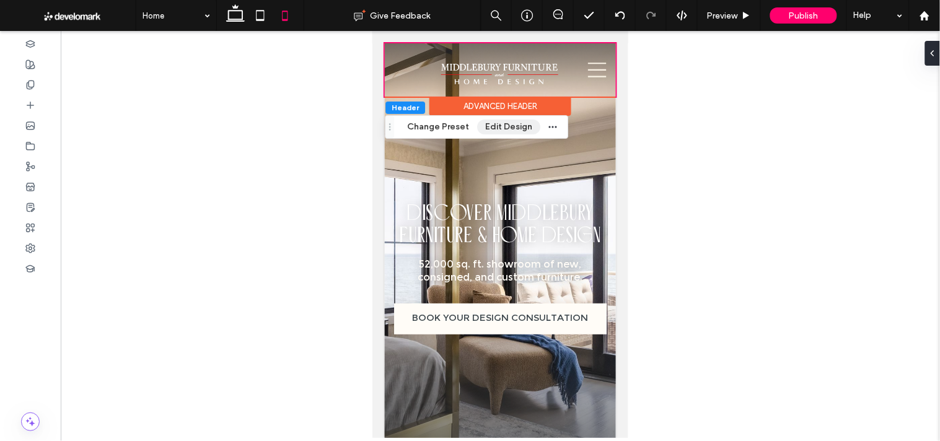
click at [500, 125] on button "Edit Design" at bounding box center [508, 127] width 63 height 15
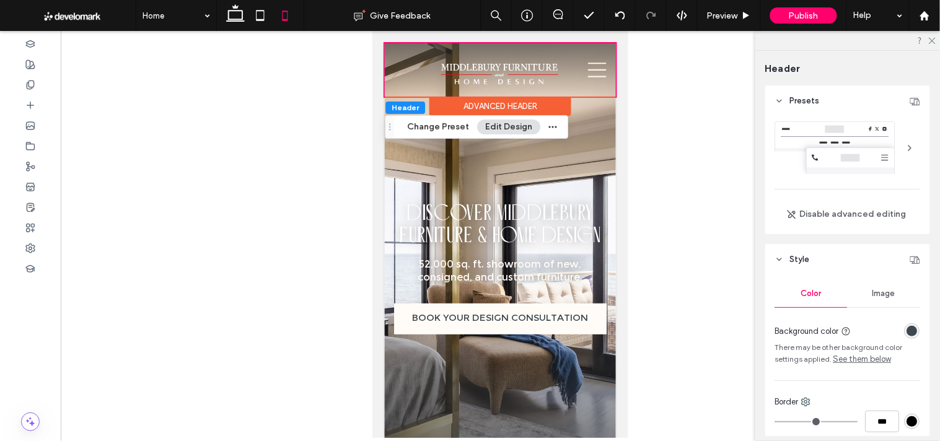
click at [793, 257] on span "Style" at bounding box center [800, 259] width 20 height 12
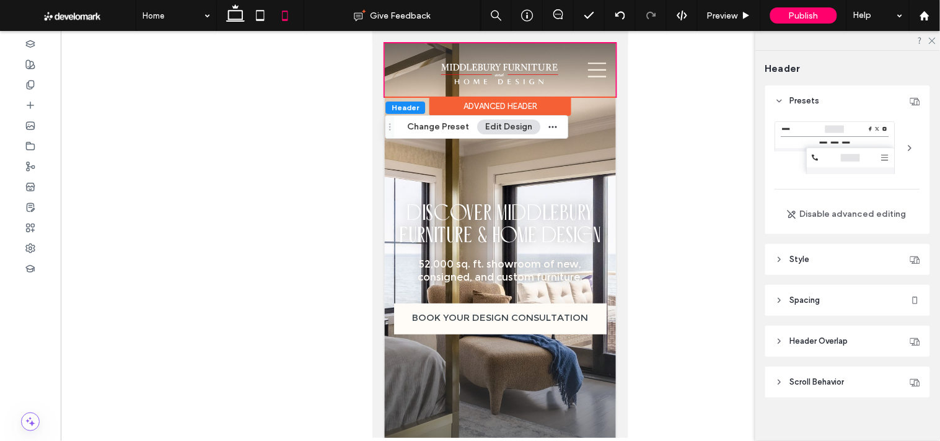
click at [793, 257] on span "Style" at bounding box center [800, 259] width 20 height 12
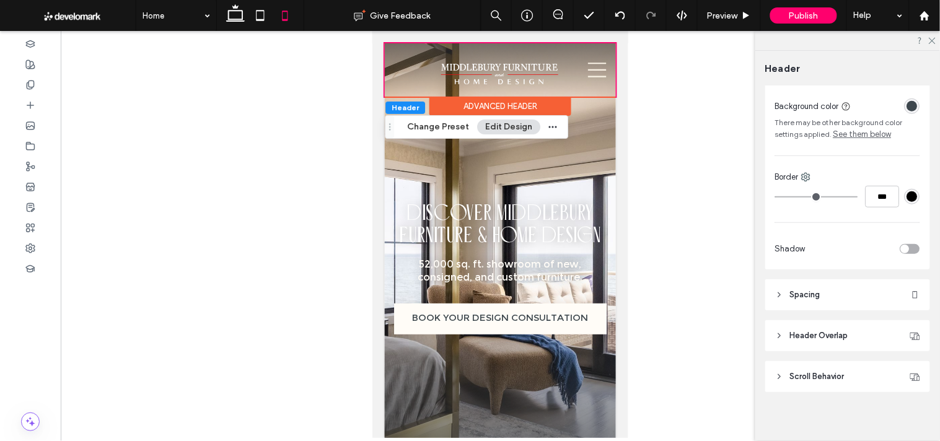
scroll to position [231, 0]
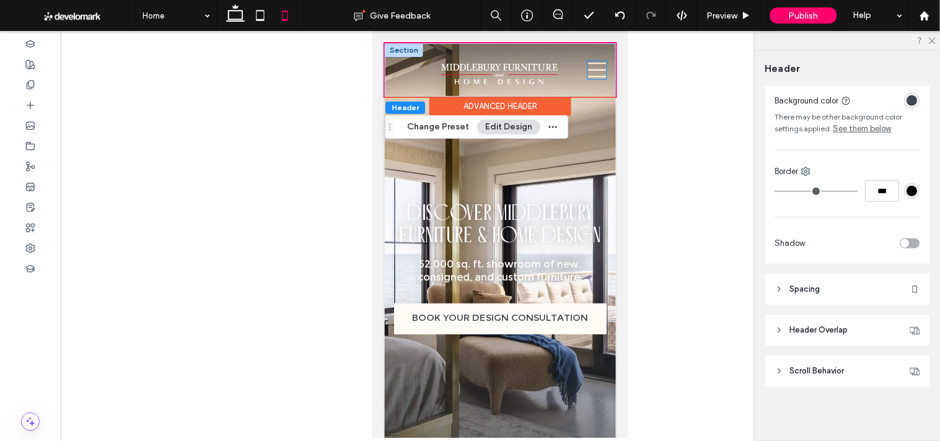
click at [588, 64] on icon at bounding box center [597, 69] width 19 height 19
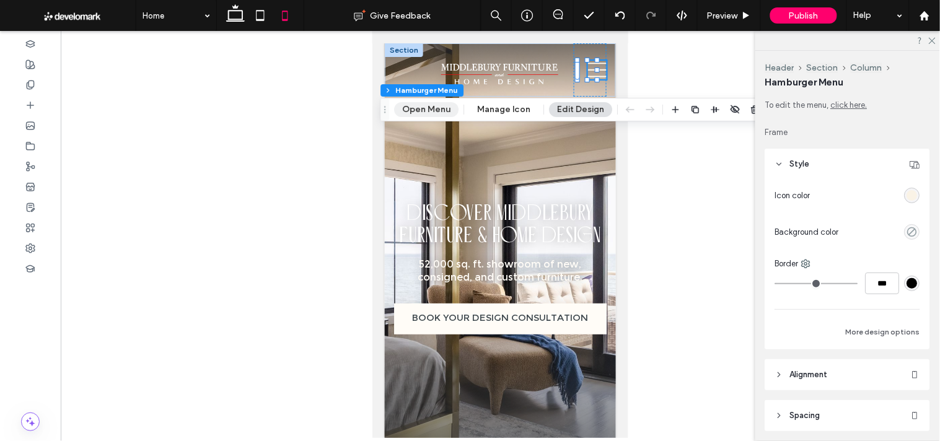
click at [436, 104] on button "Open Menu" at bounding box center [426, 109] width 64 height 15
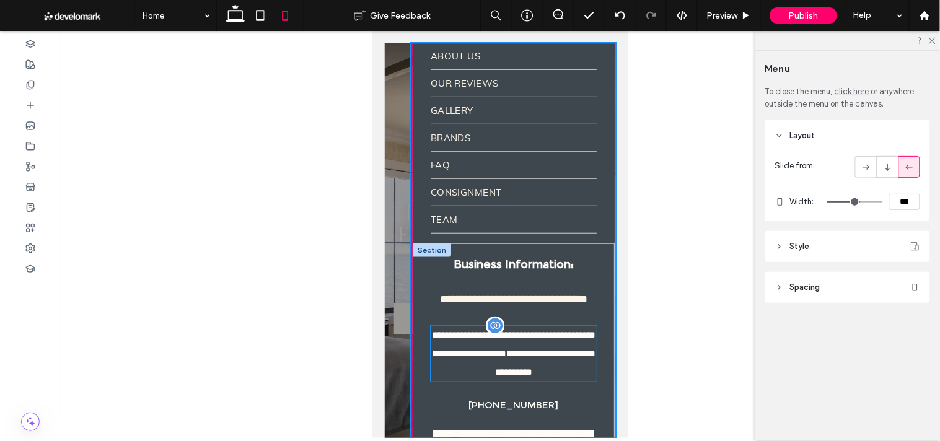
scroll to position [206, 0]
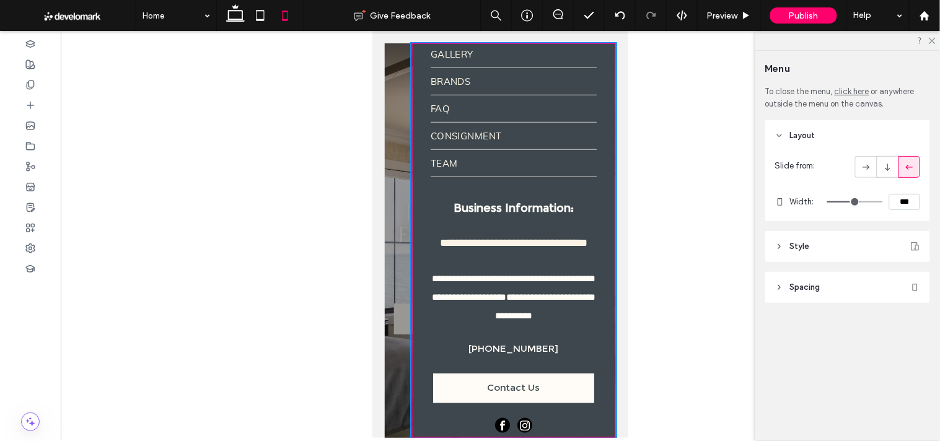
click at [396, 301] on div at bounding box center [499, 240] width 231 height 395
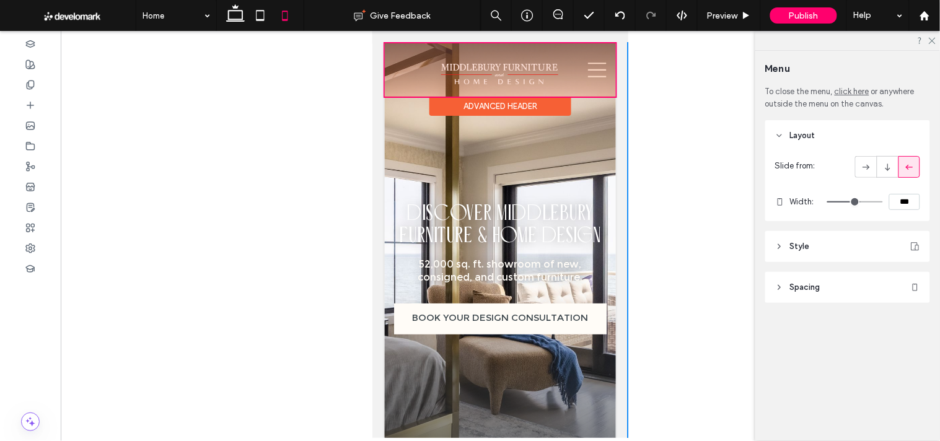
click at [586, 63] on div at bounding box center [499, 69] width 231 height 53
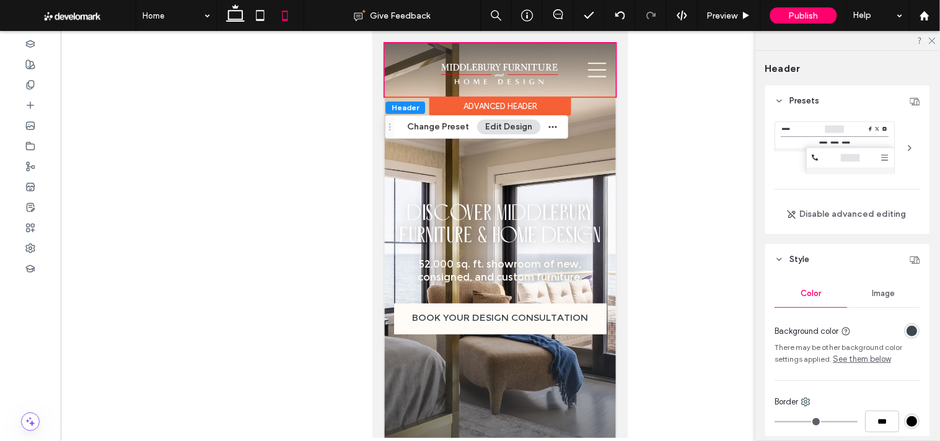
click at [223, 247] on div at bounding box center [500, 234] width 879 height 407
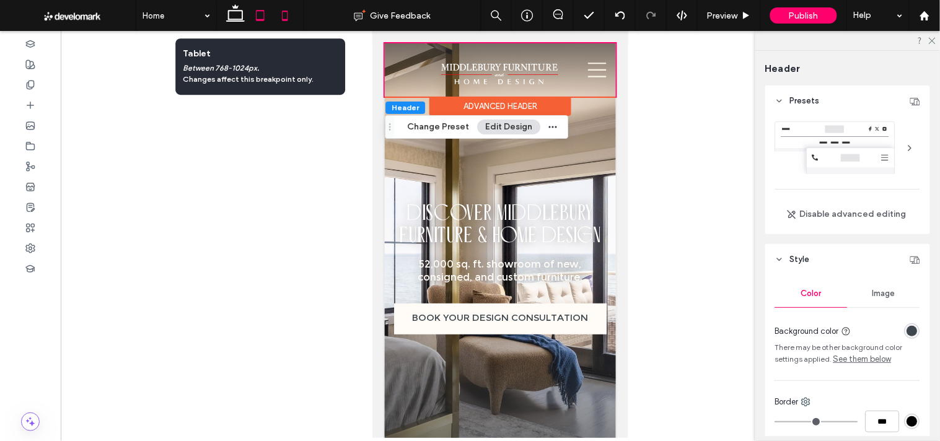
click at [259, 17] on icon at bounding box center [260, 15] width 25 height 25
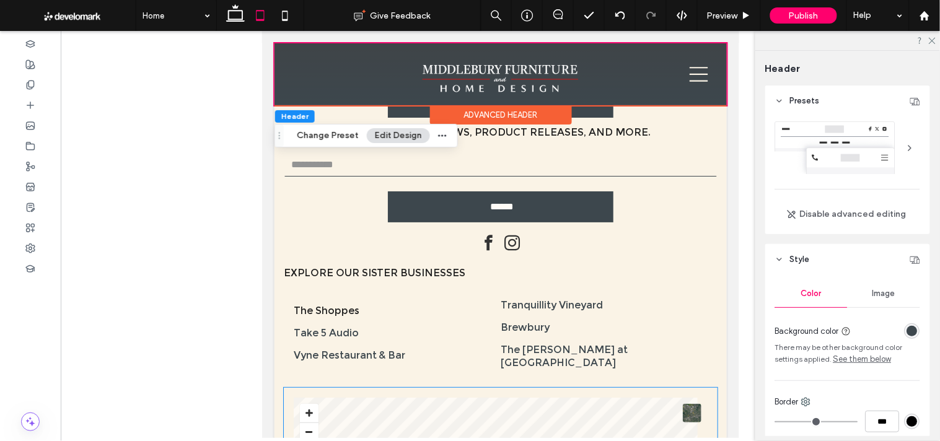
scroll to position [5932, 0]
